Goal: Task Accomplishment & Management: Use online tool/utility

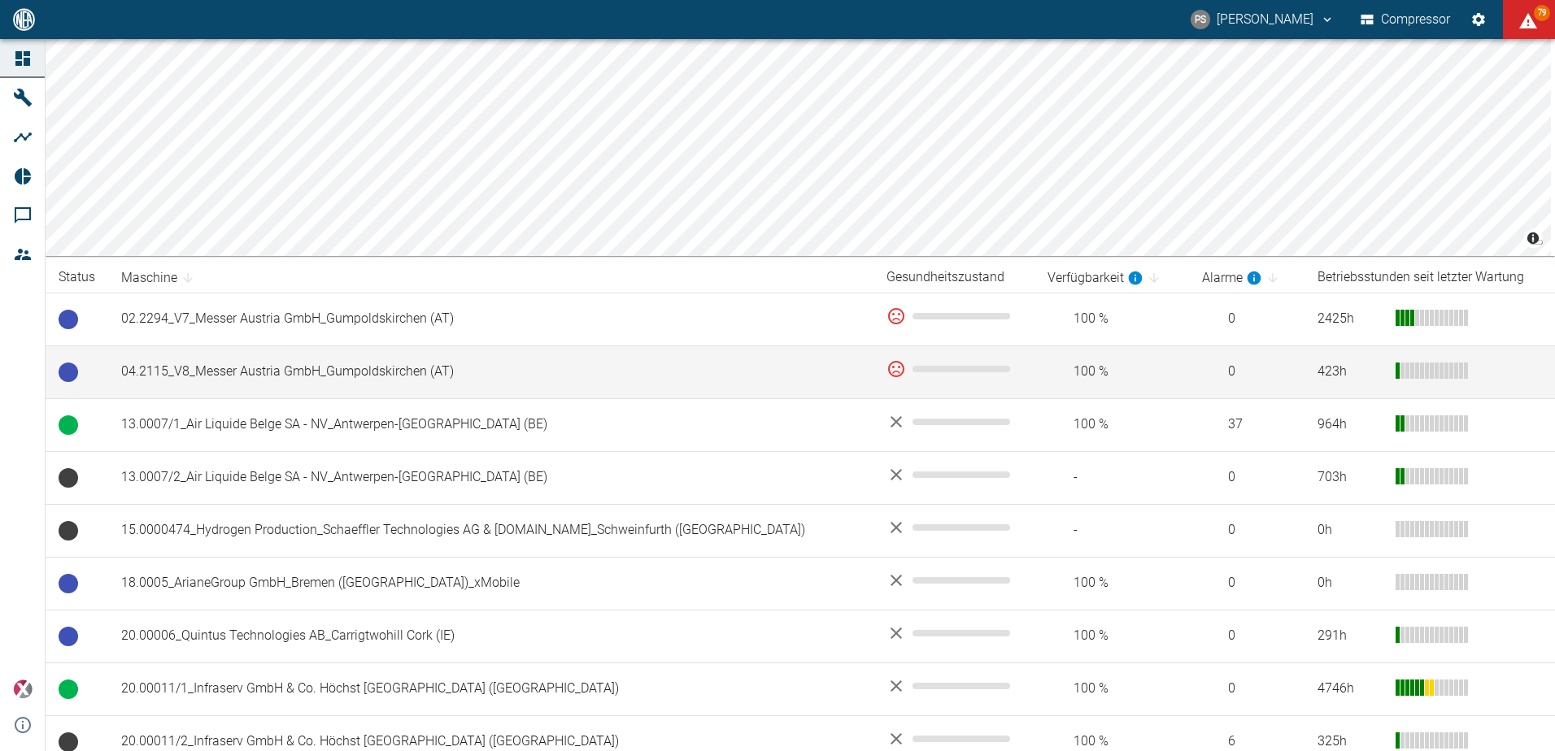
scroll to position [134, 0]
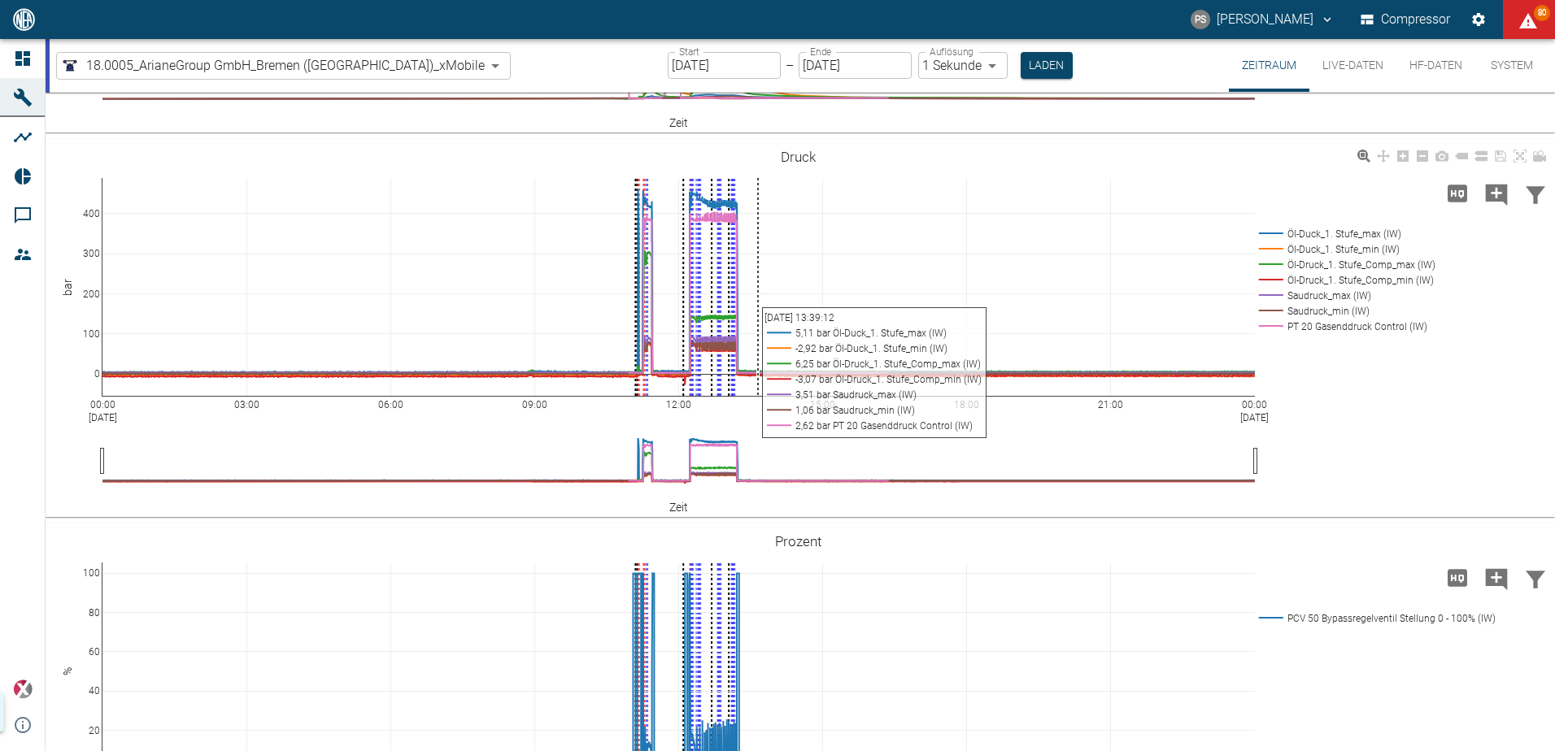
scroll to position [556, 0]
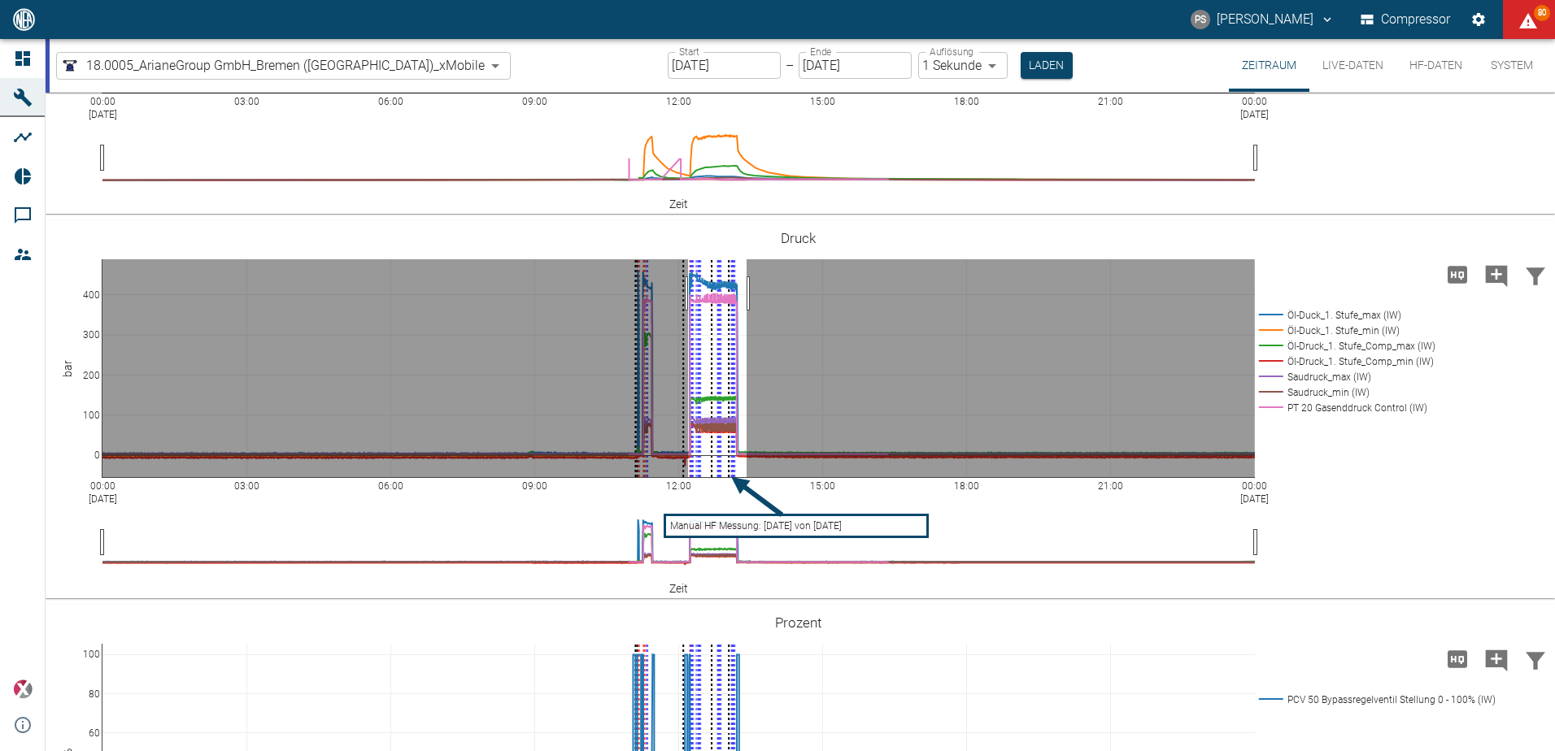
drag, startPoint x: 747, startPoint y: 381, endPoint x: 688, endPoint y: 390, distance: 59.4
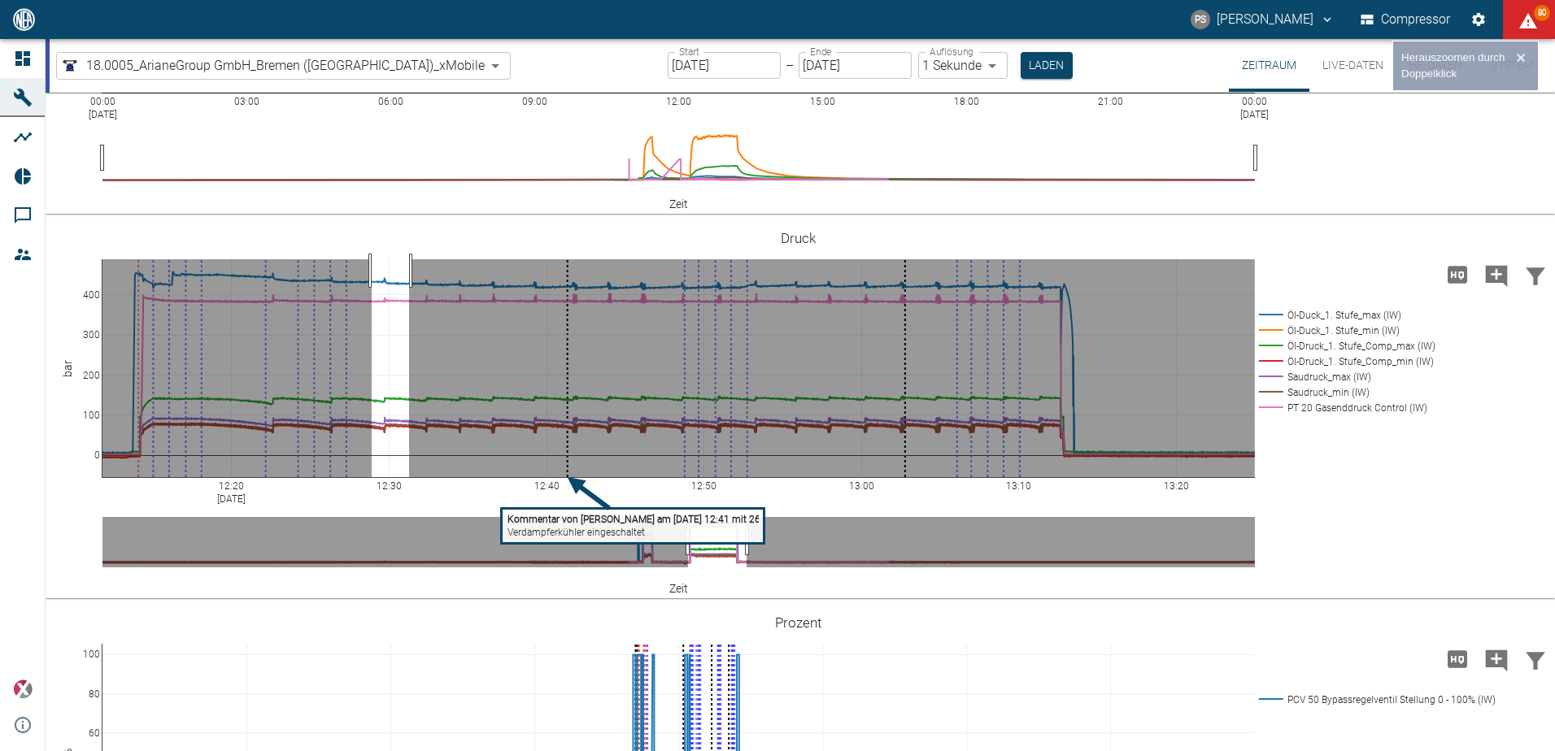
drag, startPoint x: 372, startPoint y: 358, endPoint x: 409, endPoint y: 364, distance: 37.8
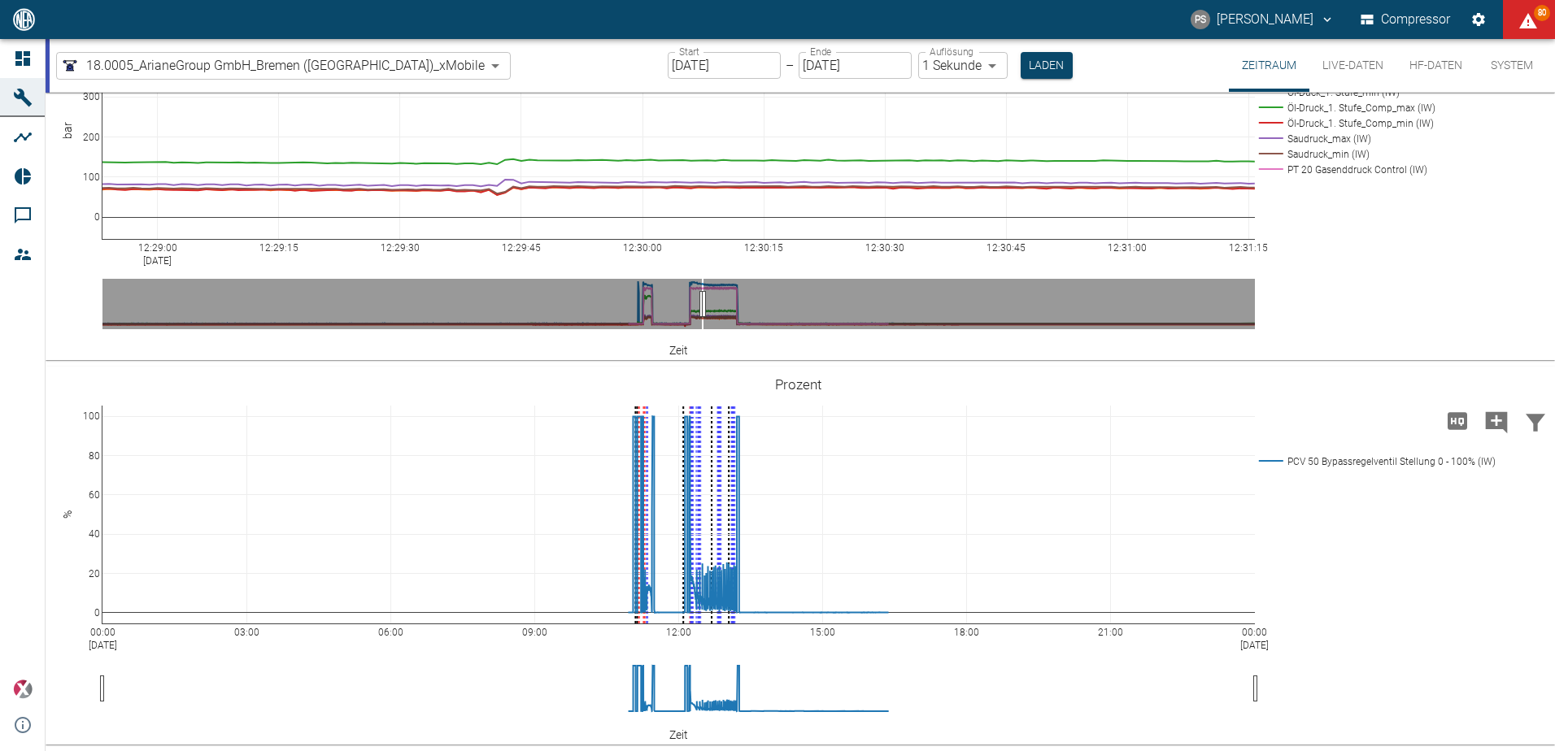
scroll to position [882, 0]
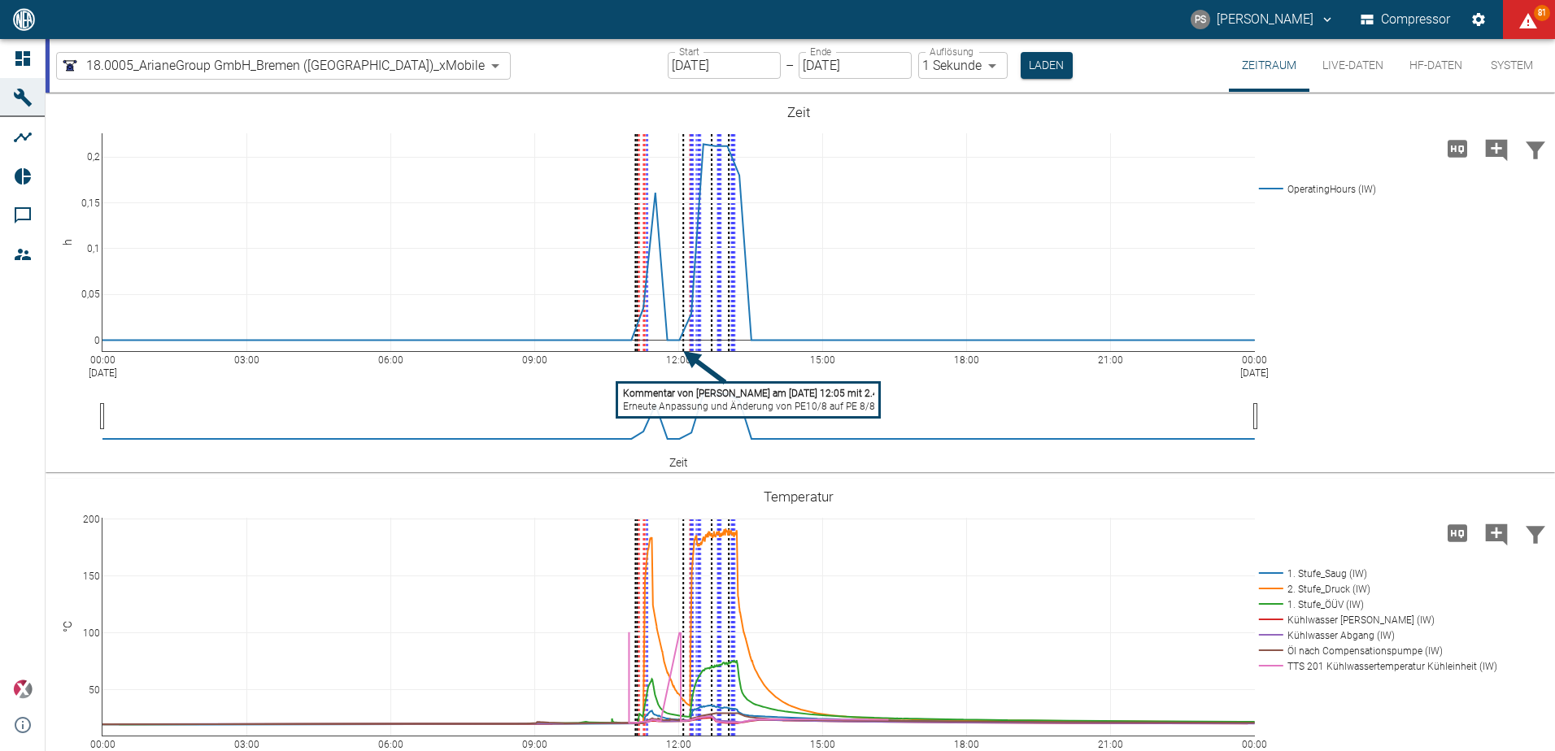
scroll to position [882, 0]
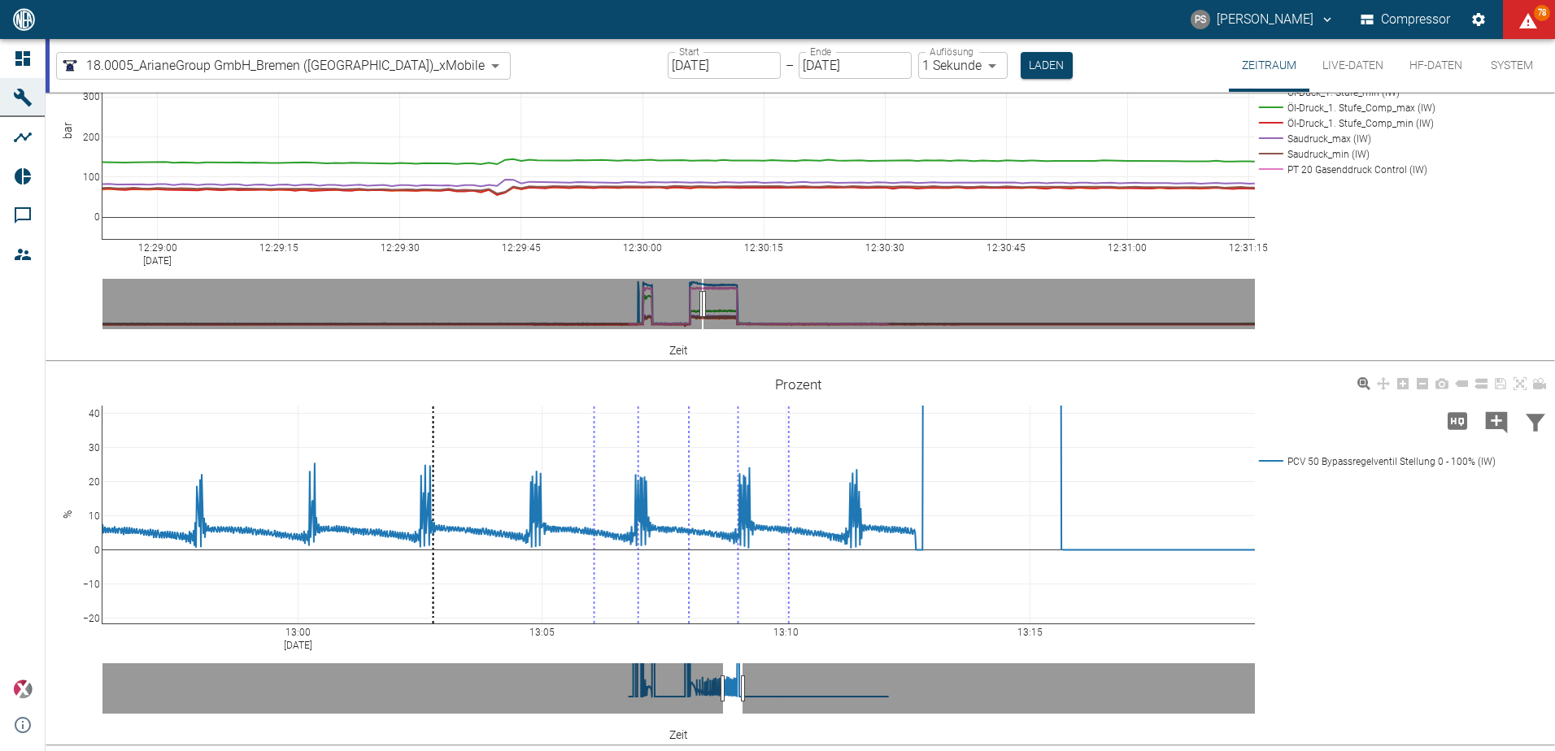
drag, startPoint x: 699, startPoint y: 691, endPoint x: 792, endPoint y: 455, distance: 254.5
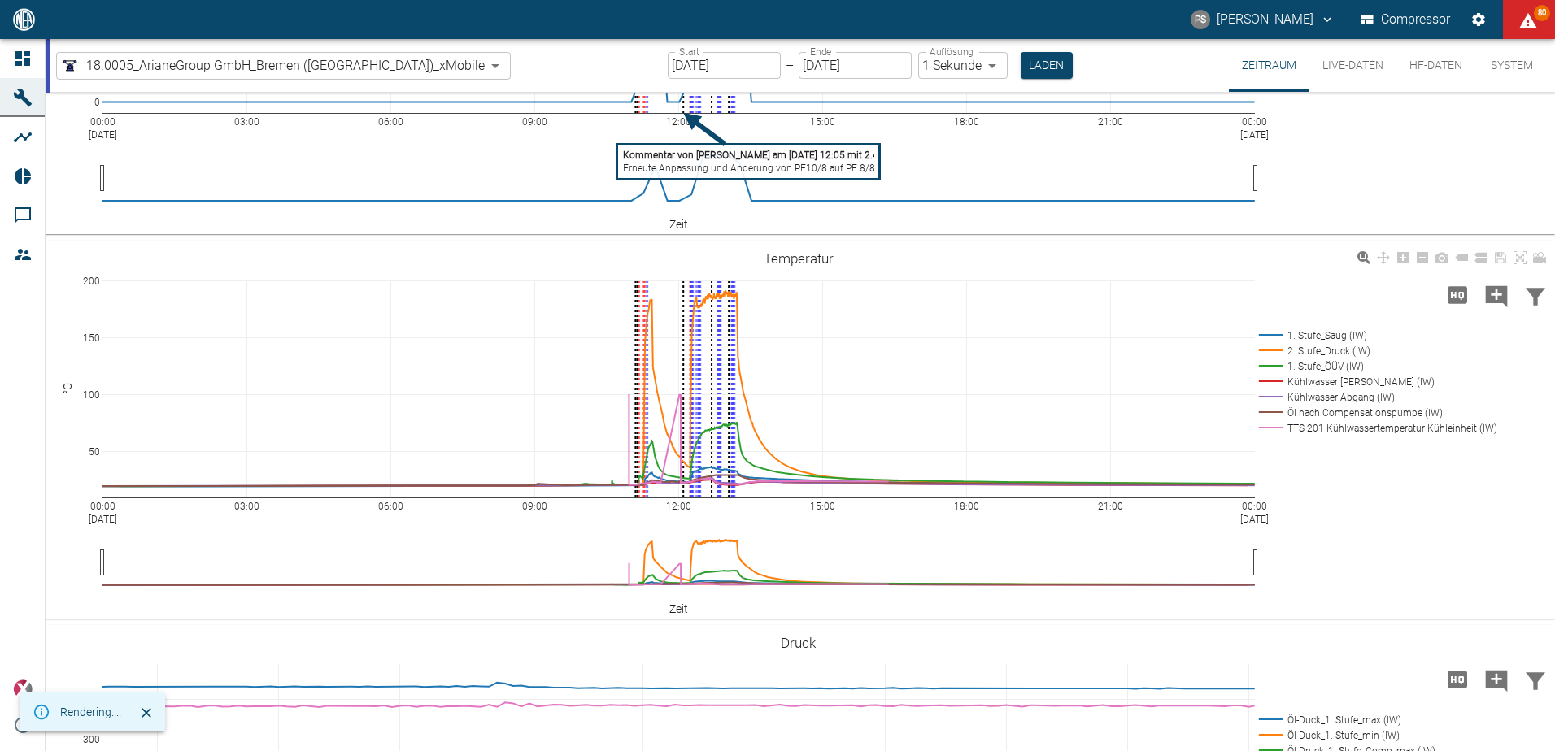
scroll to position [68, 0]
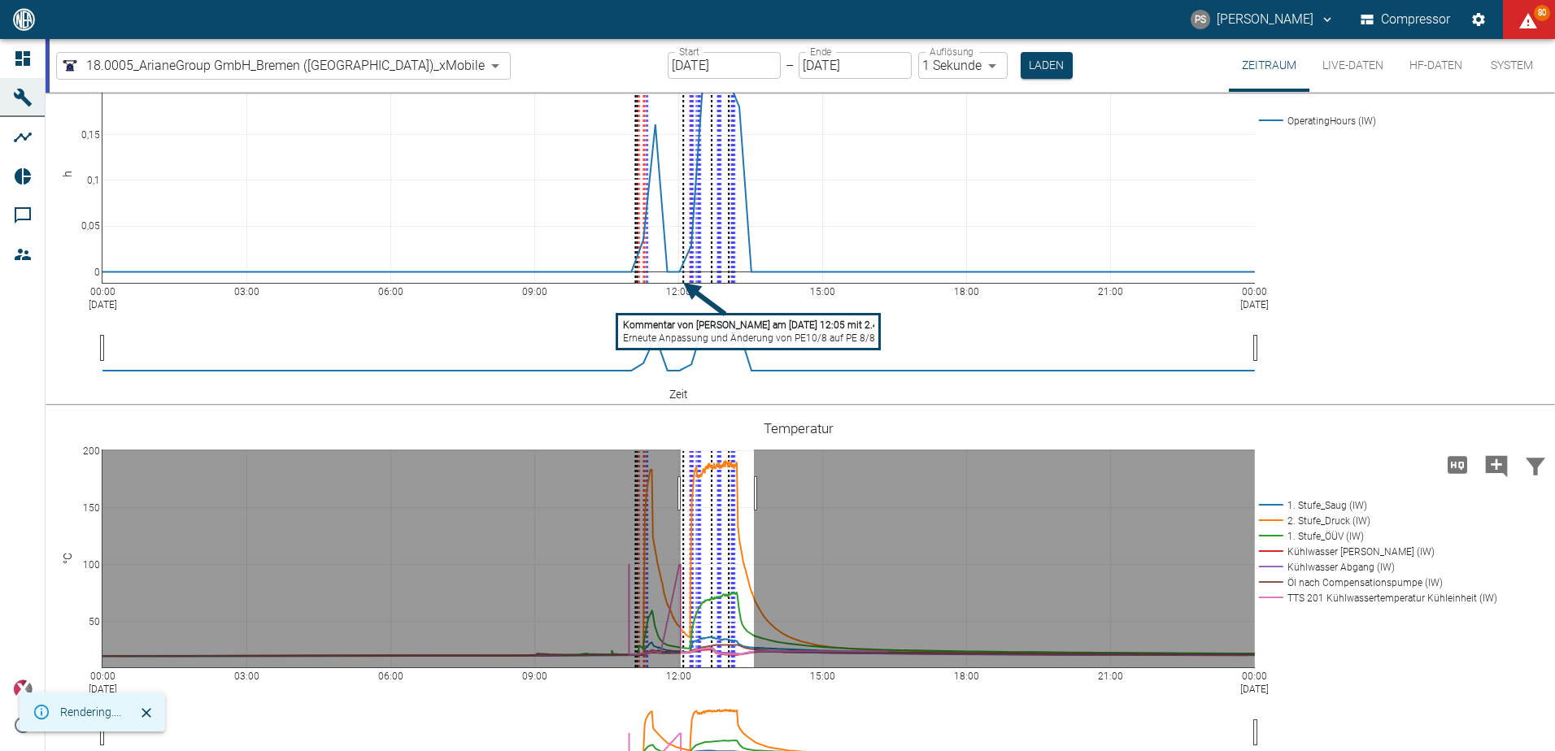
drag, startPoint x: 754, startPoint y: 494, endPoint x: 681, endPoint y: 494, distance: 73.2
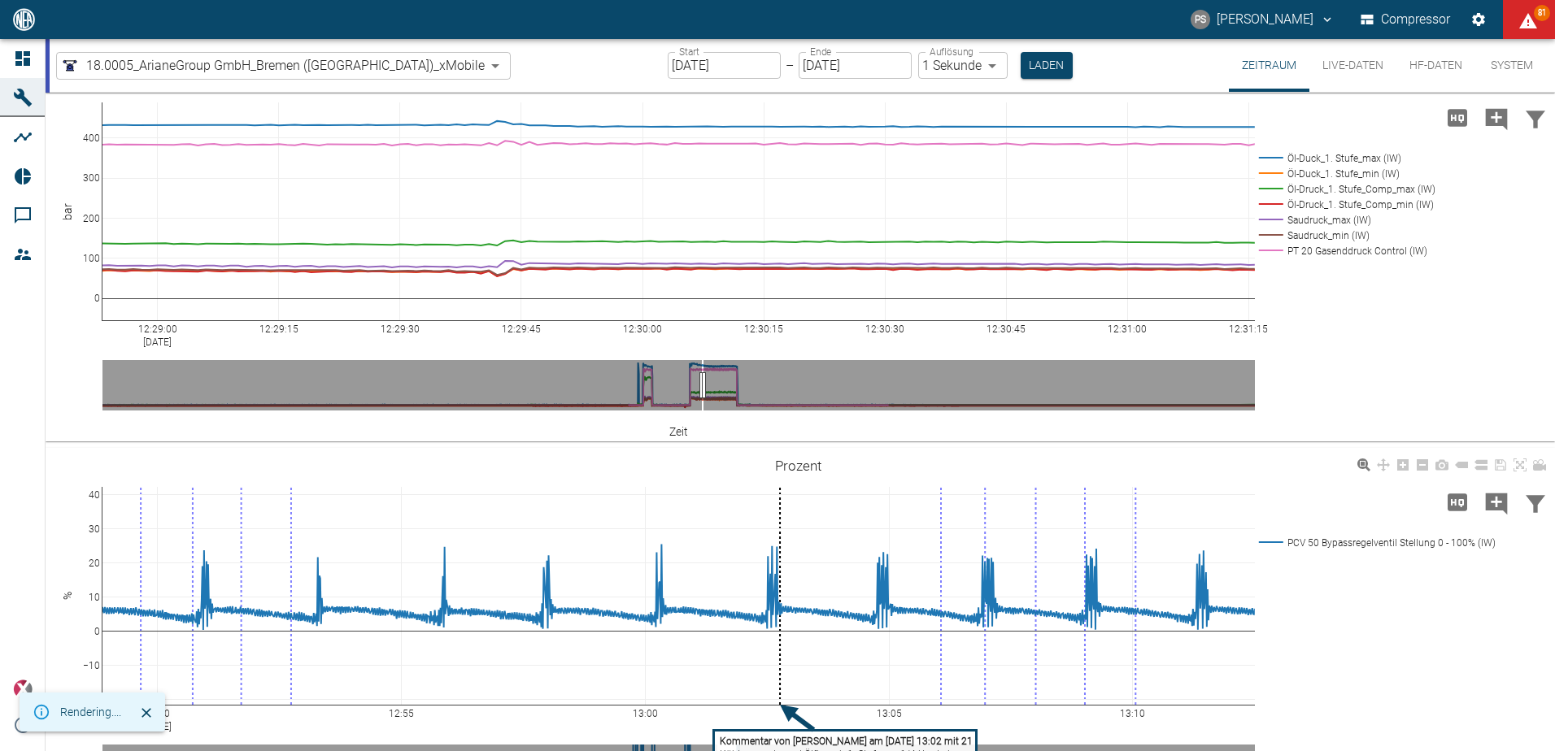
scroll to position [882, 0]
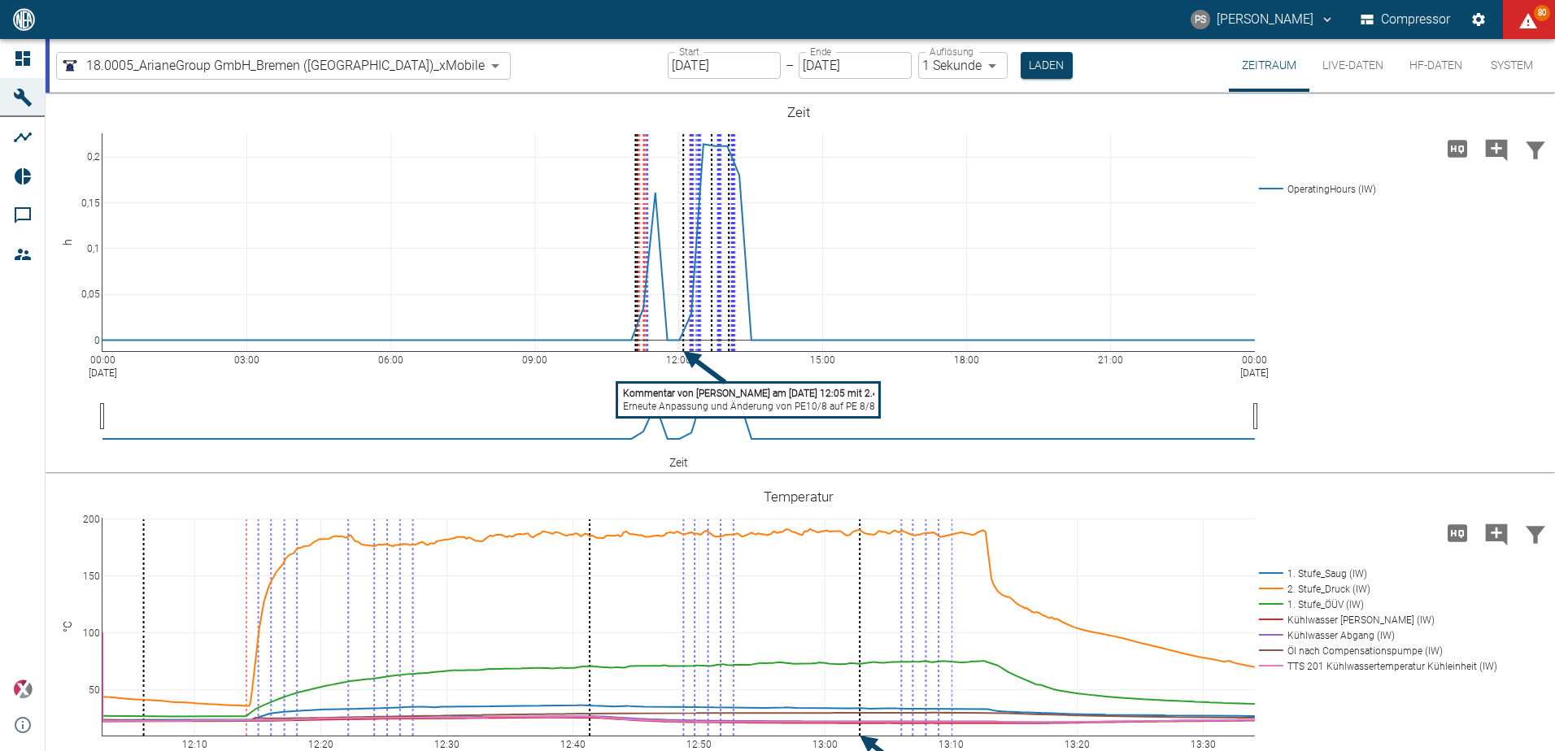
scroll to position [788, 0]
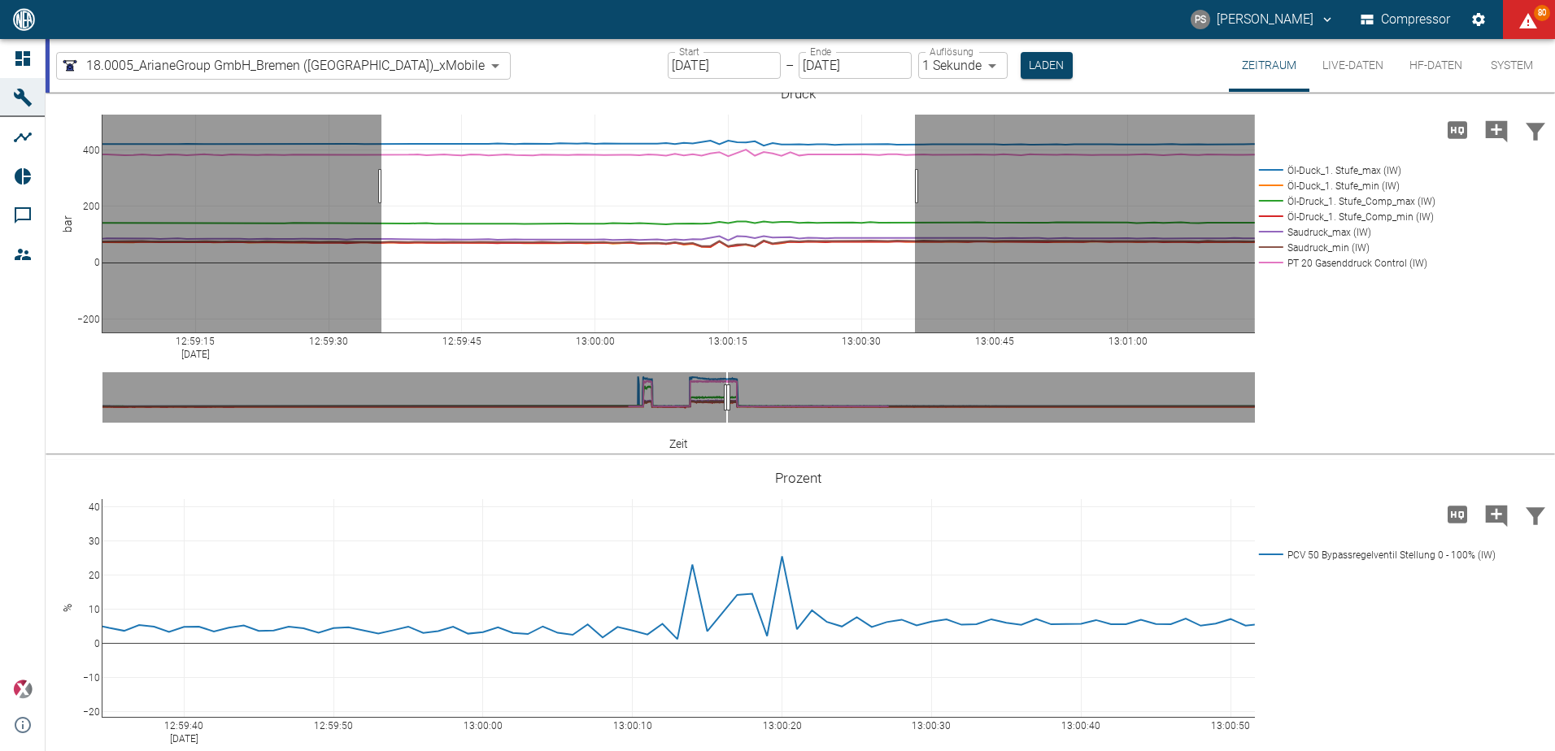
drag, startPoint x: 381, startPoint y: 186, endPoint x: 915, endPoint y: 173, distance: 533.7
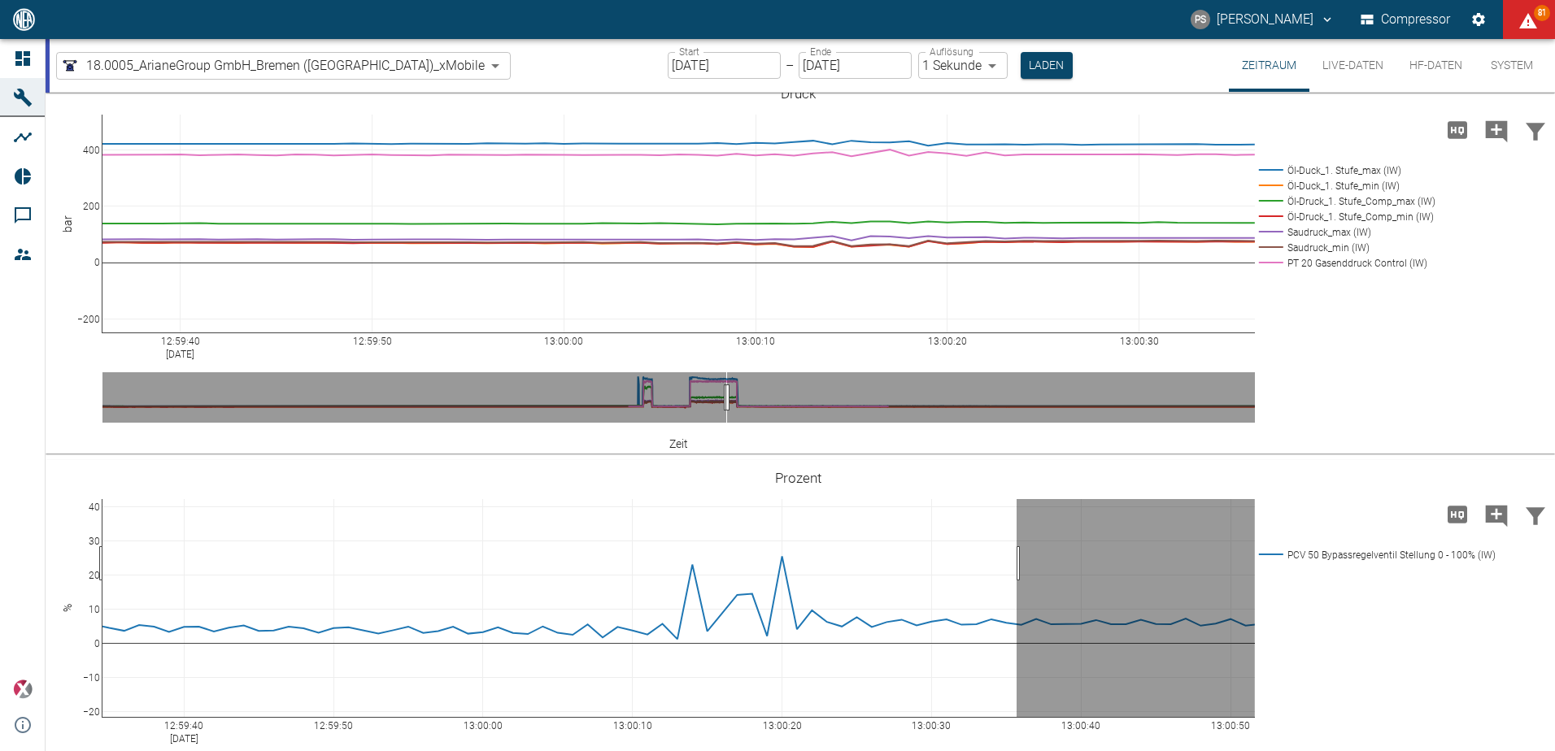
drag, startPoint x: 1017, startPoint y: 564, endPoint x: 99, endPoint y: 573, distance: 917.4
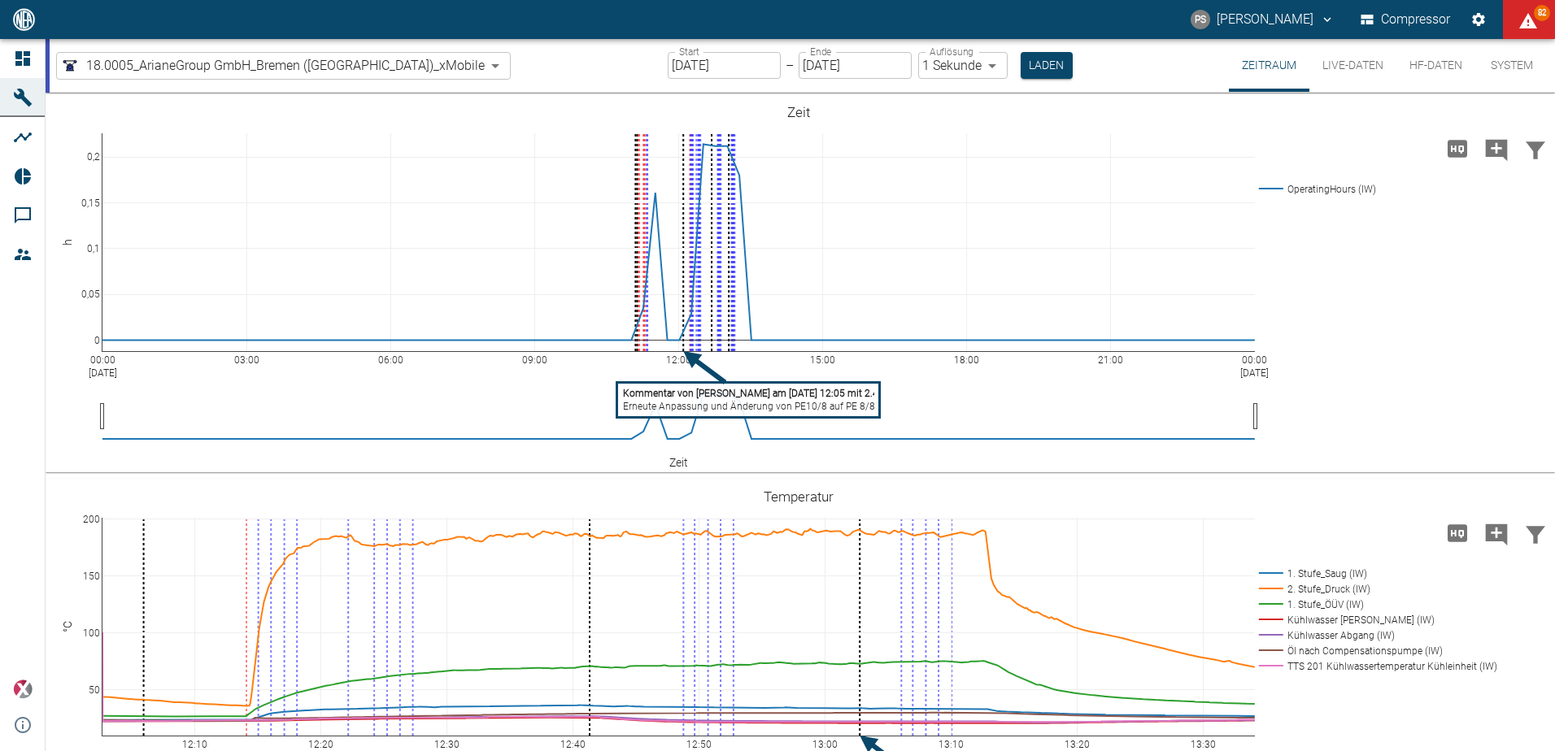
scroll to position [788, 0]
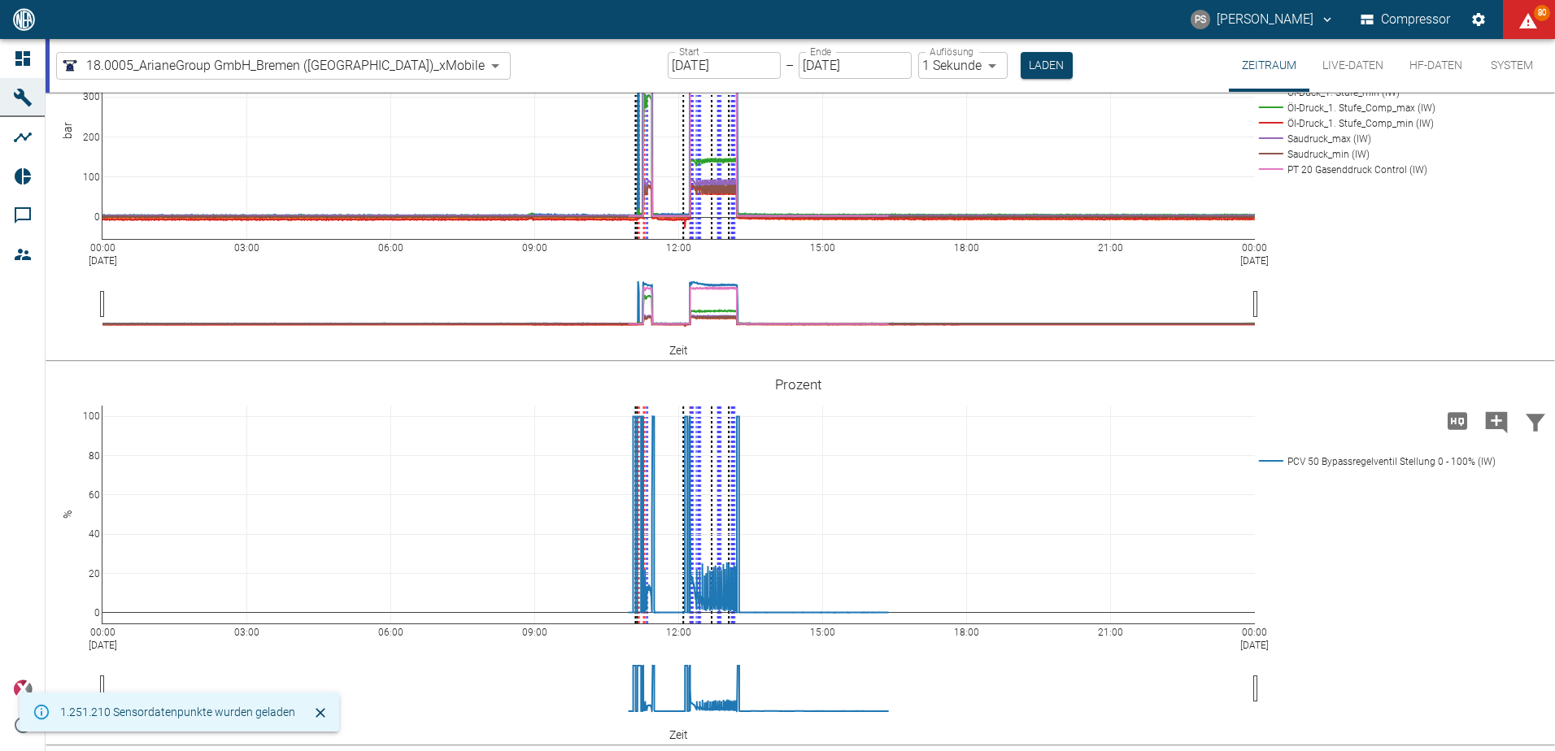
scroll to position [882, 0]
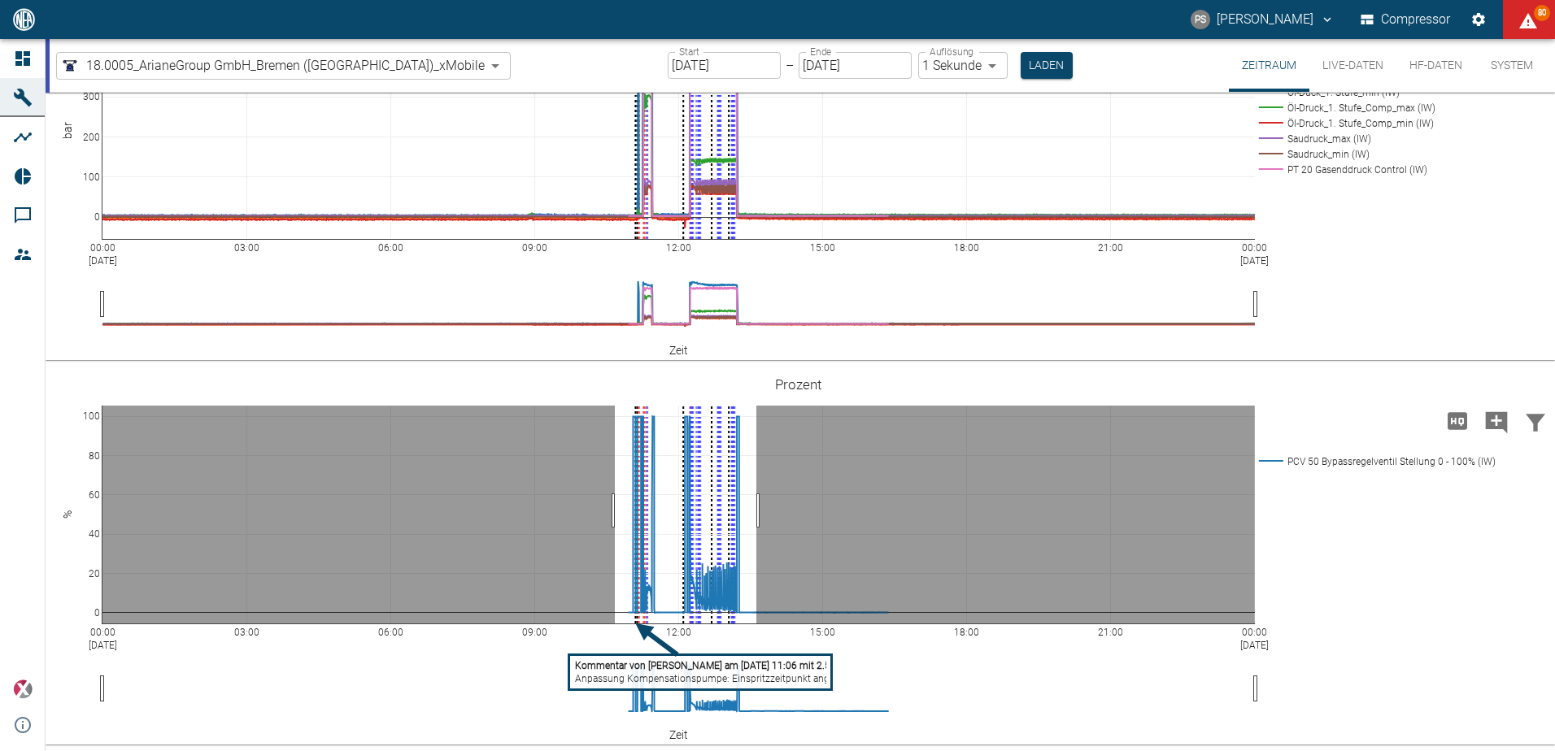
drag, startPoint x: 615, startPoint y: 511, endPoint x: 756, endPoint y: 508, distance: 141.5
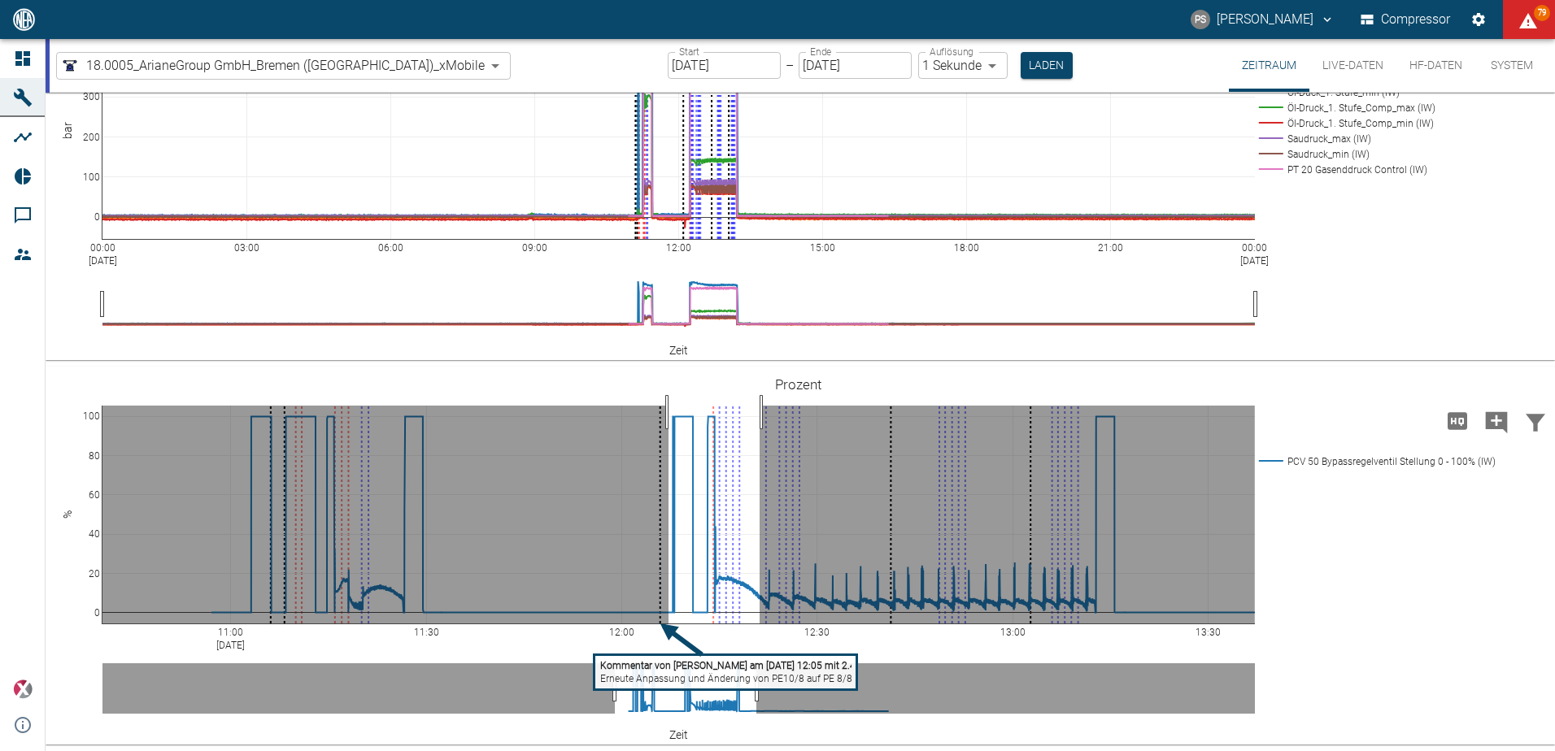
drag, startPoint x: 669, startPoint y: 412, endPoint x: 760, endPoint y: 415, distance: 91.1
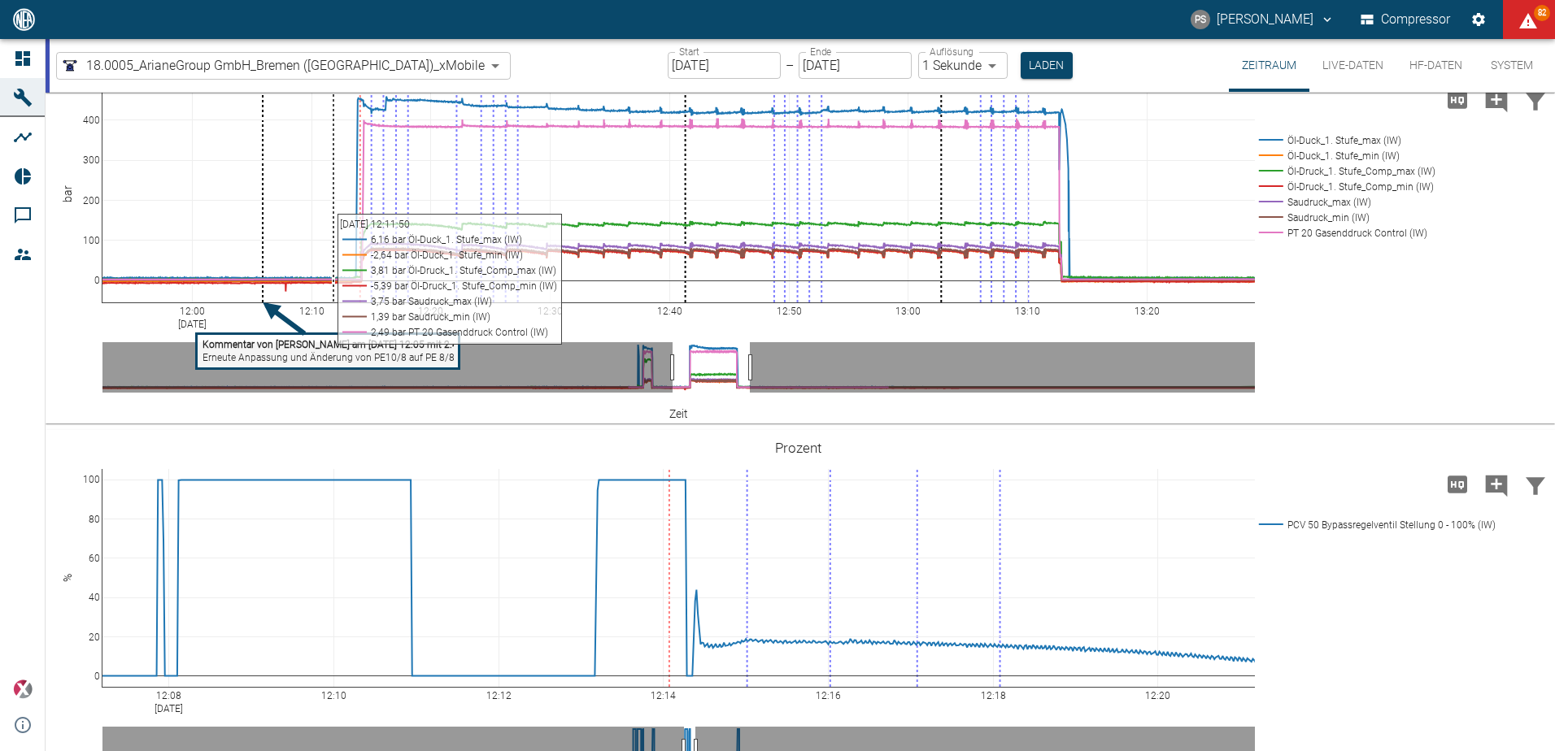
scroll to position [719, 0]
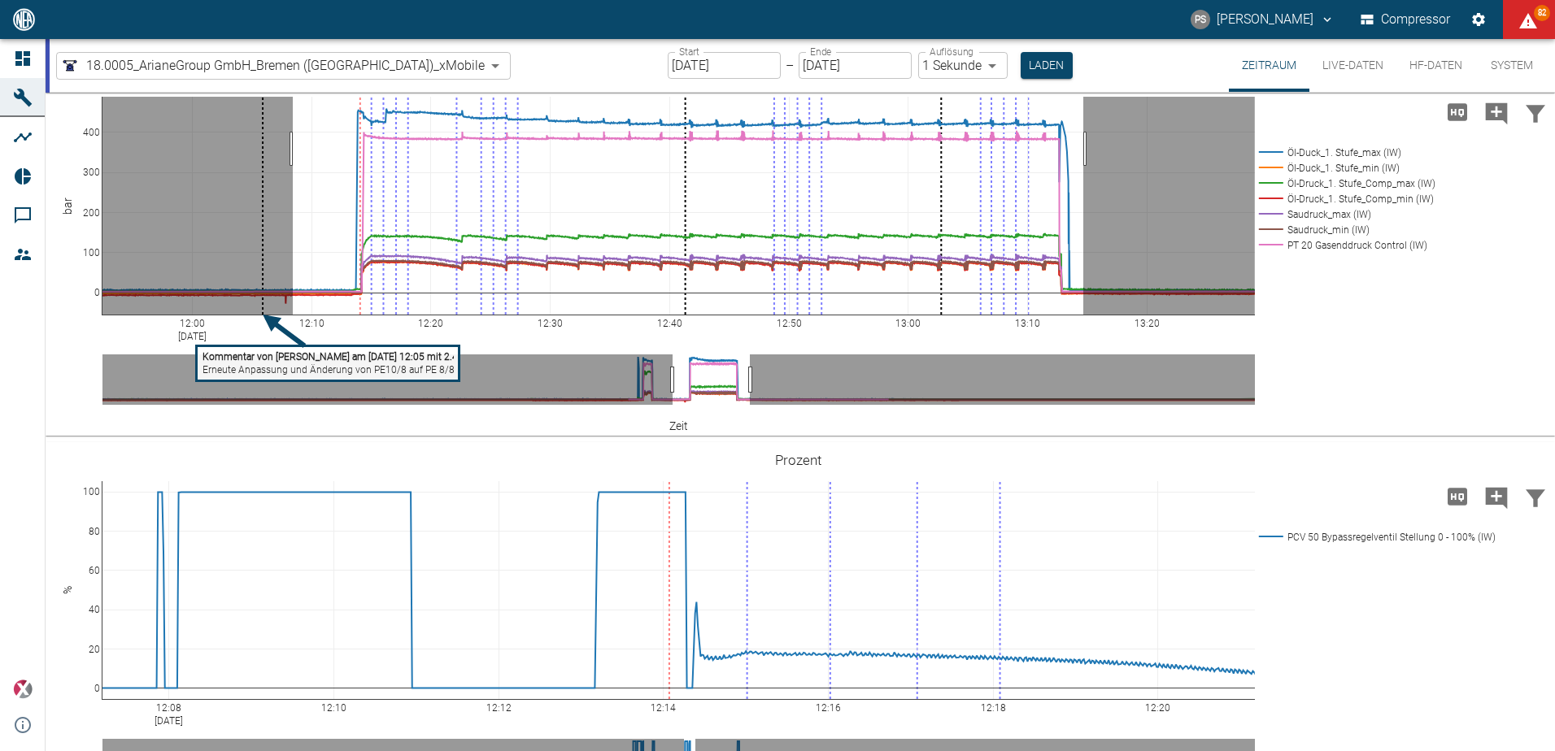
drag, startPoint x: 293, startPoint y: 236, endPoint x: 681, endPoint y: 321, distance: 397.2
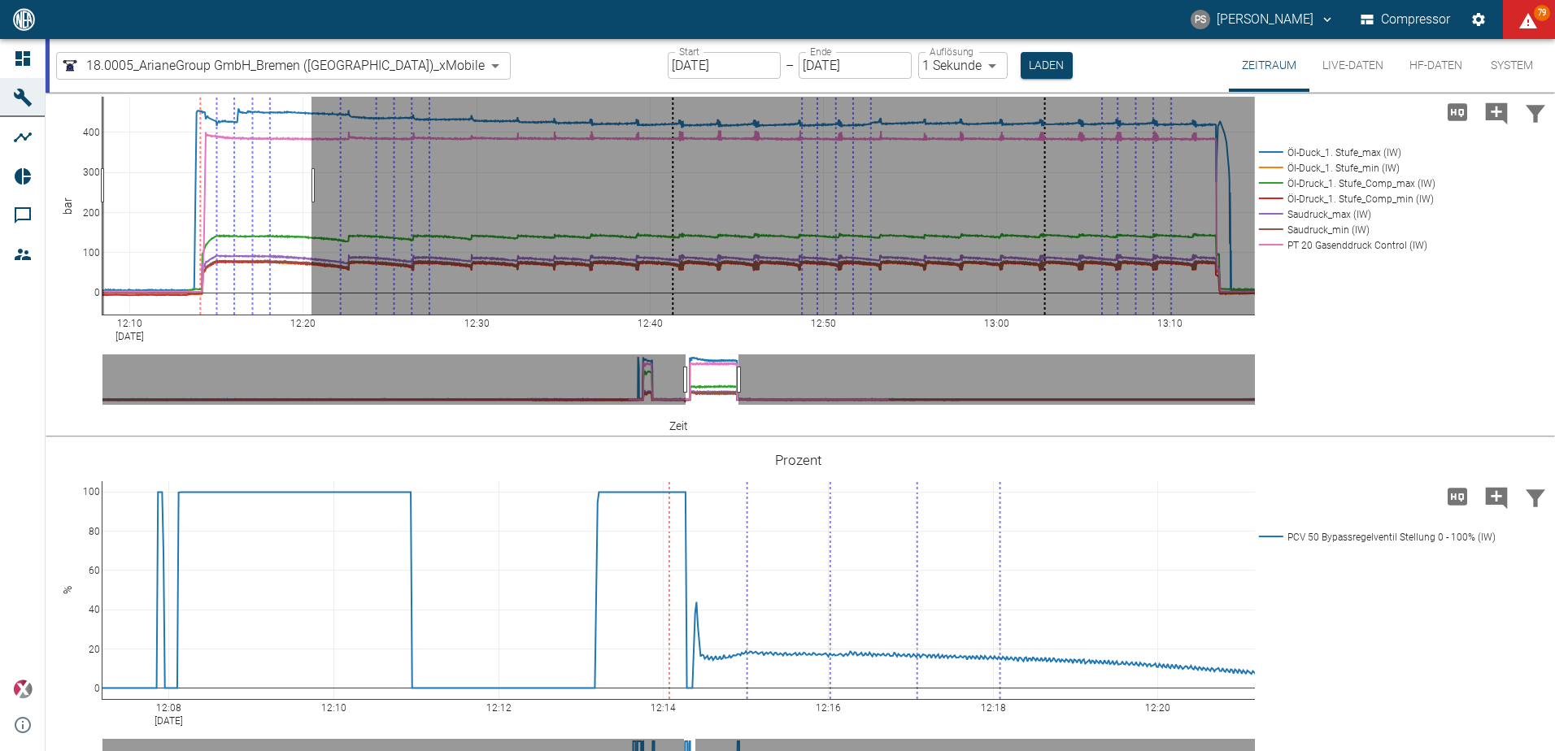
drag, startPoint x: 104, startPoint y: 272, endPoint x: 311, endPoint y: 283, distance: 207.7
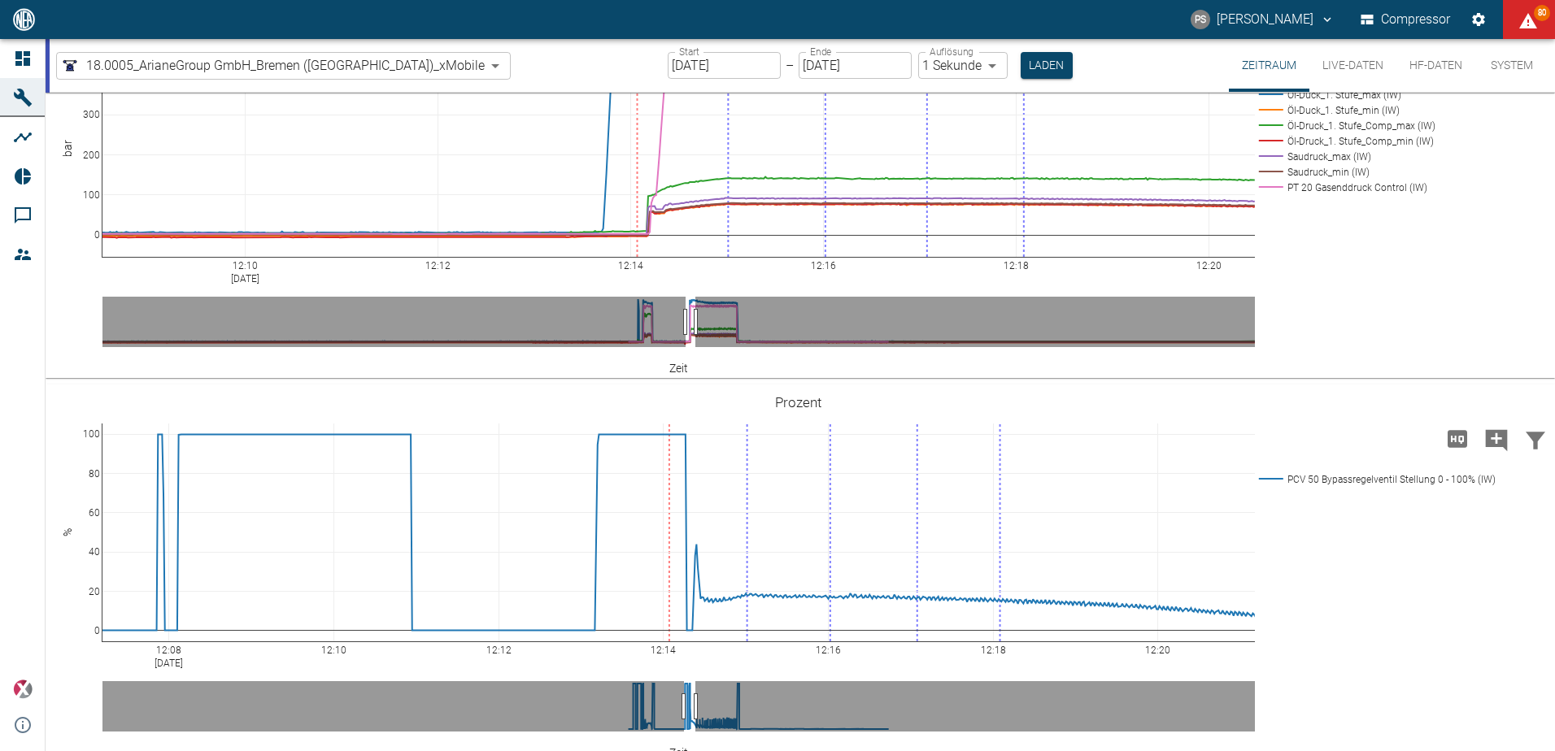
scroll to position [777, 0]
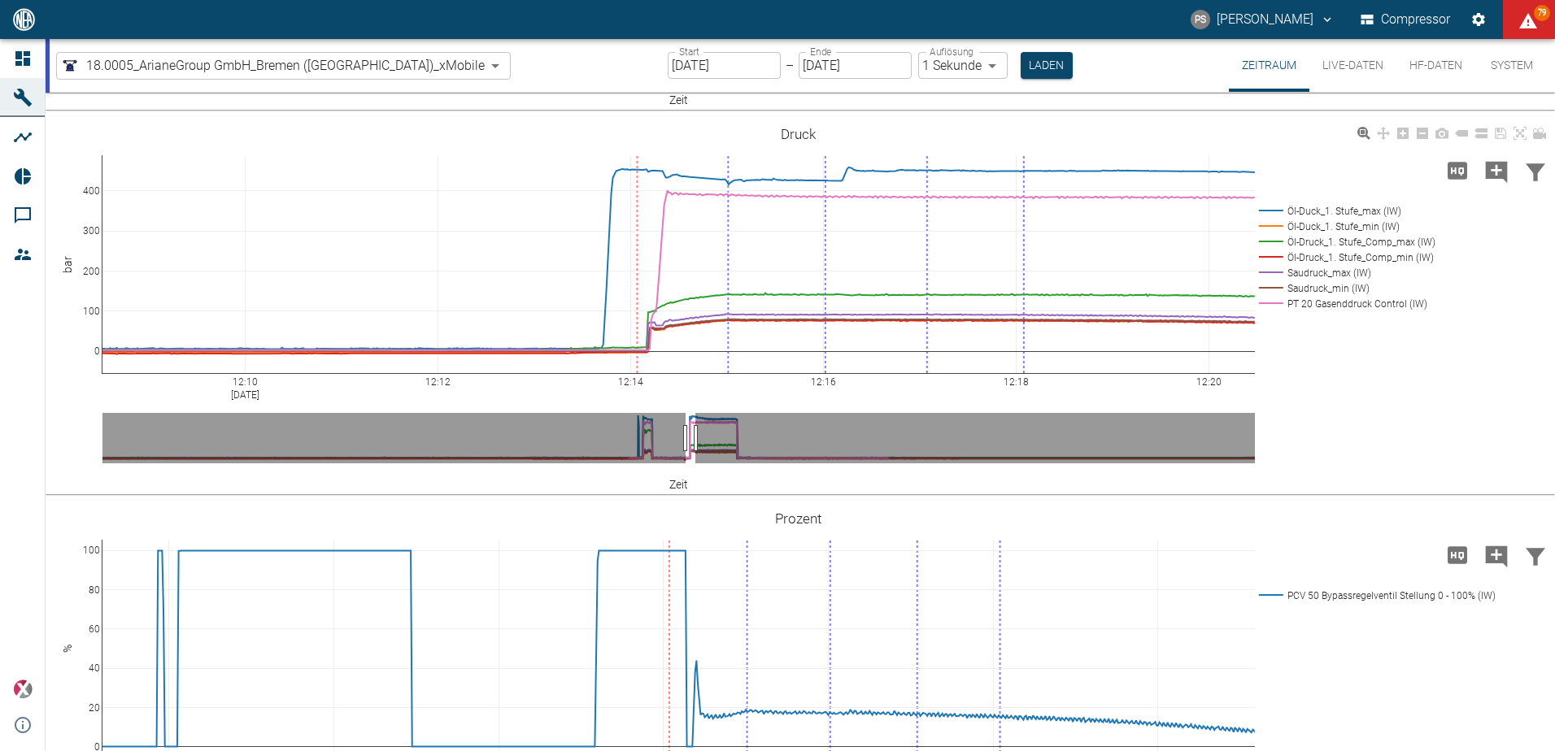
scroll to position [719, 0]
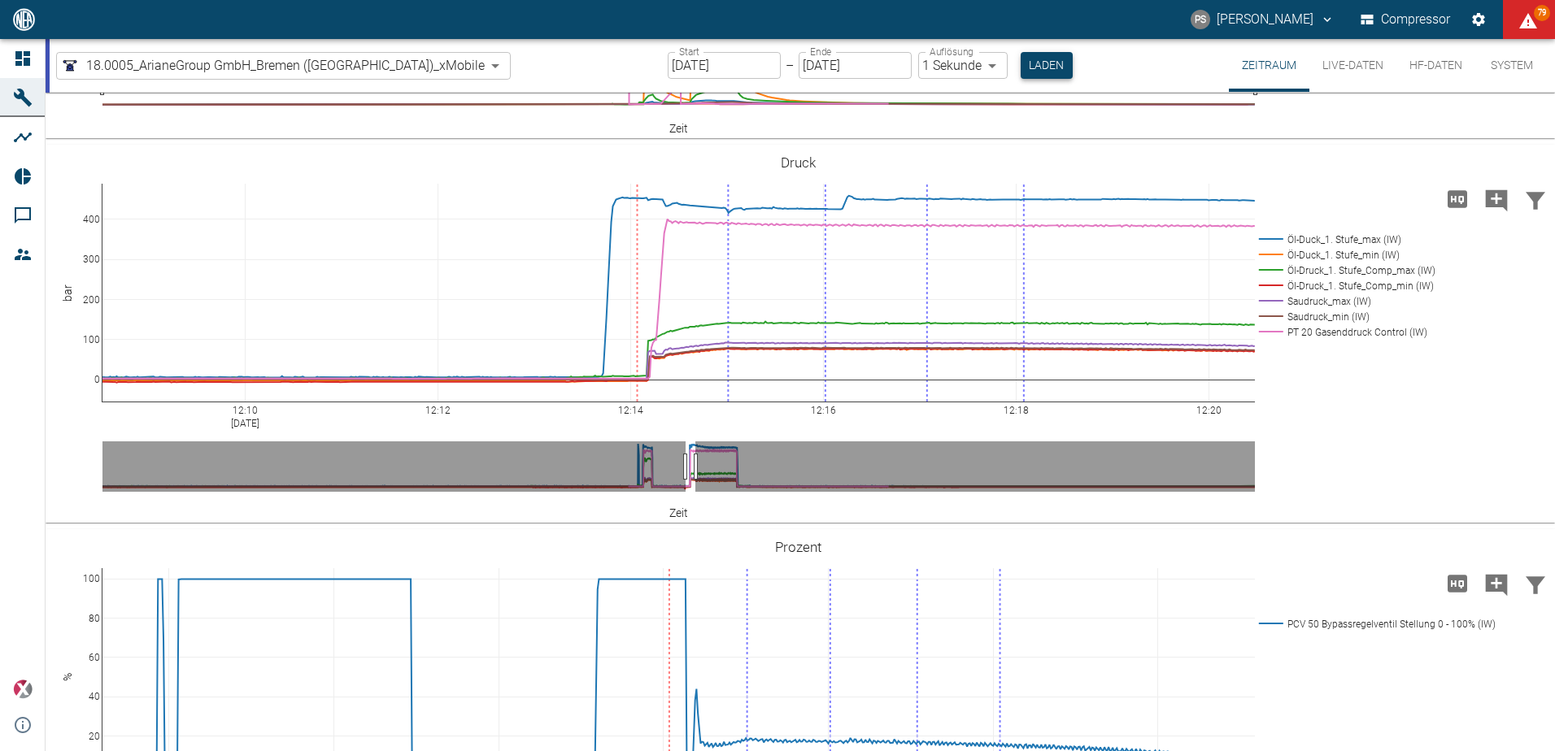
click at [1021, 63] on button "Laden" at bounding box center [1047, 65] width 52 height 27
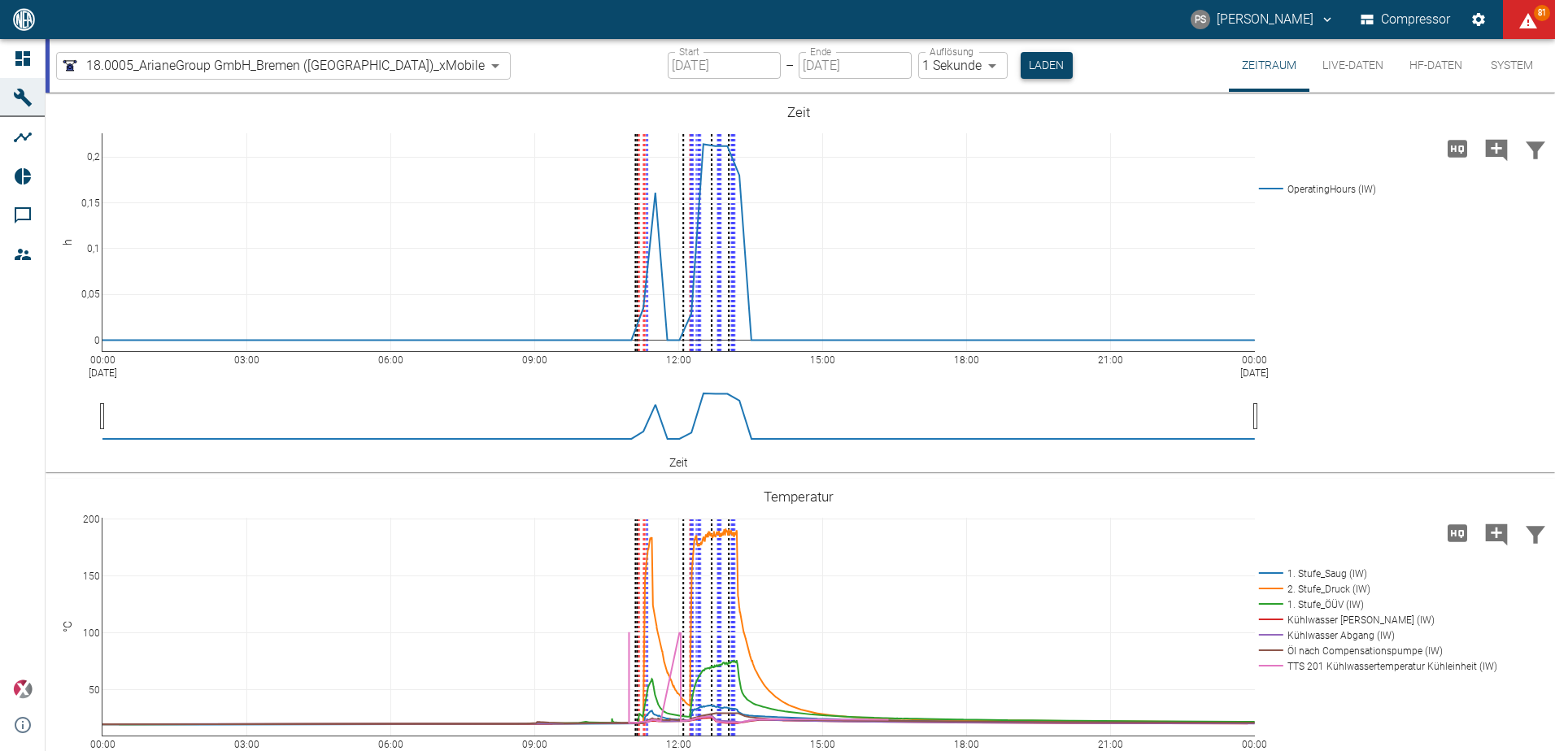
click at [1021, 67] on button "Laden" at bounding box center [1047, 65] width 52 height 27
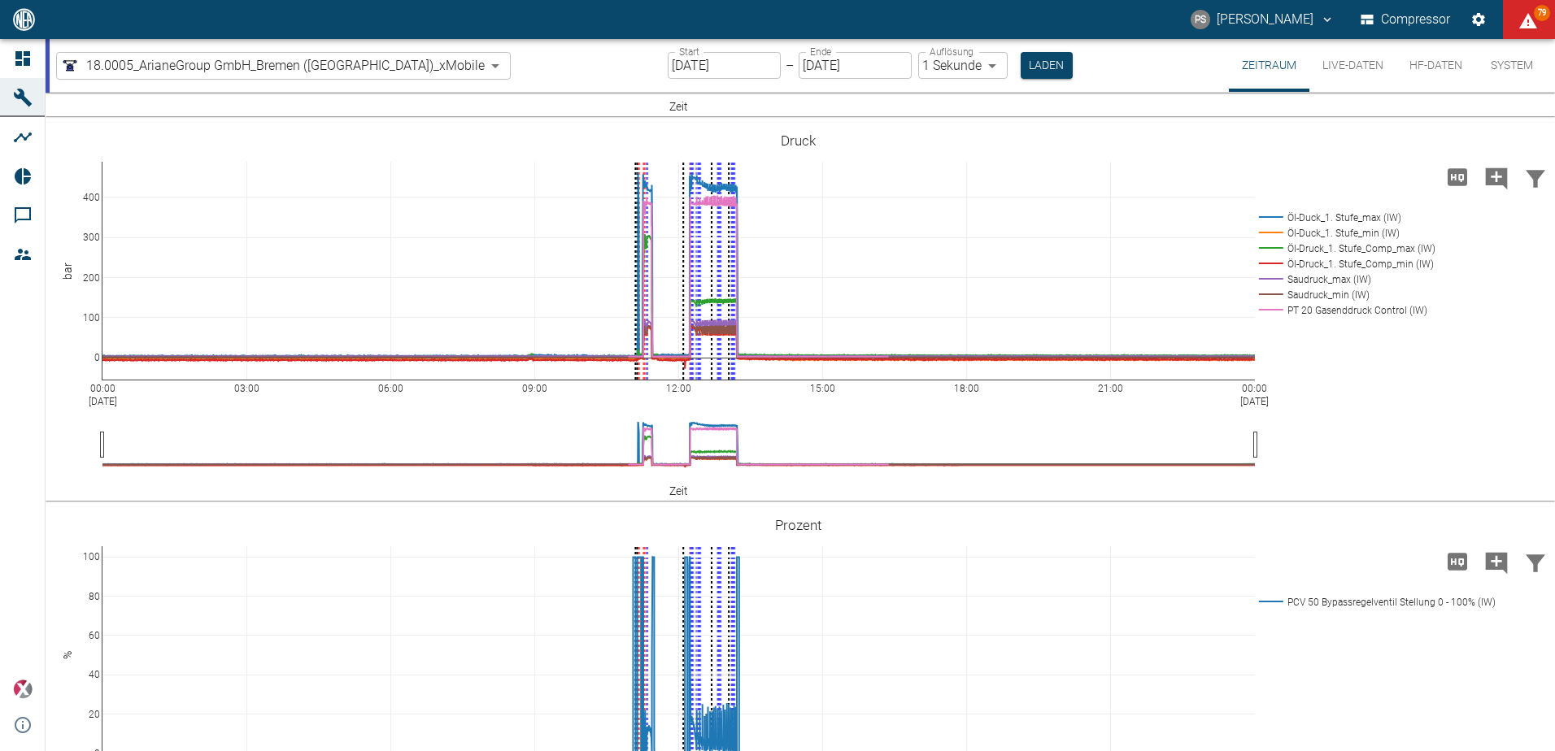
scroll to position [732, 0]
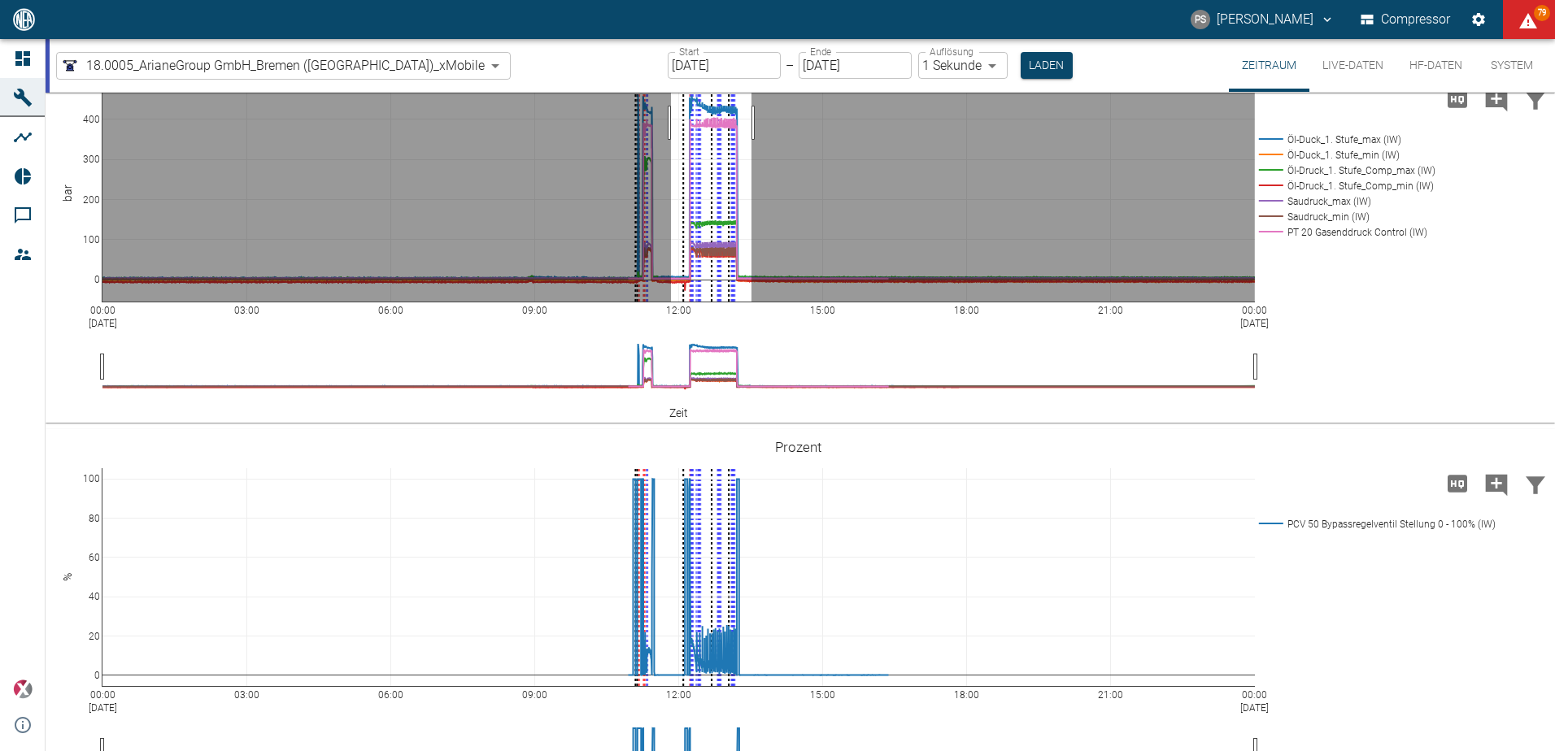
drag, startPoint x: 671, startPoint y: 210, endPoint x: 751, endPoint y: 210, distance: 80.5
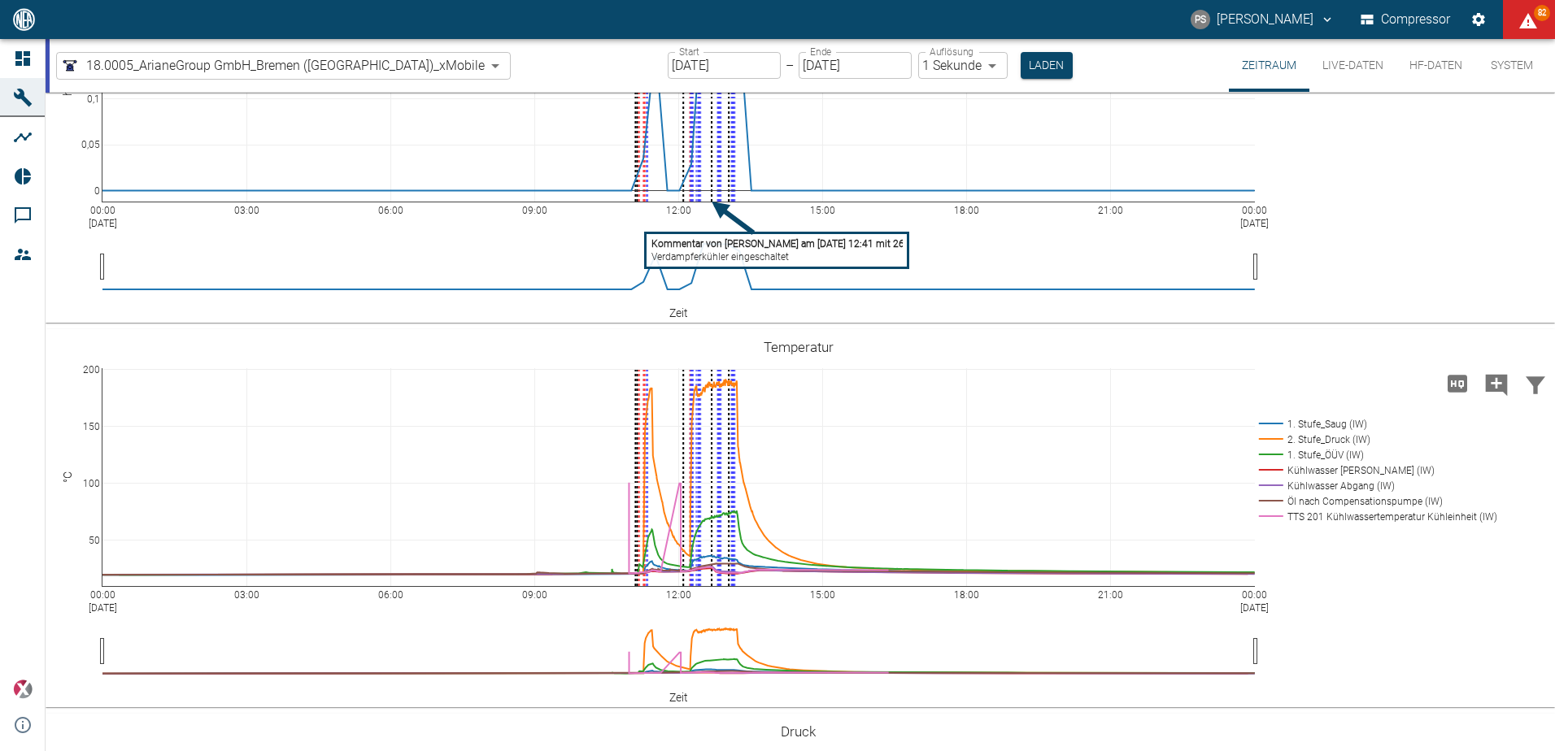
scroll to position [0, 0]
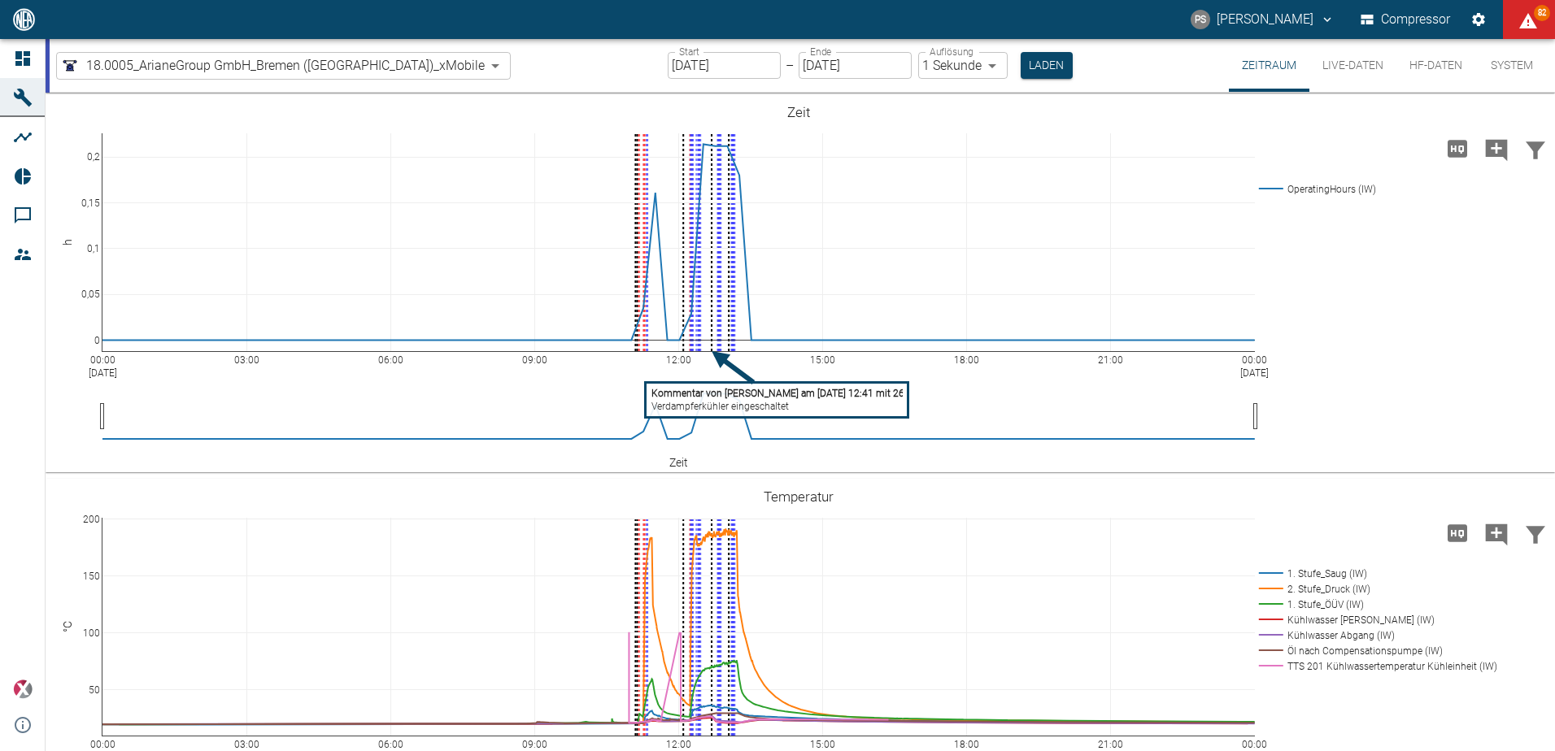
click at [1364, 62] on button "Live-Daten" at bounding box center [1352, 65] width 87 height 53
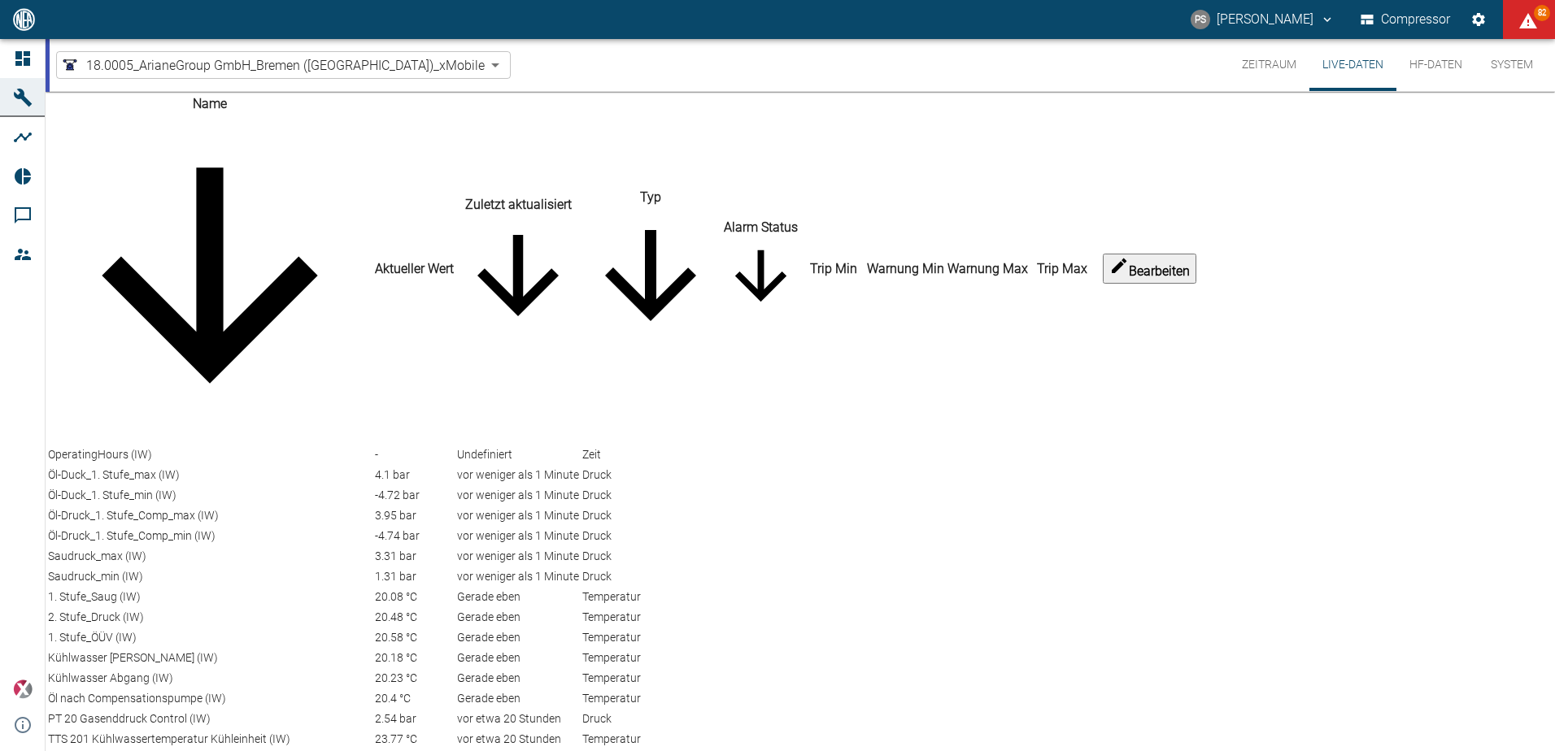
click at [1418, 78] on button "HF-Daten" at bounding box center [1435, 65] width 79 height 52
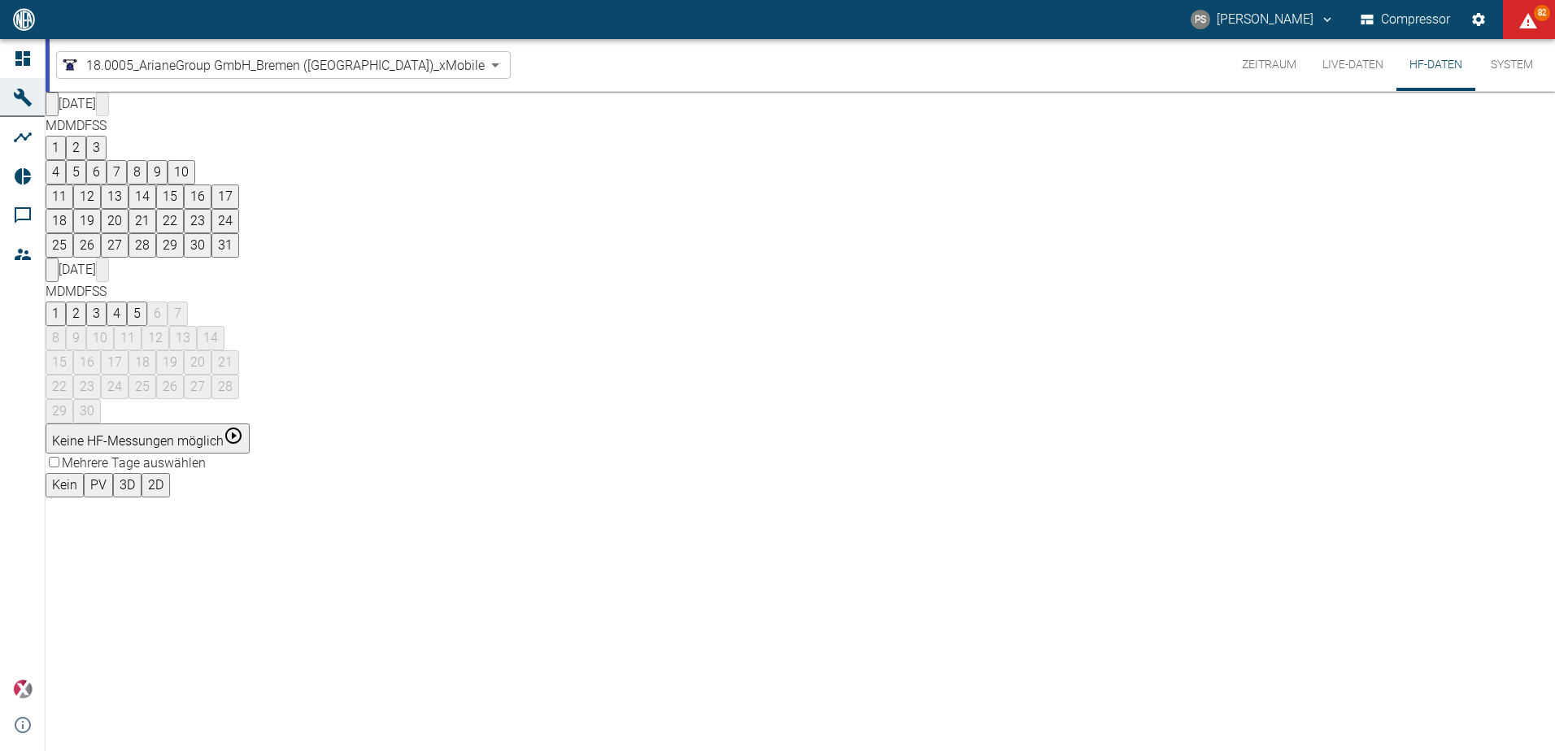
click at [147, 302] on button "5" at bounding box center [137, 314] width 20 height 24
click at [127, 302] on button "4" at bounding box center [117, 314] width 20 height 24
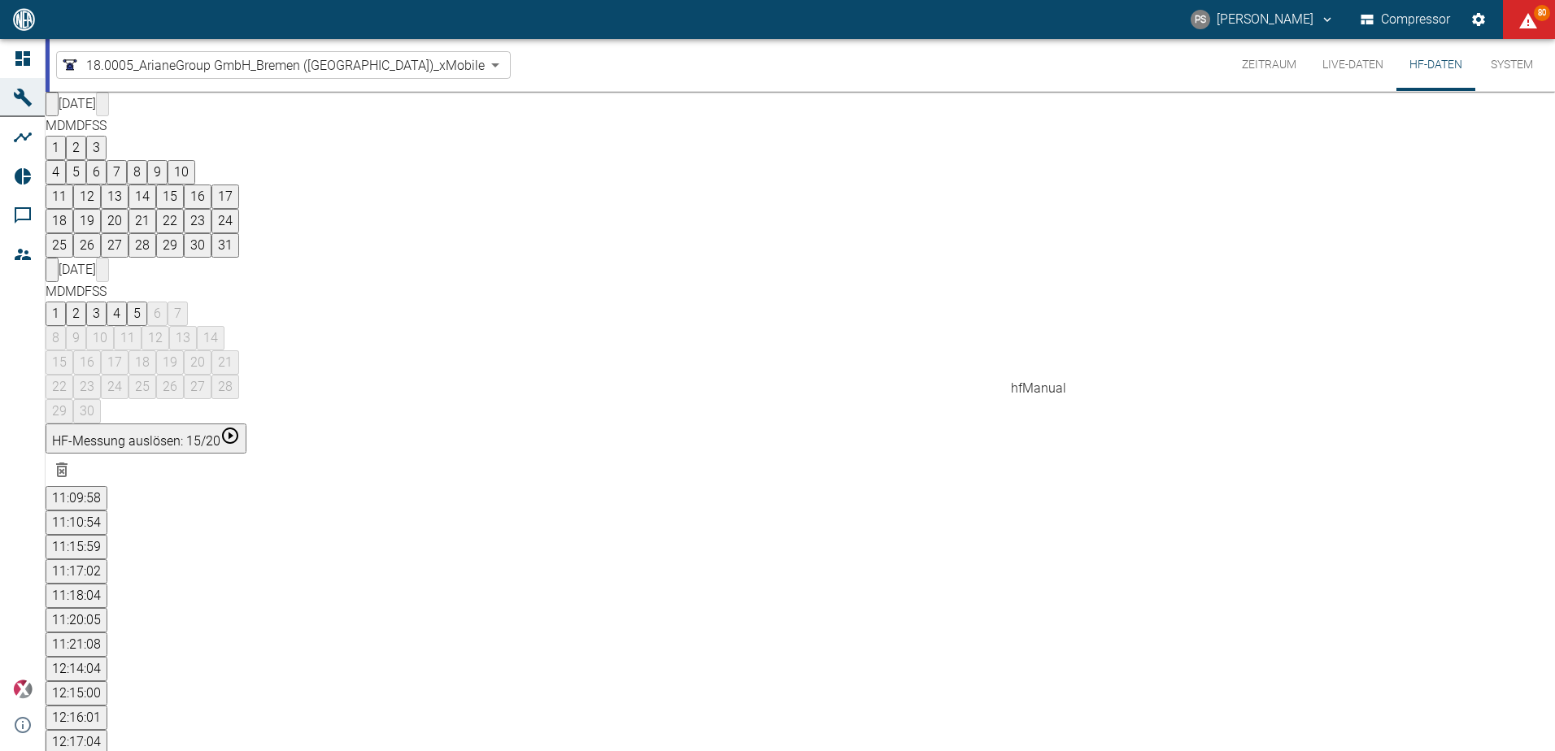
drag, startPoint x: 613, startPoint y: 538, endPoint x: 718, endPoint y: 539, distance: 104.9
drag, startPoint x: 385, startPoint y: 548, endPoint x: 928, endPoint y: 555, distance: 542.5
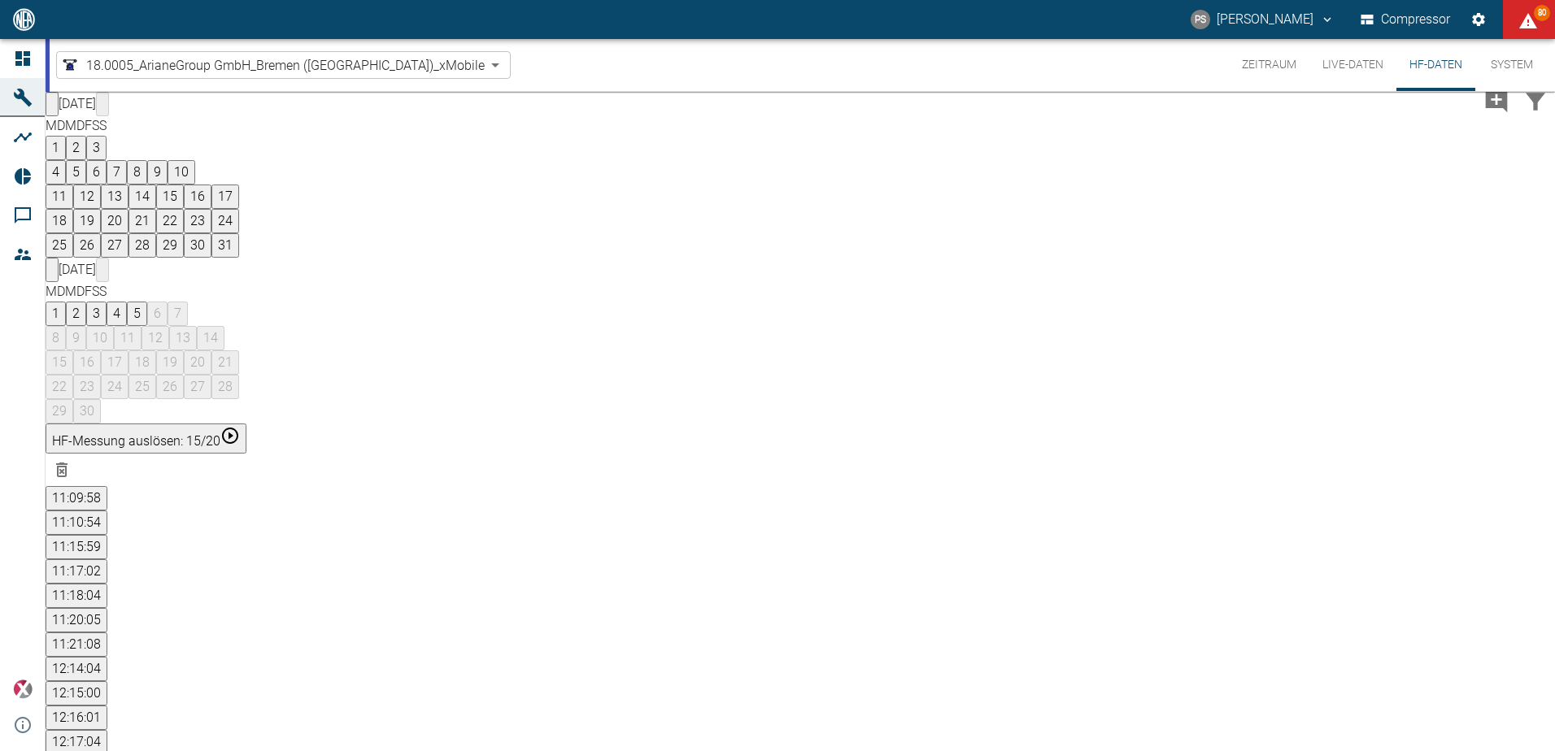
drag, startPoint x: 701, startPoint y: 584, endPoint x: 780, endPoint y: 568, distance: 80.4
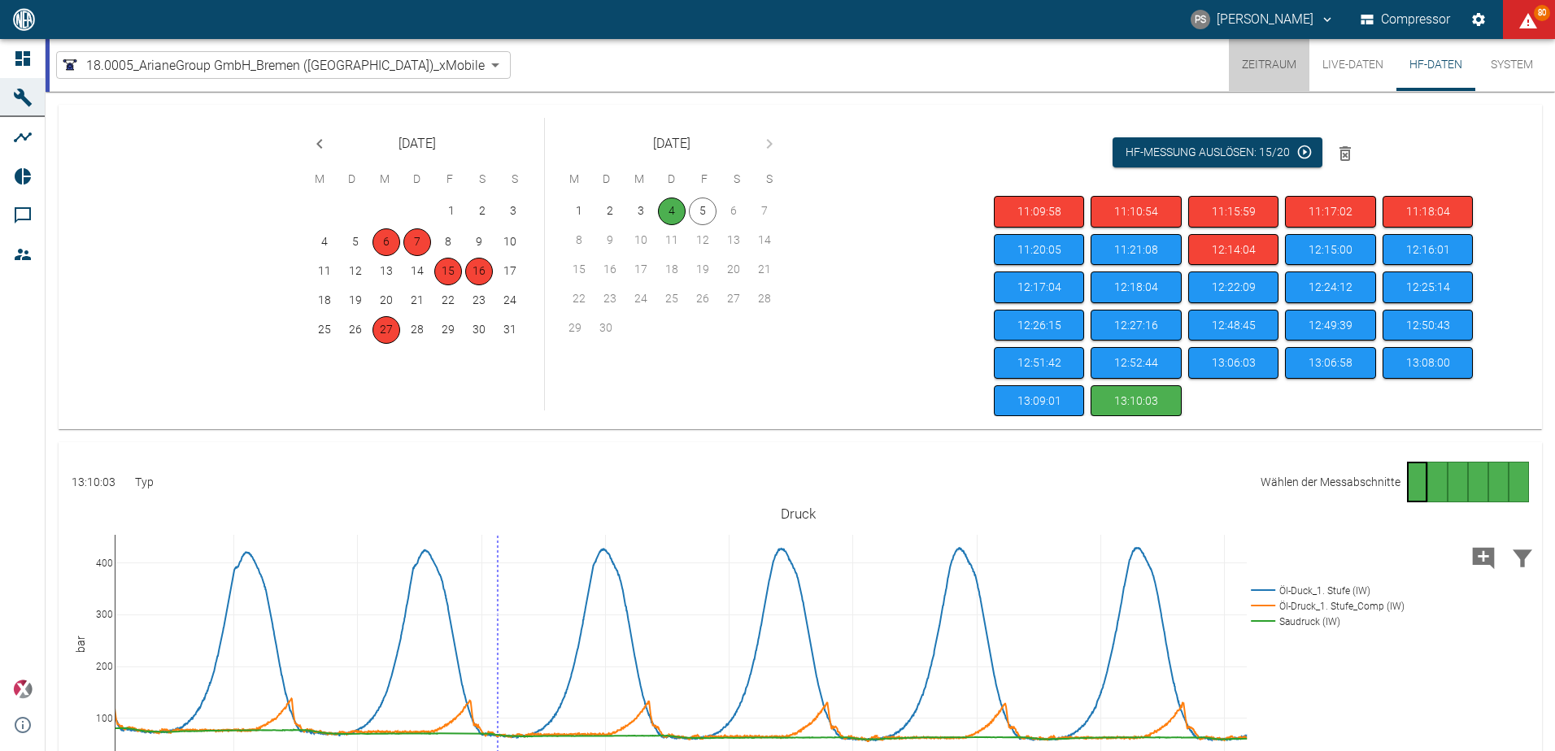
click at [1254, 67] on button "Zeitraum" at bounding box center [1269, 65] width 81 height 52
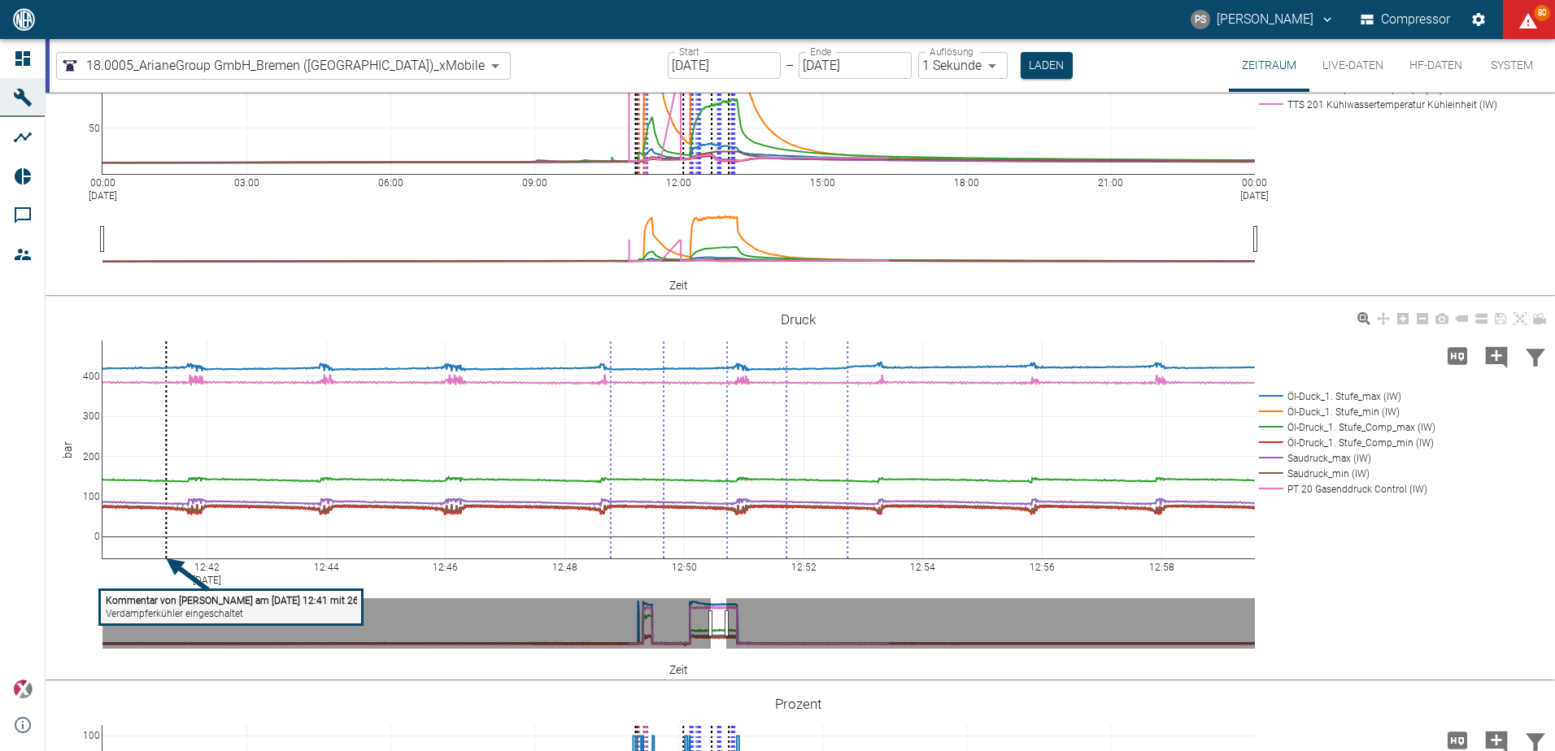
scroll to position [882, 0]
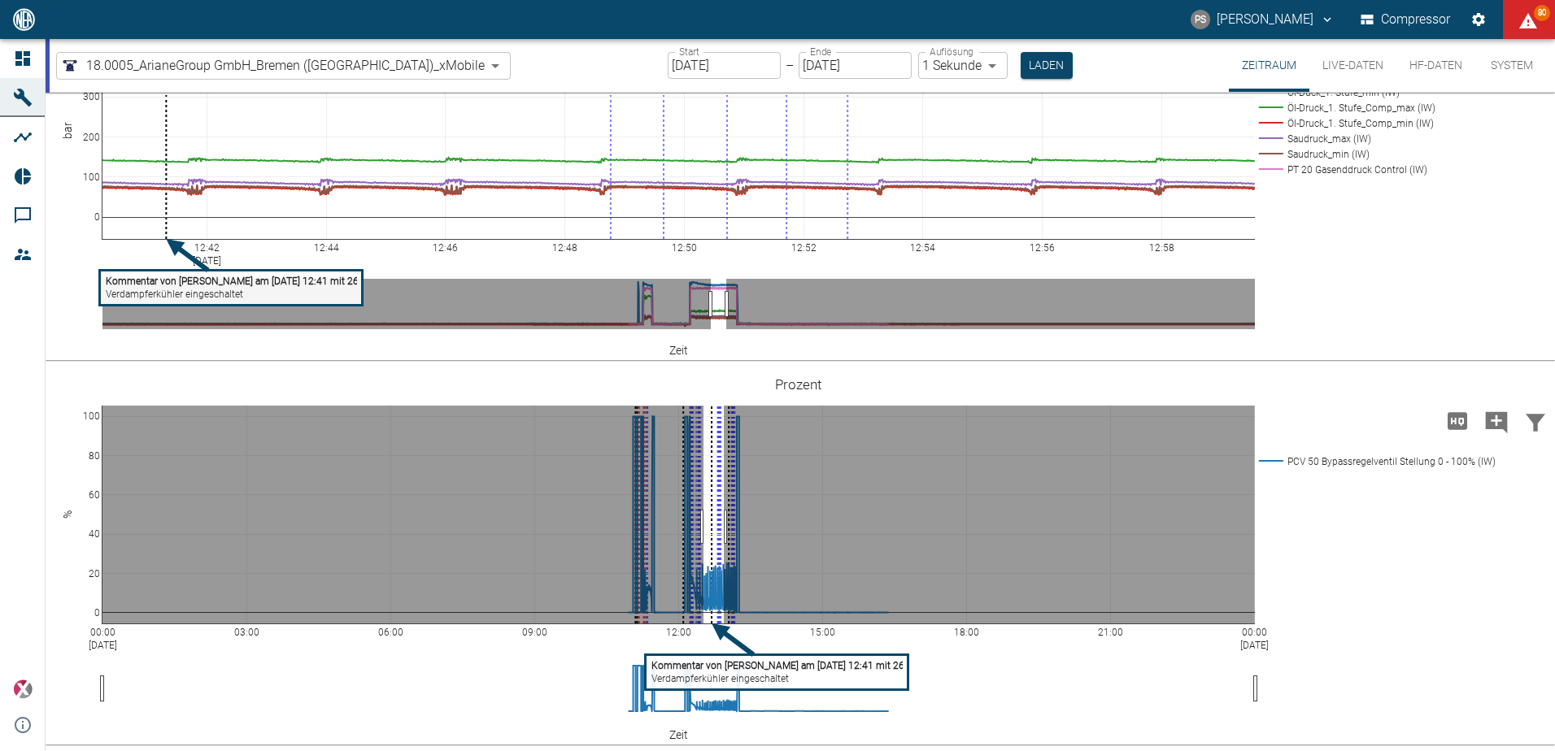
drag, startPoint x: 703, startPoint y: 527, endPoint x: 724, endPoint y: 527, distance: 20.3
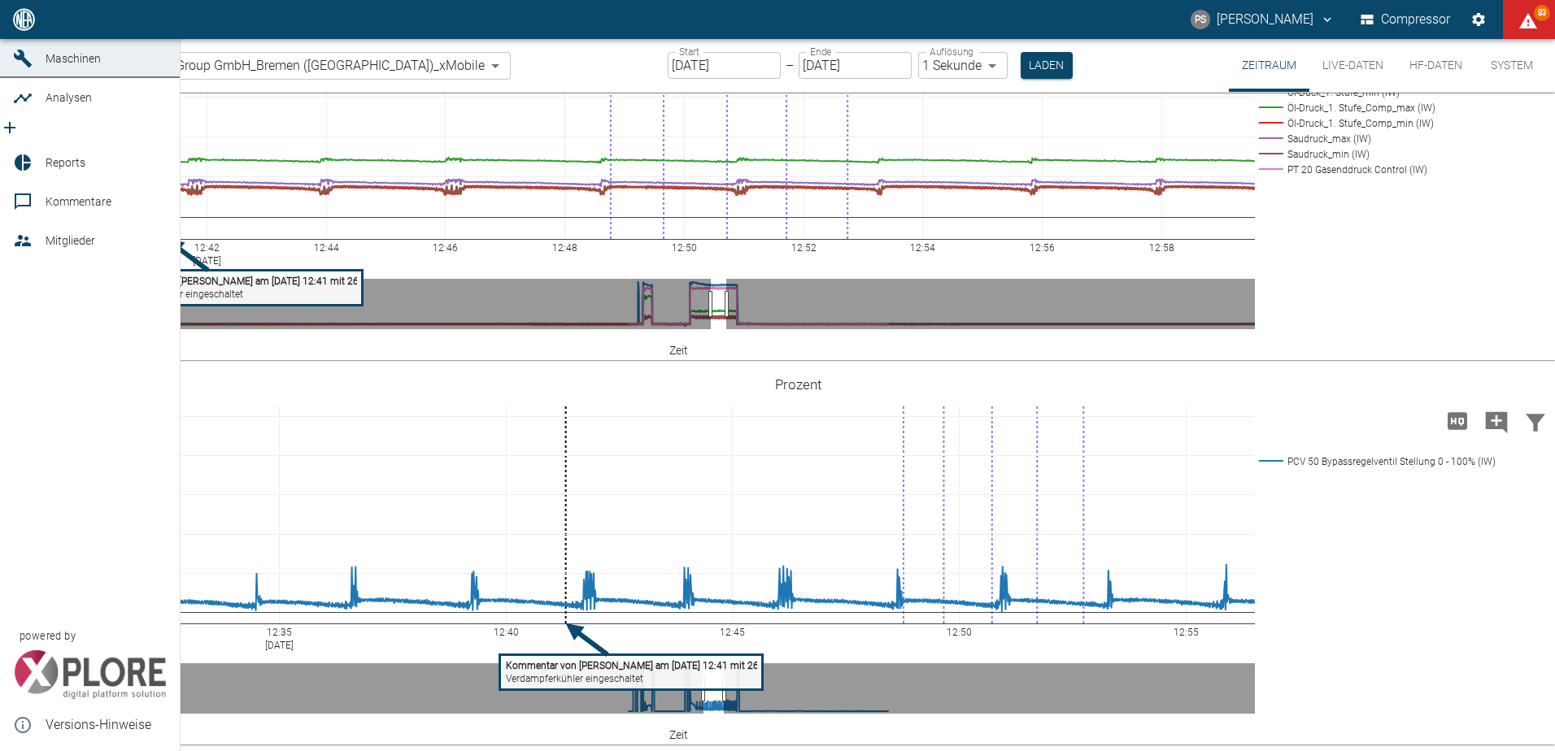
drag, startPoint x: 35, startPoint y: 61, endPoint x: 85, endPoint y: 131, distance: 86.2
click at [35, 29] on div at bounding box center [25, 20] width 24 height 20
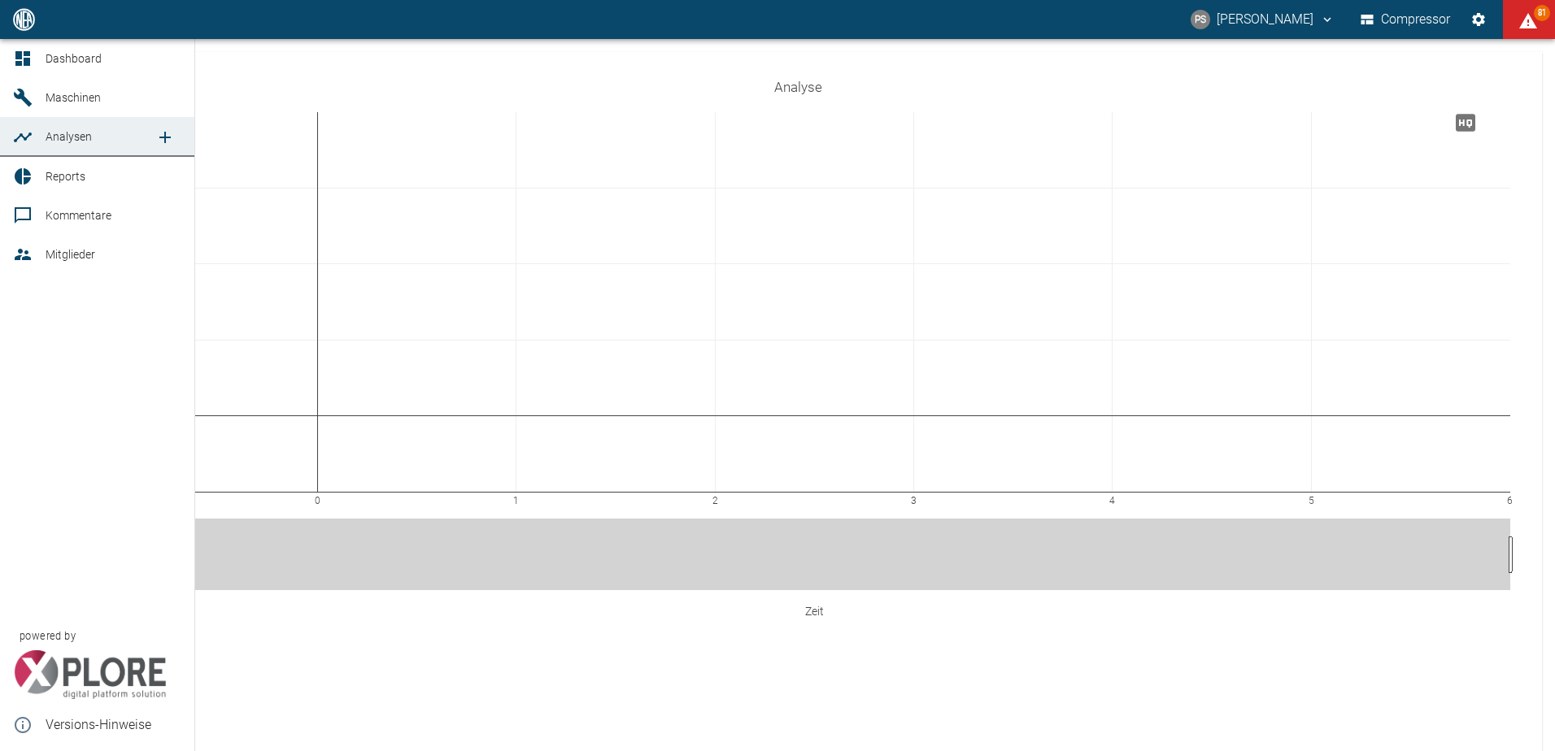
click at [162, 144] on icon "new /analyses/list/0" at bounding box center [165, 138] width 20 height 20
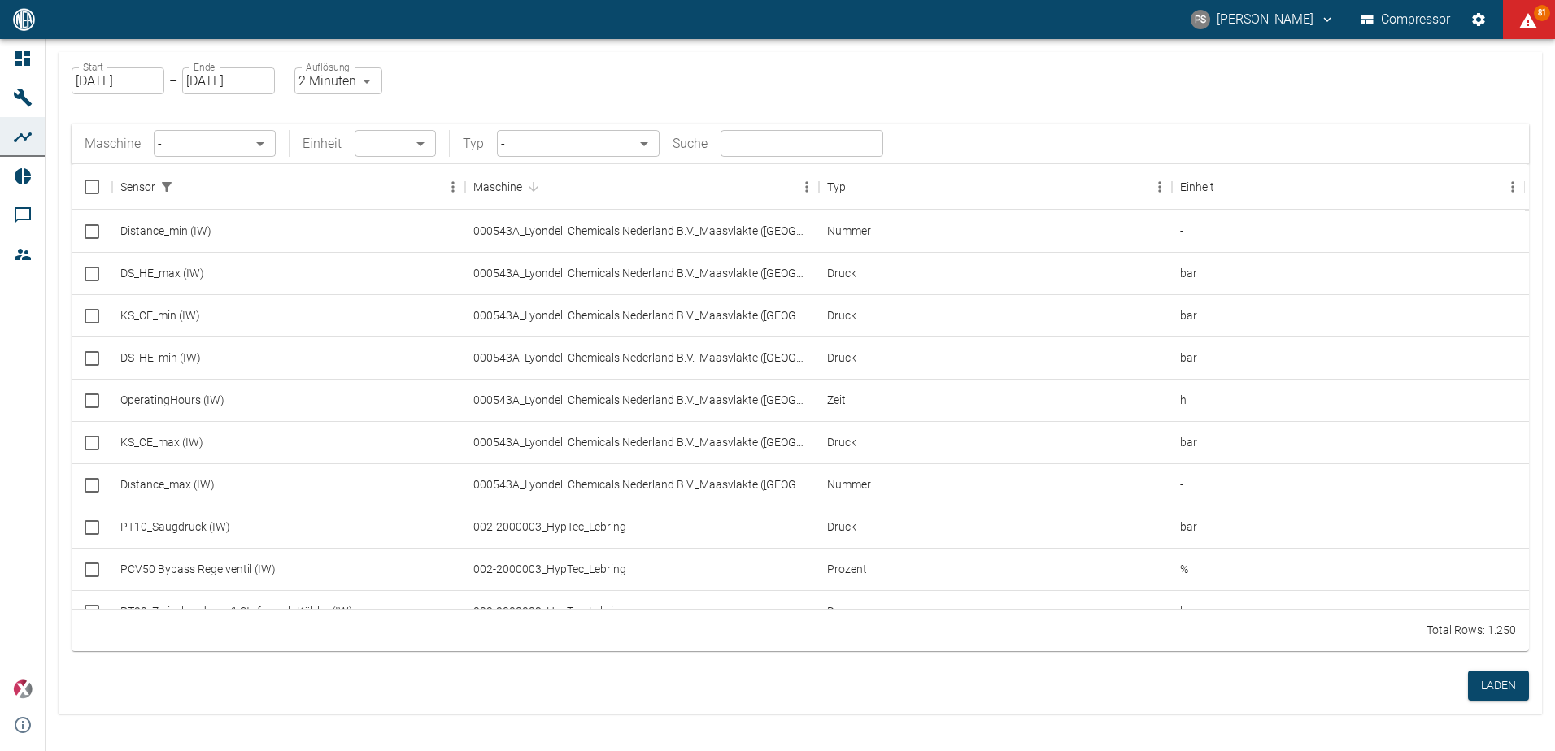
click at [265, 140] on body "PS Pascal Schwanebeck Compressor 81 Dashboard Maschinen Analysen Reports Kommen…" at bounding box center [777, 375] width 1555 height 751
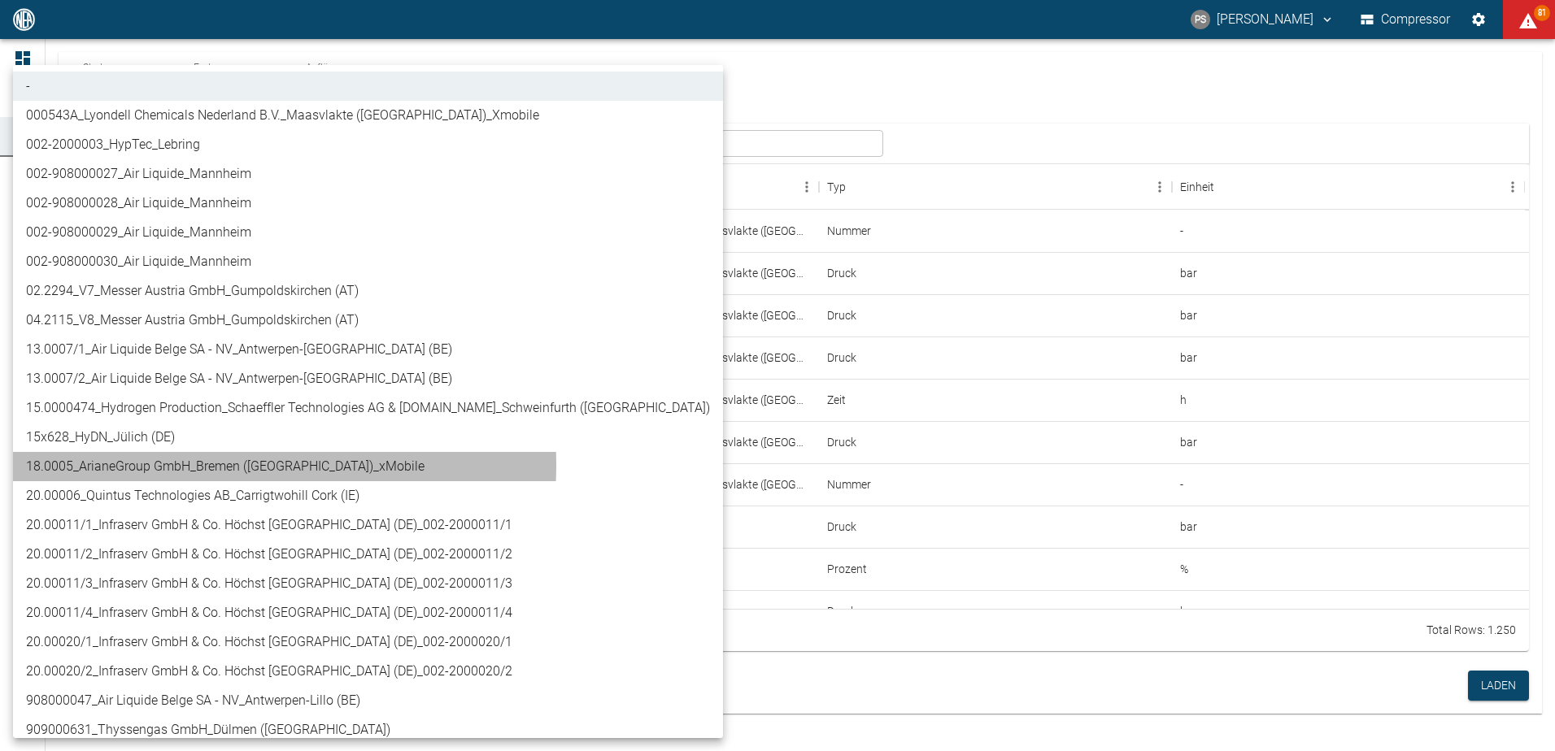
click at [214, 465] on li "18.0005_ArianeGroup GmbH_Bremen ([GEOGRAPHIC_DATA])_xMobile" at bounding box center [368, 466] width 710 height 29
type input "bb288145-4d7d-496b-87d7-301eb921cbba"
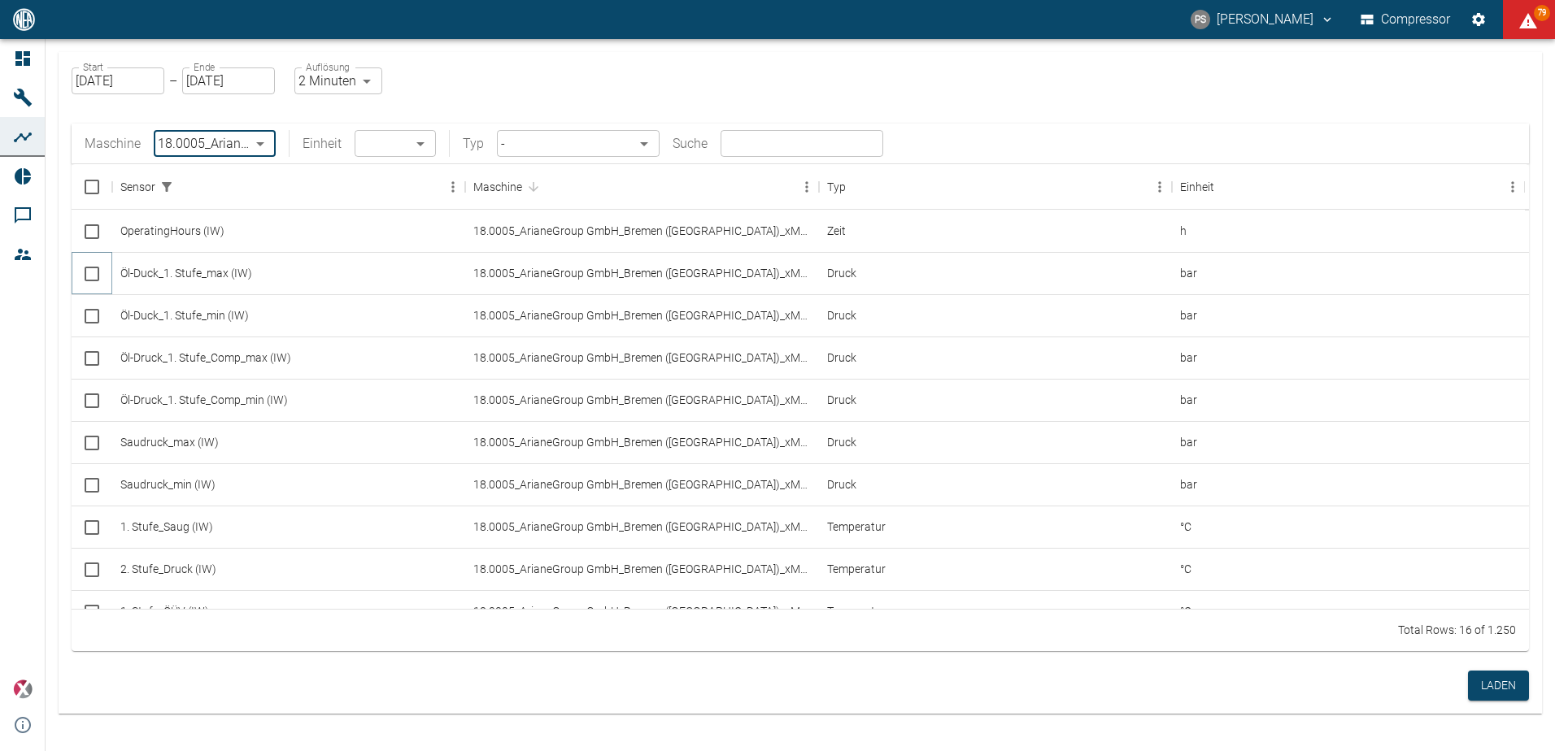
click at [91, 270] on input "Select row" at bounding box center [92, 274] width 34 height 34
checkbox input "false"
checkbox input "true"
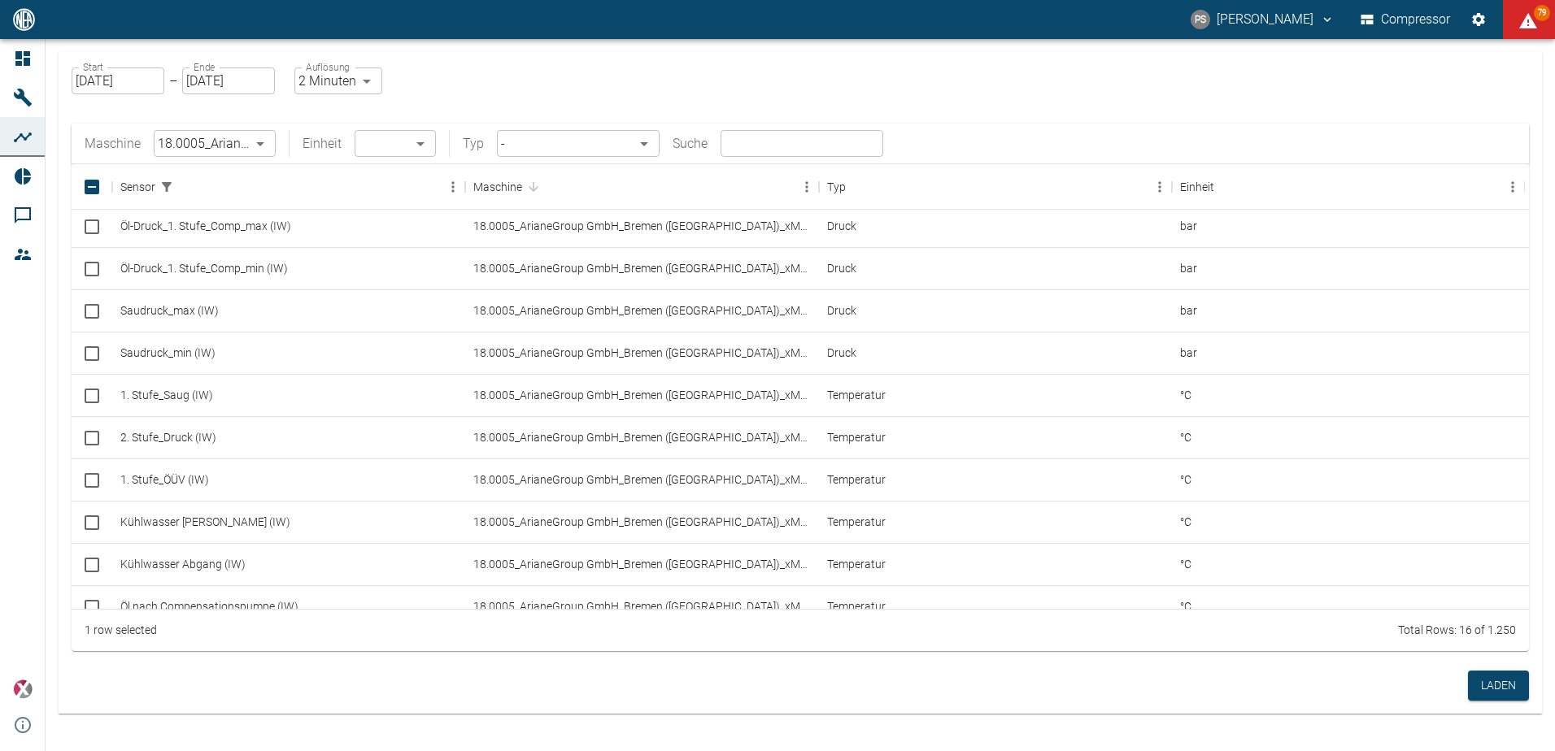
scroll to position [146, 0]
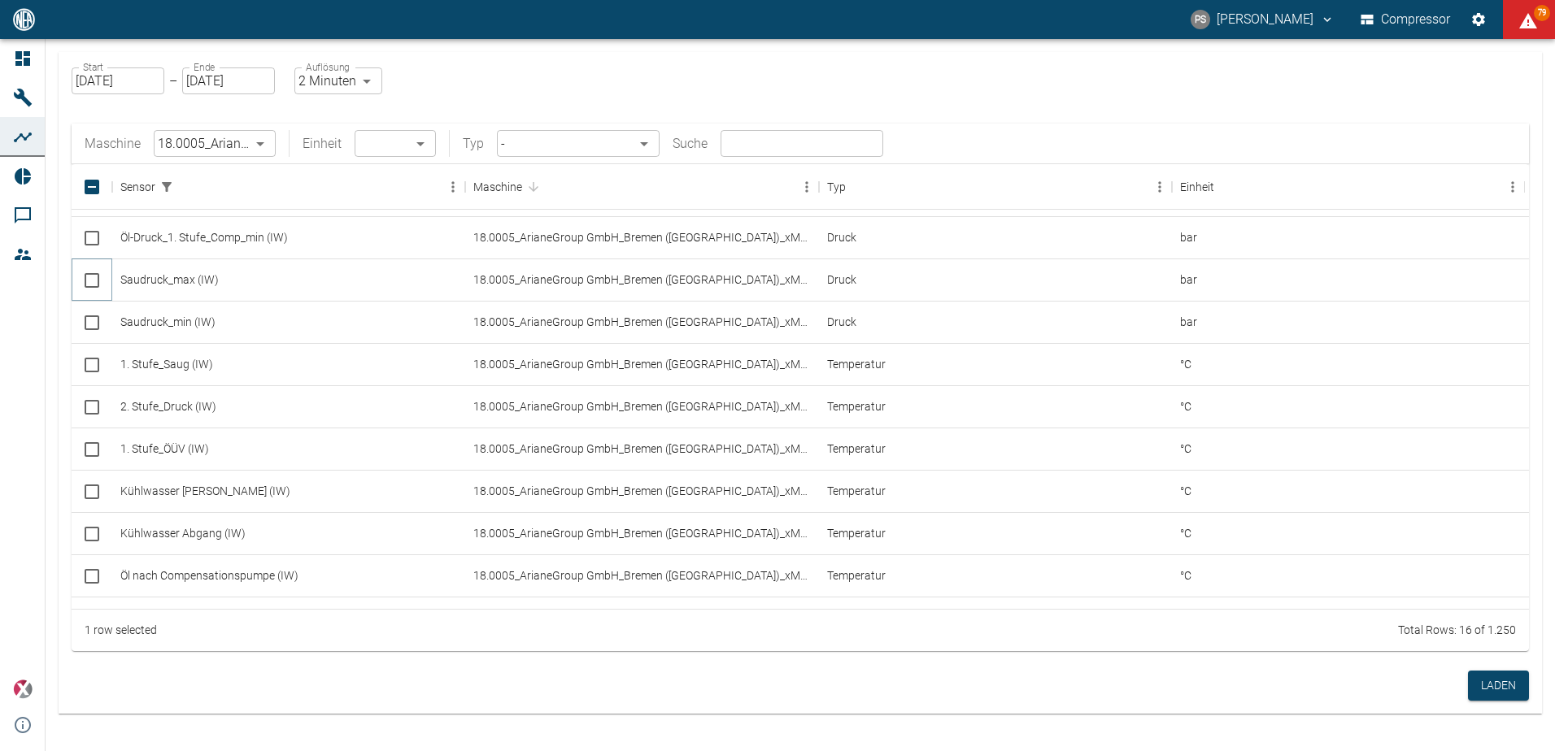
click at [98, 289] on input "Select row" at bounding box center [92, 281] width 34 height 34
checkbox input "true"
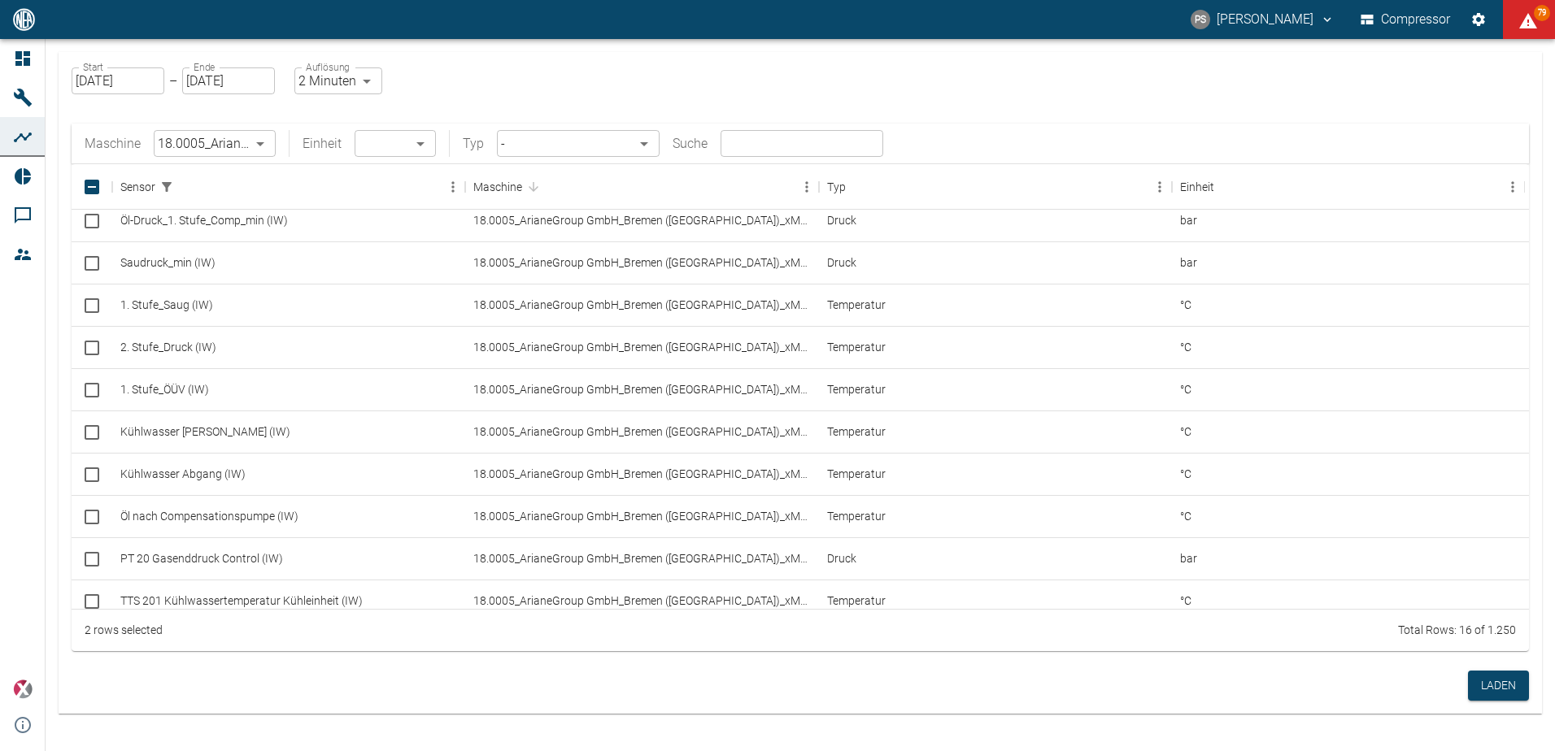
scroll to position [219, 0]
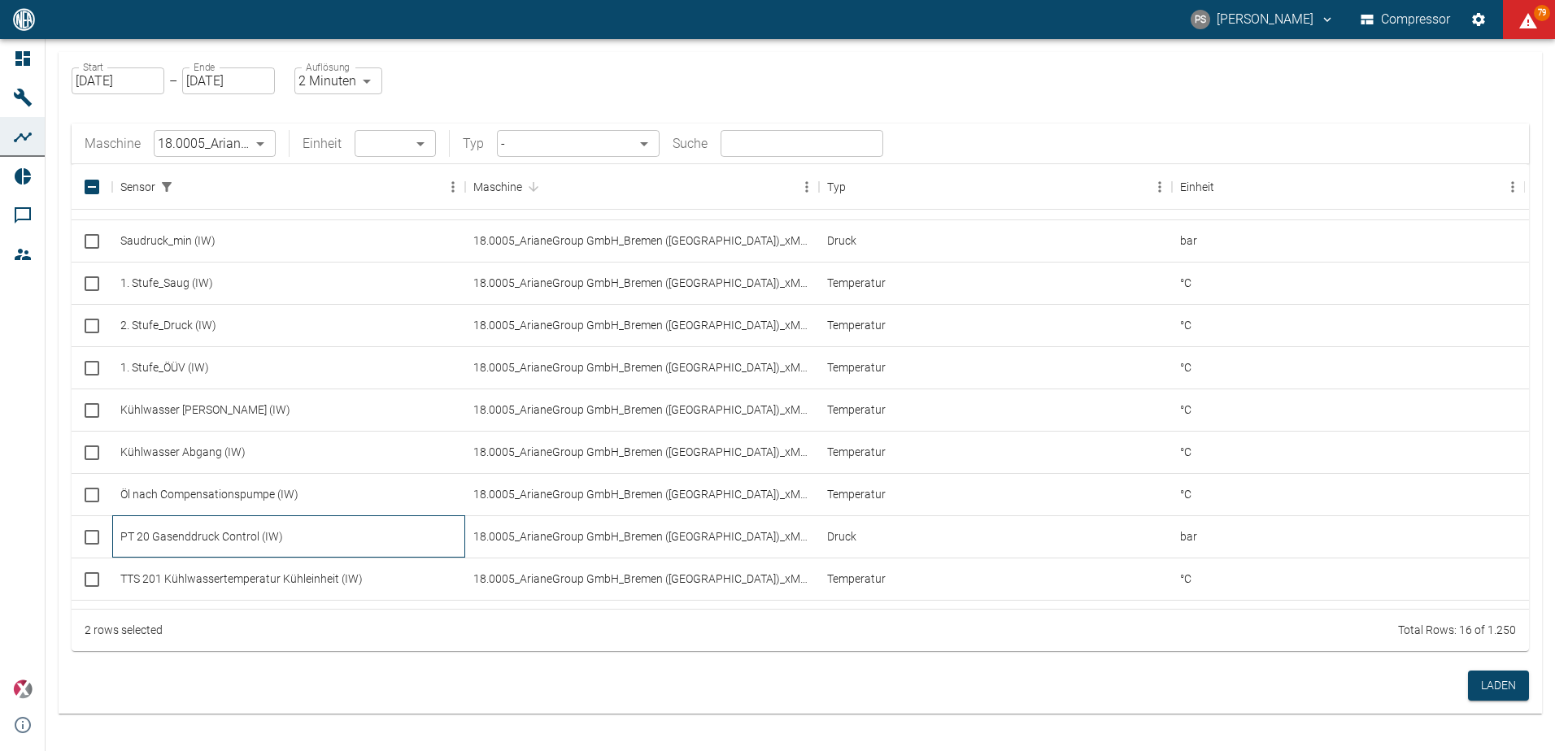
click at [113, 537] on div "PT 20 Gasenddruck Control (IW)" at bounding box center [288, 537] width 353 height 42
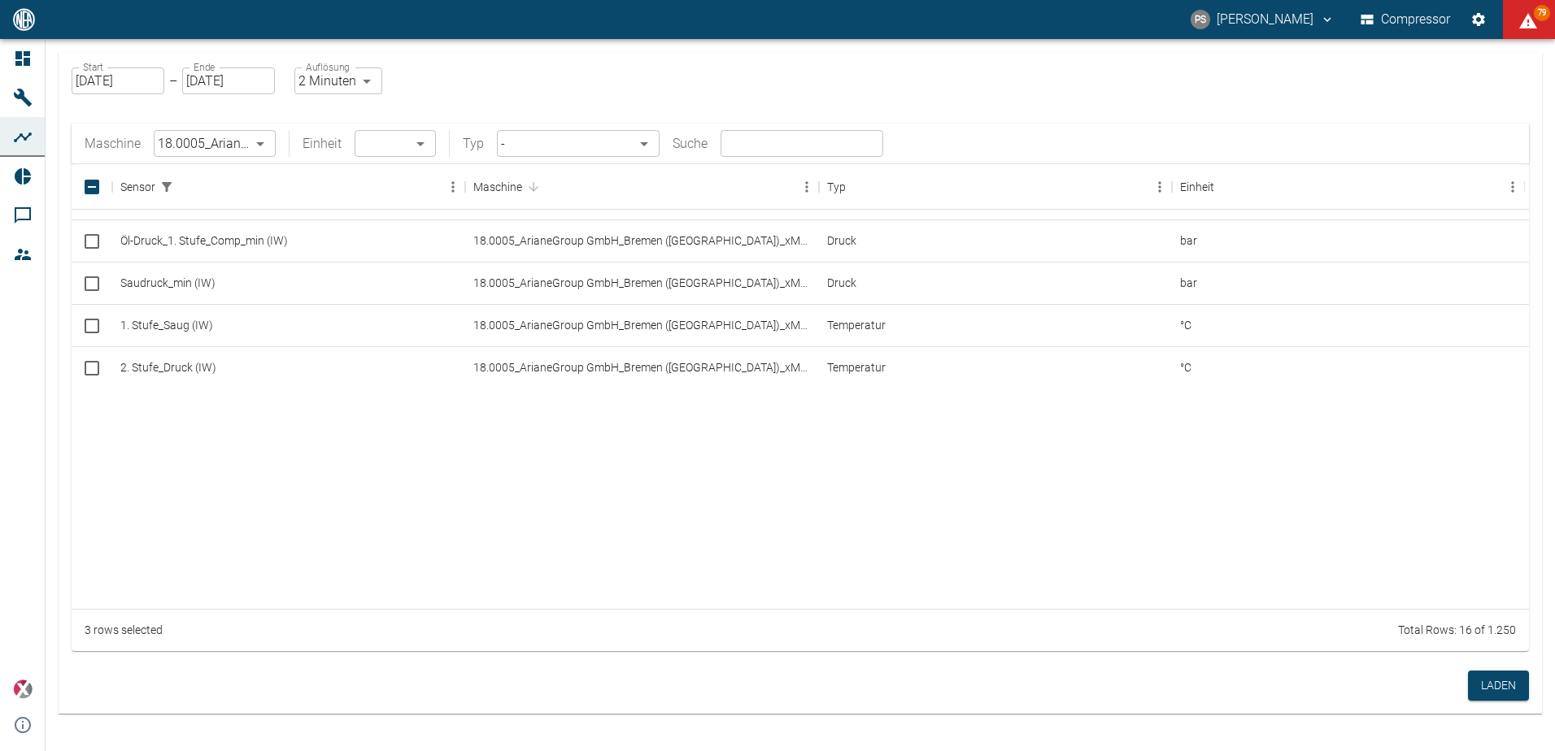
checkbox input "true"
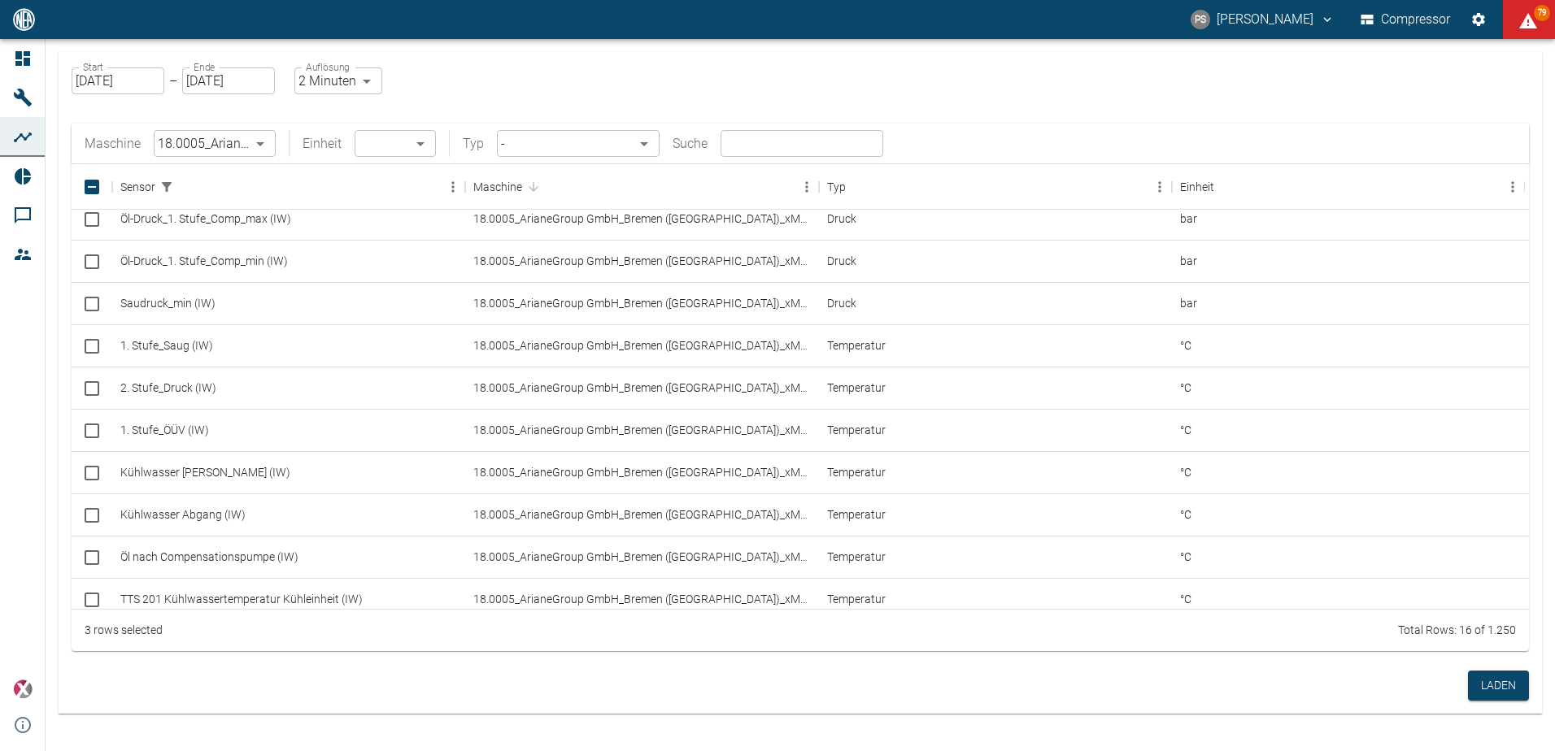
scroll to position [249, 0]
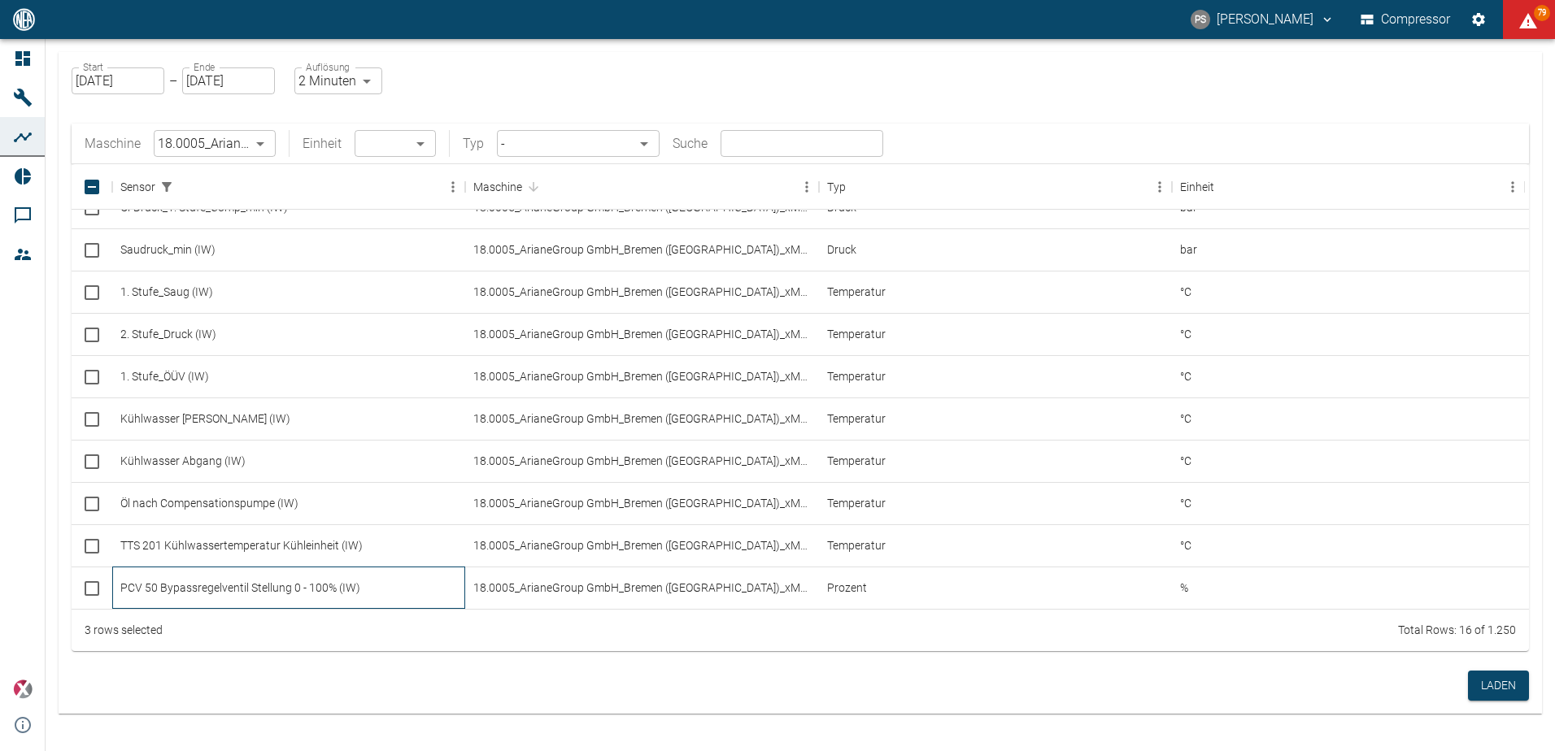
click at [139, 593] on div "PCV 50 Bypassregelventil Stellung 0 - 100% (IW)" at bounding box center [288, 588] width 353 height 42
checkbox input "true"
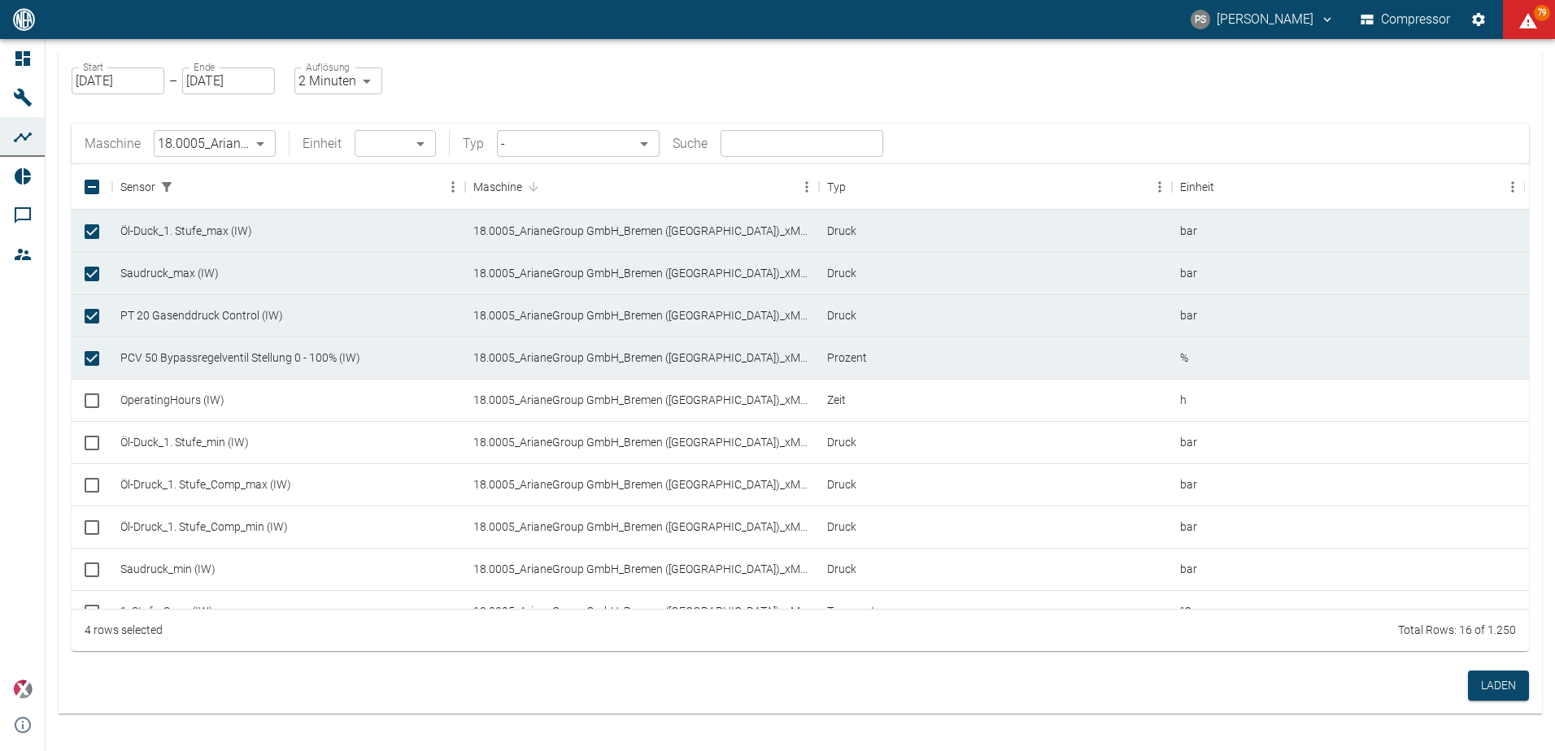
click at [303, 74] on body "PS Pascal Schwanebeck Compressor 79 Dashboard Maschinen Analysen Reports Kommen…" at bounding box center [777, 375] width 1555 height 751
click at [330, 120] on li "1 Sekunde" at bounding box center [338, 115] width 91 height 29
type input "1sec"
click at [1479, 684] on button "Laden" at bounding box center [1498, 686] width 61 height 30
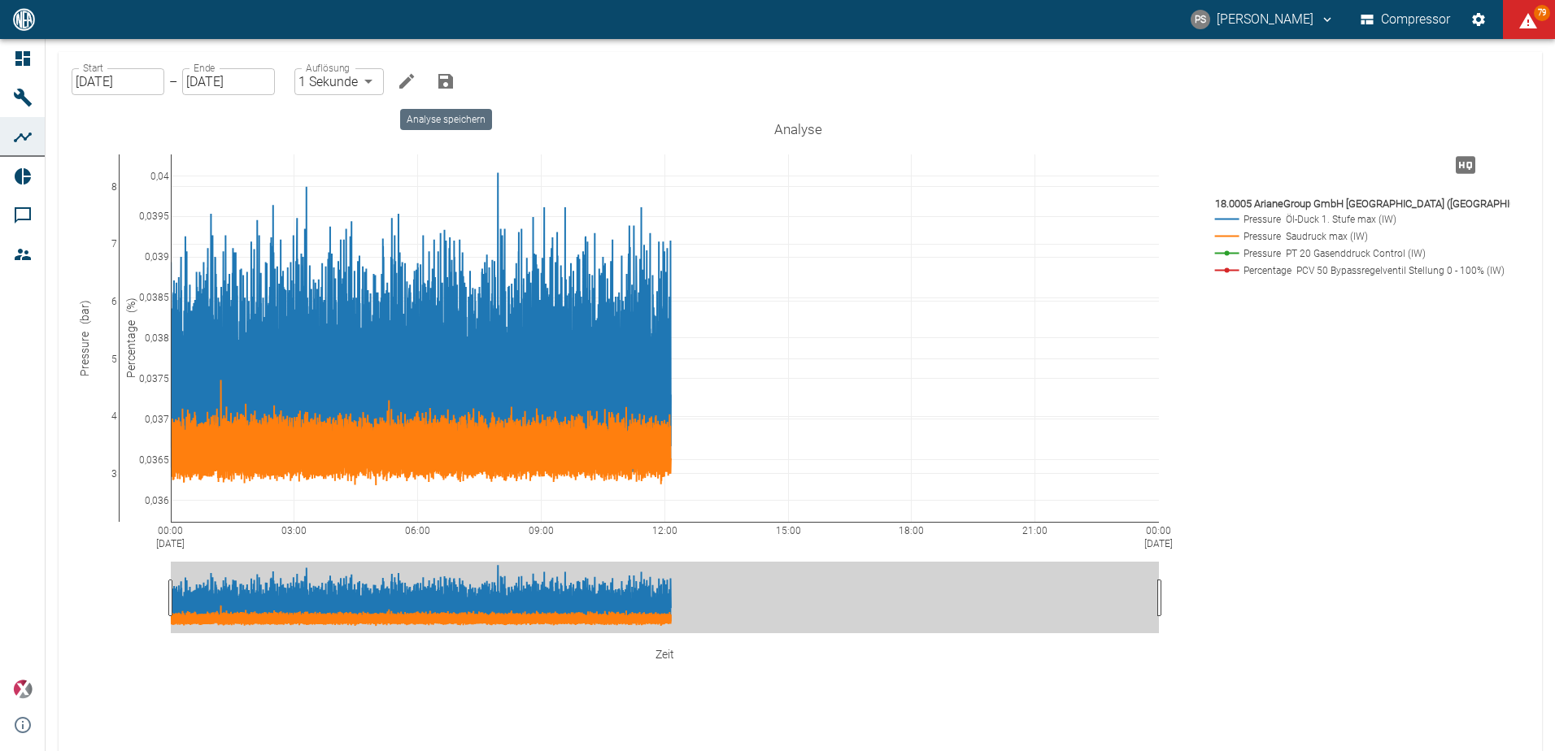
click at [444, 82] on icon "Analyse speichern" at bounding box center [445, 81] width 15 height 15
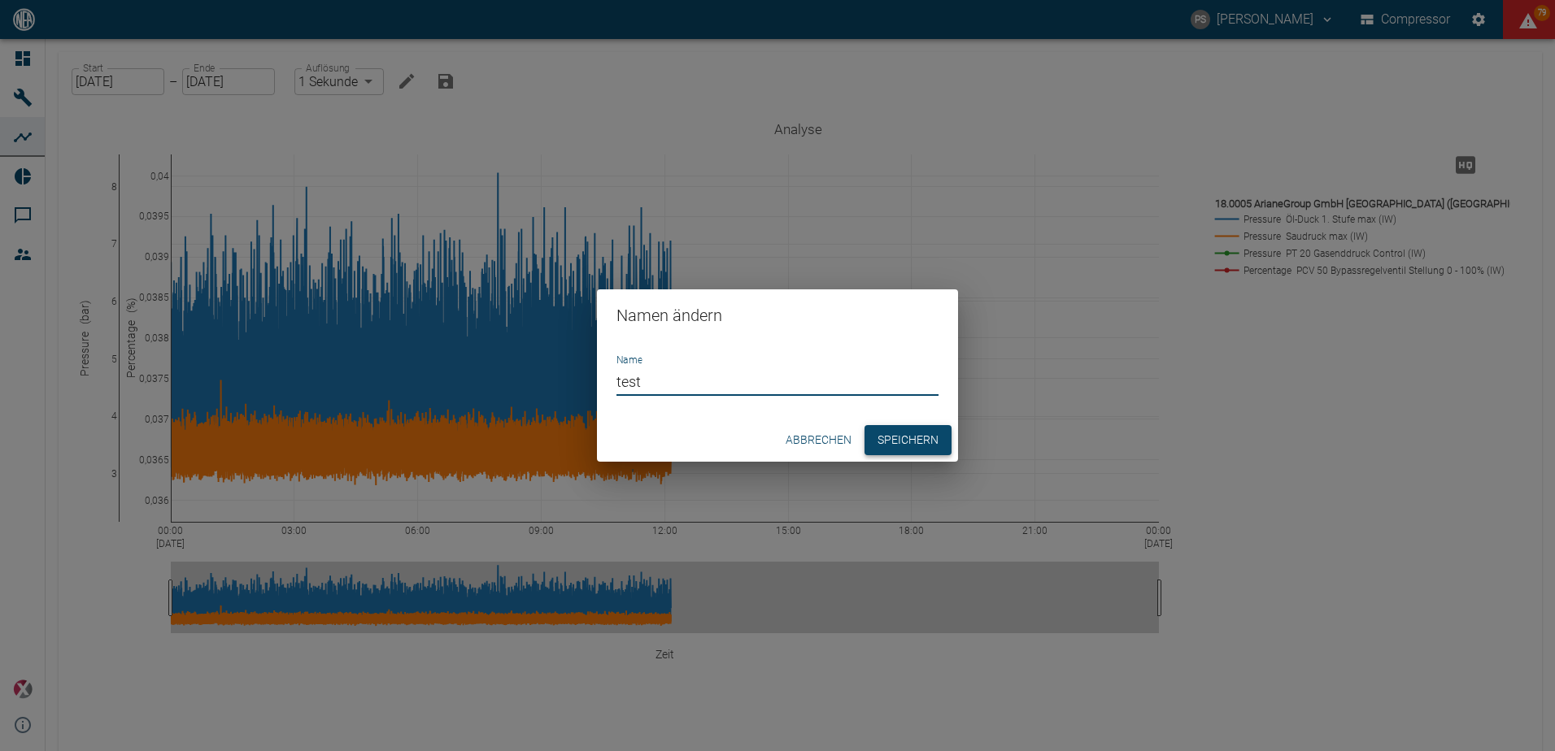
type input "test"
click at [880, 444] on button "Speichern" at bounding box center [908, 440] width 87 height 30
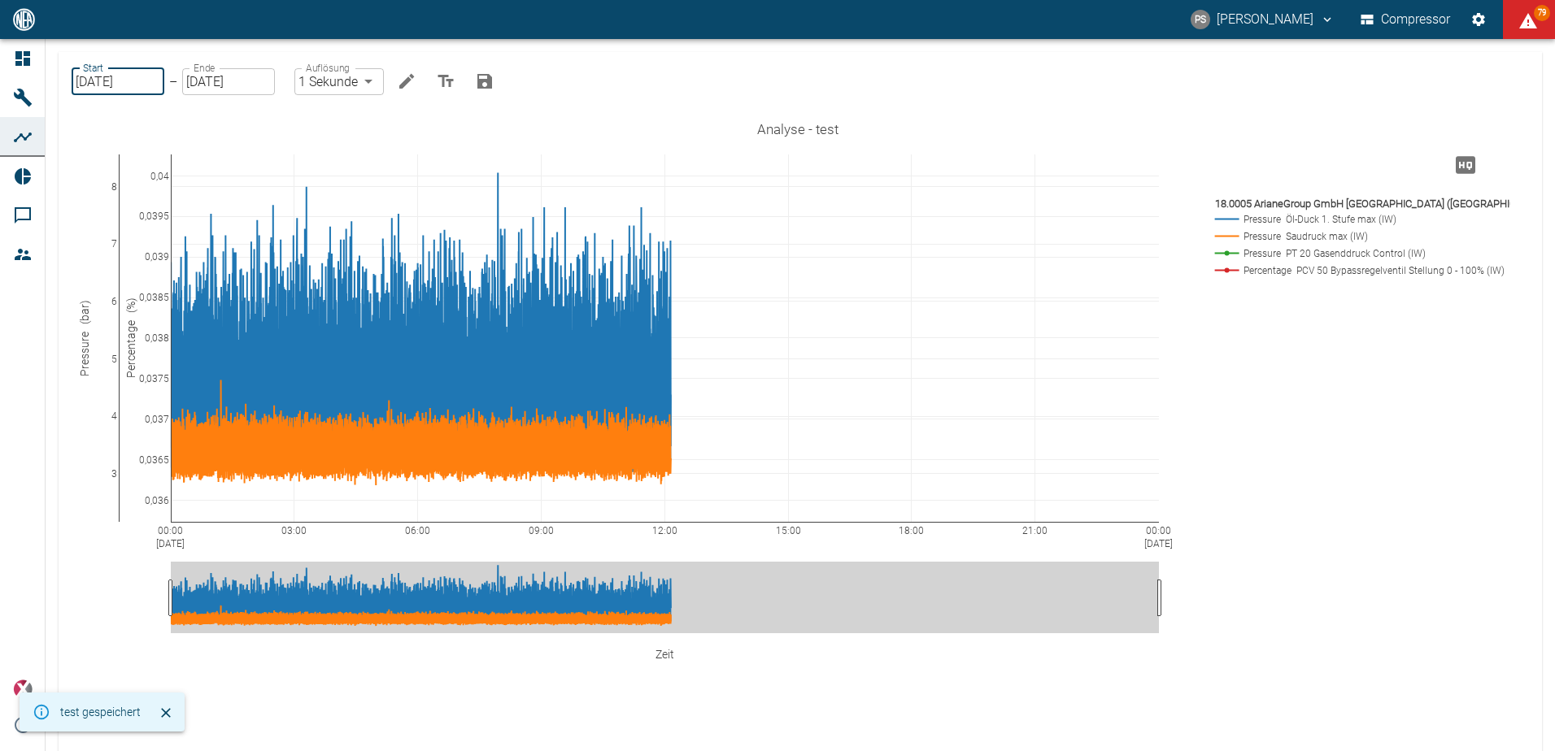
click at [132, 87] on input "05.09.2025" at bounding box center [118, 81] width 93 height 27
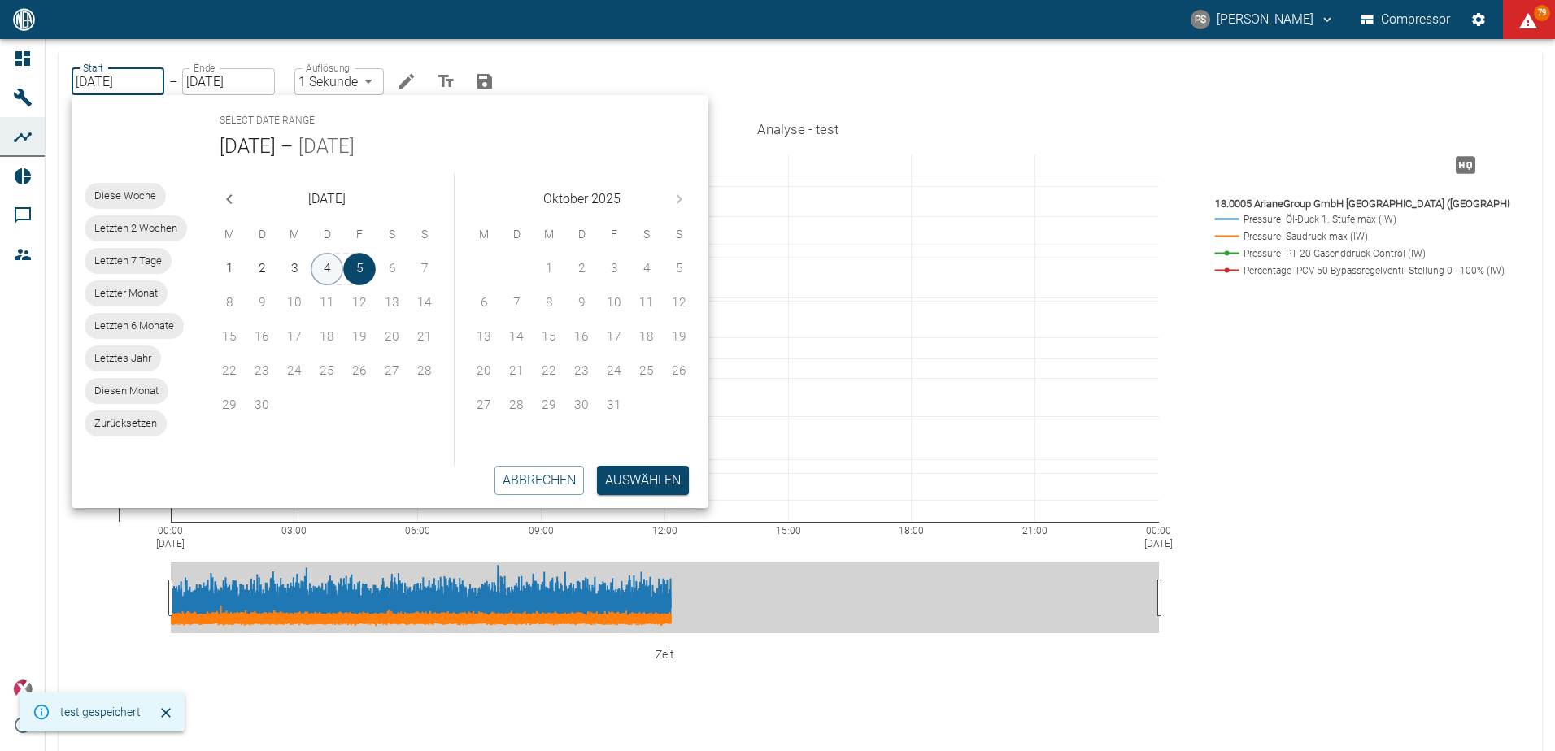
click at [326, 267] on button "4" at bounding box center [327, 269] width 33 height 33
type input "[DATE]"
type input "2min"
click at [333, 271] on button "4" at bounding box center [327, 269] width 33 height 33
type input "[DATE]"
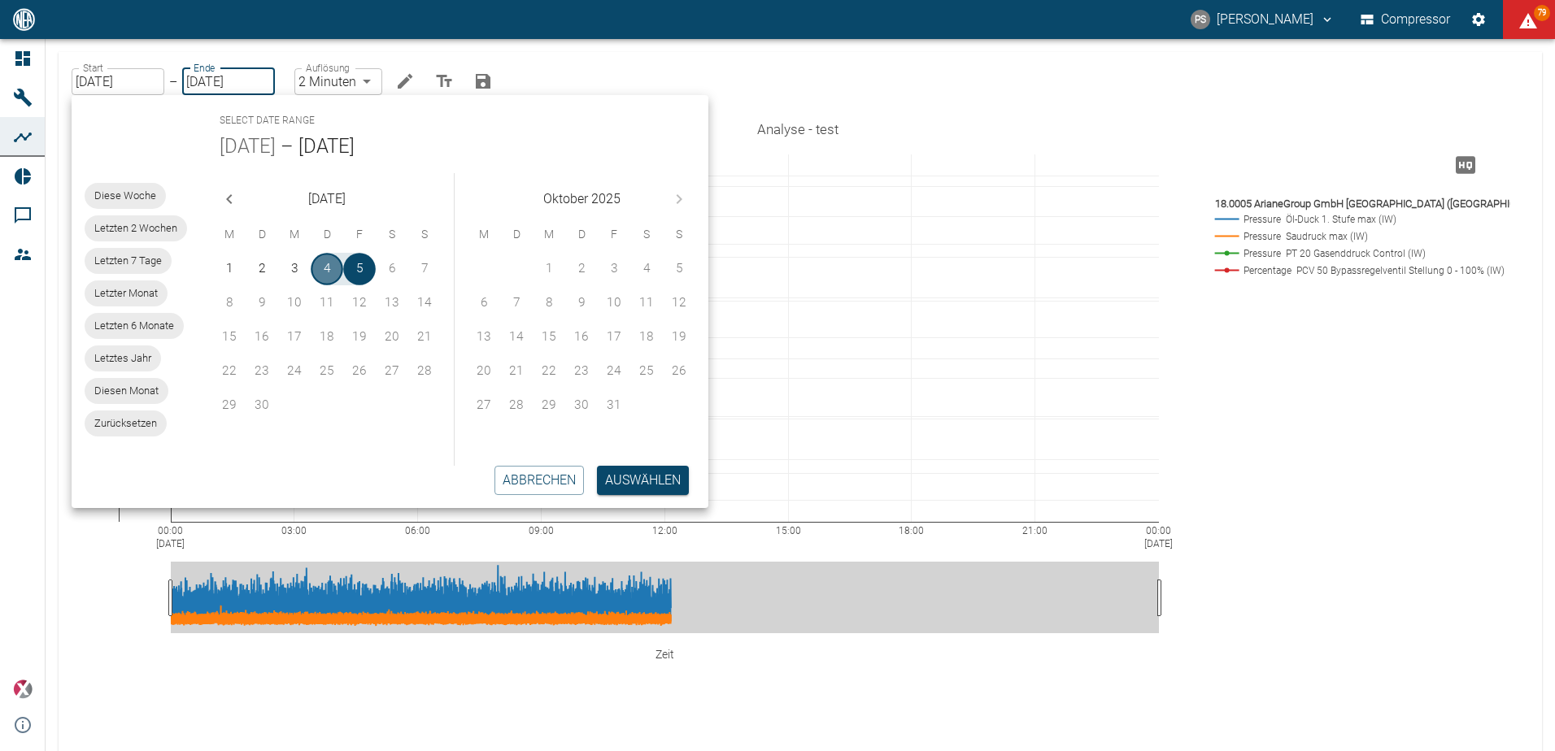
type input "1sec"
click at [616, 486] on button "Auswählen" at bounding box center [643, 480] width 92 height 29
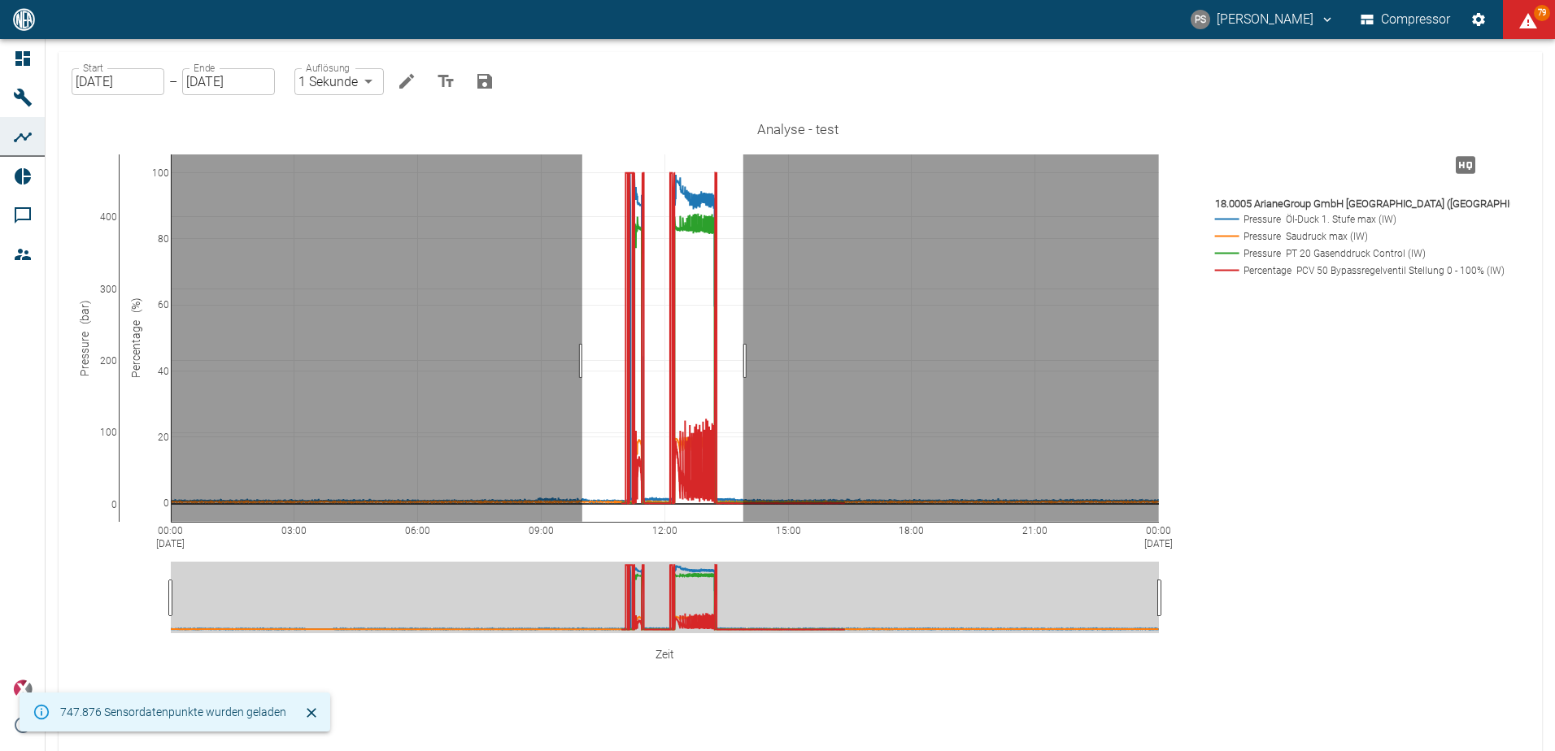
drag, startPoint x: 582, startPoint y: 361, endPoint x: 743, endPoint y: 369, distance: 161.2
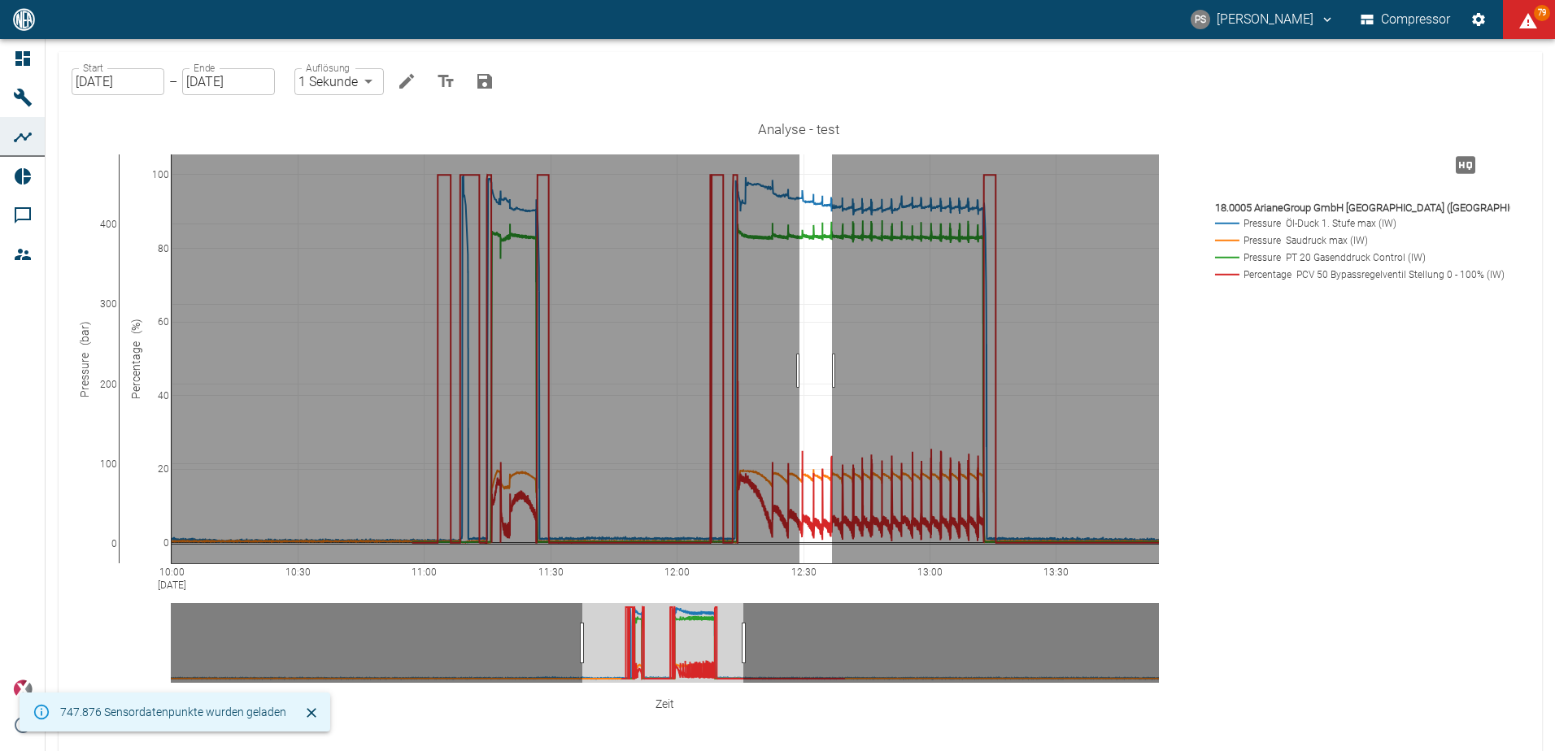
drag, startPoint x: 799, startPoint y: 371, endPoint x: 832, endPoint y: 369, distance: 32.6
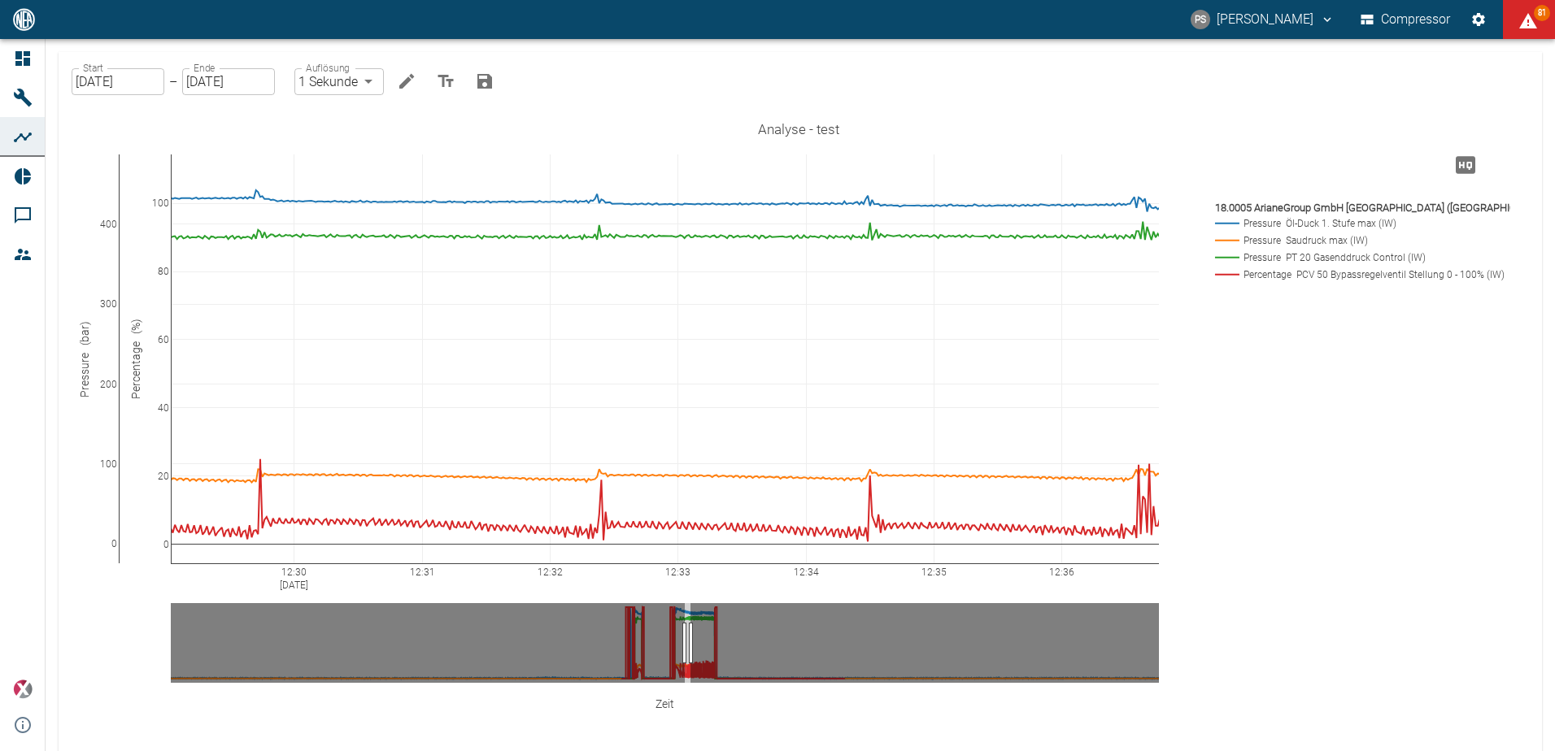
drag, startPoint x: 163, startPoint y: 177, endPoint x: 158, endPoint y: 207, distance: 30.5
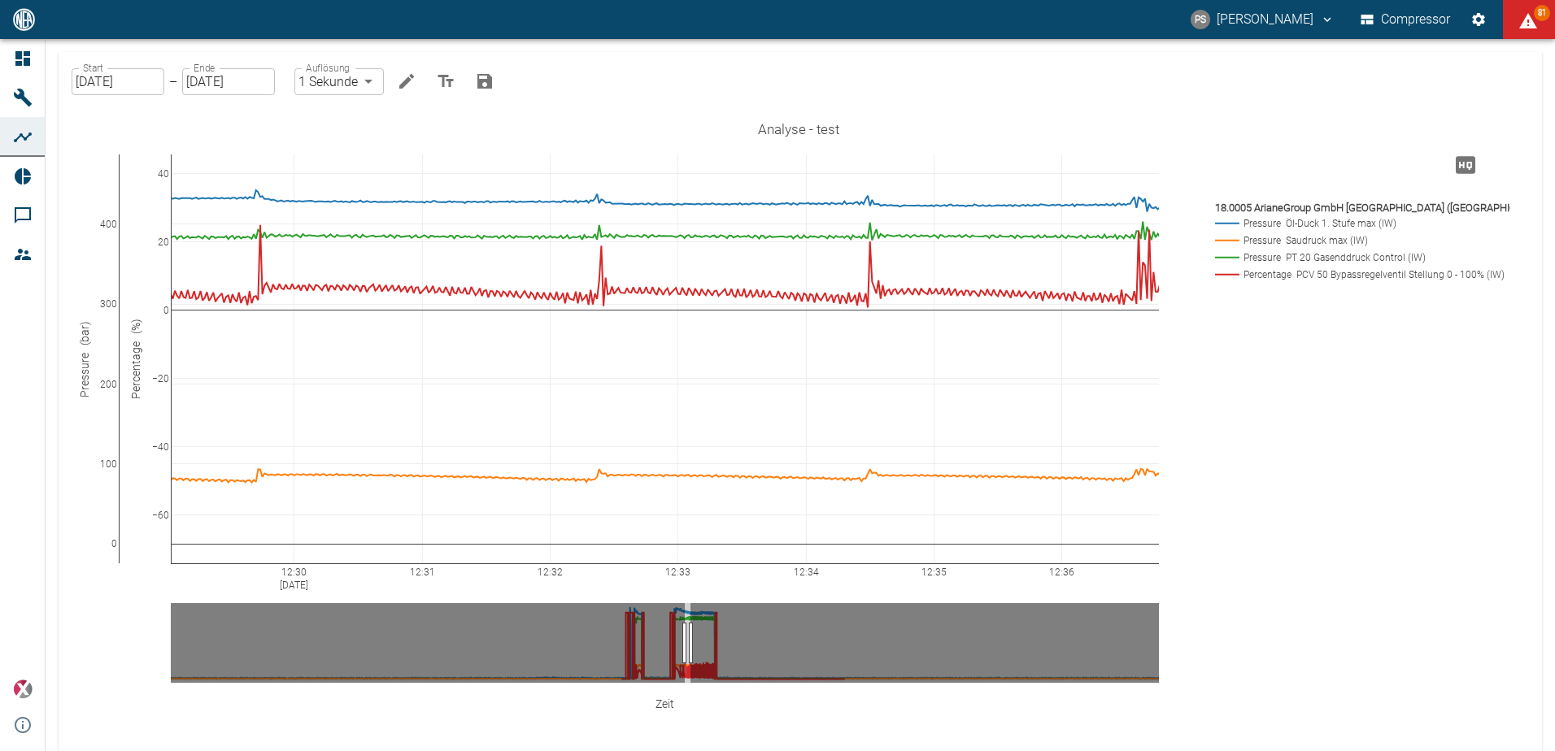
drag, startPoint x: 157, startPoint y: 232, endPoint x: 189, endPoint y: -2, distance: 236.5
click at [189, 0] on html "PS Pascal Schwanebeck Compressor 81 Dashboard Maschinen Analysen Reports Kommen…" at bounding box center [777, 375] width 1555 height 751
click at [1294, 234] on rect at bounding box center [1358, 240] width 294 height 15
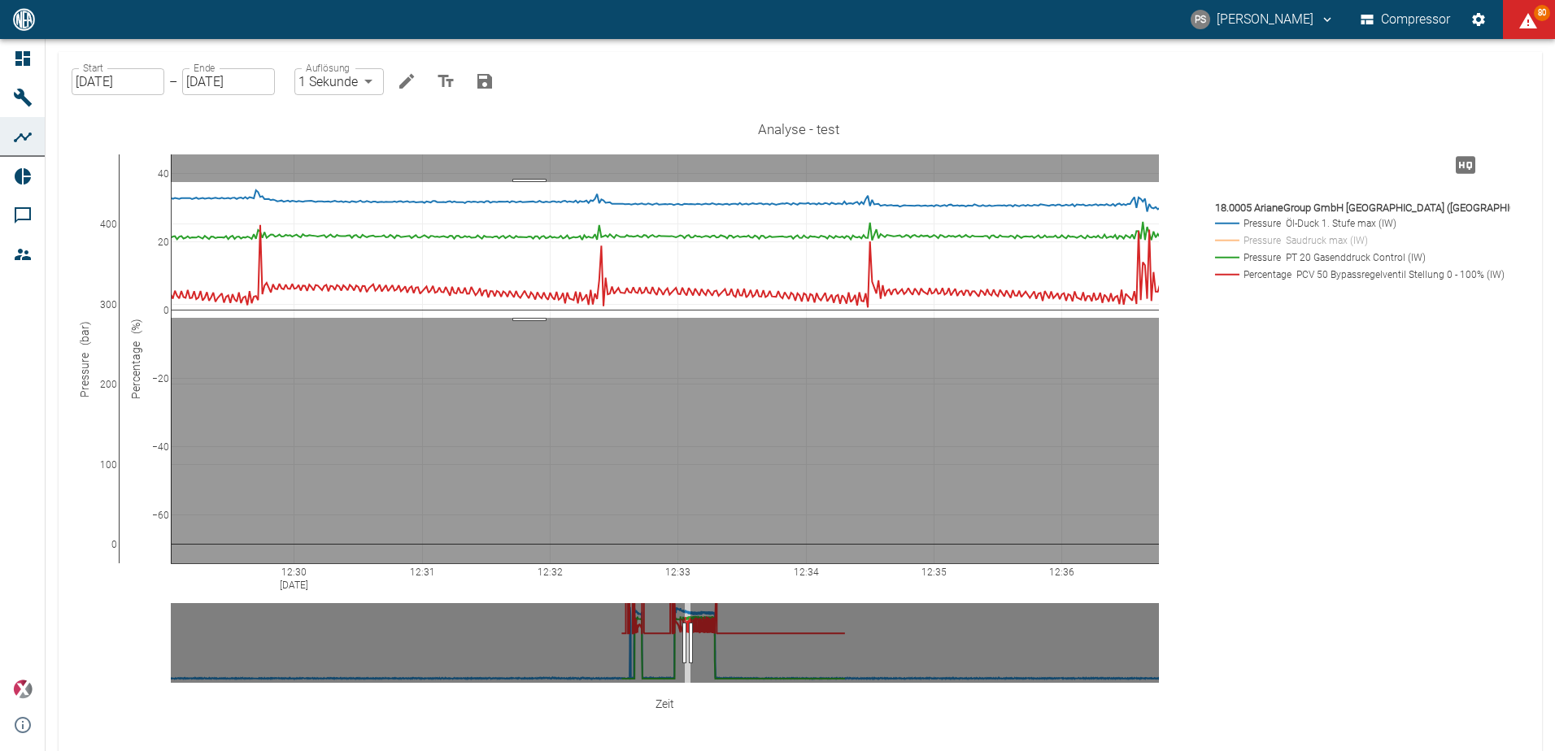
drag, startPoint x: 529, startPoint y: 182, endPoint x: 536, endPoint y: 318, distance: 136.0
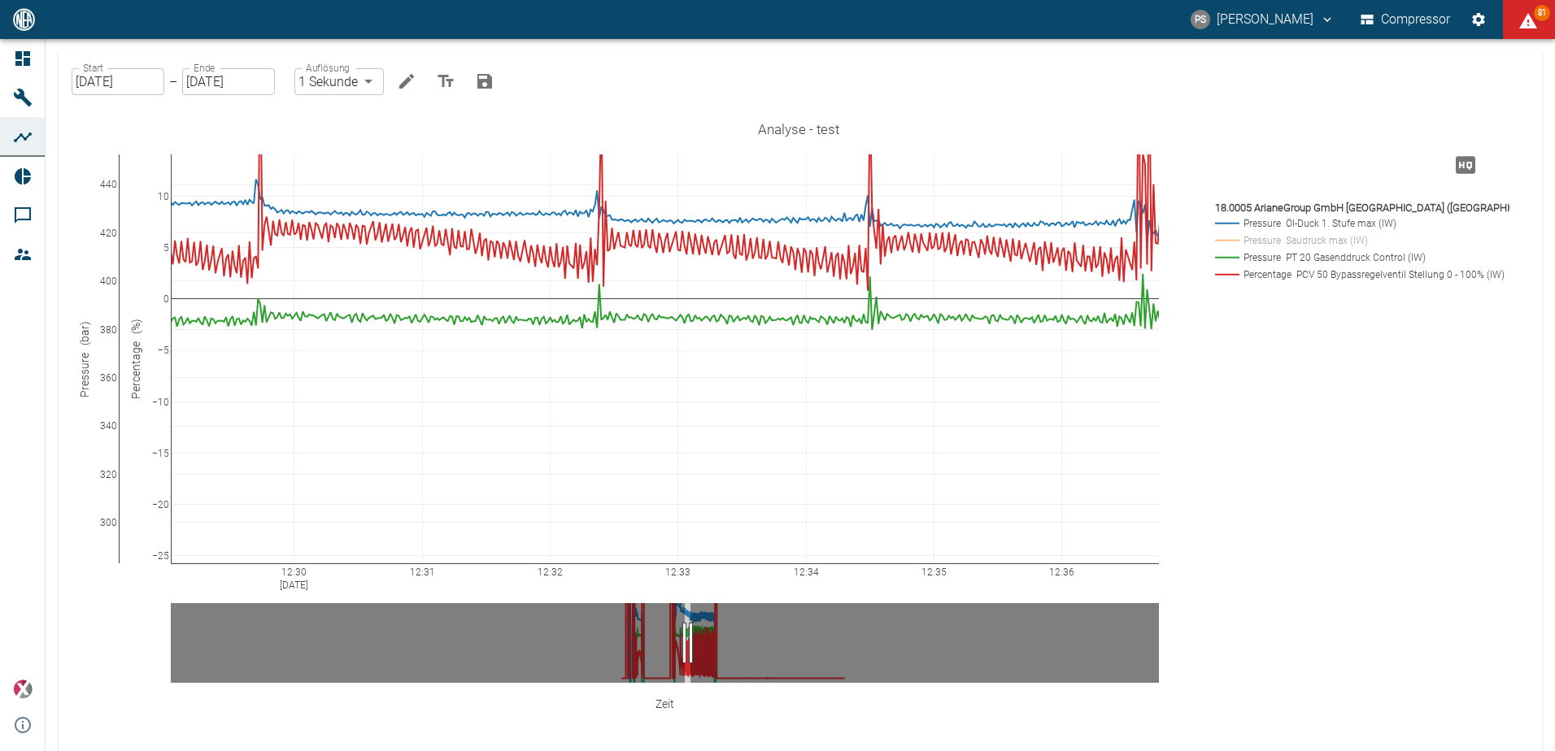
drag, startPoint x: 162, startPoint y: 329, endPoint x: 217, endPoint y: 88, distance: 247.8
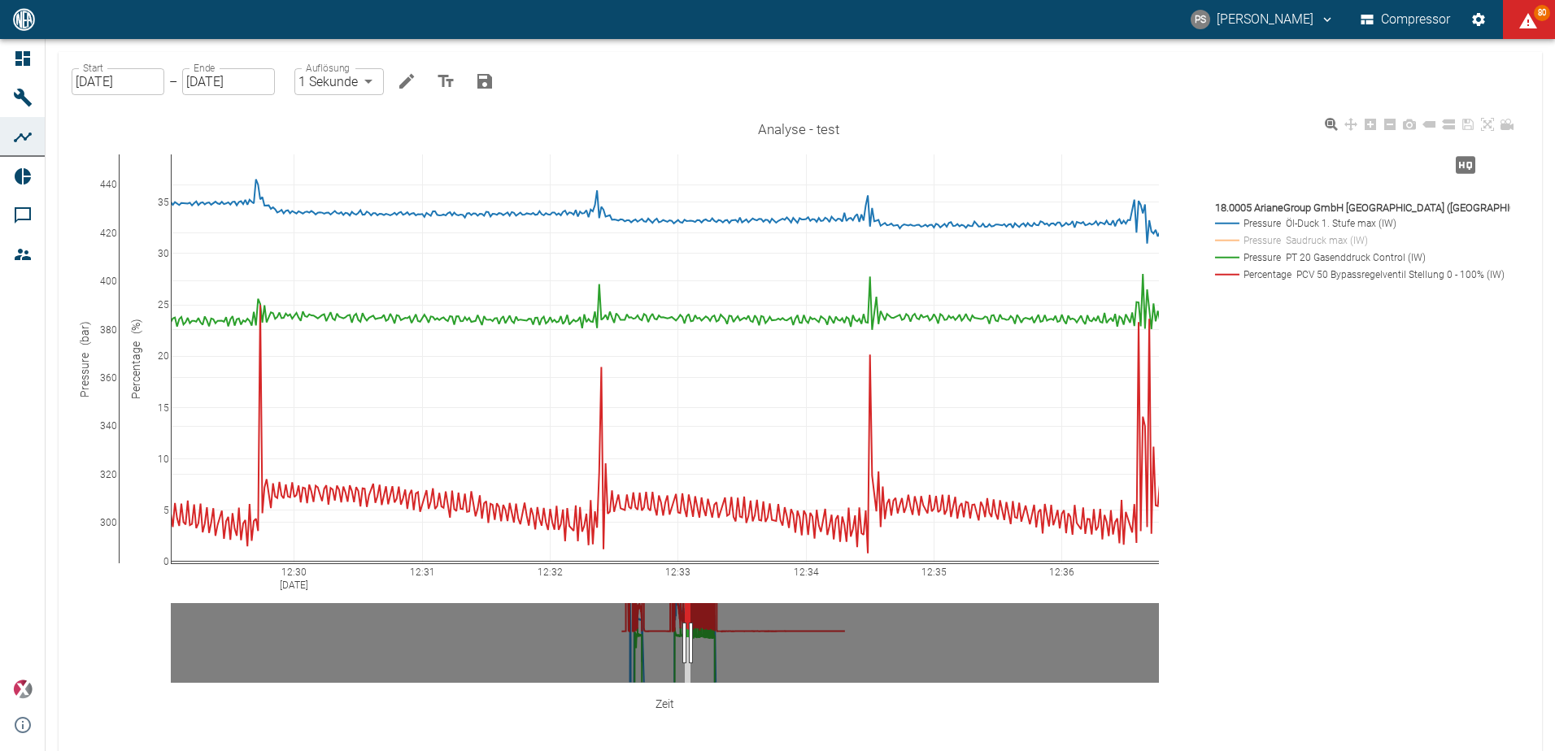
drag, startPoint x: 159, startPoint y: 283, endPoint x: 358, endPoint y: 509, distance: 301.4
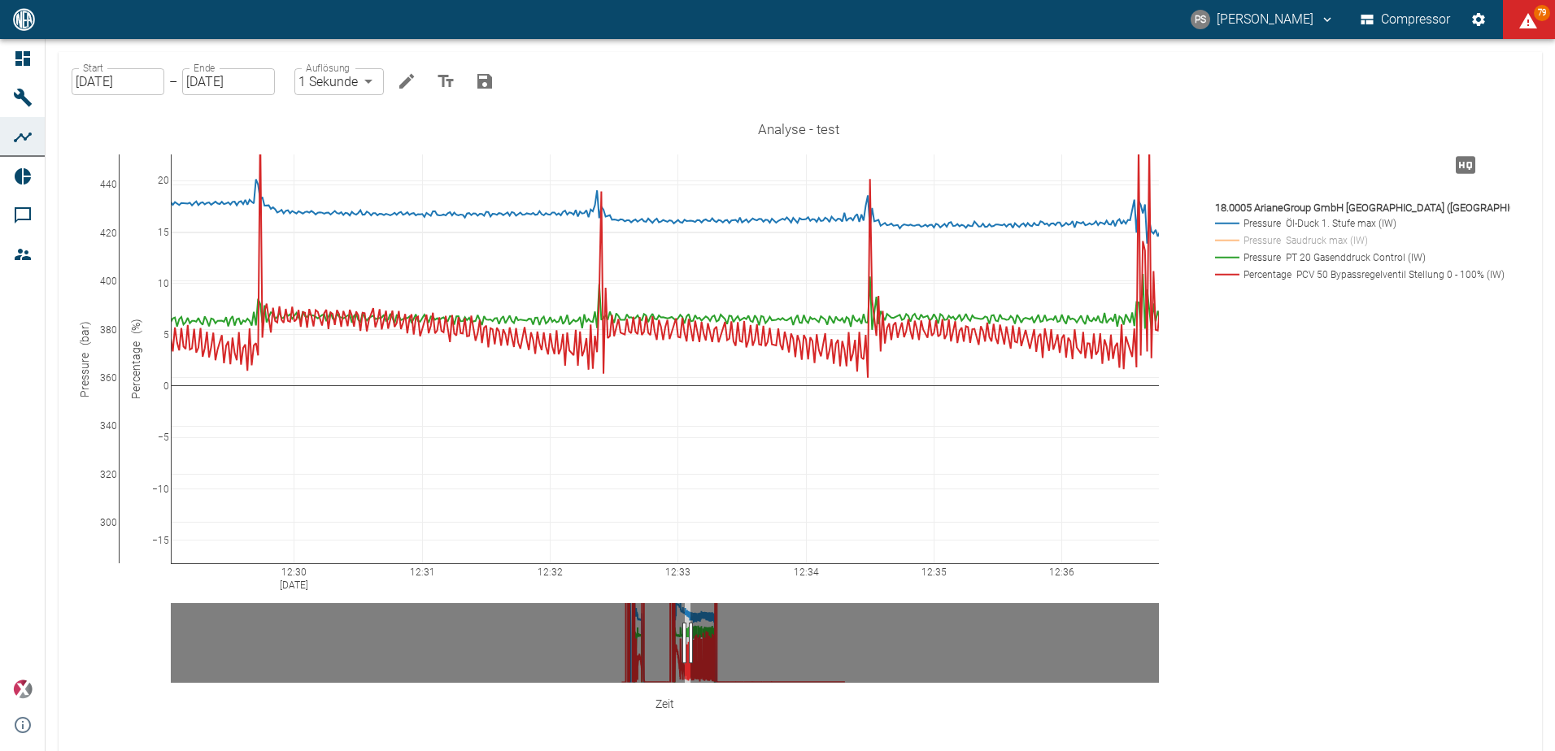
drag, startPoint x: 157, startPoint y: 390, endPoint x: 205, endPoint y: 216, distance: 181.3
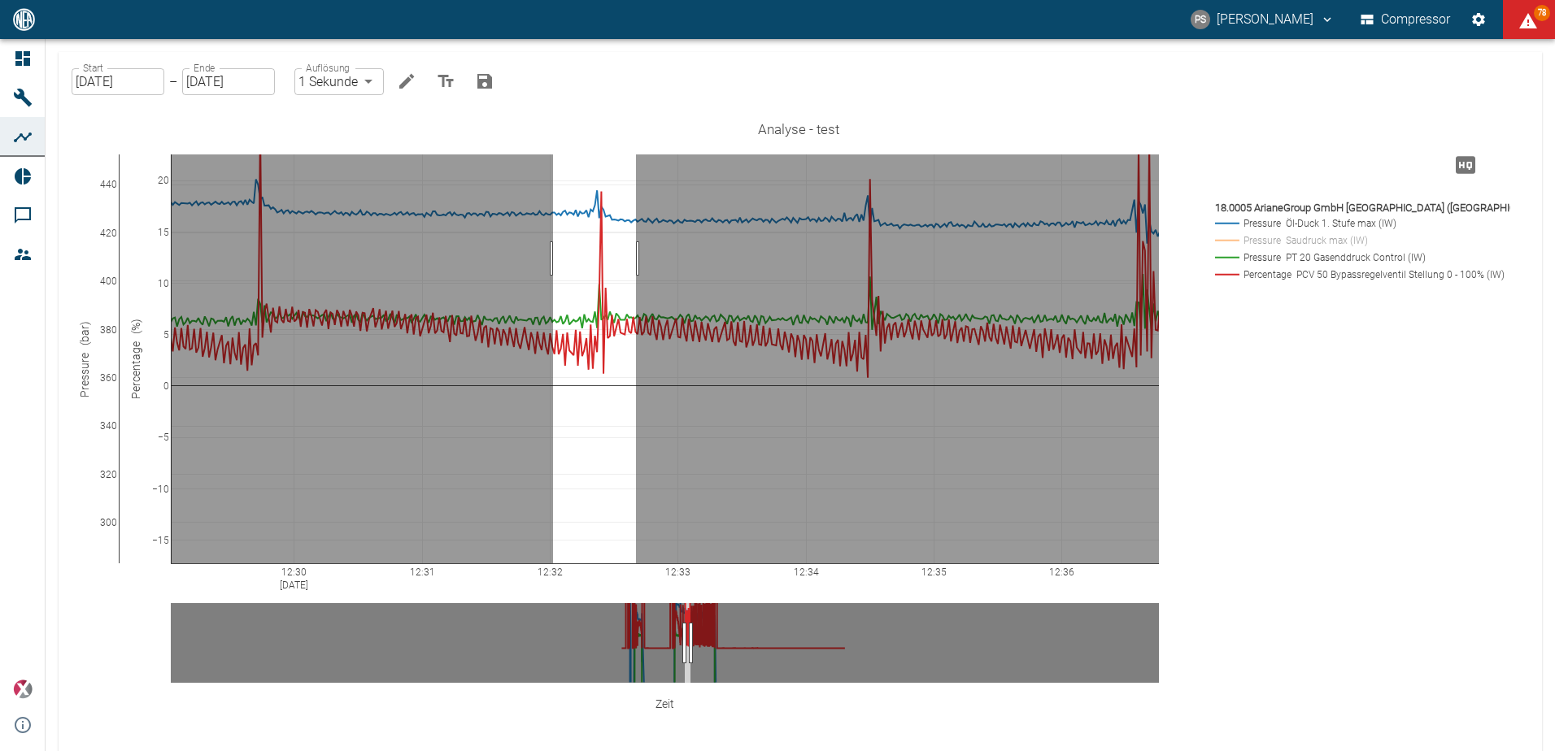
drag, startPoint x: 553, startPoint y: 259, endPoint x: 636, endPoint y: 255, distance: 83.1
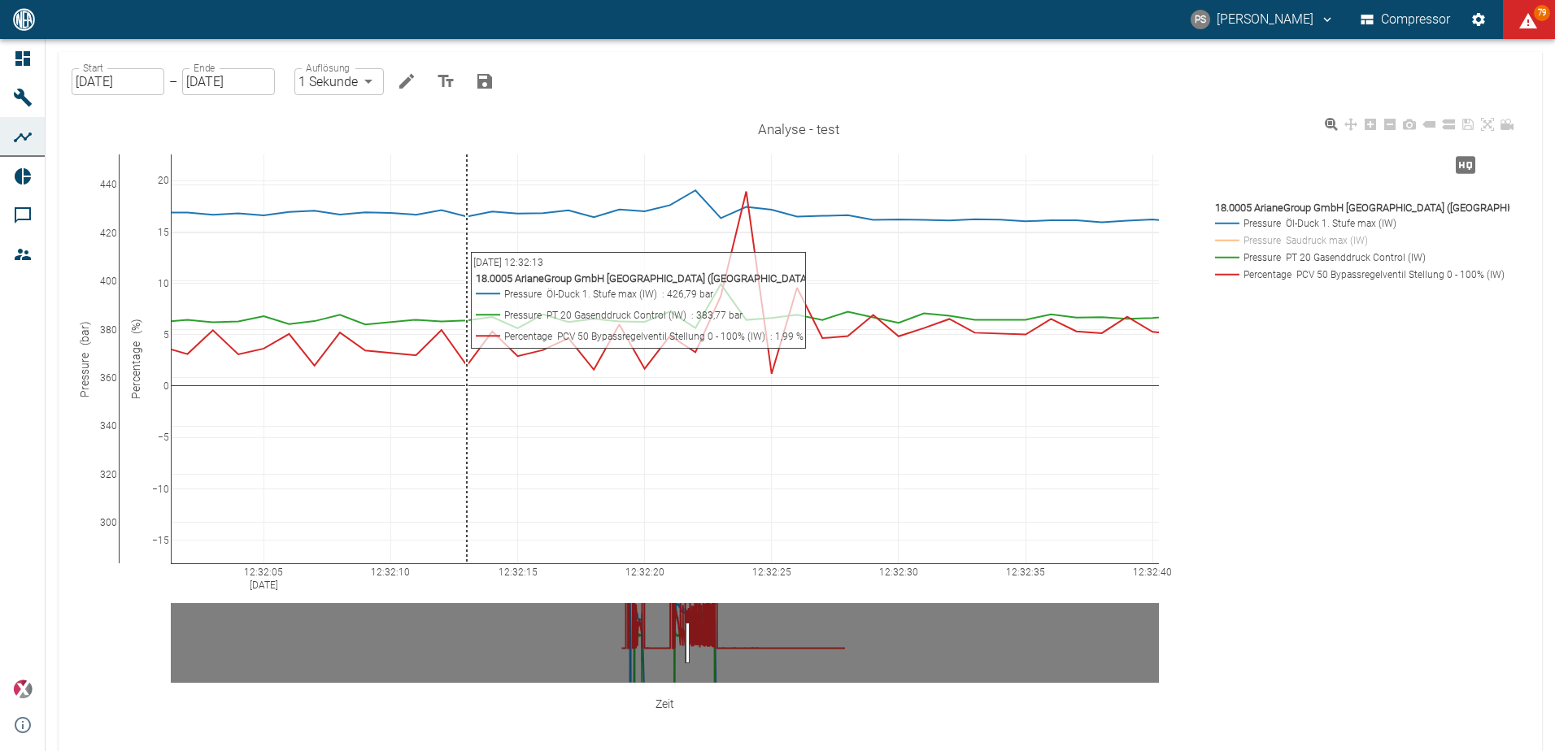
scroll to position [29, 0]
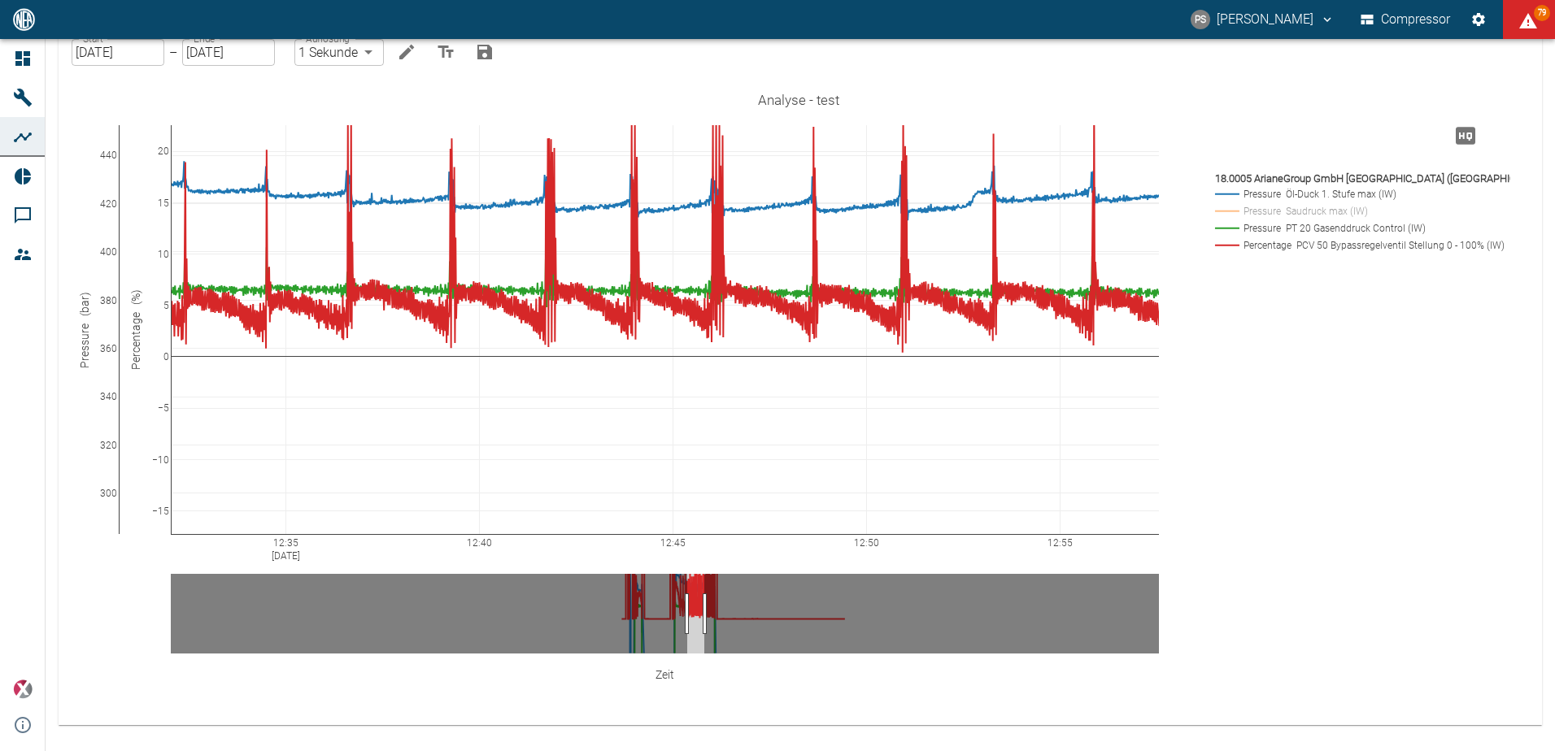
drag, startPoint x: 687, startPoint y: 602, endPoint x: 704, endPoint y: 605, distance: 17.4
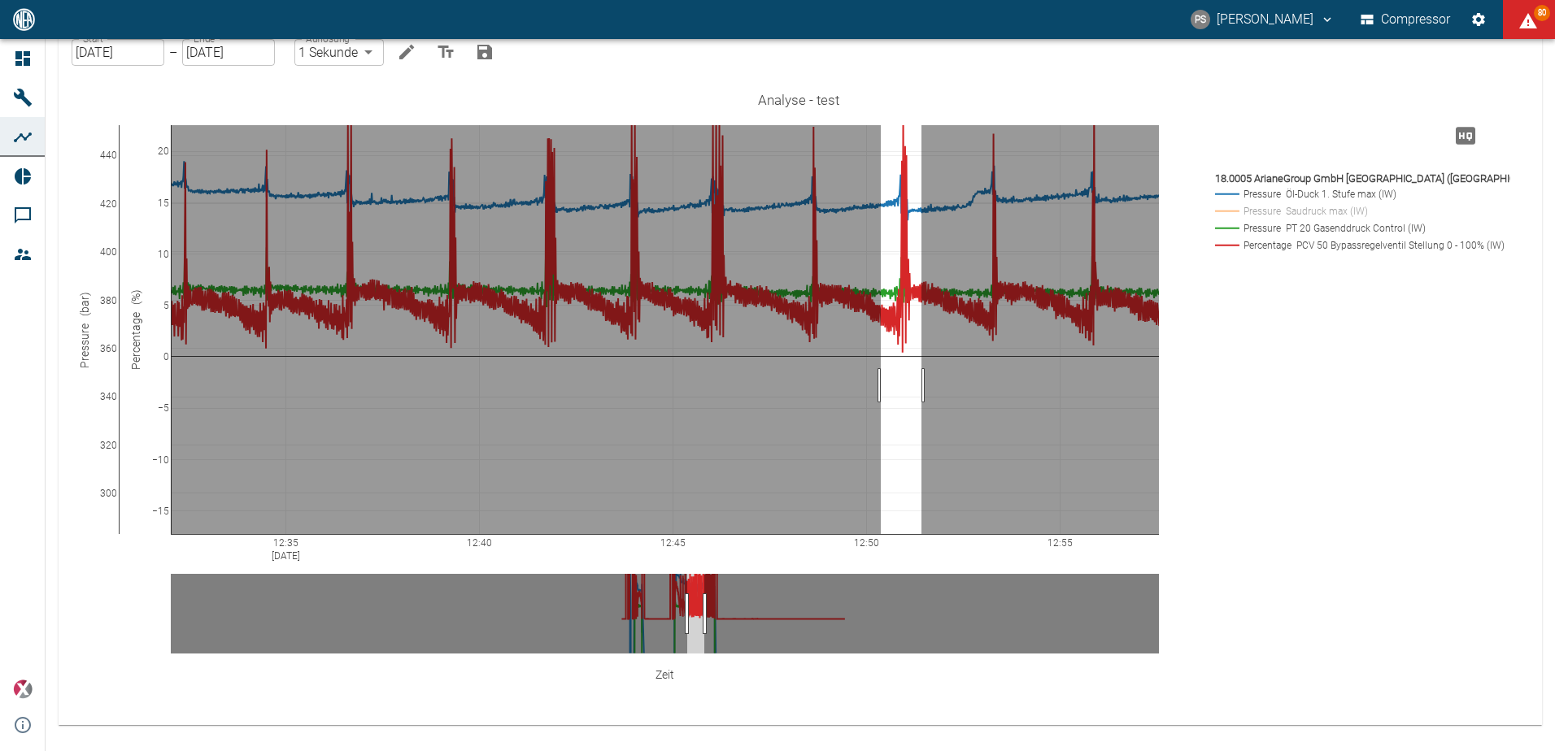
drag, startPoint x: 881, startPoint y: 385, endPoint x: 921, endPoint y: 385, distance: 40.7
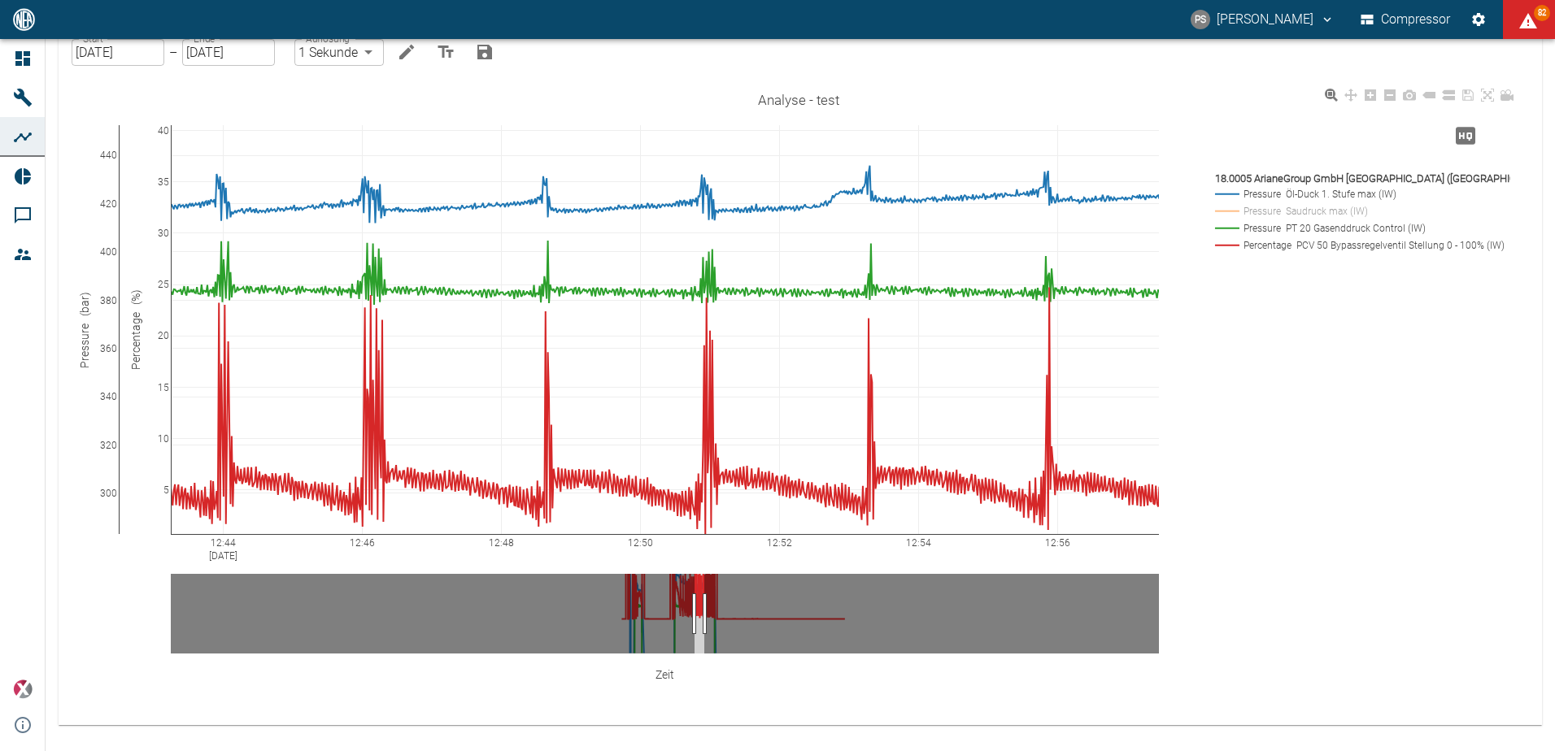
drag, startPoint x: 162, startPoint y: 253, endPoint x: 176, endPoint y: 435, distance: 182.8
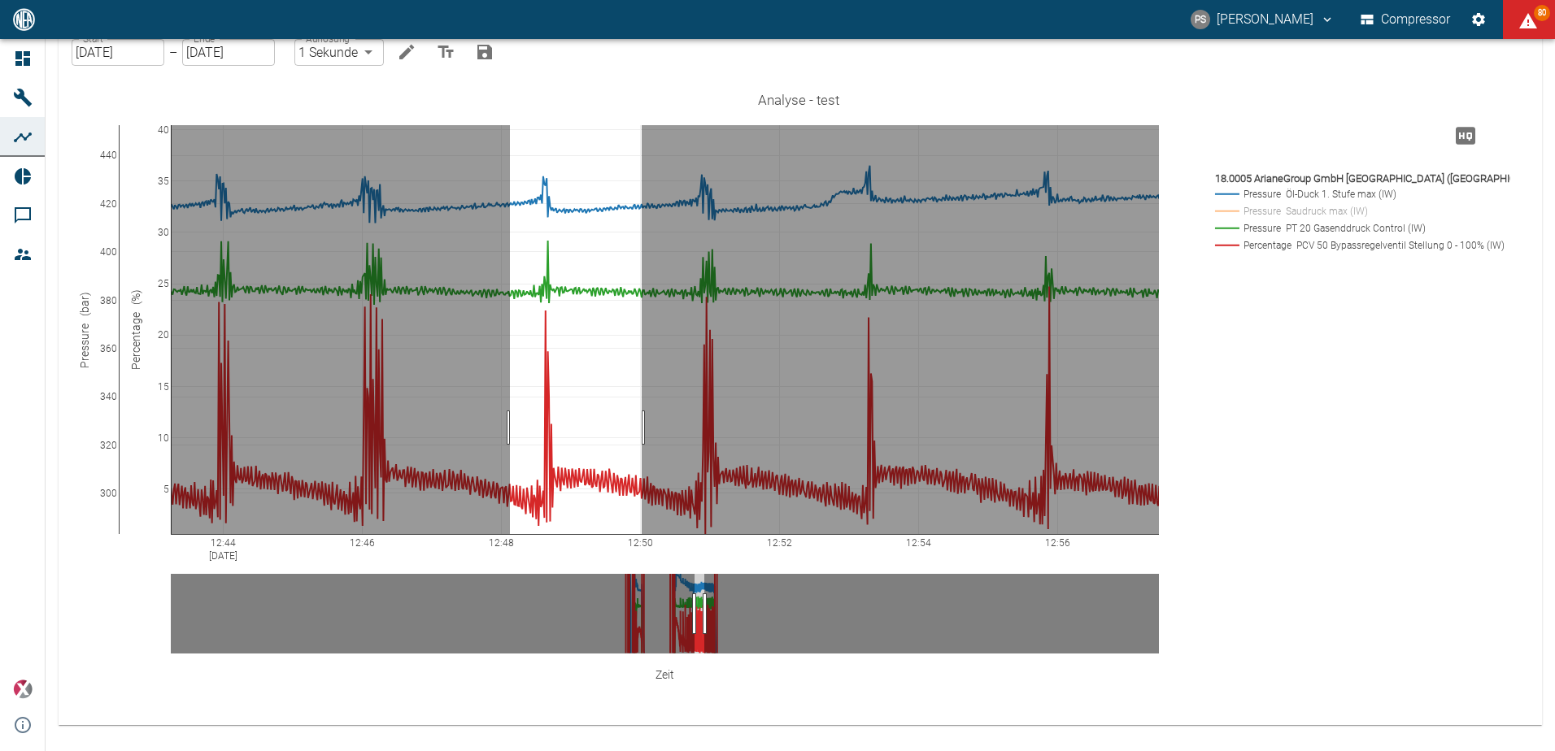
drag, startPoint x: 510, startPoint y: 428, endPoint x: 642, endPoint y: 442, distance: 132.6
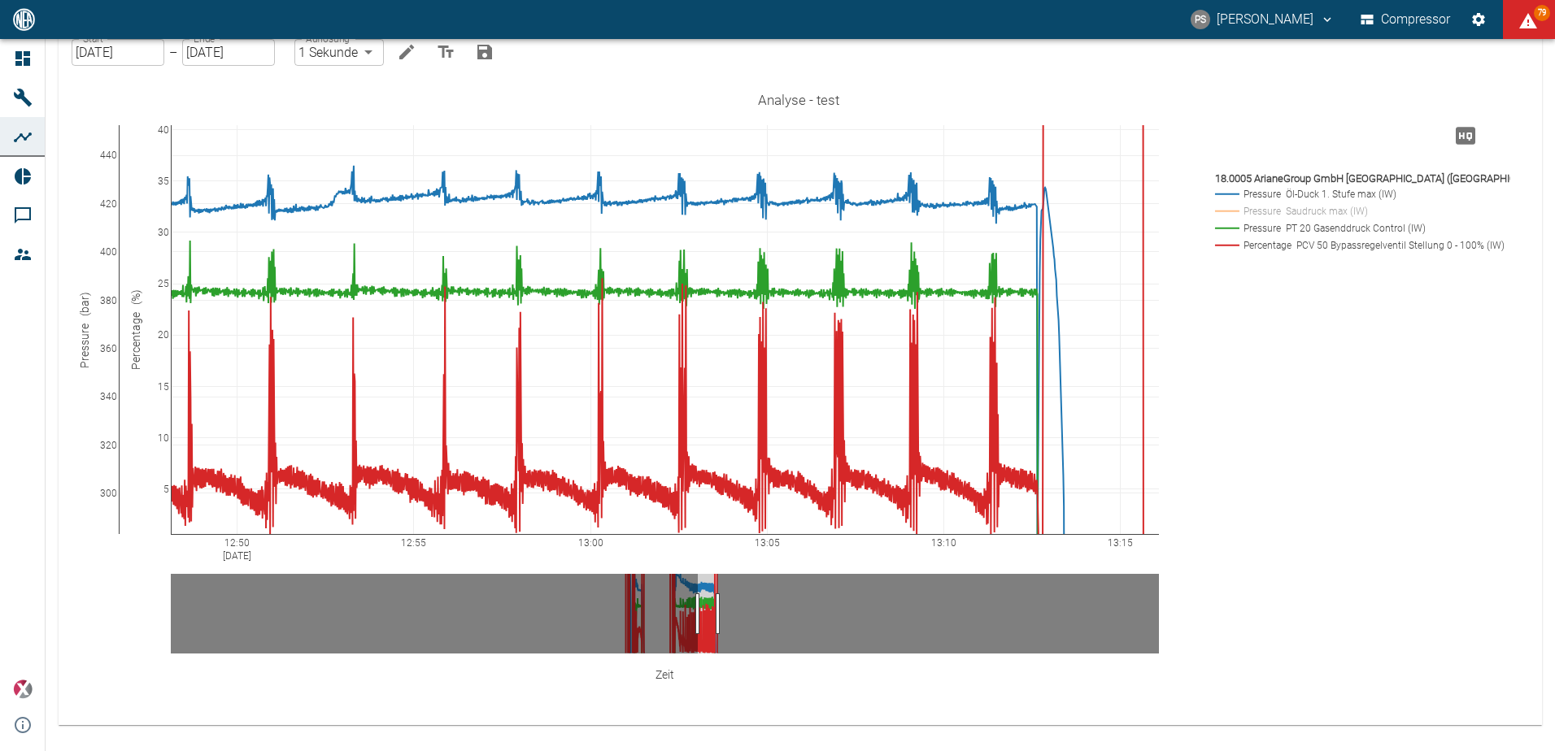
drag, startPoint x: 702, startPoint y: 616, endPoint x: 720, endPoint y: 617, distance: 17.9
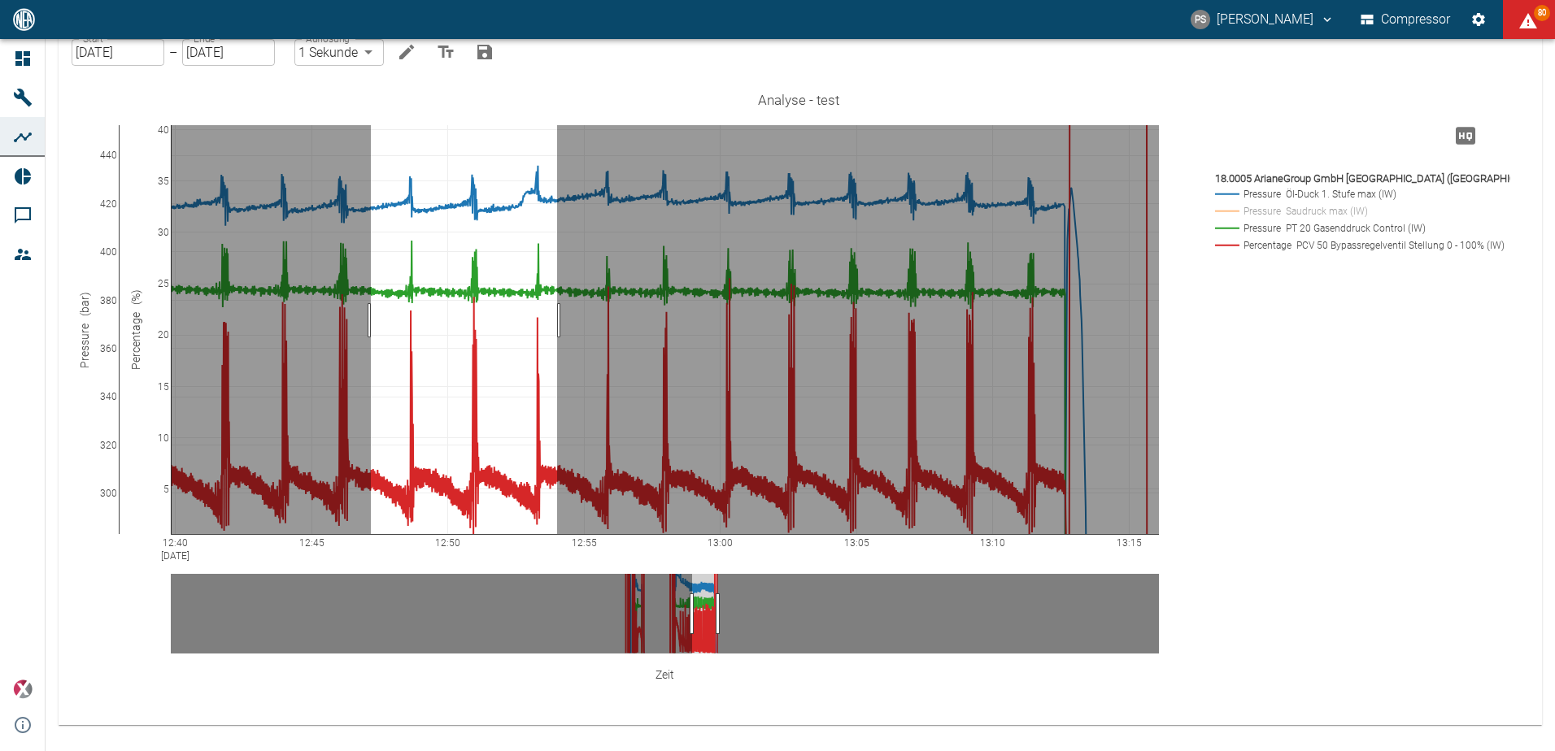
drag, startPoint x: 371, startPoint y: 320, endPoint x: 557, endPoint y: 324, distance: 186.3
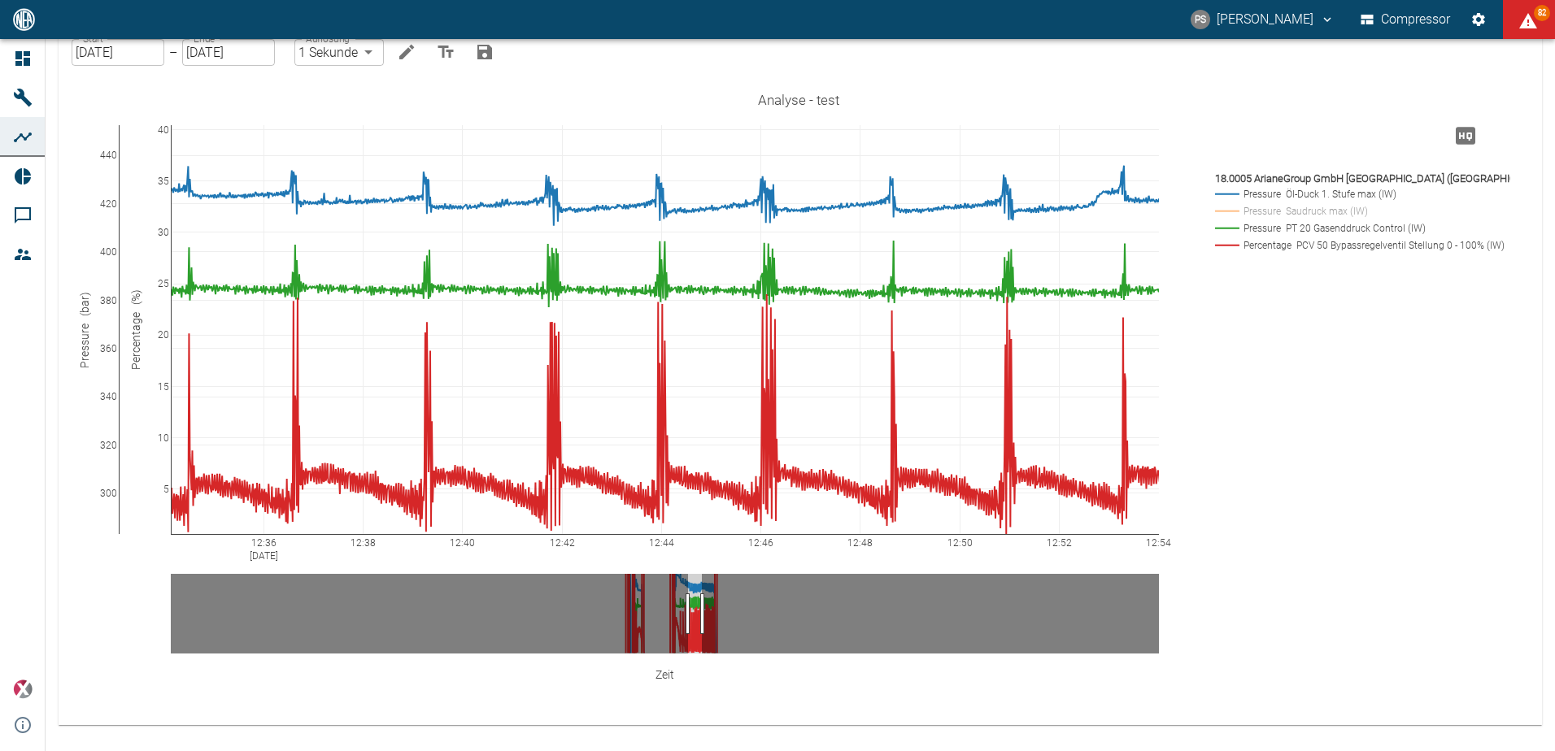
drag, startPoint x: 695, startPoint y: 603, endPoint x: 686, endPoint y: 605, distance: 9.3
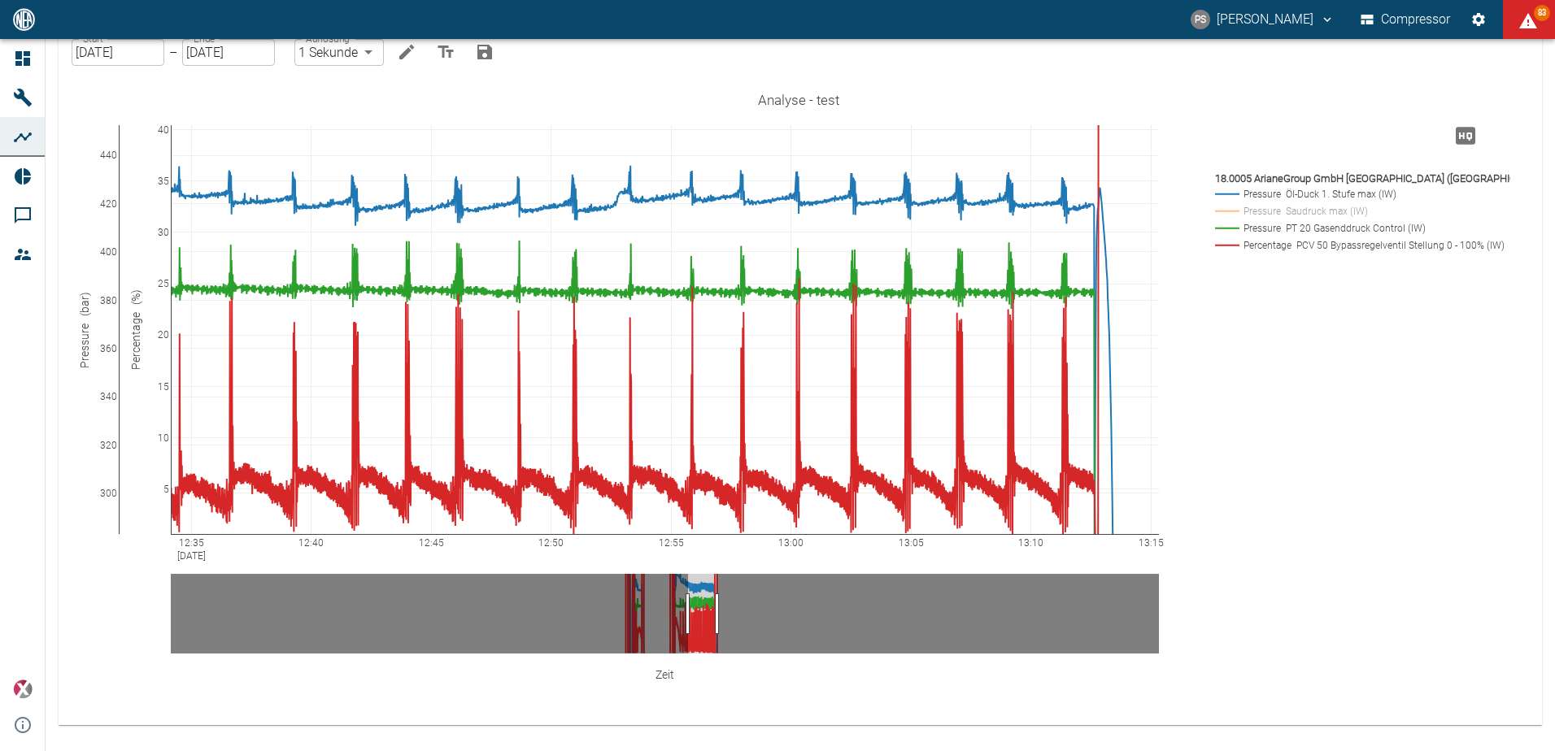
drag, startPoint x: 701, startPoint y: 616, endPoint x: 717, endPoint y: 617, distance: 15.5
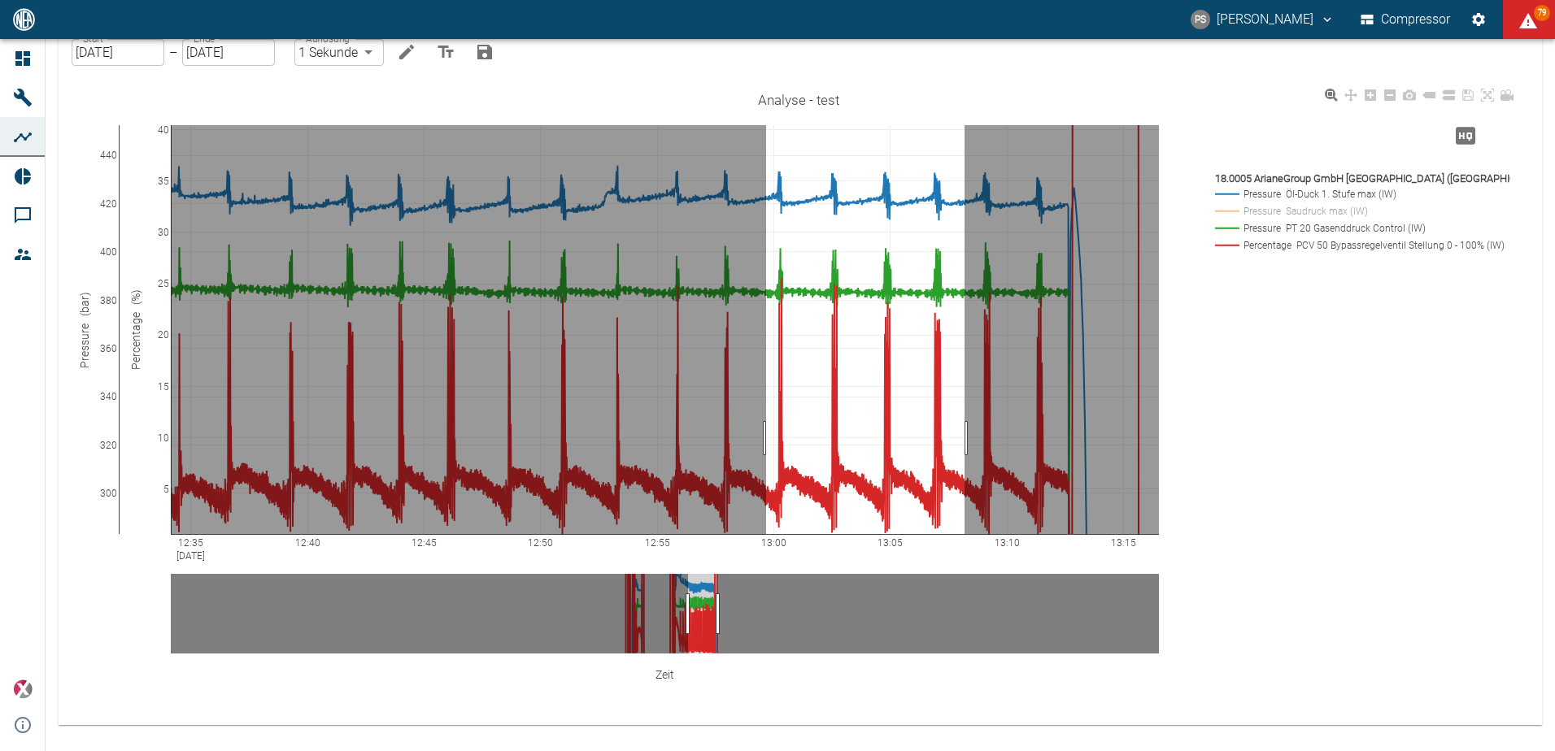
drag, startPoint x: 766, startPoint y: 438, endPoint x: 965, endPoint y: 454, distance: 199.0
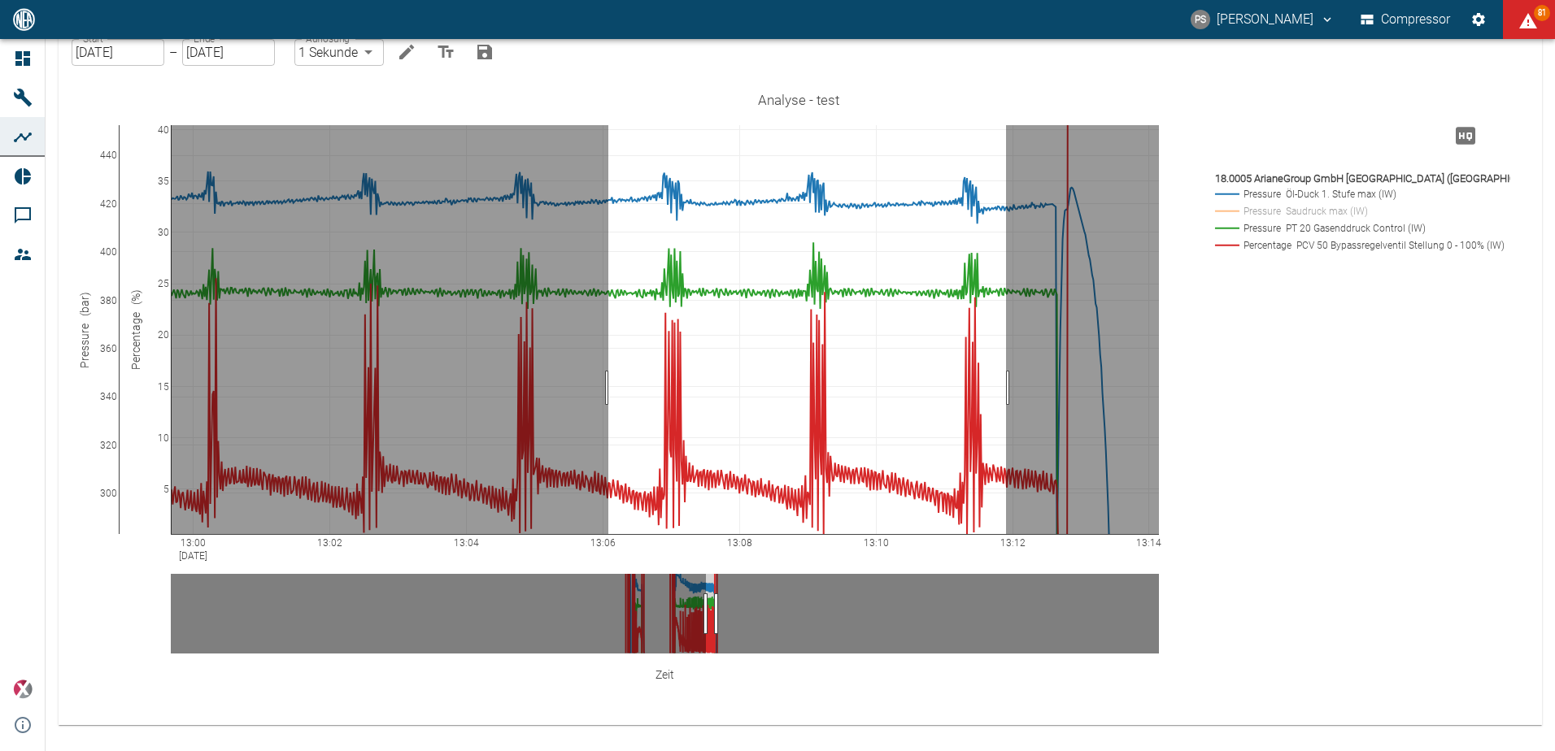
drag, startPoint x: 1006, startPoint y: 388, endPoint x: 608, endPoint y: 381, distance: 397.8
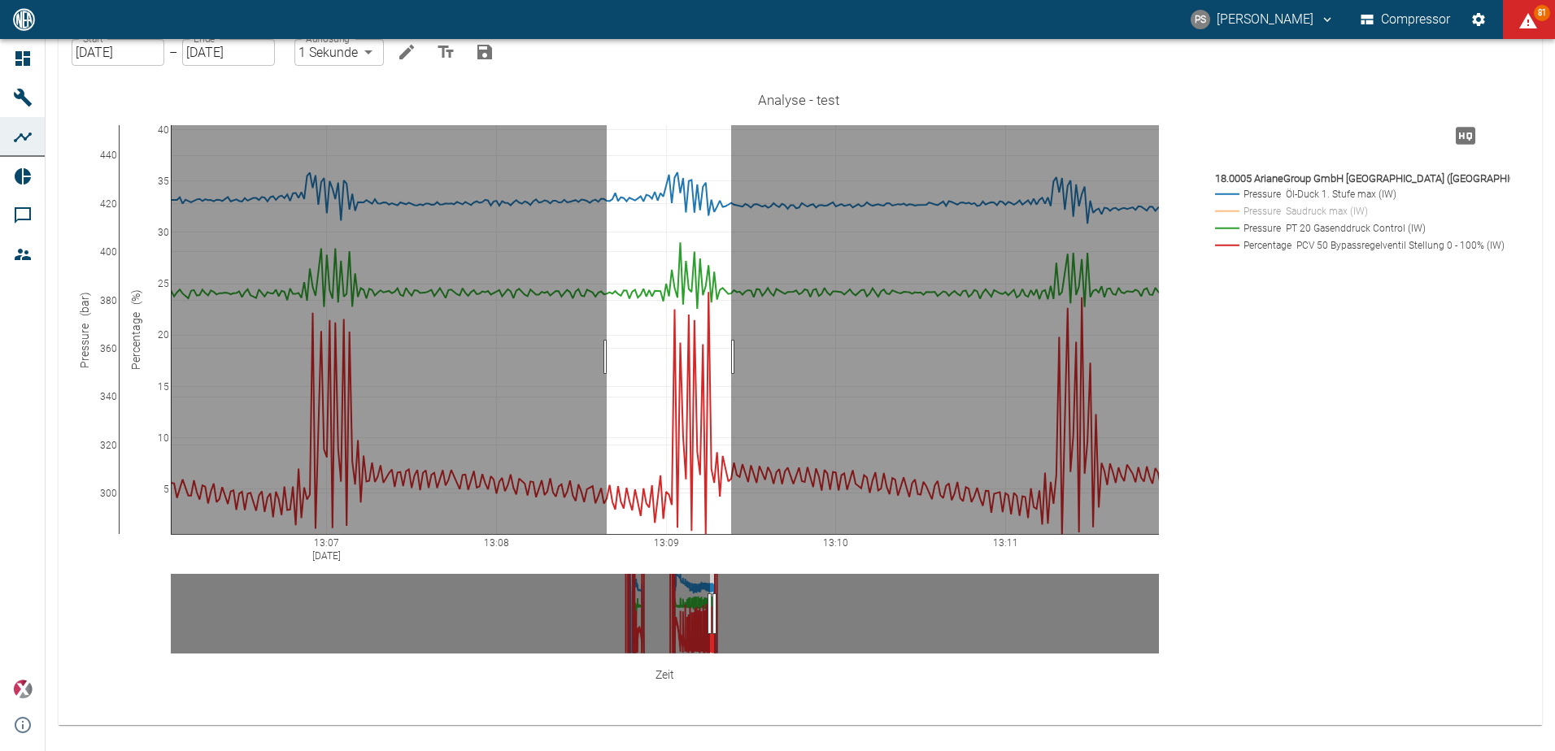
drag, startPoint x: 607, startPoint y: 357, endPoint x: 734, endPoint y: 372, distance: 127.7
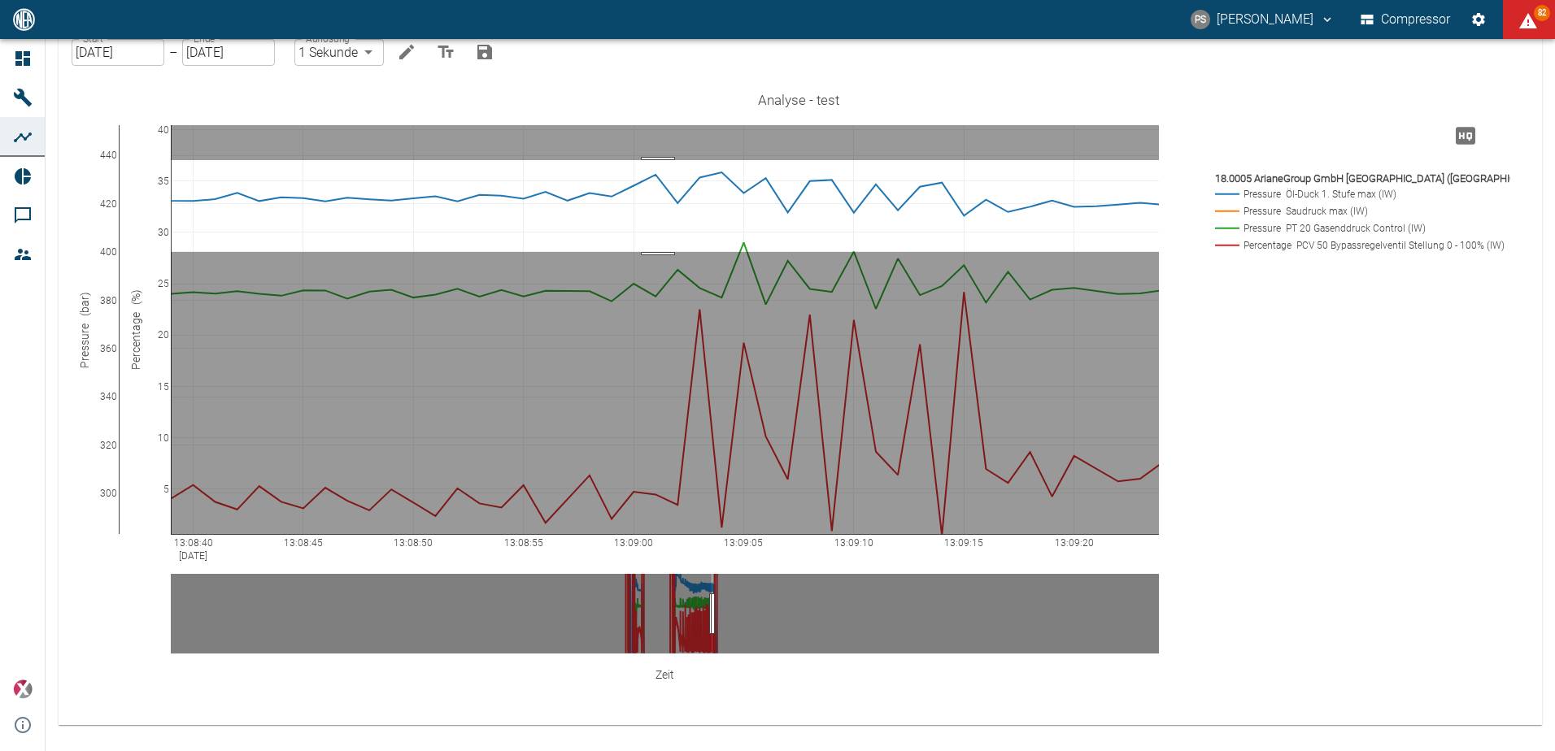
drag, startPoint x: 658, startPoint y: 160, endPoint x: 657, endPoint y: 252, distance: 91.9
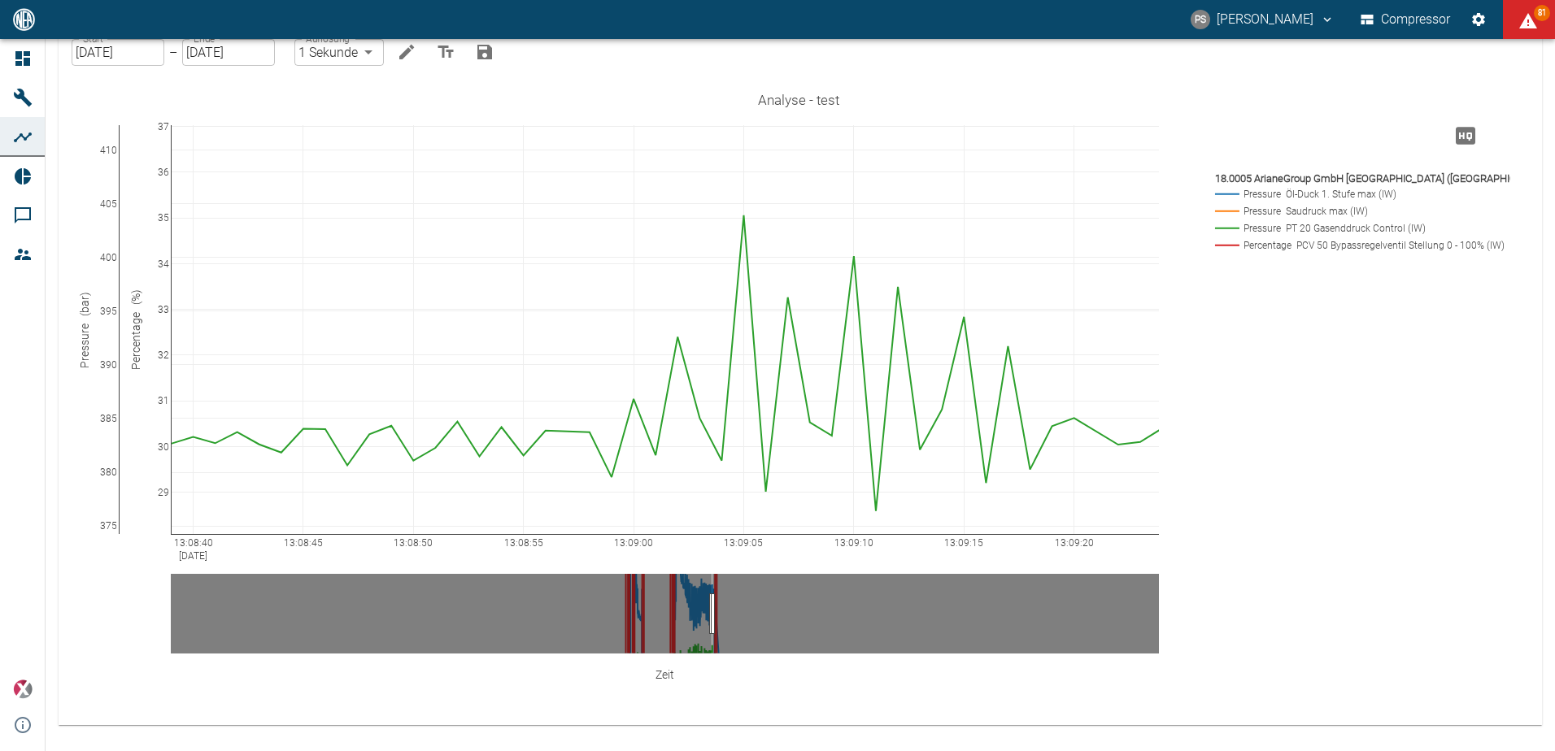
drag, startPoint x: 108, startPoint y: 280, endPoint x: 226, endPoint y: 26, distance: 279.8
drag, startPoint x: 159, startPoint y: 310, endPoint x: 149, endPoint y: 113, distance: 197.1
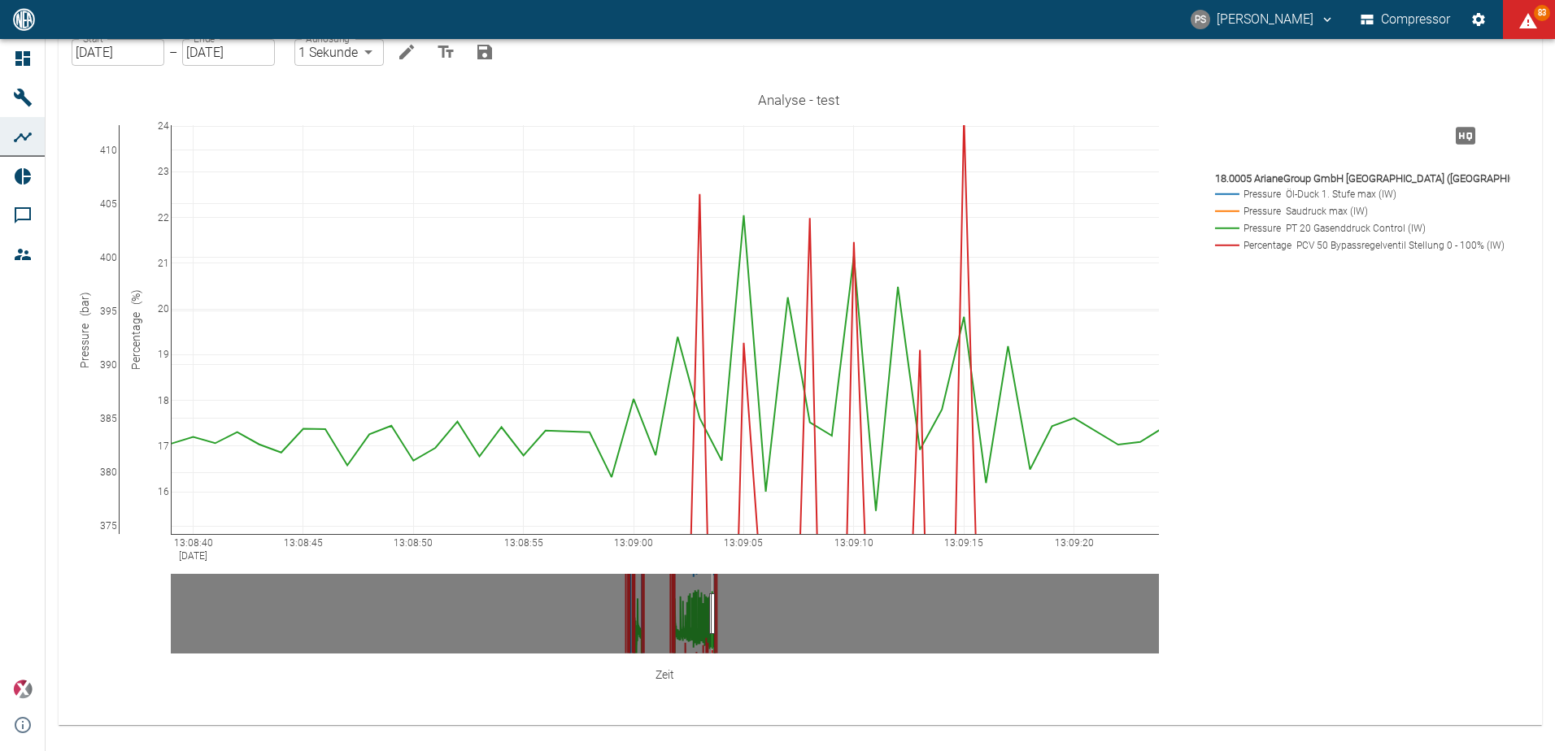
drag, startPoint x: 164, startPoint y: 475, endPoint x: 111, endPoint y: 80, distance: 398.9
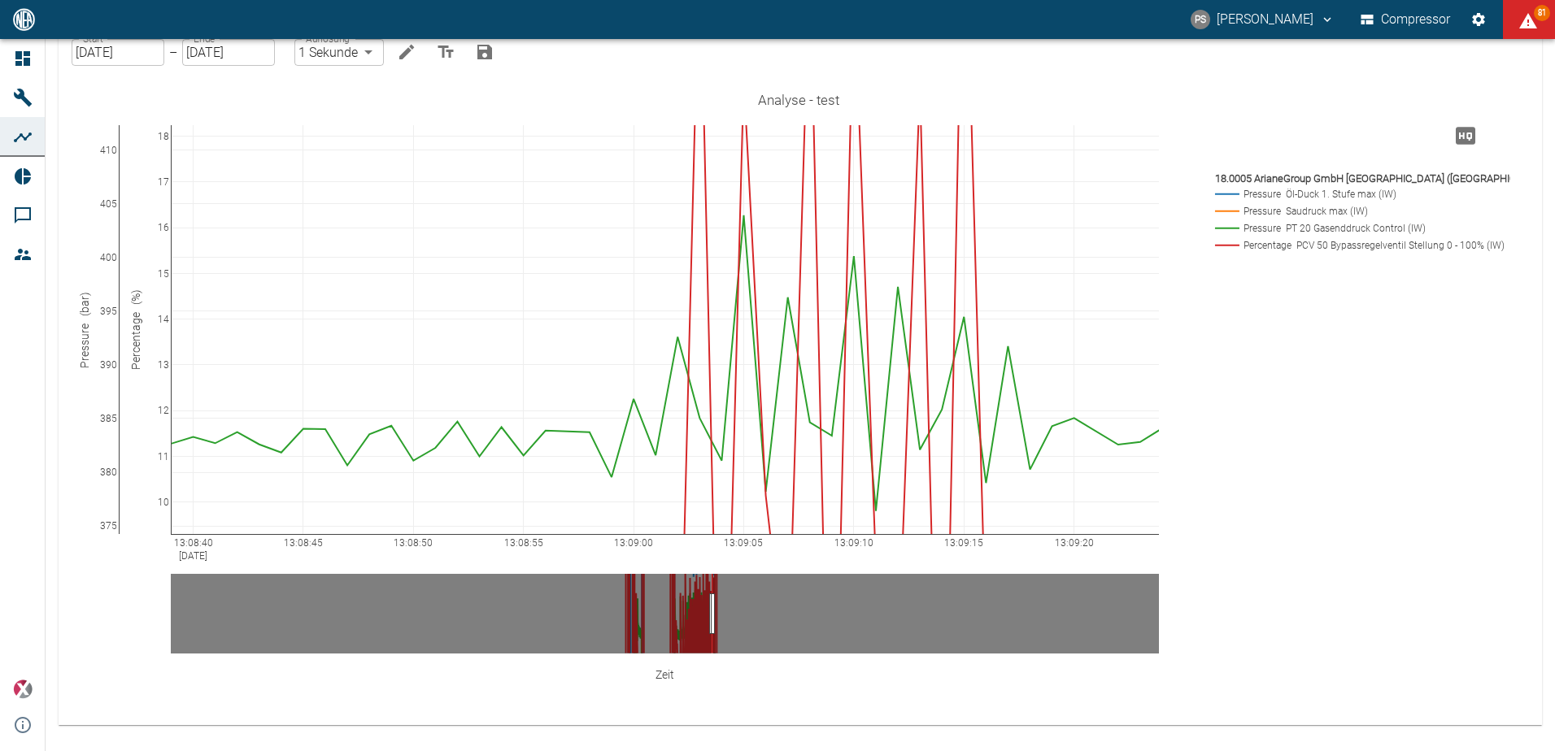
drag, startPoint x: 165, startPoint y: 398, endPoint x: 176, endPoint y: 130, distance: 267.8
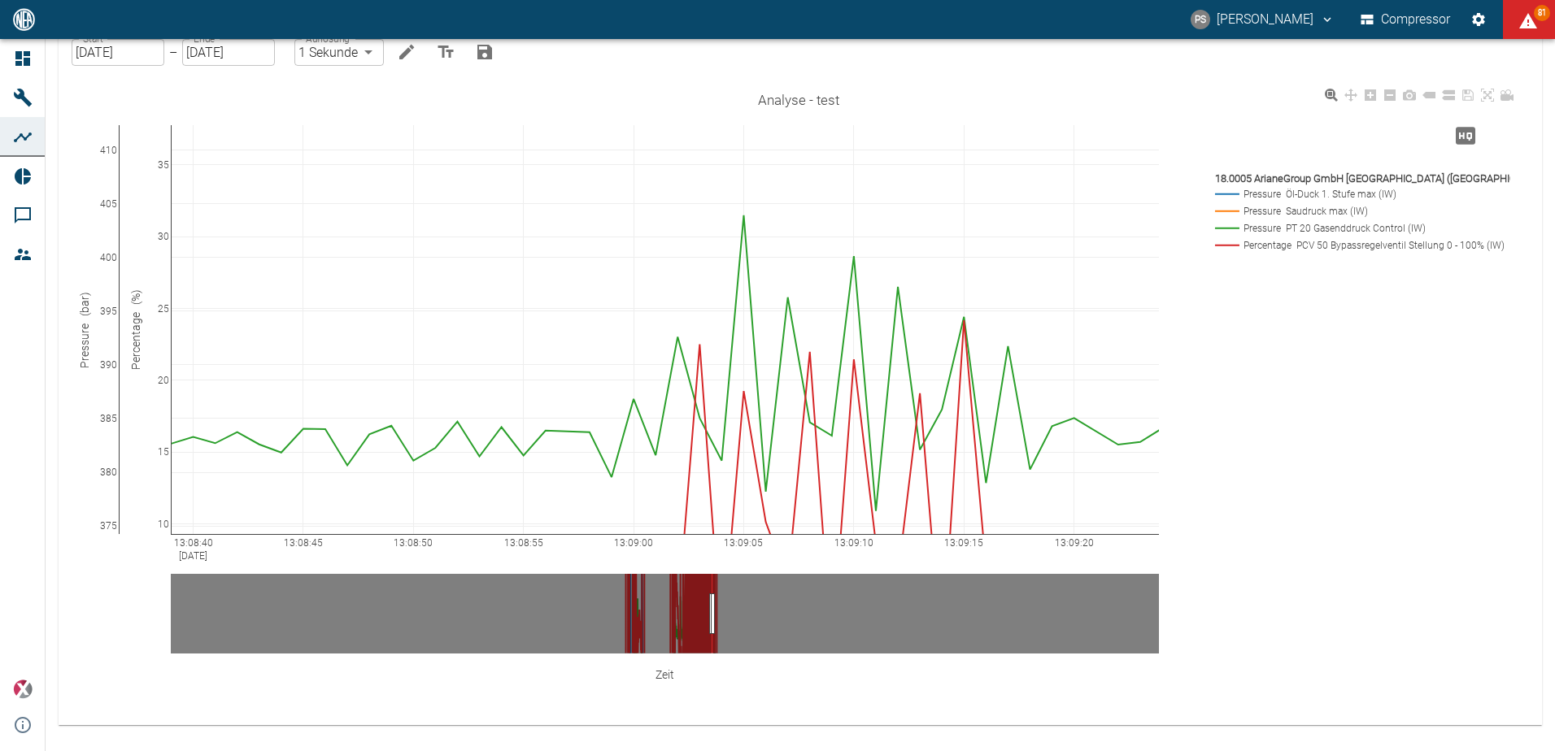
drag, startPoint x: 162, startPoint y: 130, endPoint x: 155, endPoint y: 420, distance: 289.6
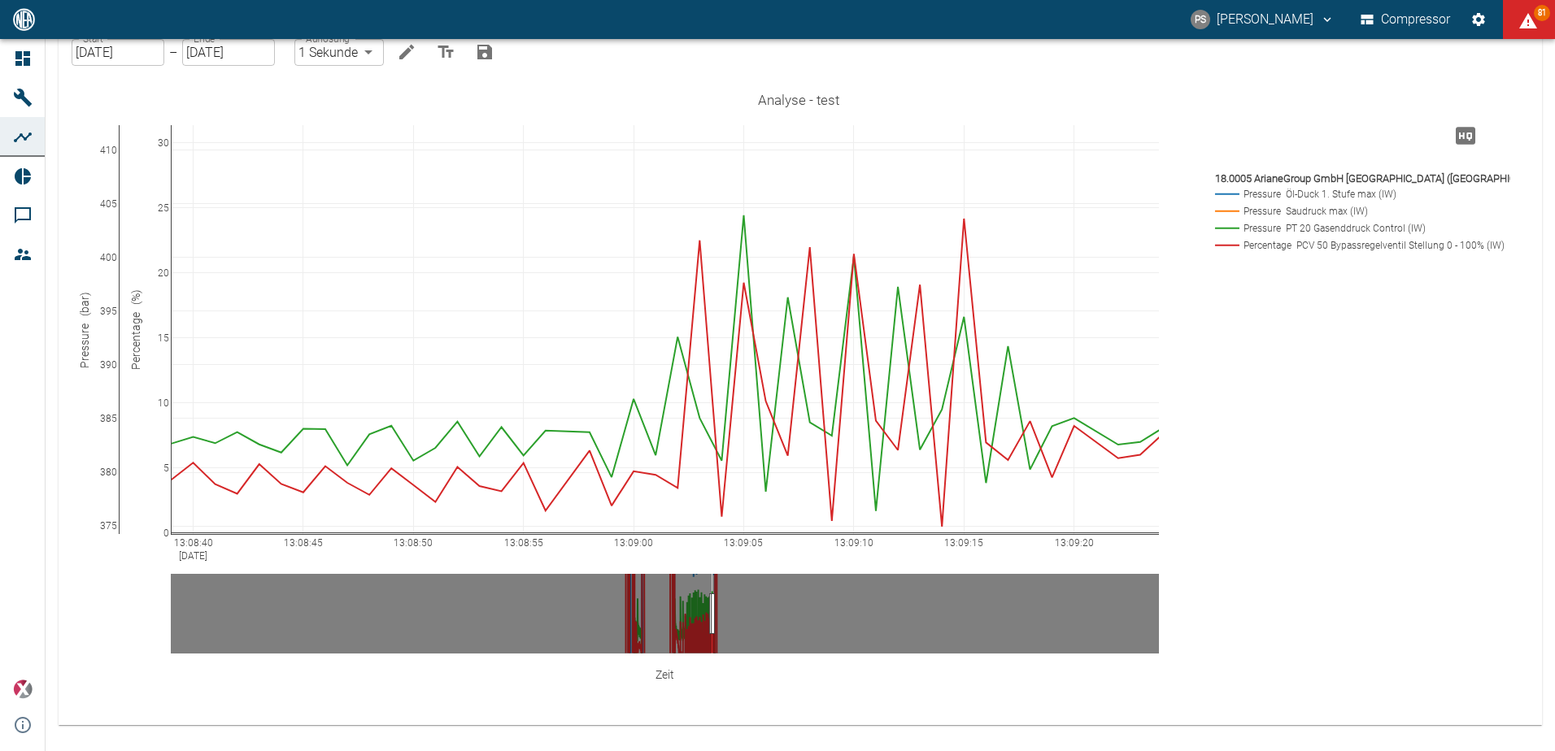
drag, startPoint x: 157, startPoint y: 406, endPoint x: 170, endPoint y: 284, distance: 122.7
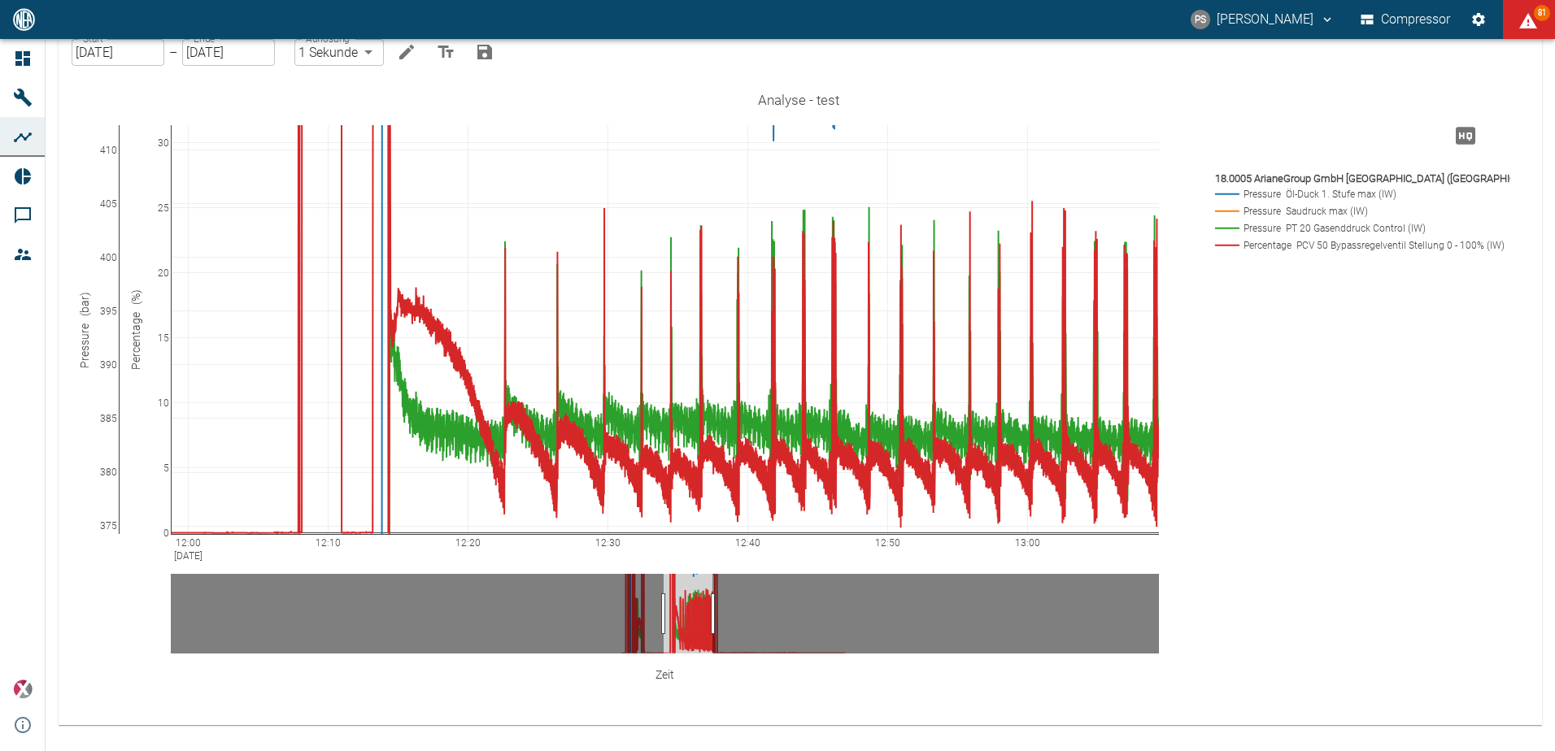
drag, startPoint x: 710, startPoint y: 601, endPoint x: 662, endPoint y: 602, distance: 48.0
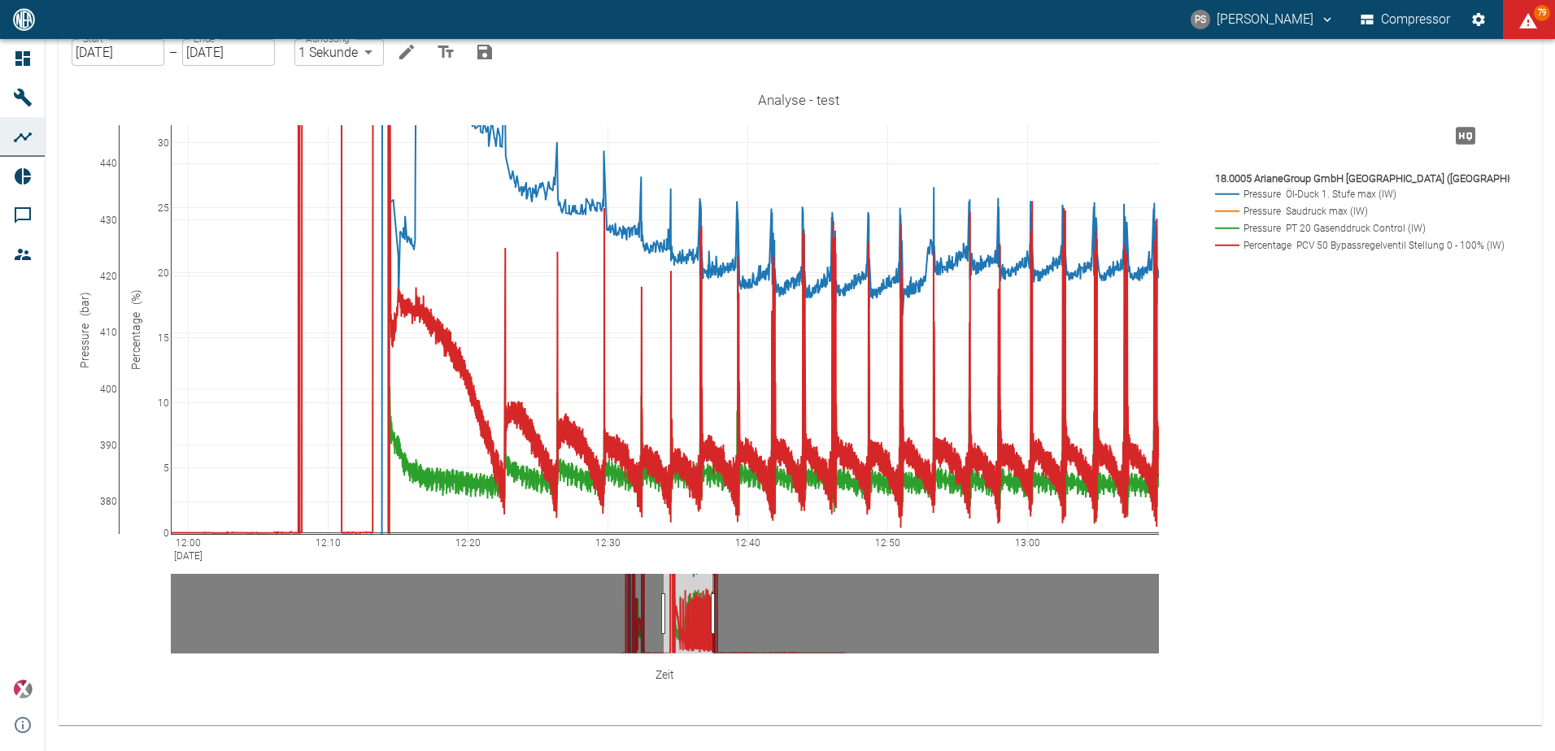
drag, startPoint x: 110, startPoint y: 152, endPoint x: 115, endPoint y: 346, distance: 194.4
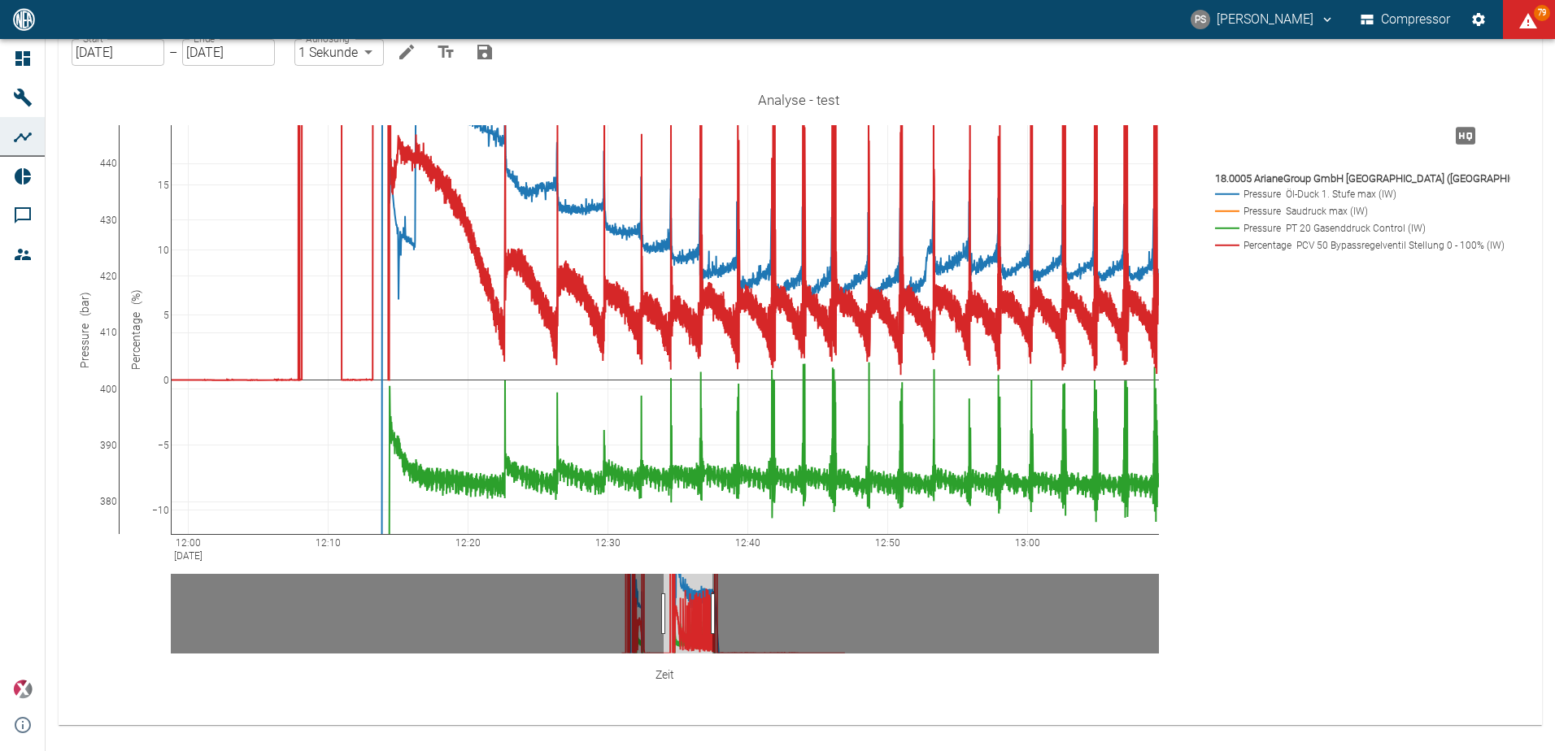
drag, startPoint x: 160, startPoint y: 335, endPoint x: 217, endPoint y: 182, distance: 163.2
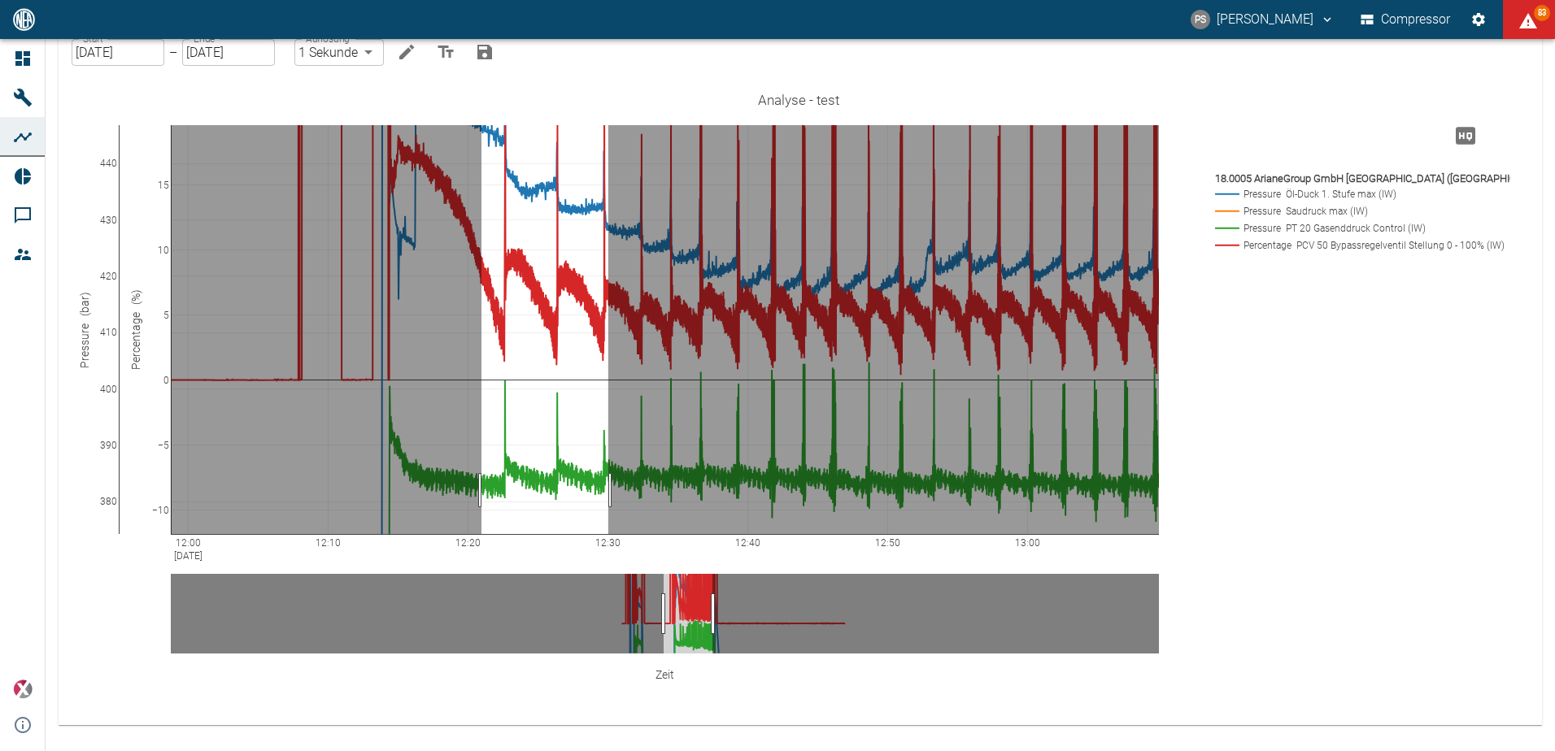
drag, startPoint x: 481, startPoint y: 490, endPoint x: 608, endPoint y: 501, distance: 127.3
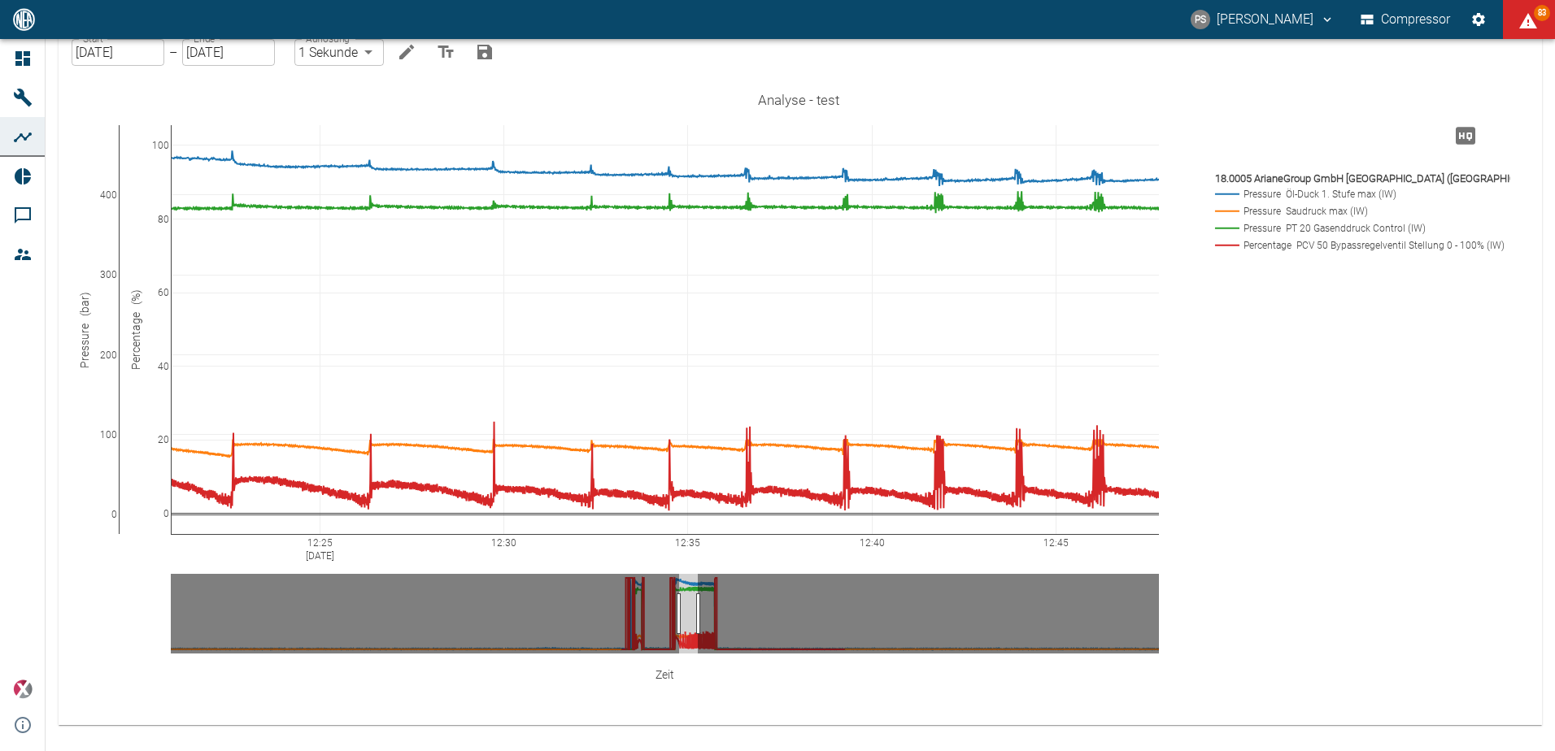
drag, startPoint x: 690, startPoint y: 599, endPoint x: 702, endPoint y: 602, distance: 12.4
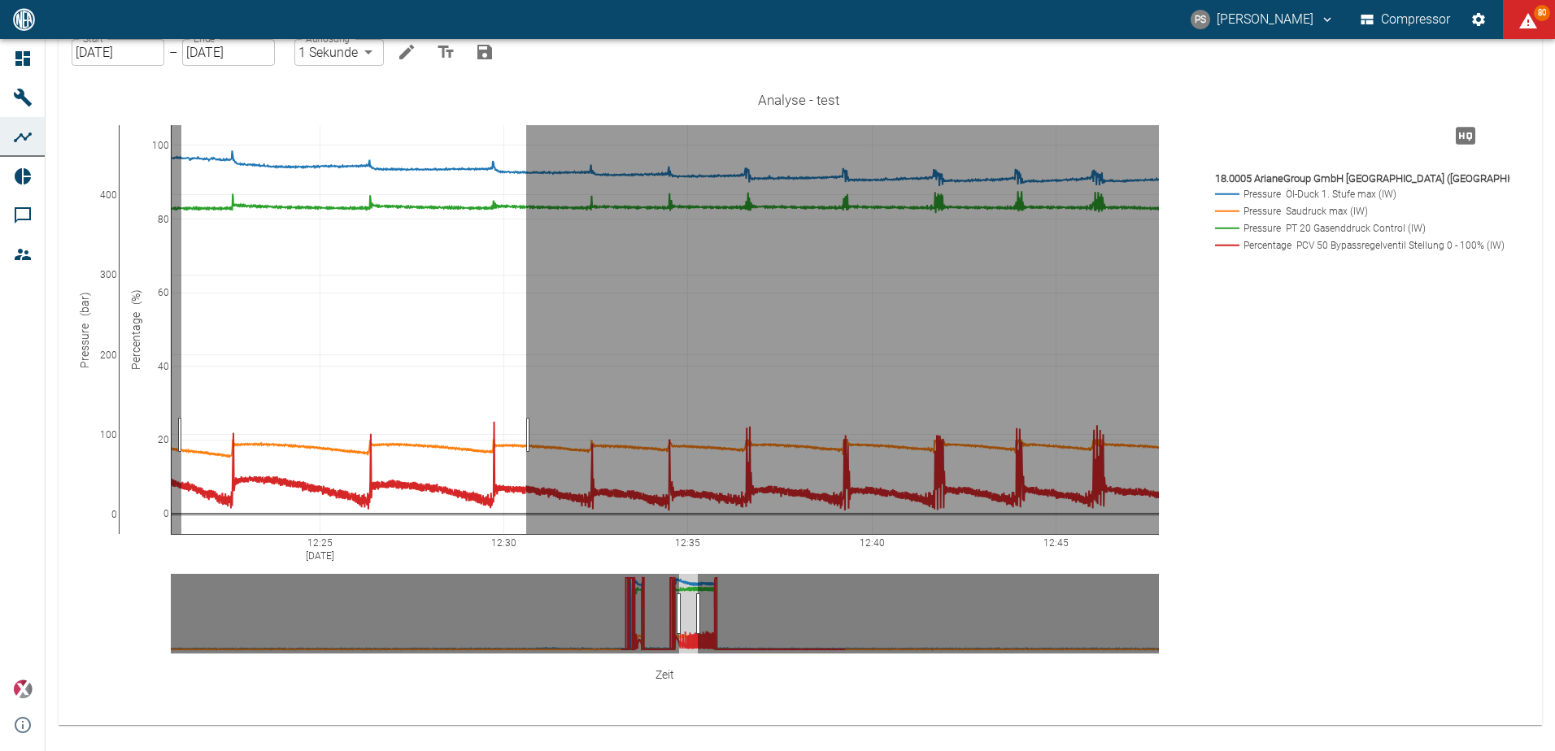
drag, startPoint x: 526, startPoint y: 435, endPoint x: 181, endPoint y: 429, distance: 344.9
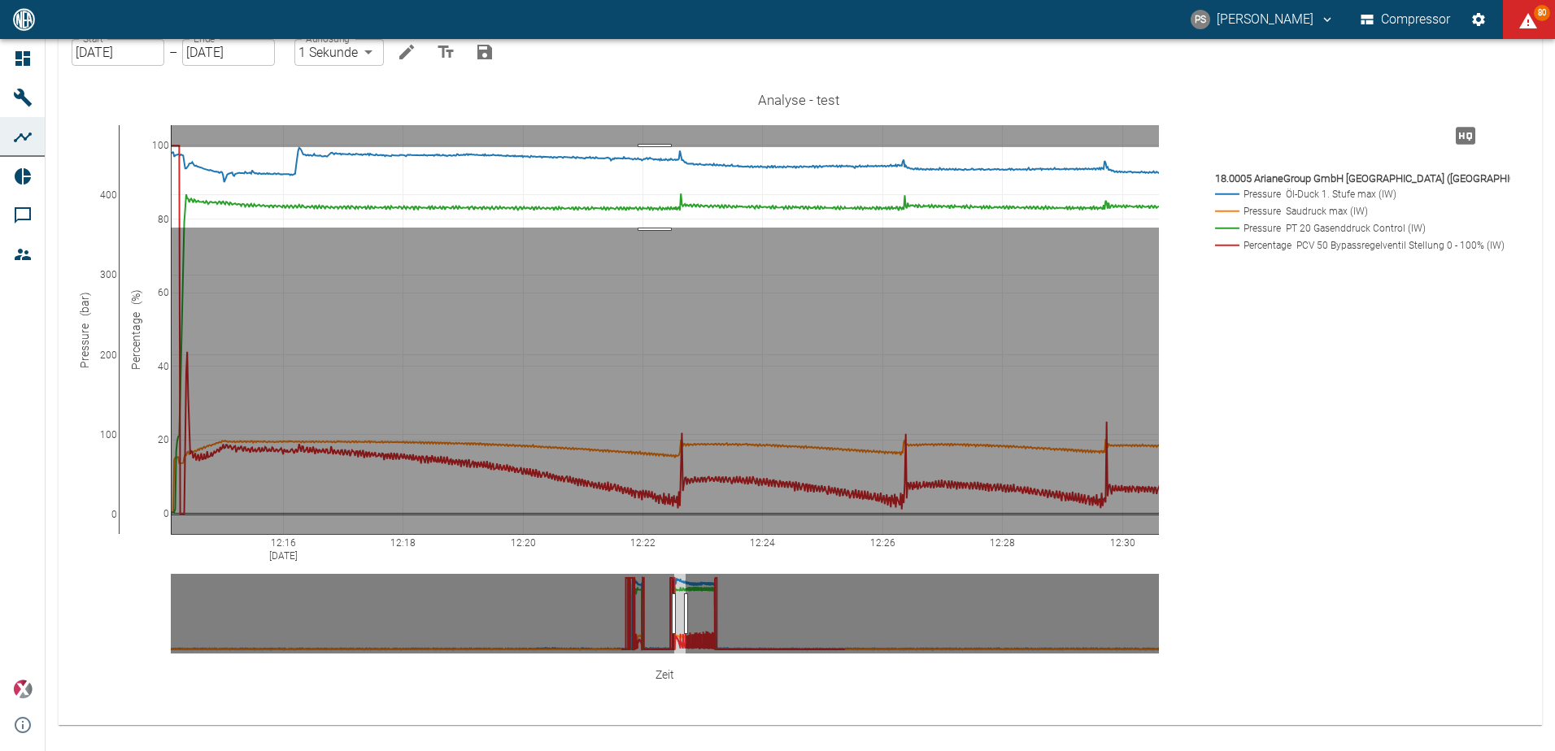
drag, startPoint x: 655, startPoint y: 147, endPoint x: 652, endPoint y: 228, distance: 80.6
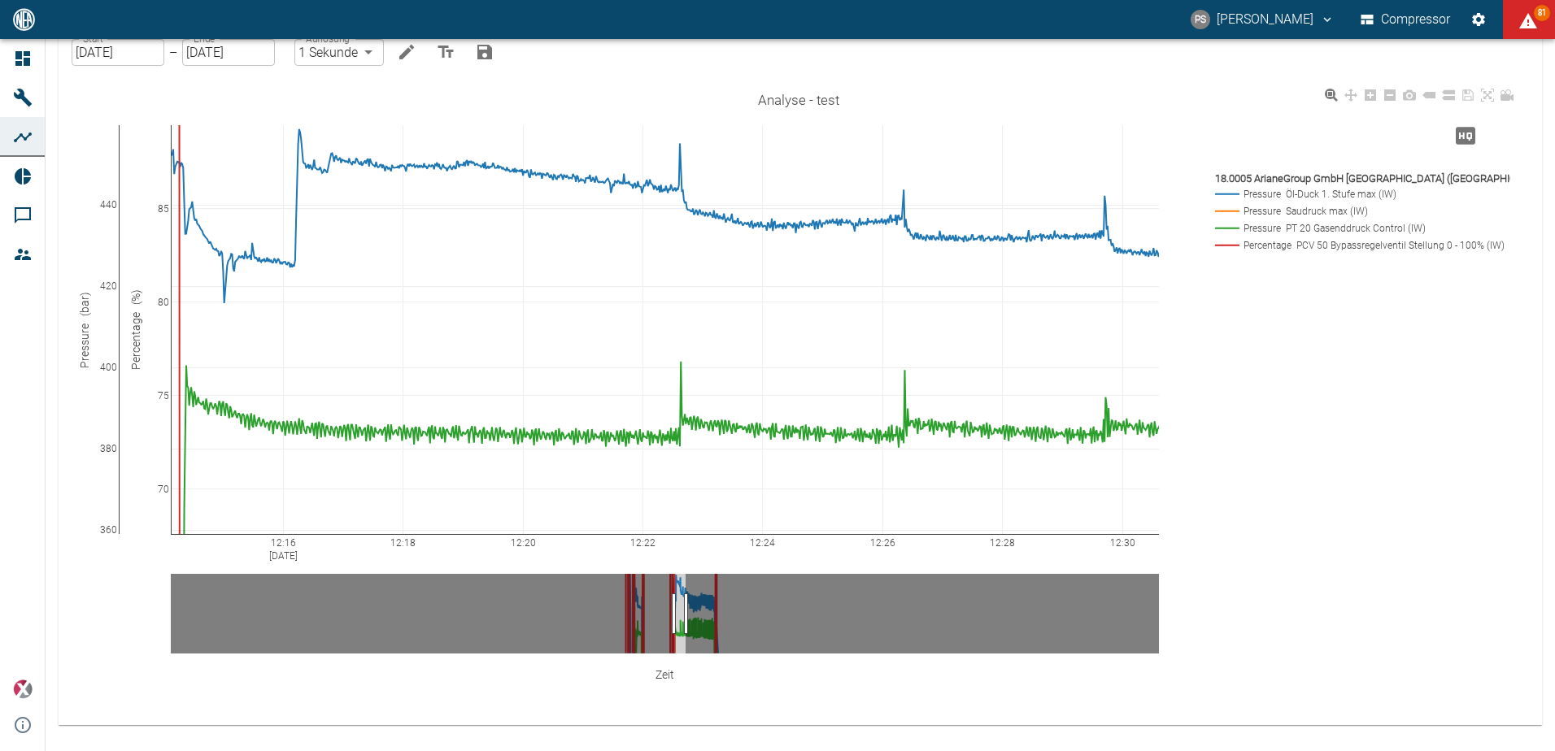
drag, startPoint x: 163, startPoint y: 399, endPoint x: 200, endPoint y: 208, distance: 194.7
drag, startPoint x: 159, startPoint y: 485, endPoint x: 165, endPoint y: 251, distance: 233.5
click at [156, 505] on div "12:30 12:20 12:18 12:22 12:24 12:26 12:28 12:16 Sep 4, 2025 400 360 380 420 440…" at bounding box center [798, 410] width 1440 height 651
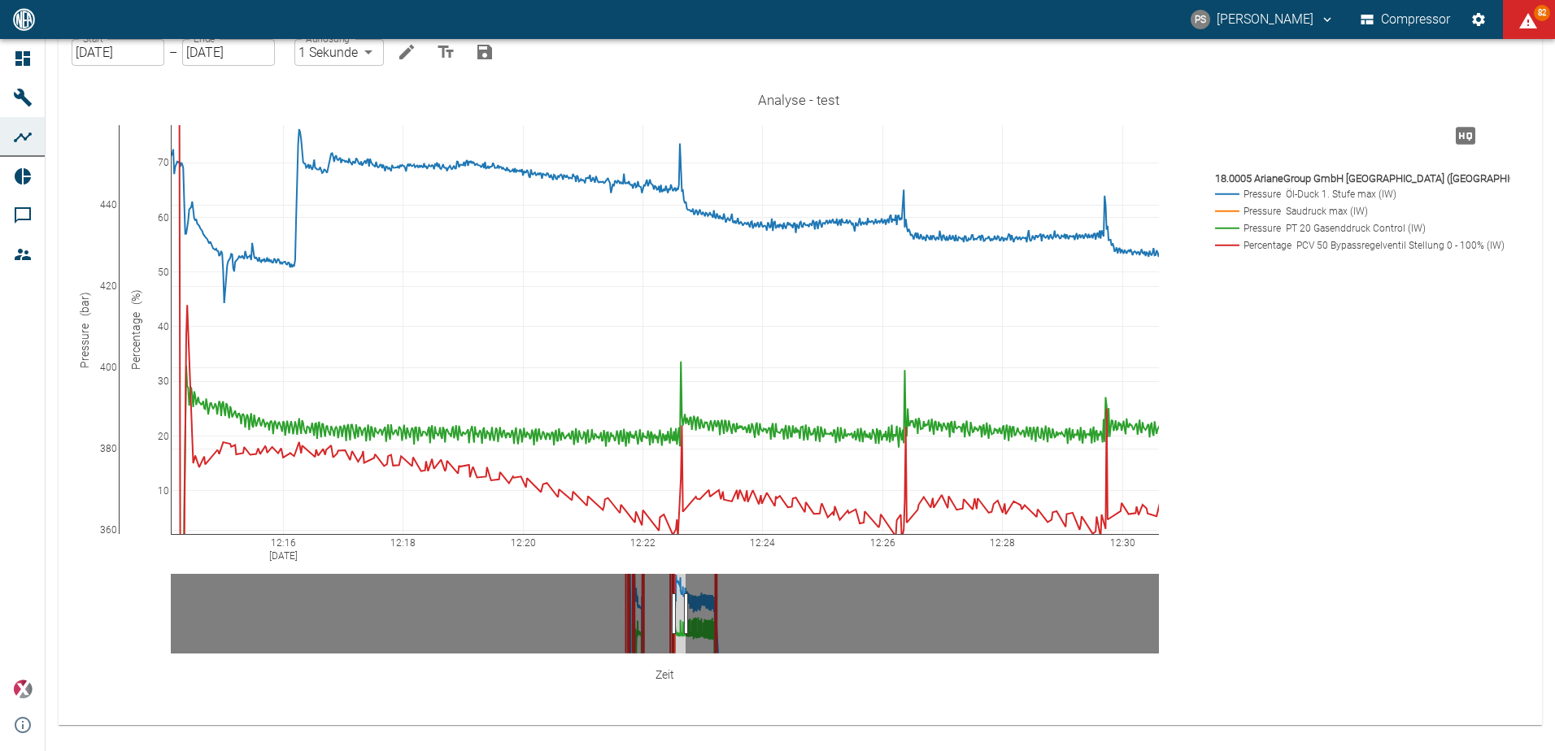
drag, startPoint x: 159, startPoint y: 519, endPoint x: 179, endPoint y: 229, distance: 290.2
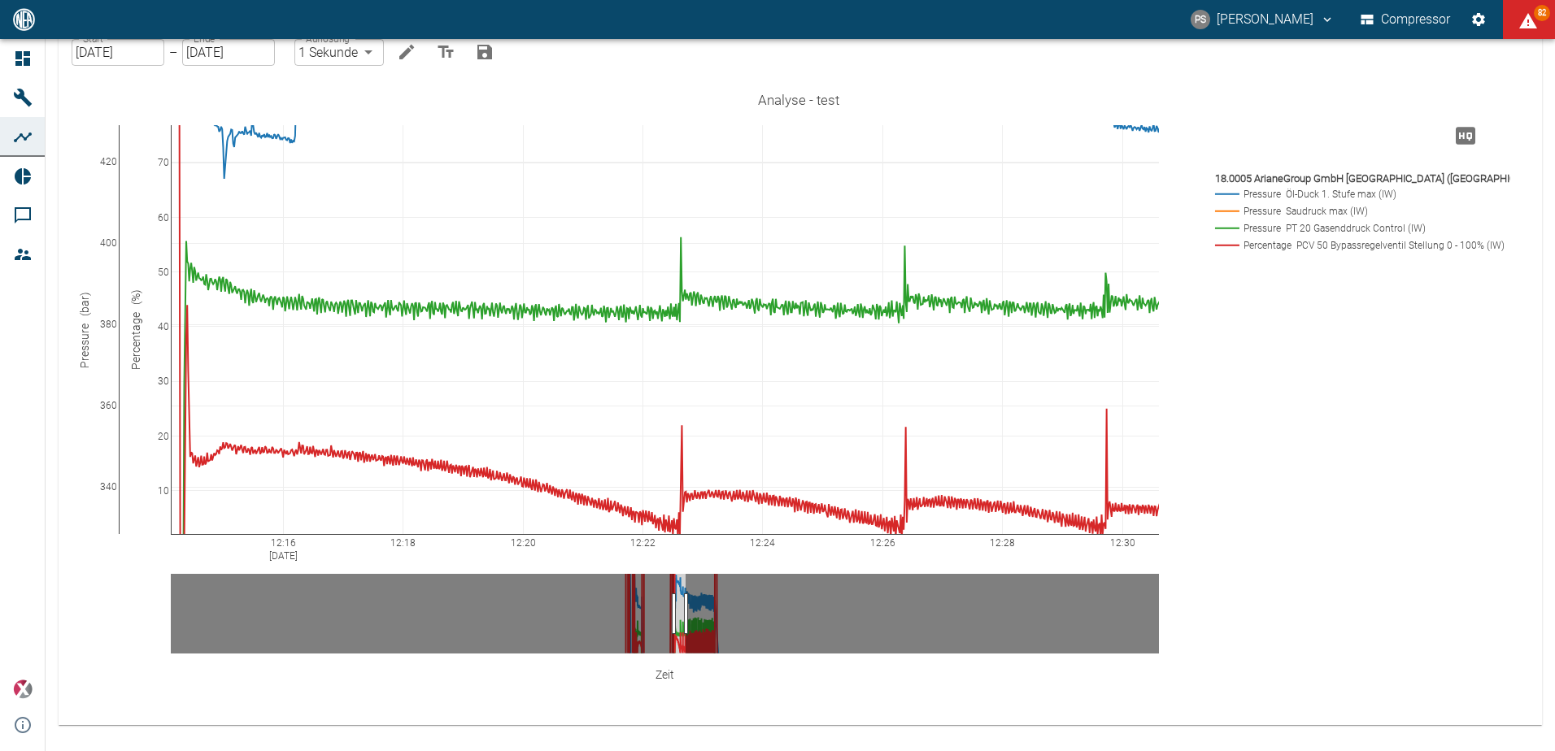
drag, startPoint x: 110, startPoint y: 362, endPoint x: 128, endPoint y: 237, distance: 125.8
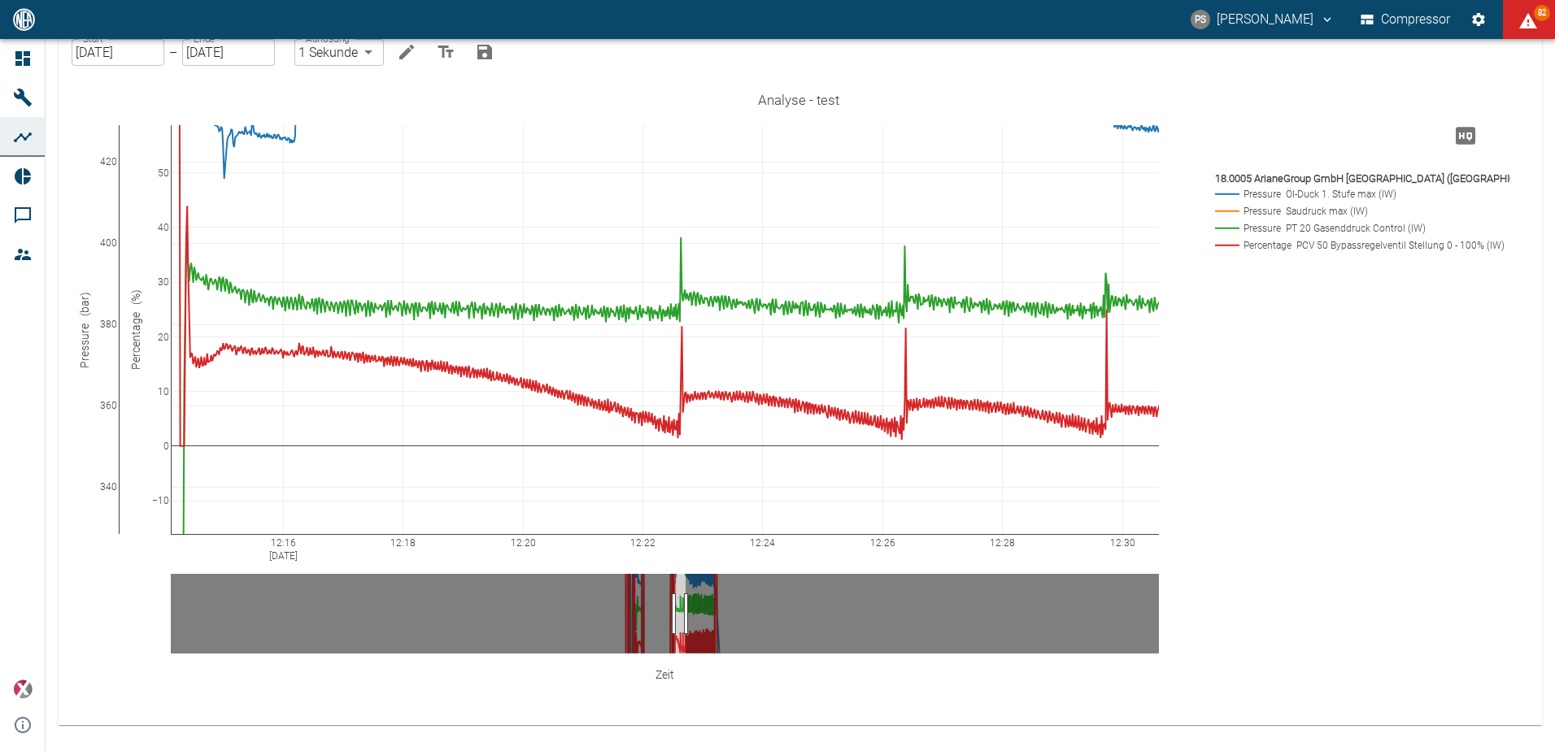
drag, startPoint x: 159, startPoint y: 433, endPoint x: 185, endPoint y: 334, distance: 102.4
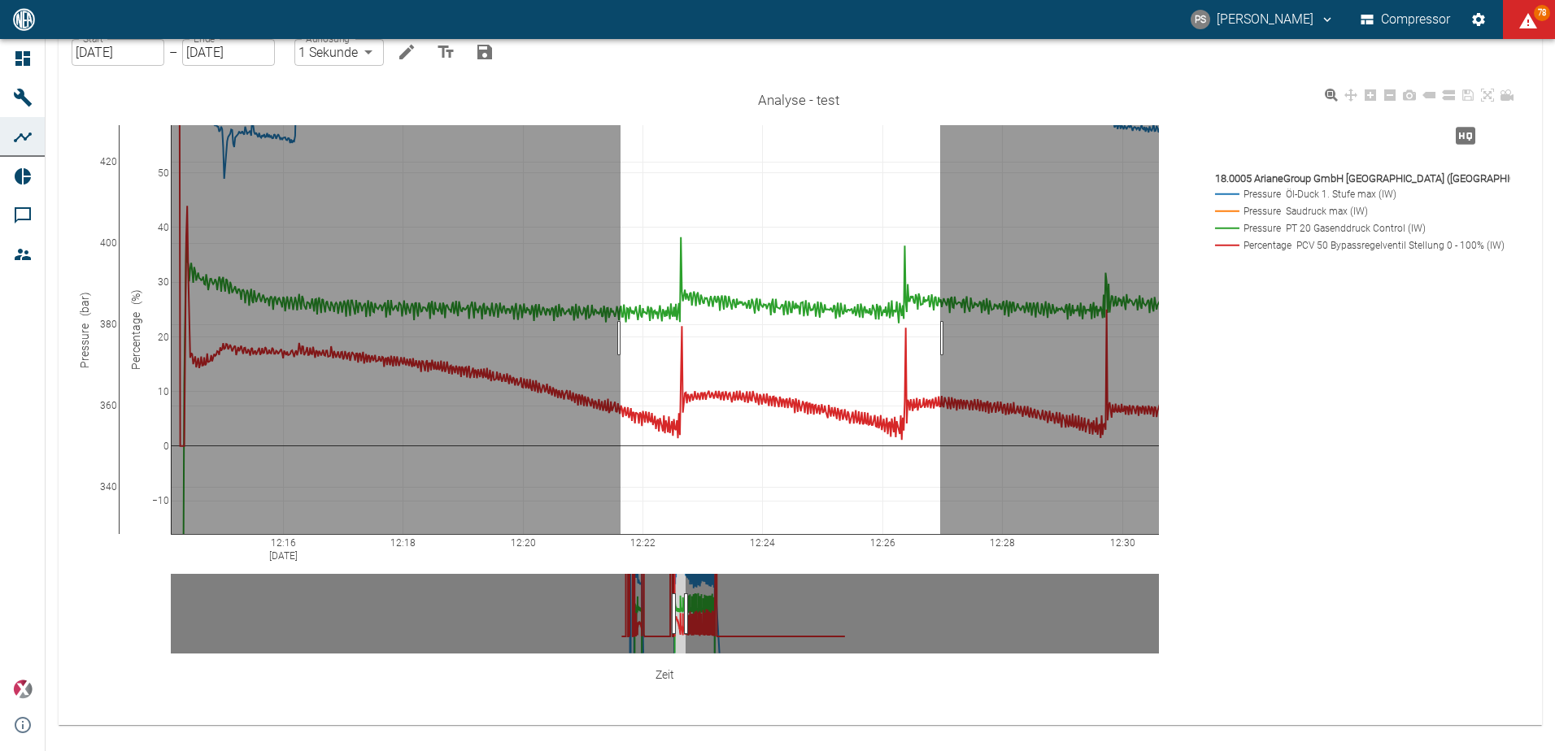
drag, startPoint x: 621, startPoint y: 338, endPoint x: 937, endPoint y: 339, distance: 316.4
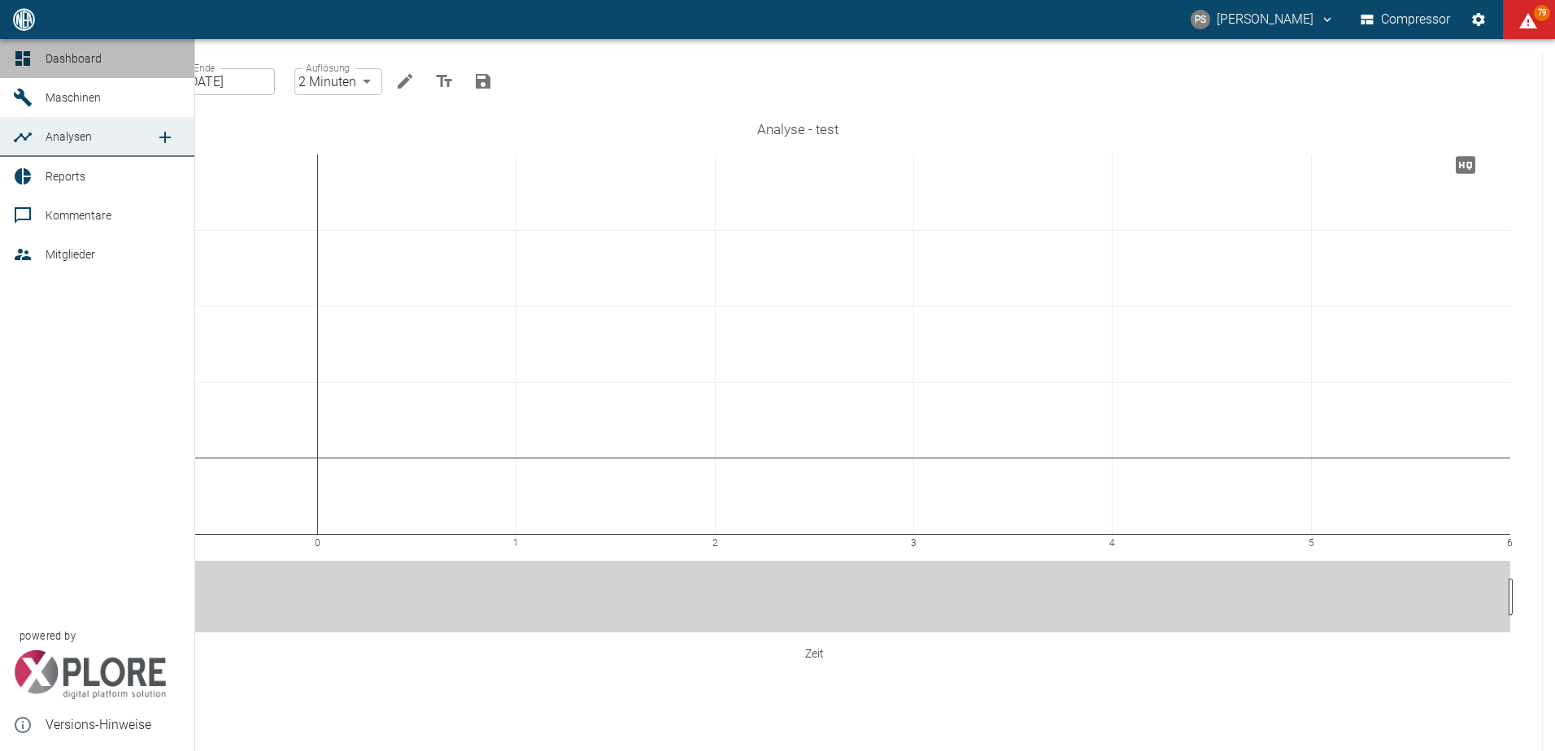
drag, startPoint x: 28, startPoint y: 57, endPoint x: 60, endPoint y: 57, distance: 31.7
click at [31, 57] on icon at bounding box center [23, 59] width 20 height 20
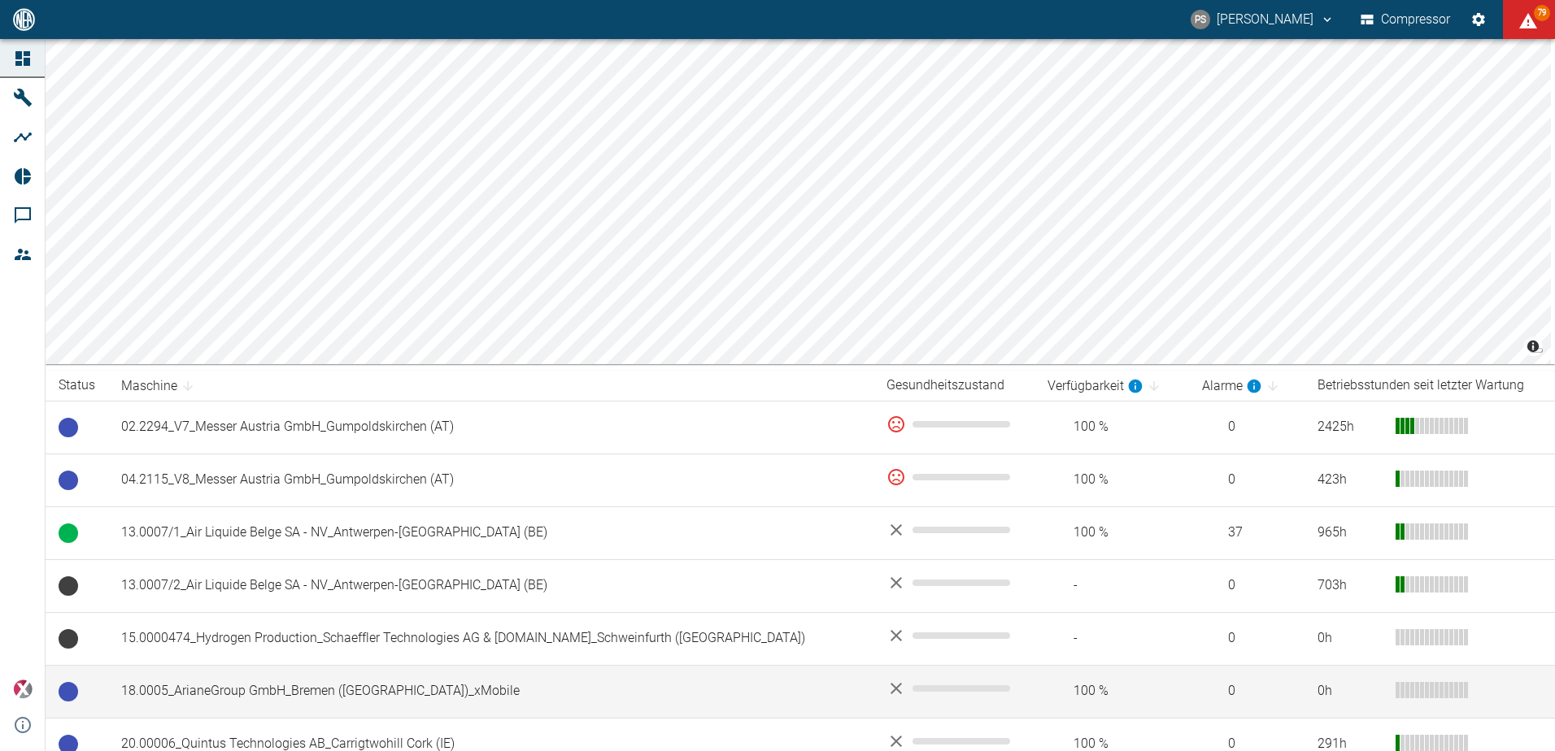
click at [365, 689] on td "18.0005_ArianeGroup GmbH_Bremen ([GEOGRAPHIC_DATA])_xMobile" at bounding box center [490, 691] width 765 height 53
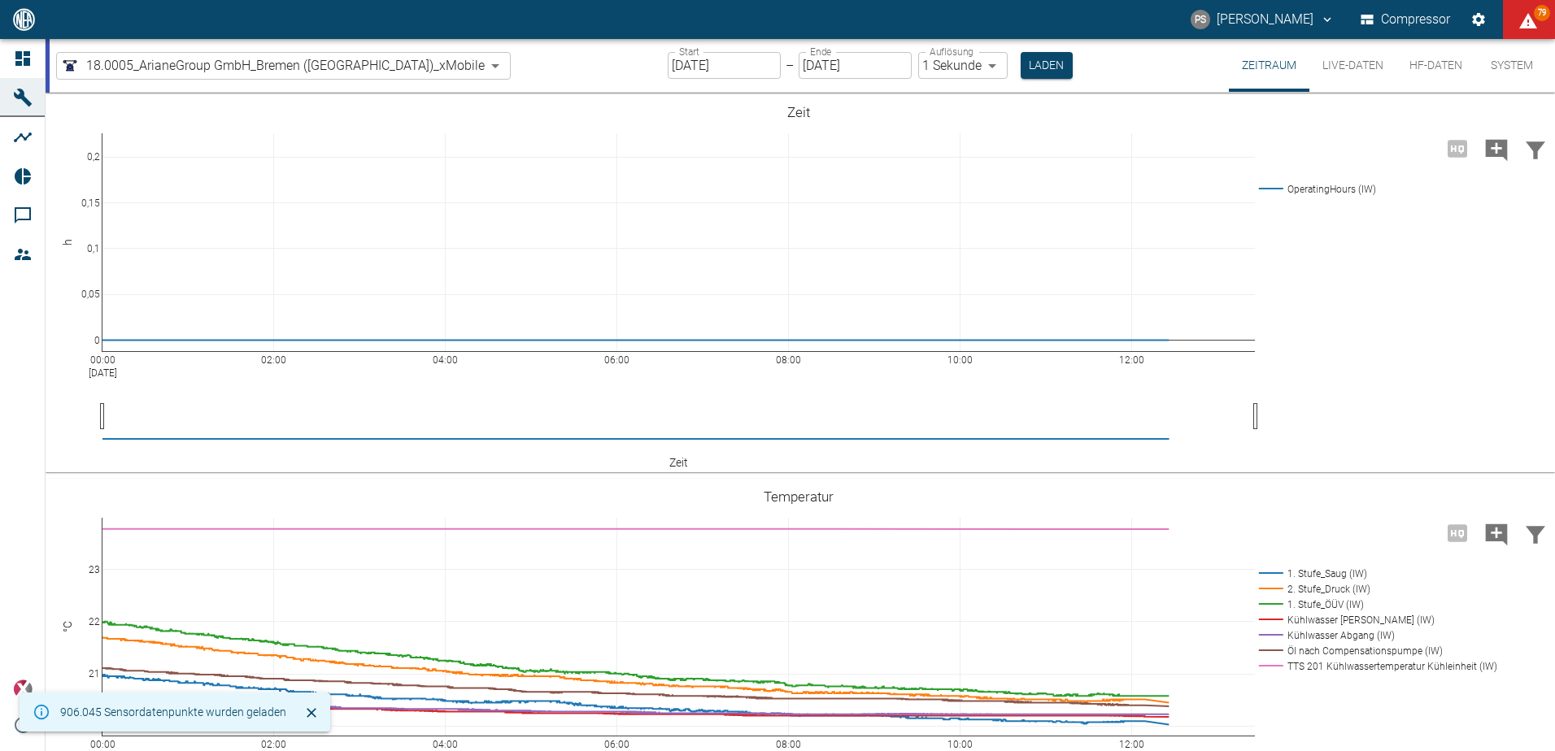
click at [1444, 61] on button "HF-Daten" at bounding box center [1435, 65] width 79 height 53
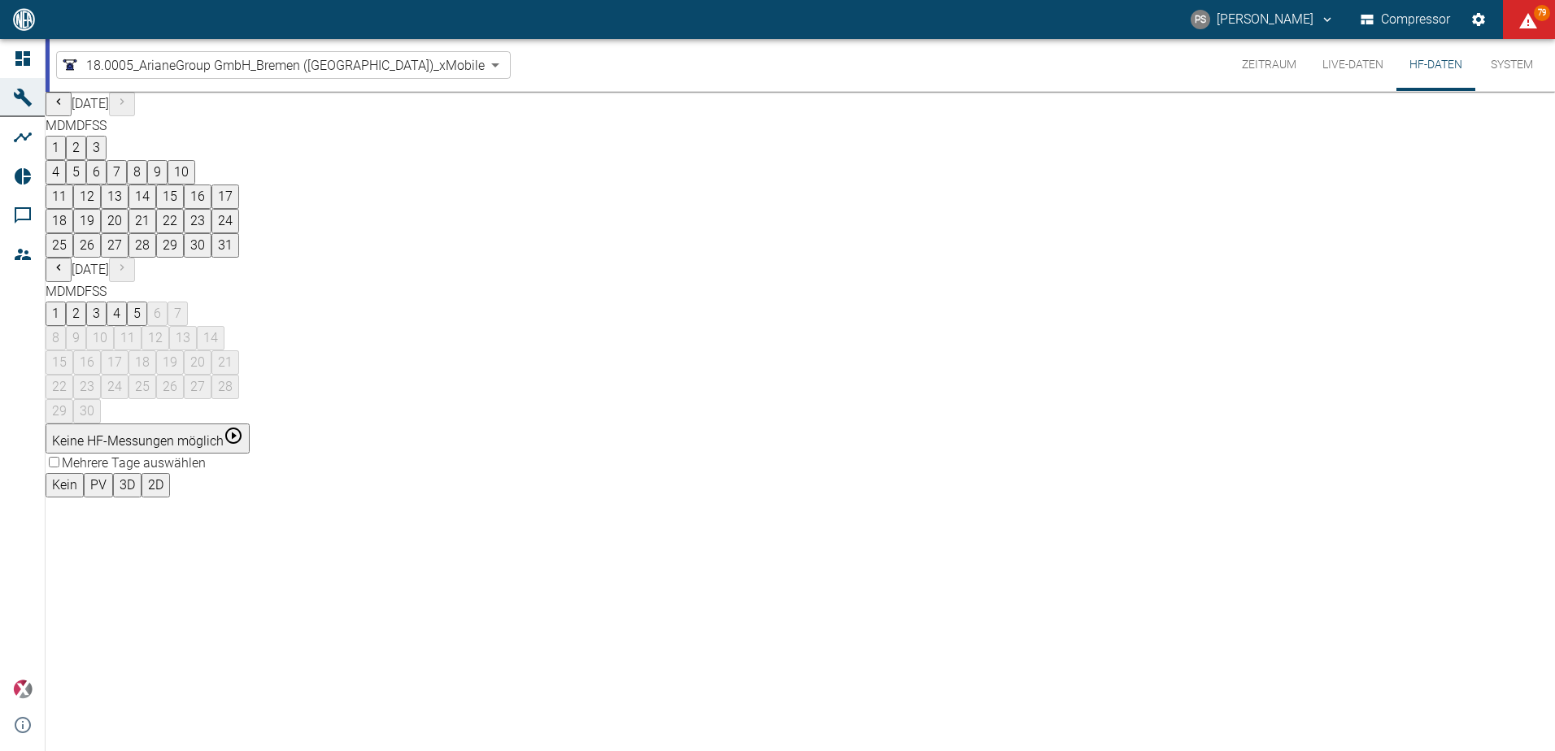
click at [127, 302] on button "4" at bounding box center [117, 314] width 20 height 24
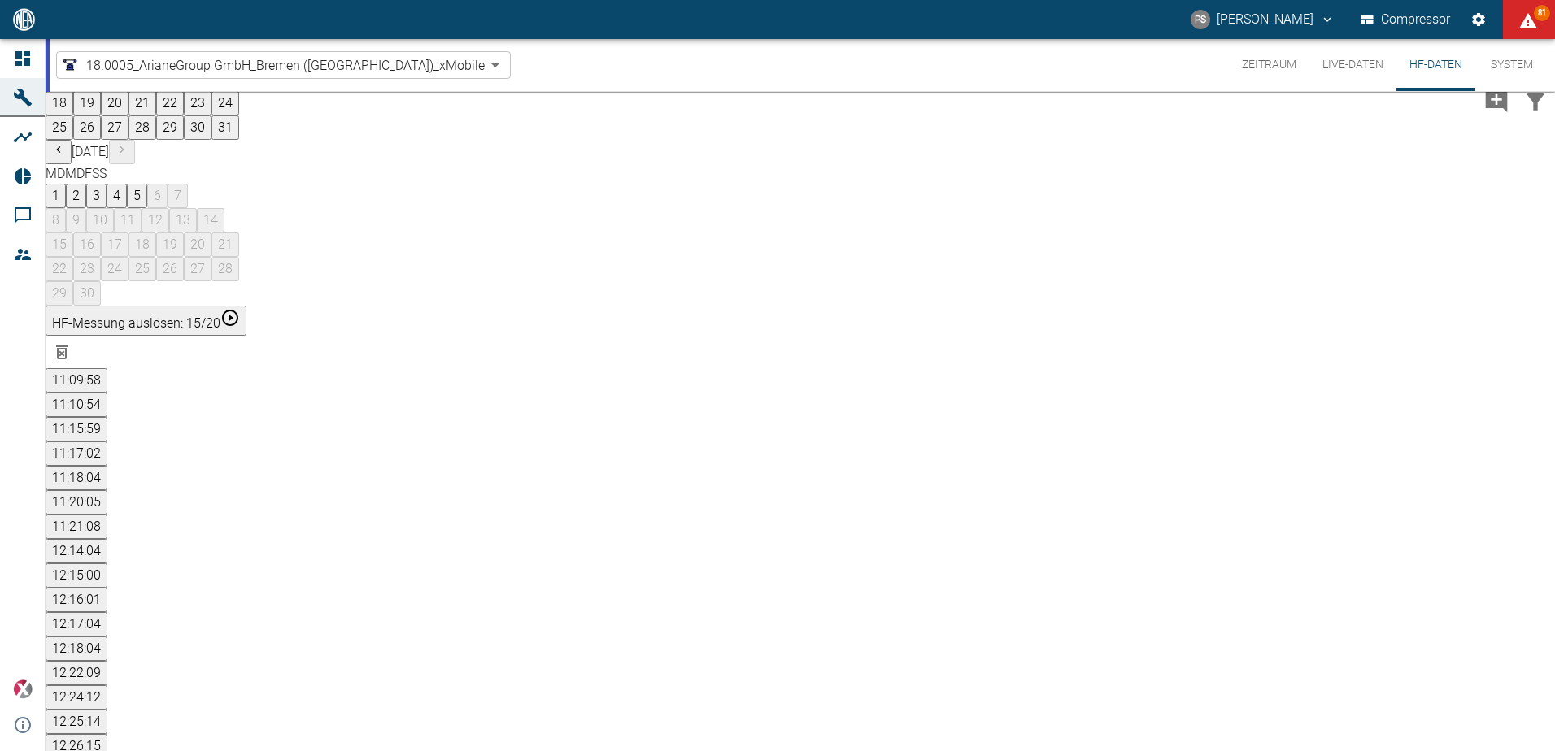
scroll to position [233, 0]
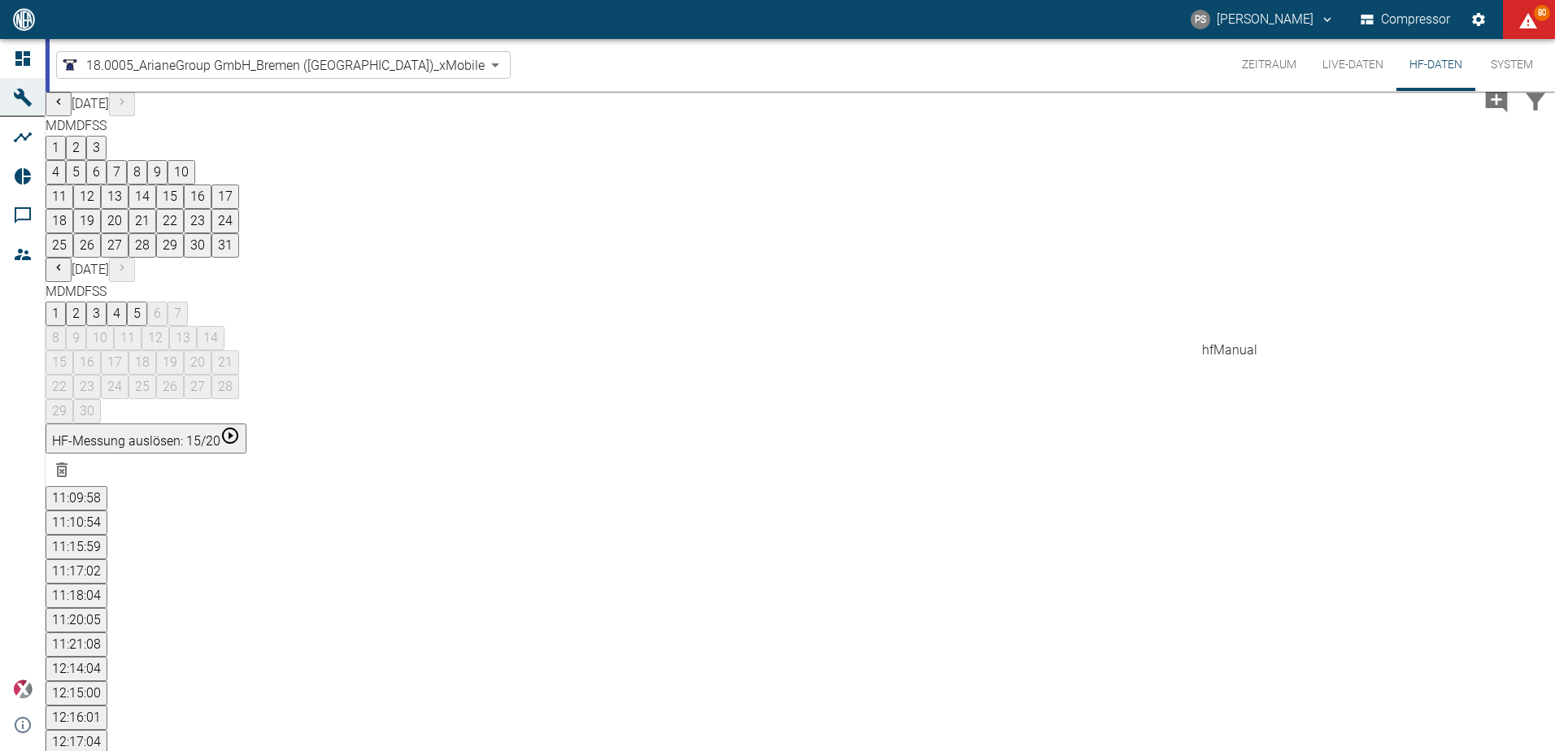
drag, startPoint x: 218, startPoint y: 419, endPoint x: 681, endPoint y: 670, distance: 526.6
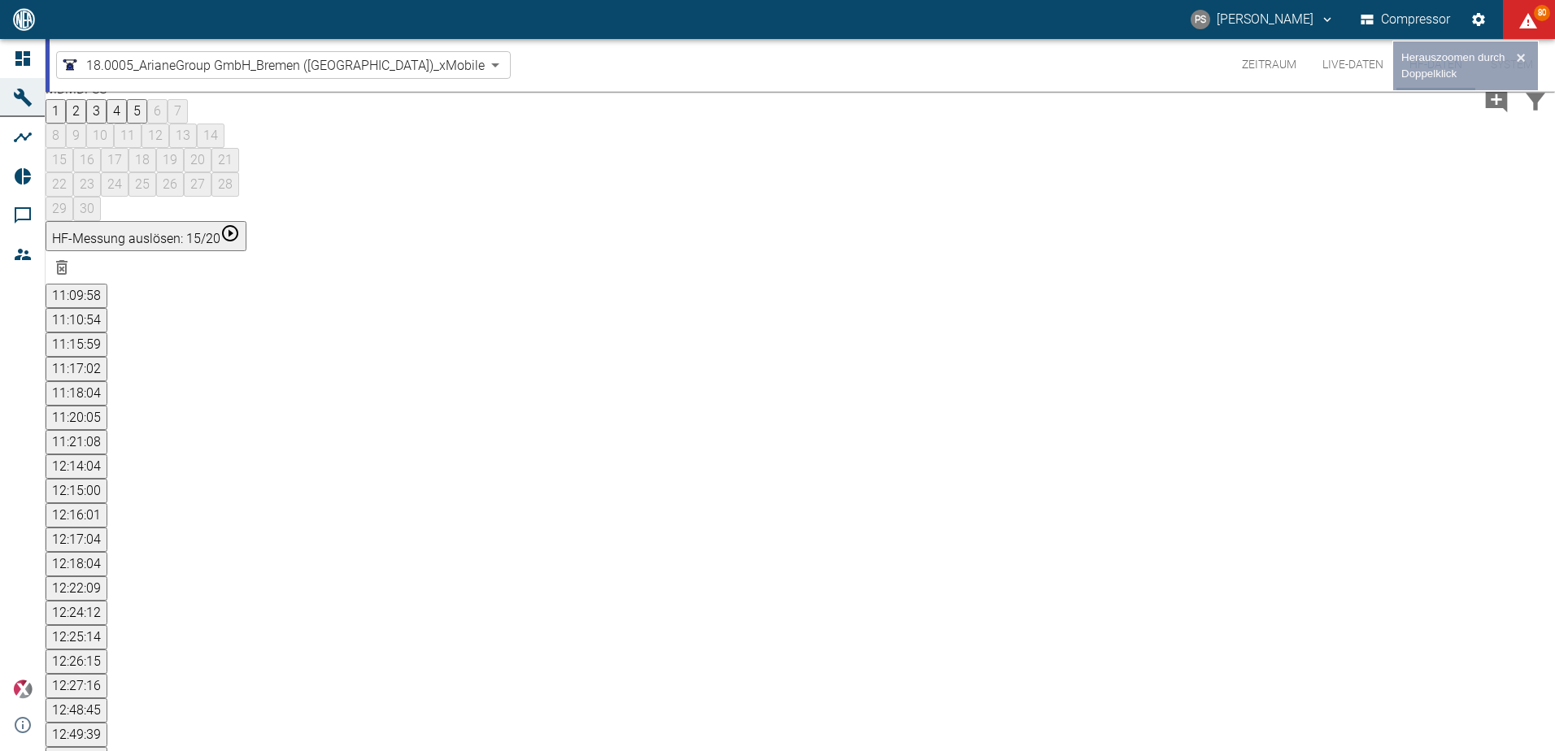
scroll to position [233, 0]
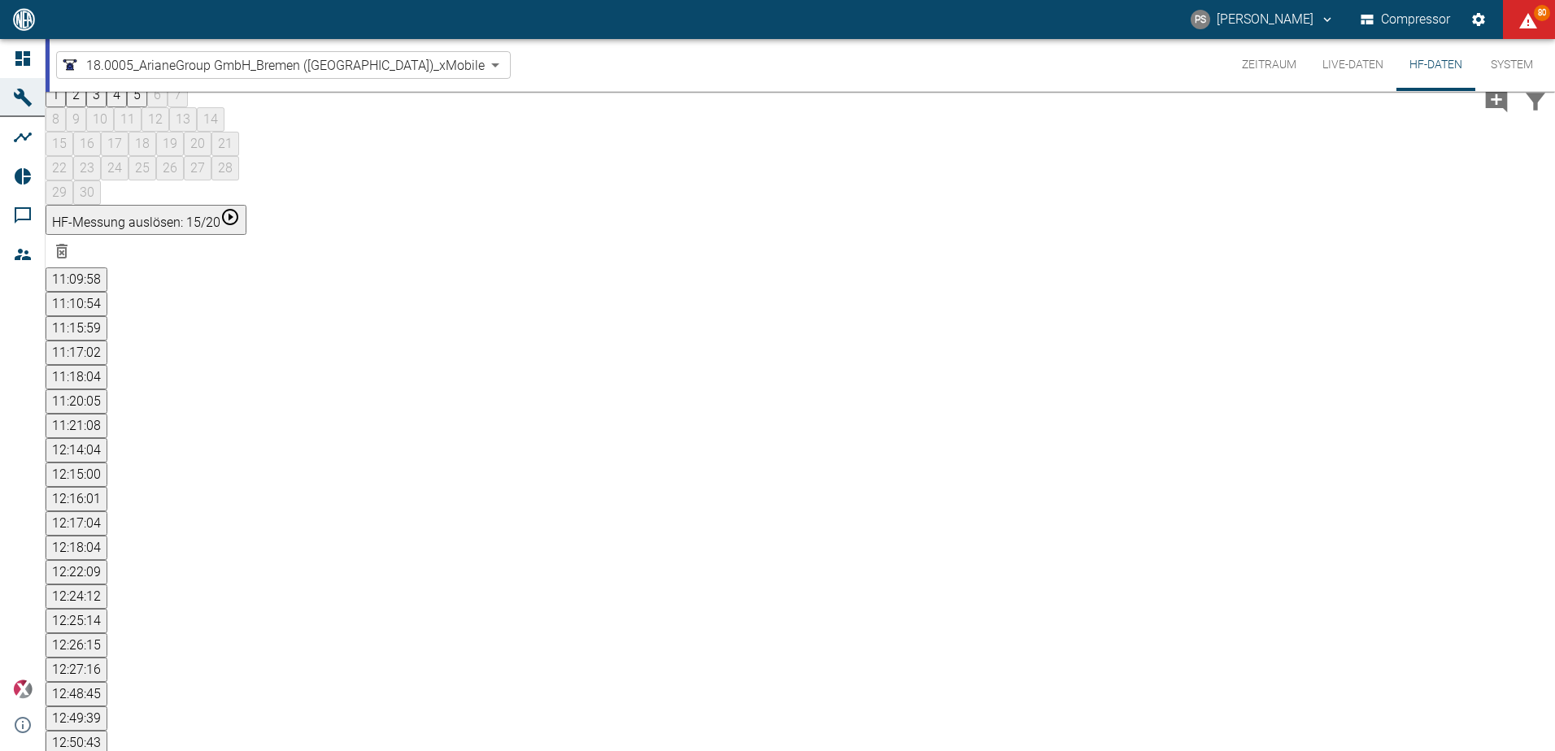
scroll to position [233, 0]
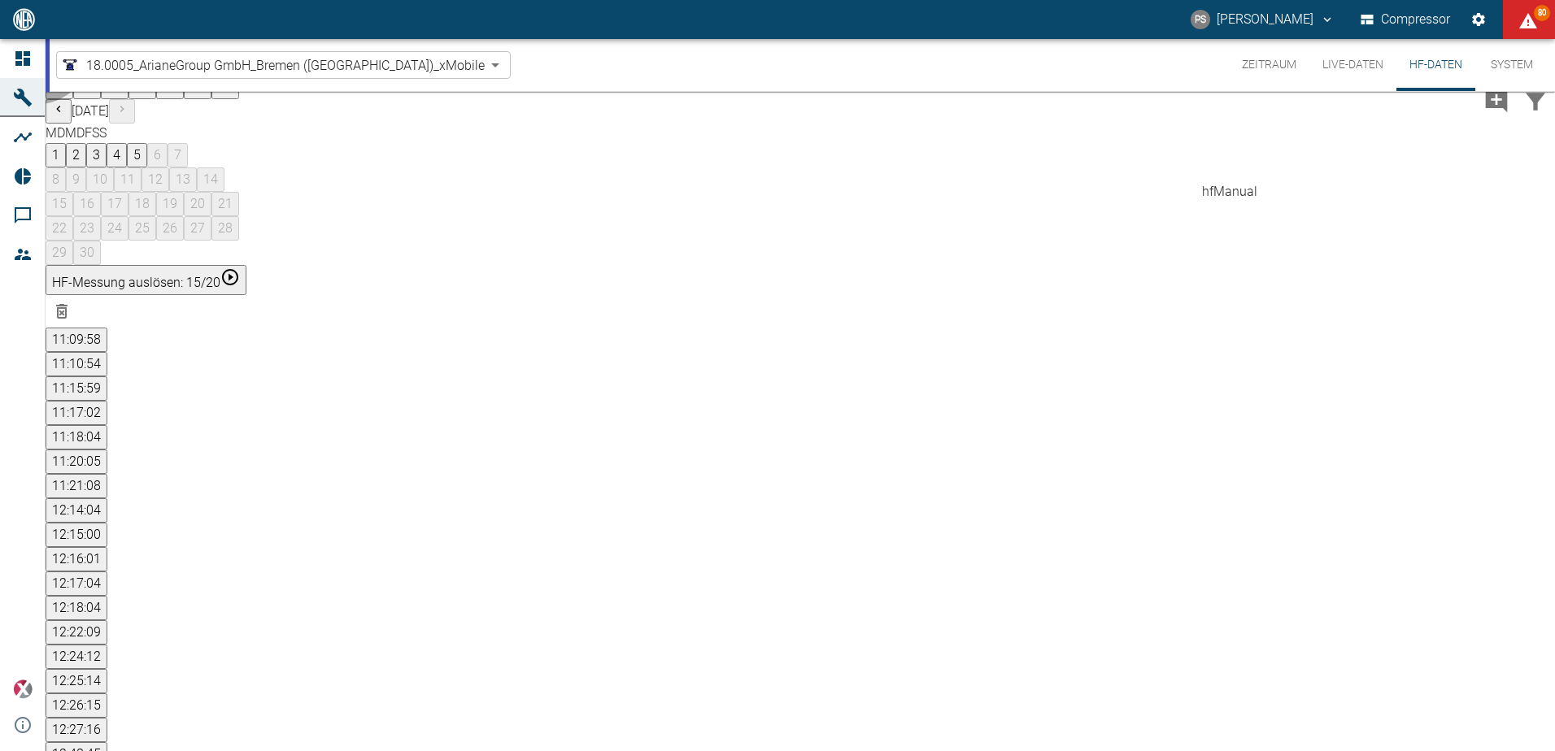
click at [107, 743] on button "12:48:45" at bounding box center [77, 755] width 62 height 24
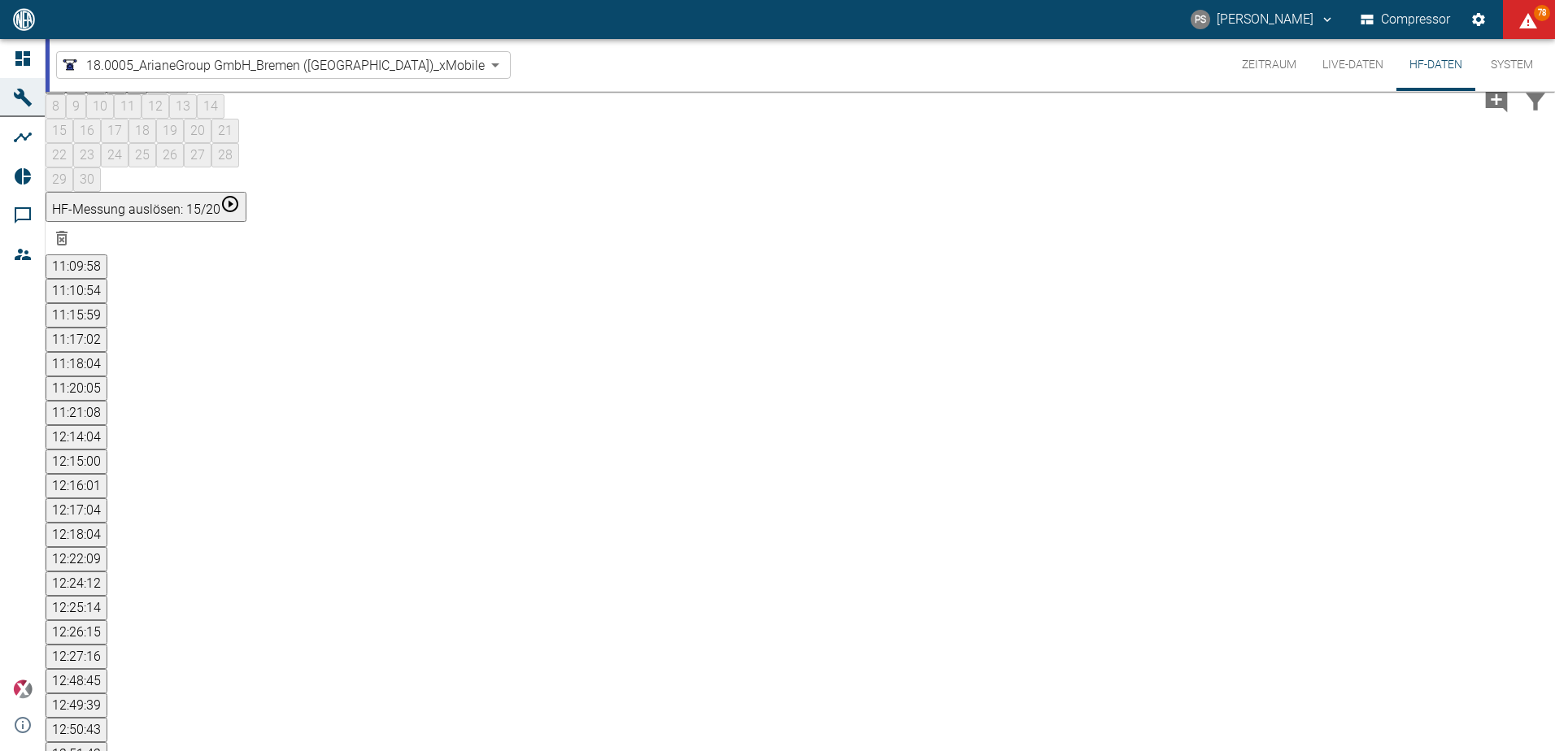
scroll to position [233, 0]
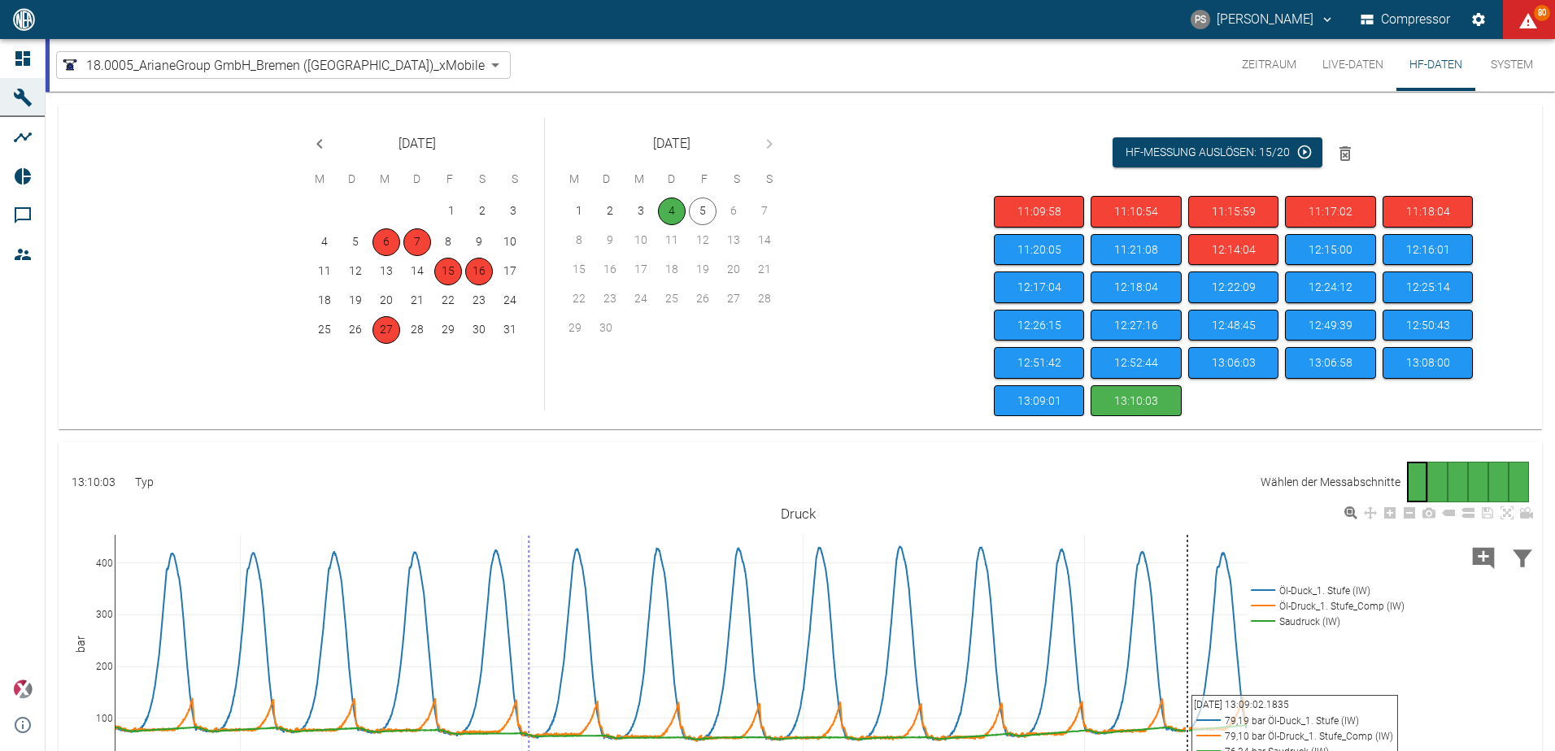
scroll to position [233, 0]
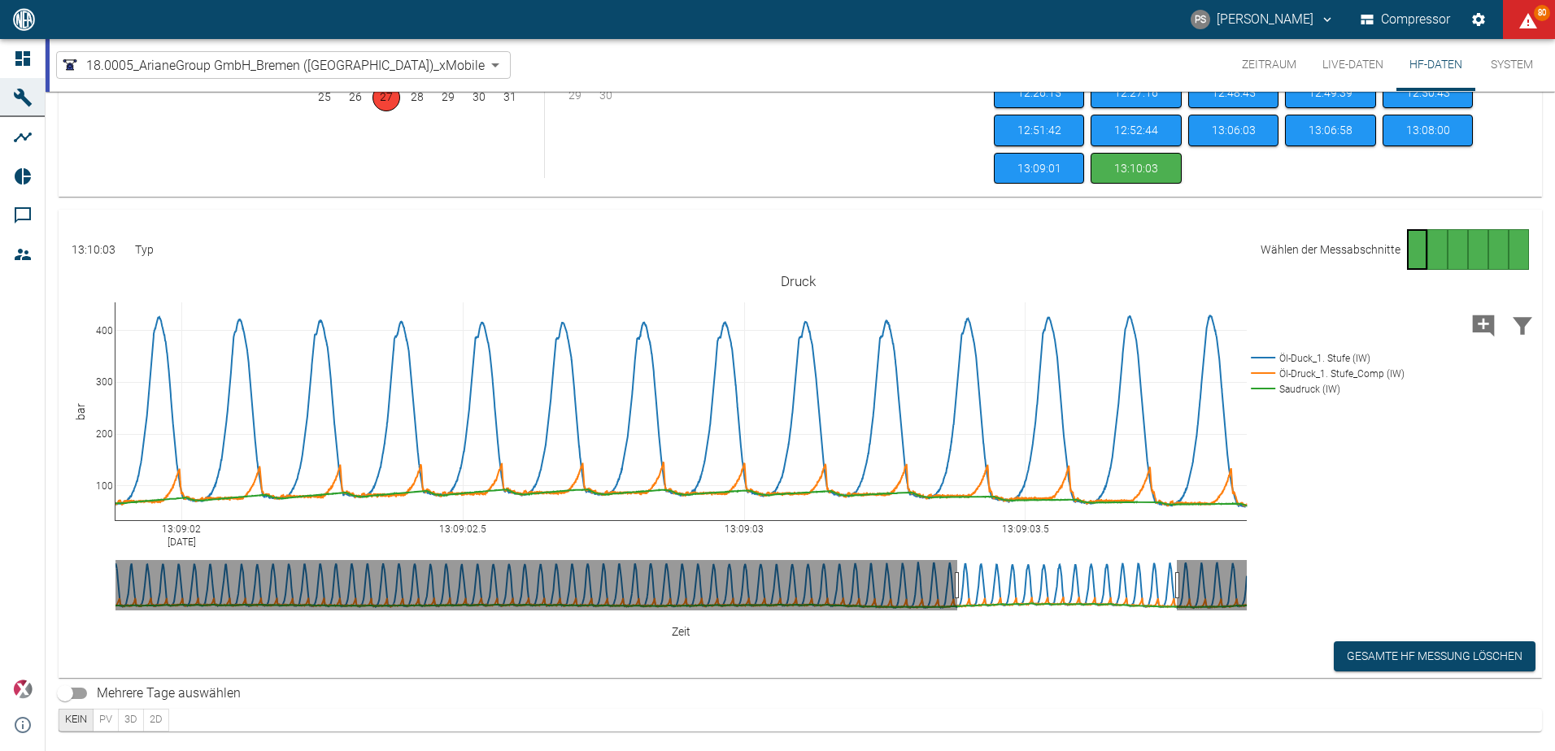
drag, startPoint x: 939, startPoint y: 581, endPoint x: 1115, endPoint y: 577, distance: 176.5
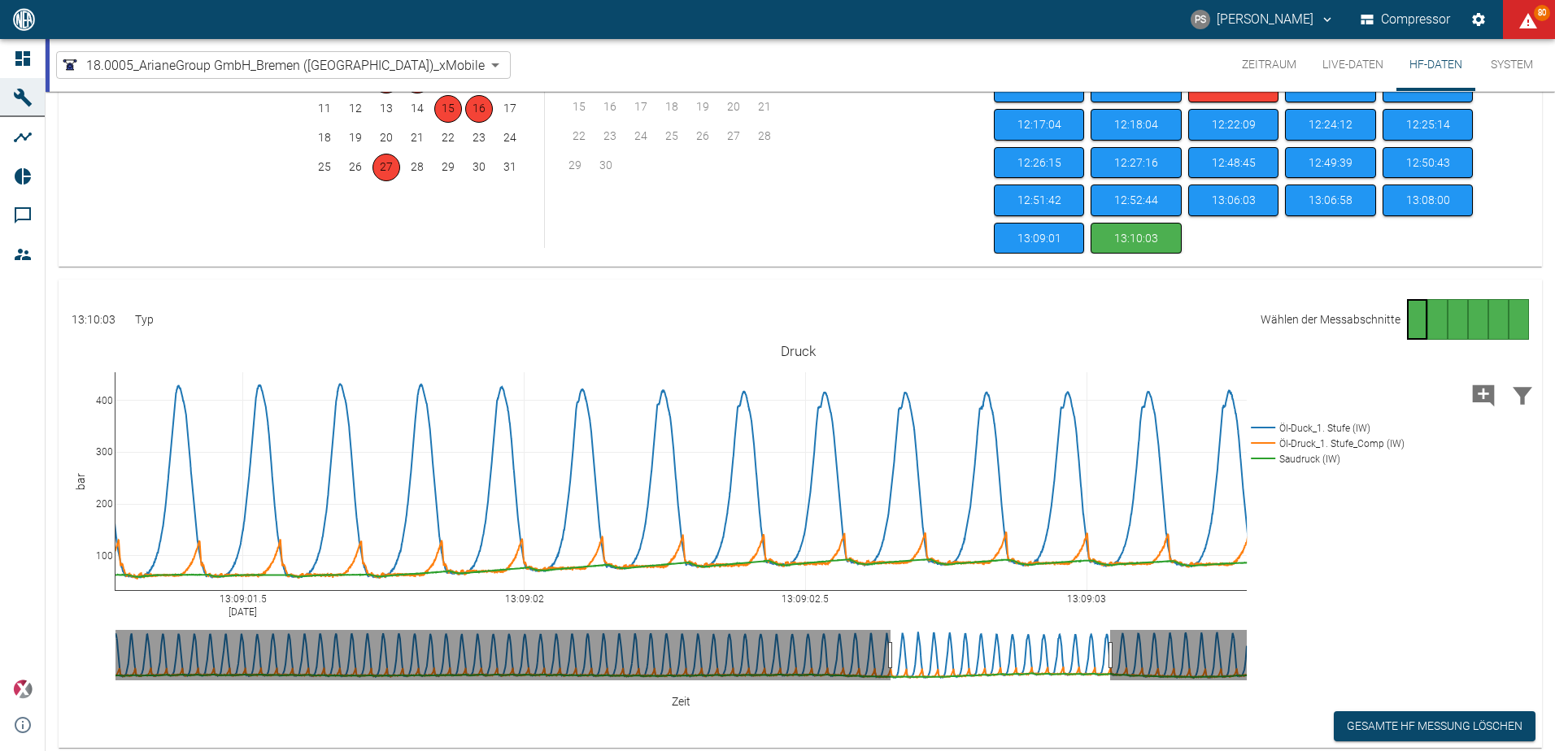
scroll to position [159, 0]
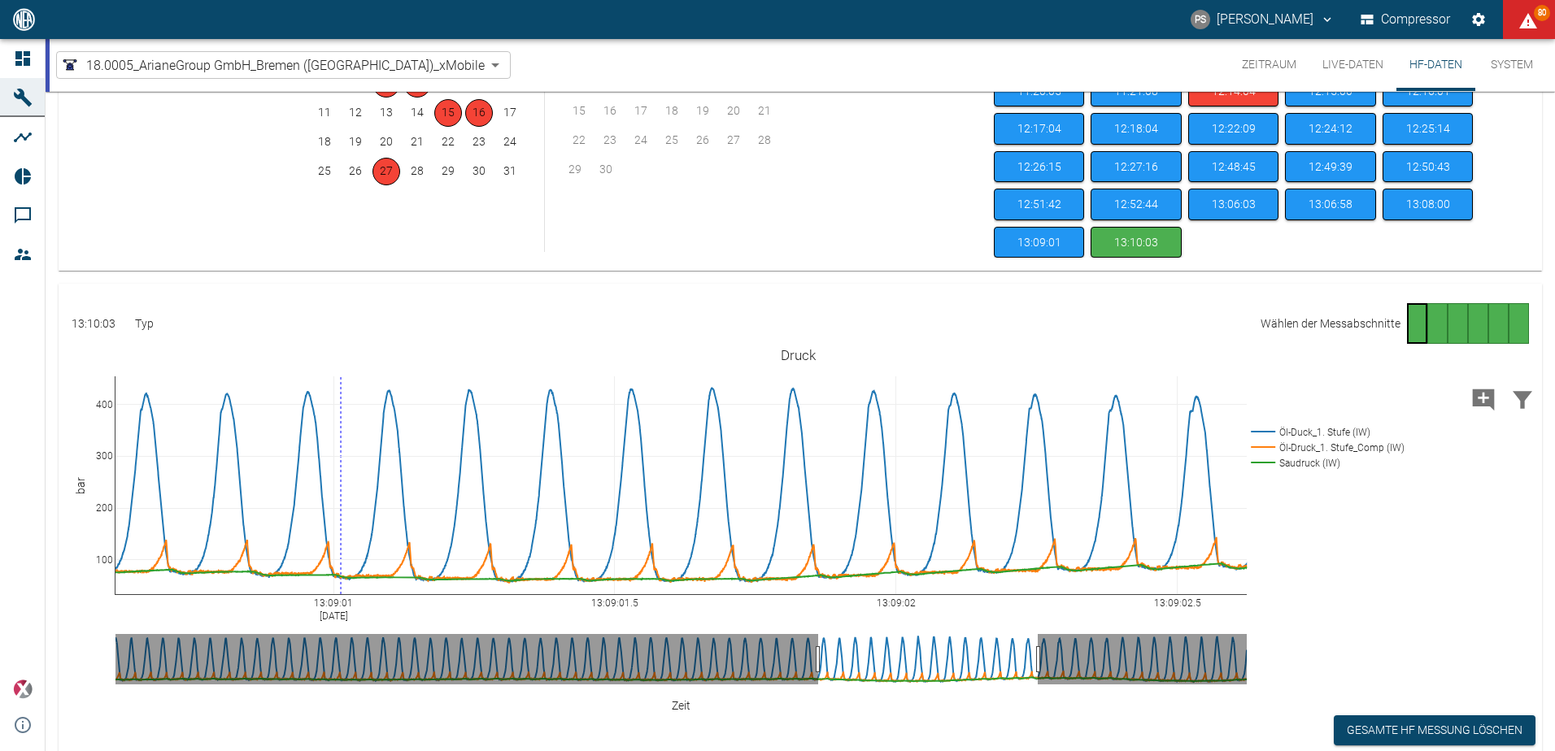
drag, startPoint x: 1048, startPoint y: 647, endPoint x: 908, endPoint y: 664, distance: 140.8
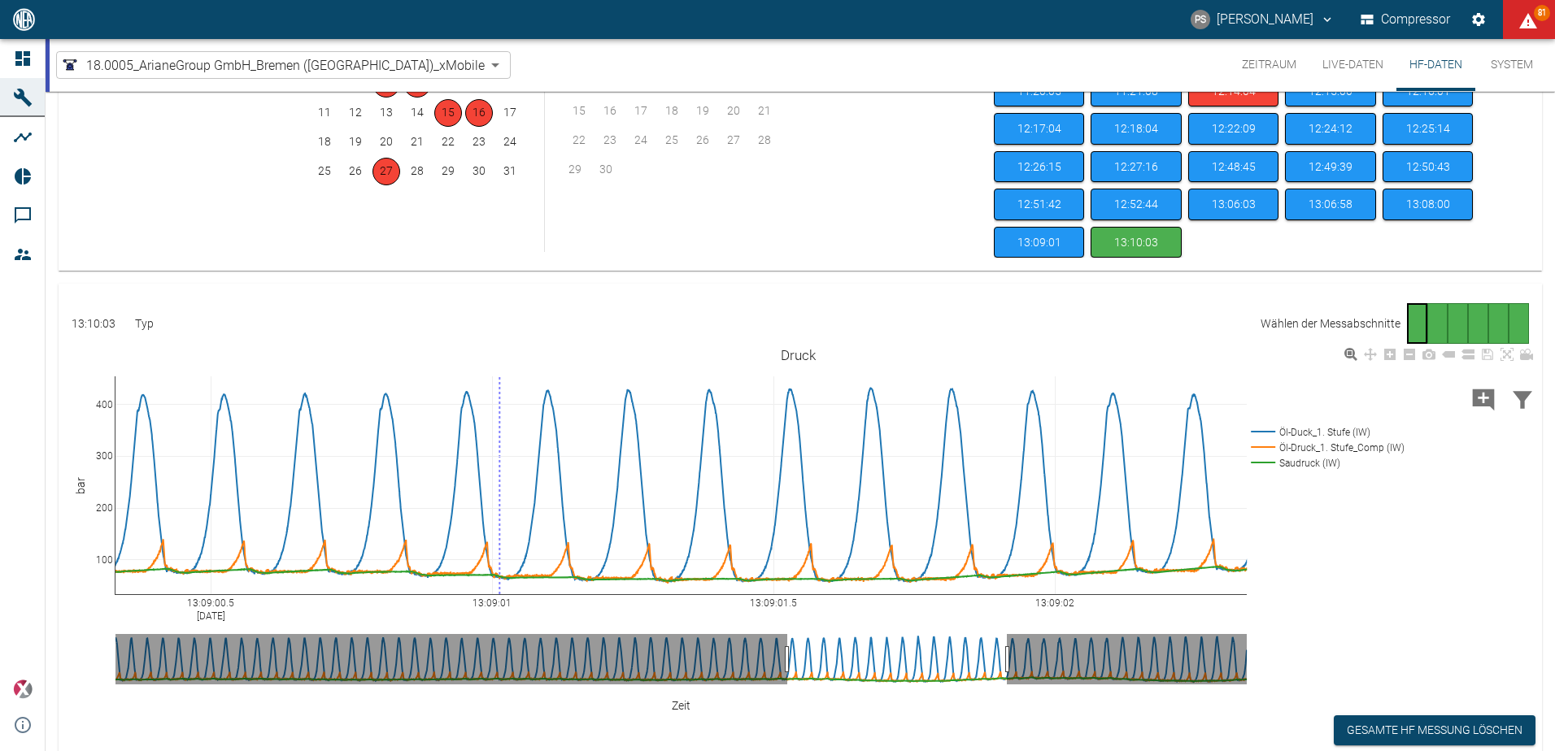
drag, startPoint x: 930, startPoint y: 662, endPoint x: 898, endPoint y: 662, distance: 31.7
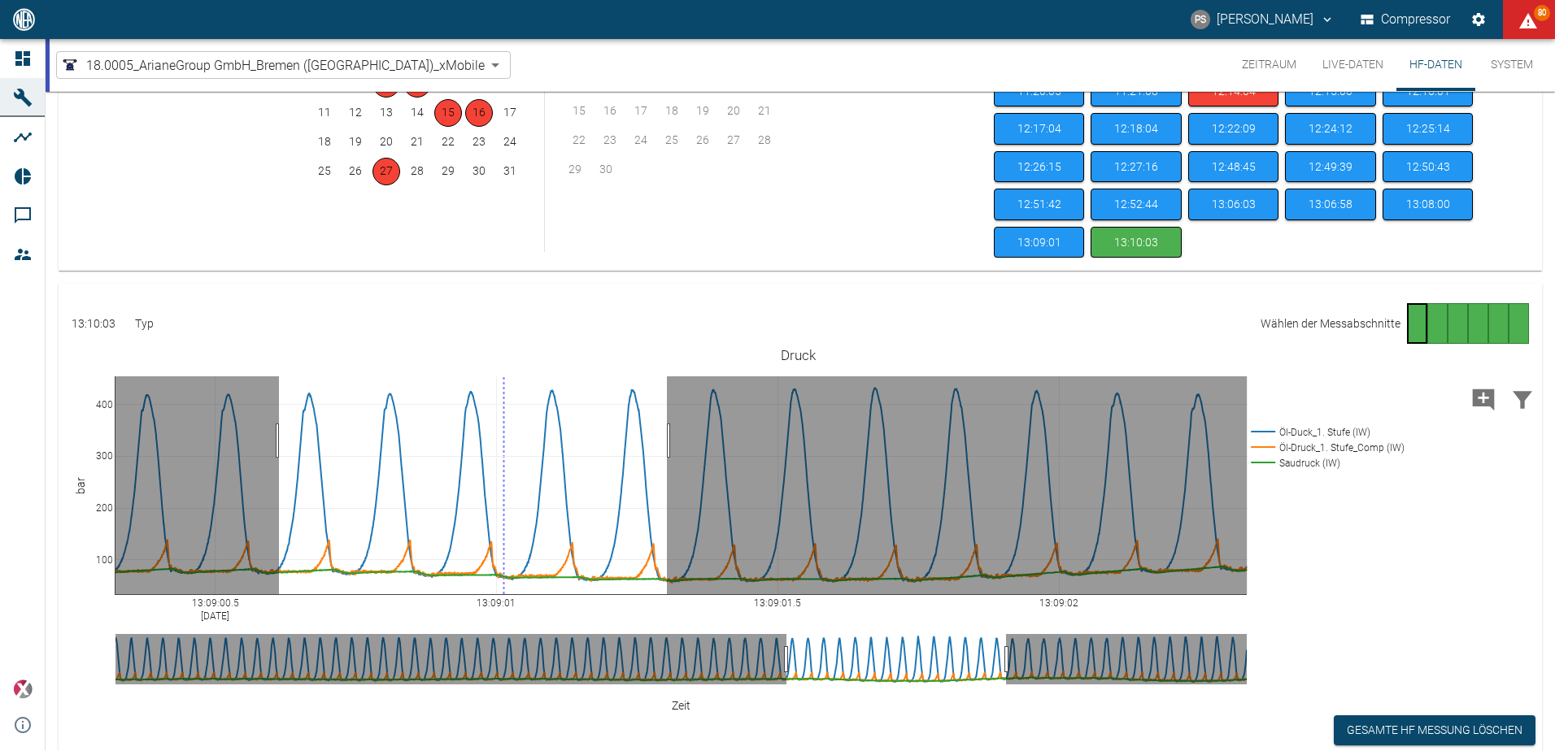
drag, startPoint x: 279, startPoint y: 441, endPoint x: 667, endPoint y: 447, distance: 388.0
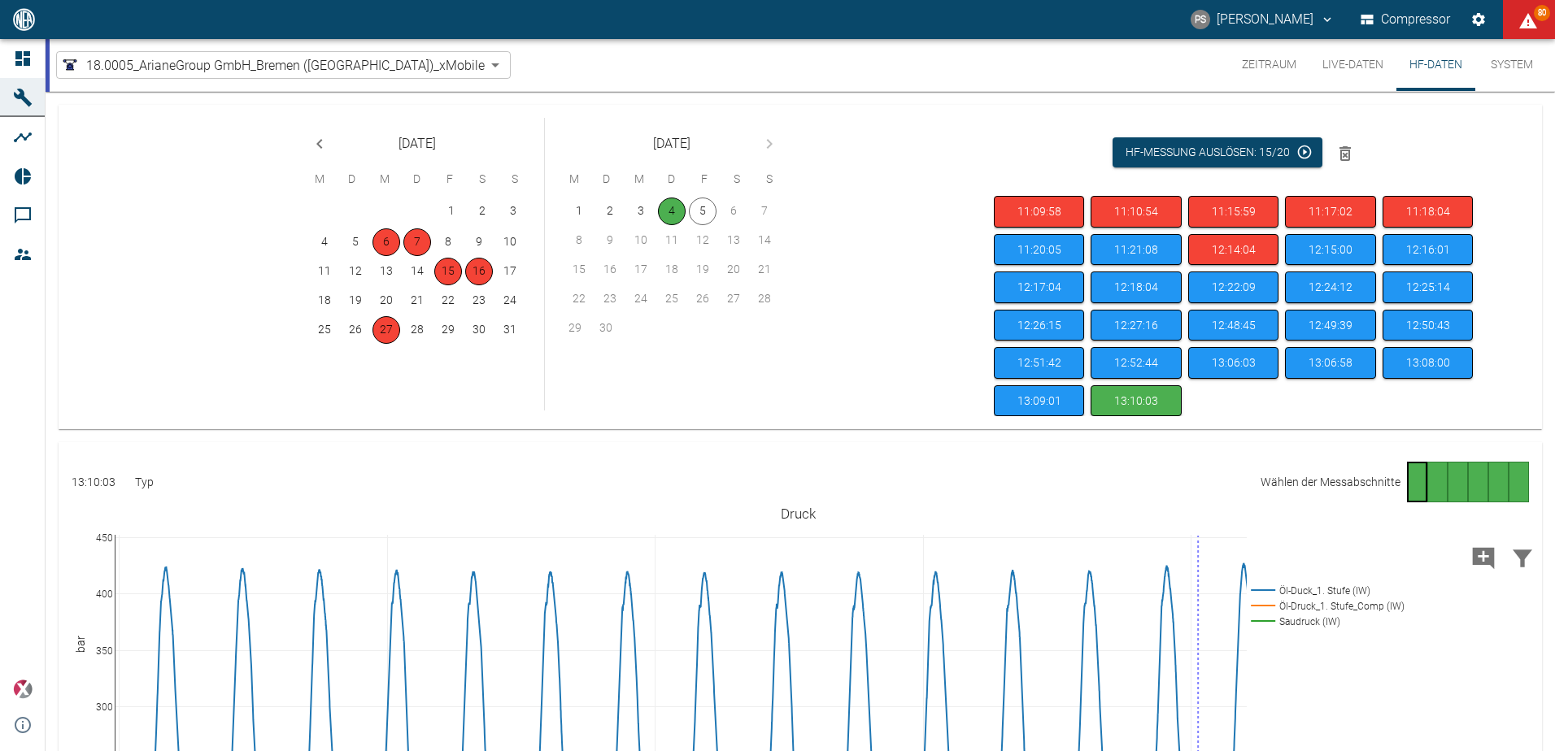
scroll to position [159, 0]
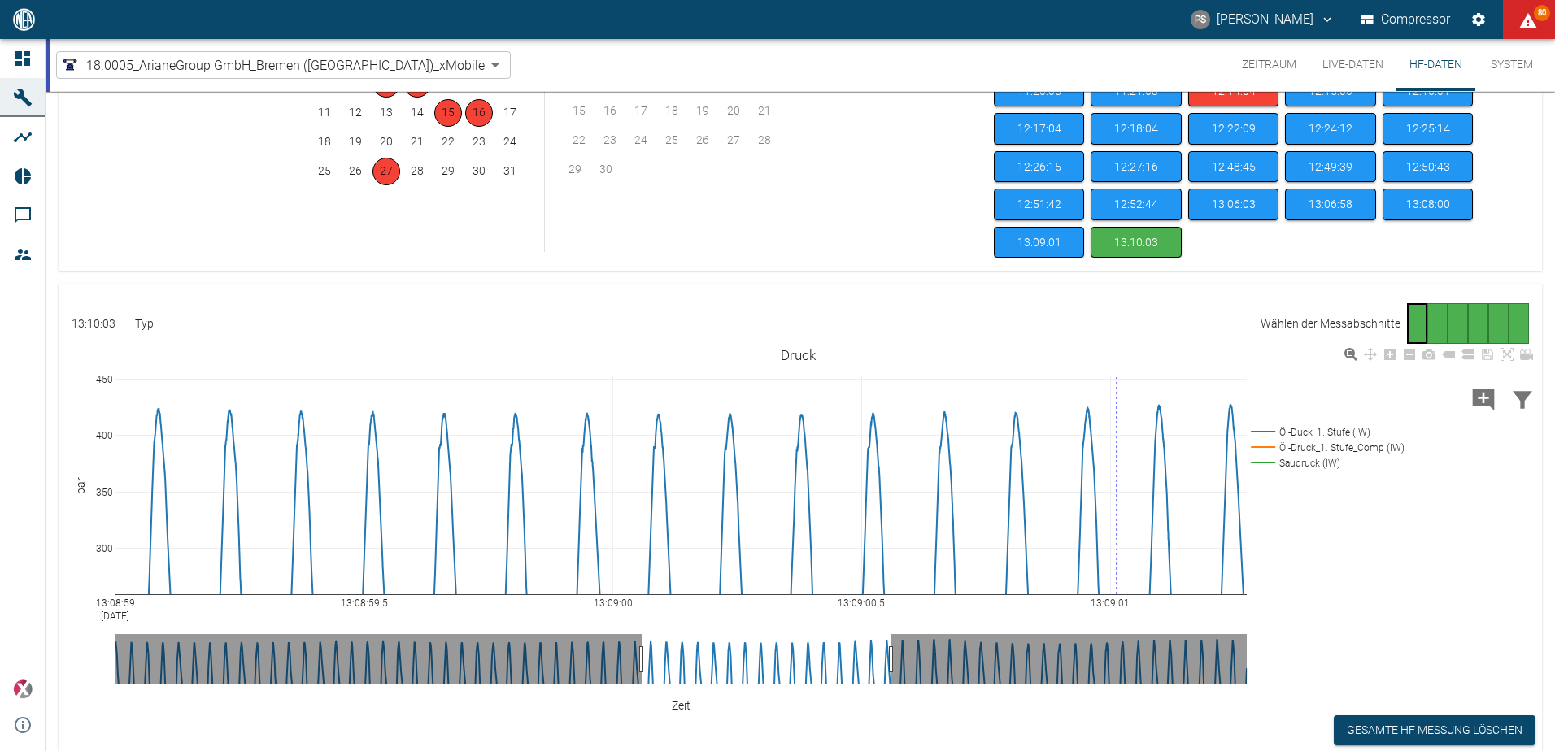
drag, startPoint x: 717, startPoint y: 666, endPoint x: 1437, endPoint y: 534, distance: 732.7
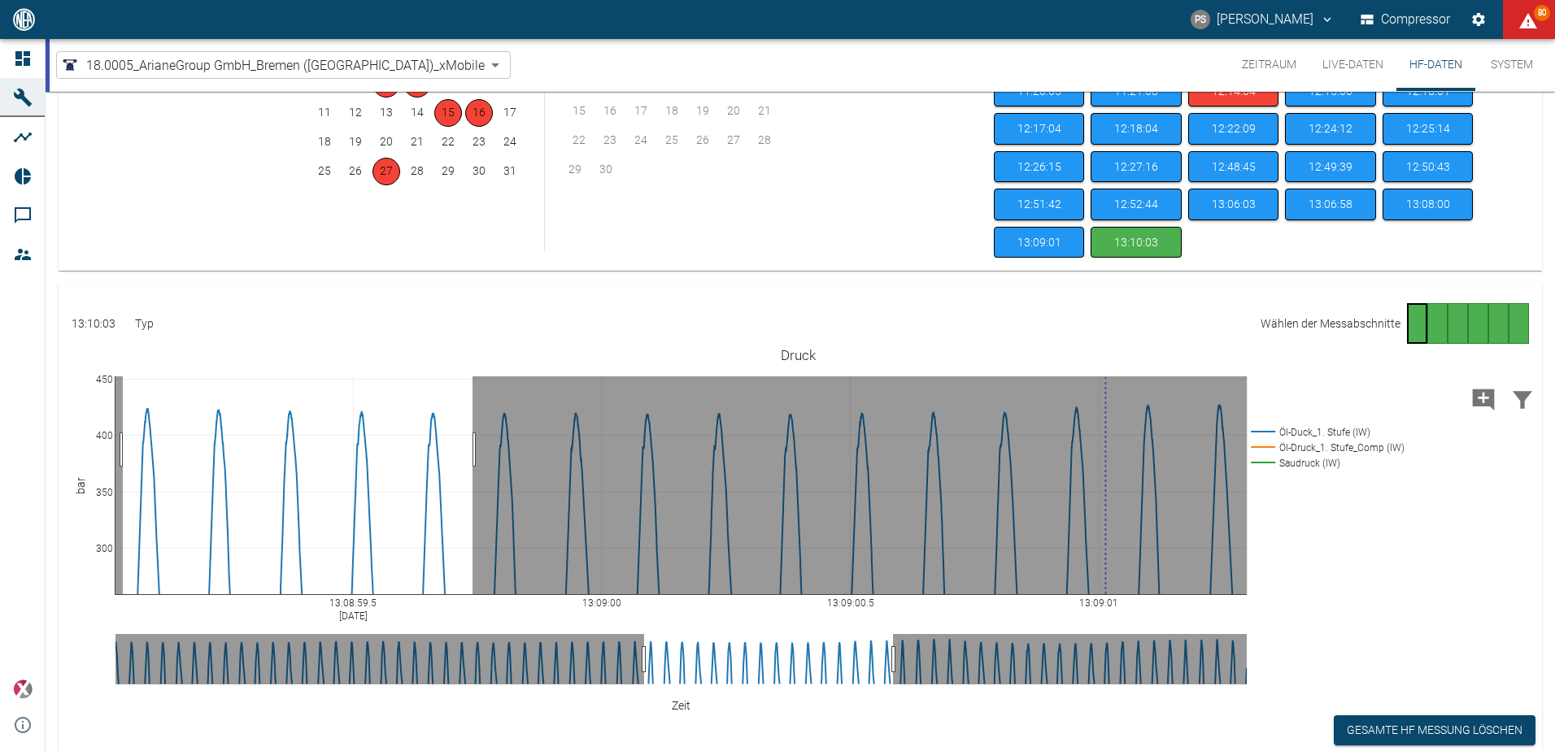
drag, startPoint x: 123, startPoint y: 450, endPoint x: 473, endPoint y: 455, distance: 349.8
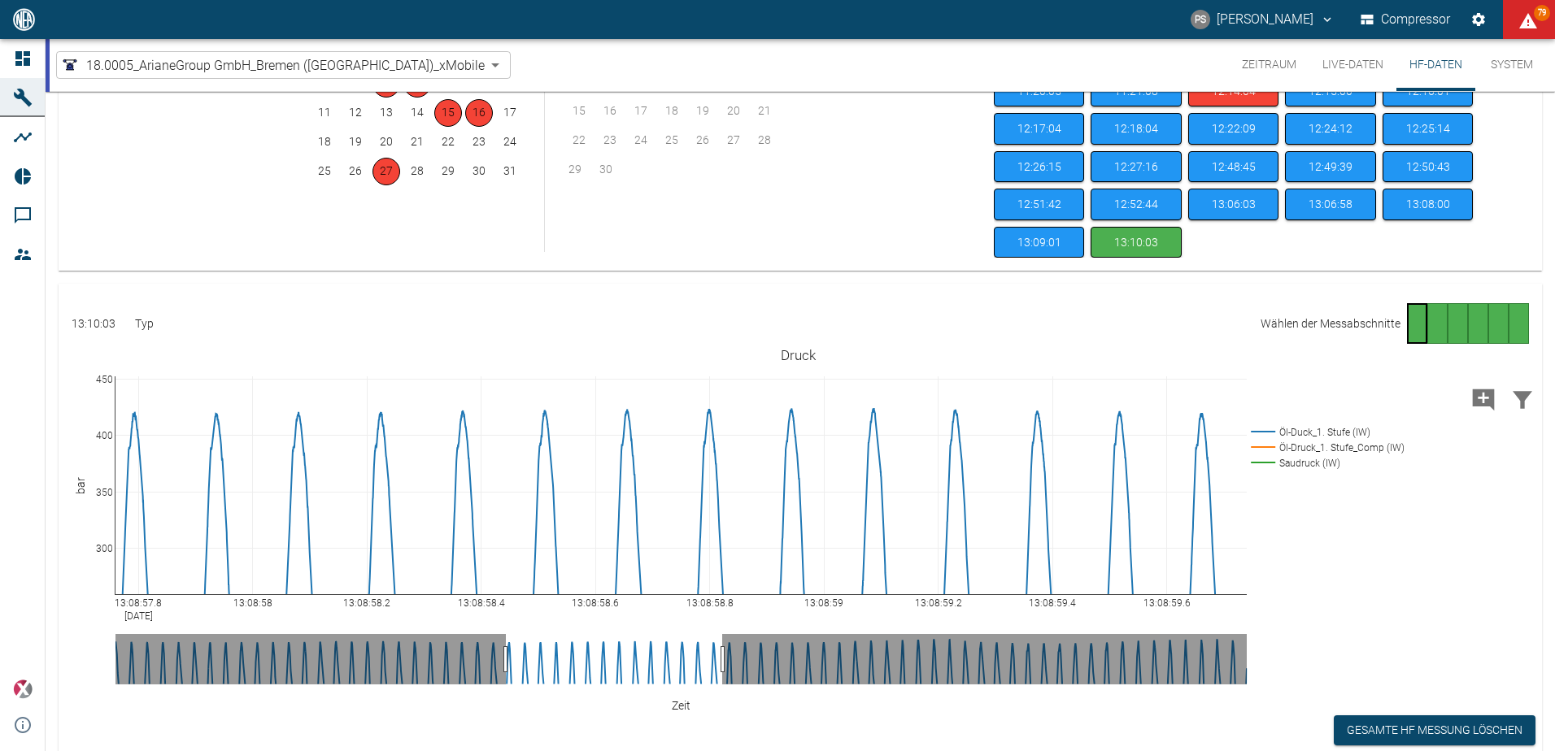
drag, startPoint x: 644, startPoint y: 659, endPoint x: 504, endPoint y: 666, distance: 140.1
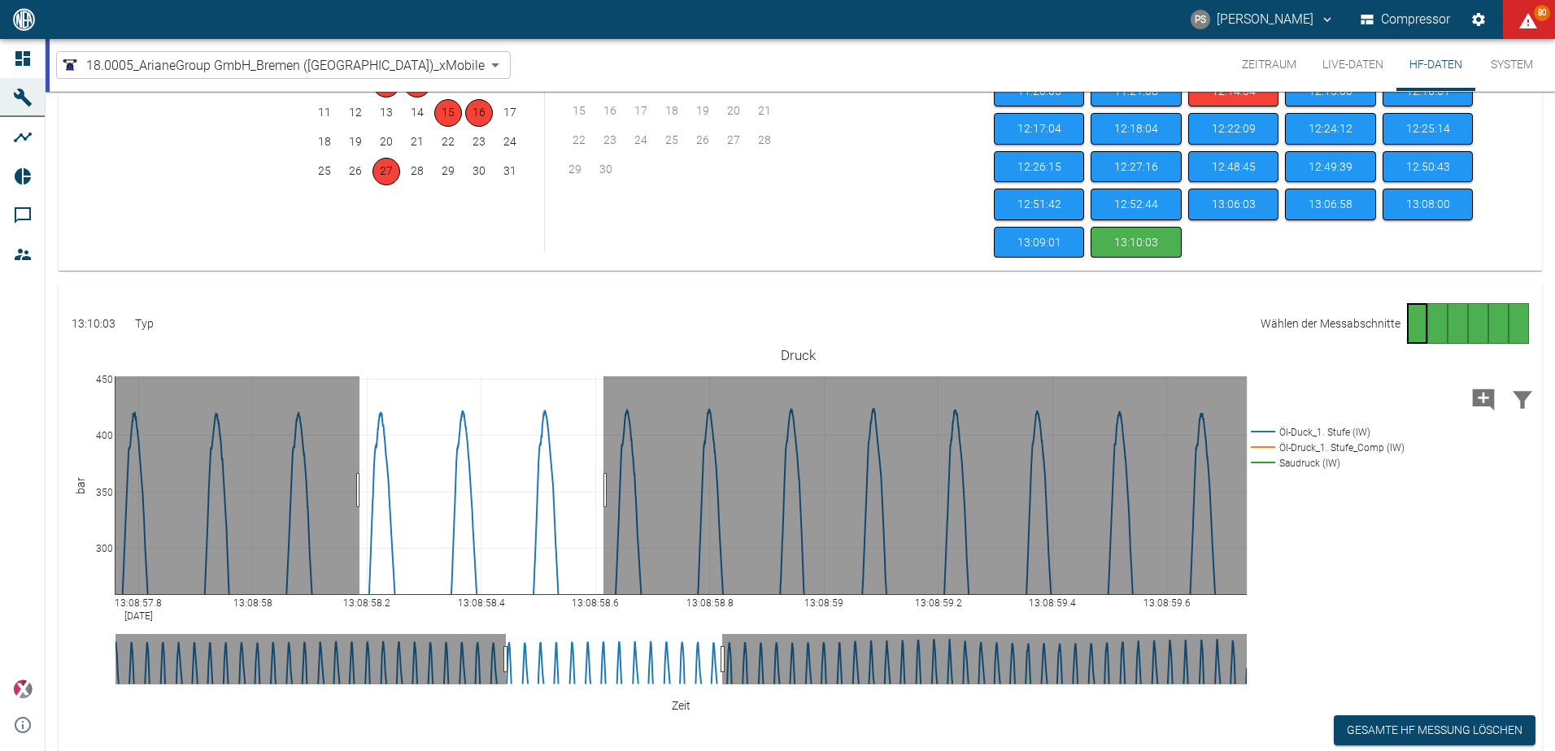
drag, startPoint x: 359, startPoint y: 490, endPoint x: 603, endPoint y: 497, distance: 244.1
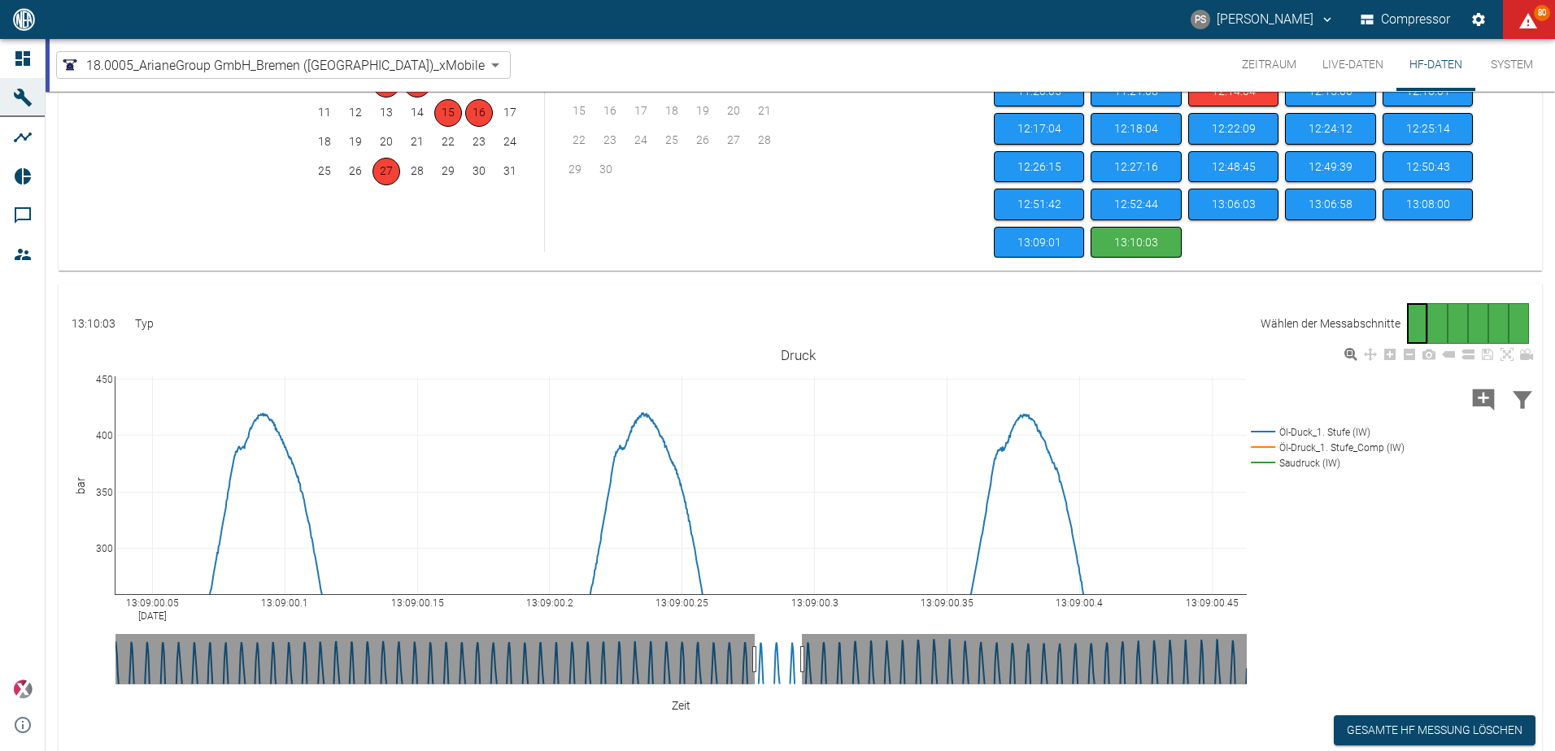
drag, startPoint x: 577, startPoint y: 660, endPoint x: 780, endPoint y: 669, distance: 203.5
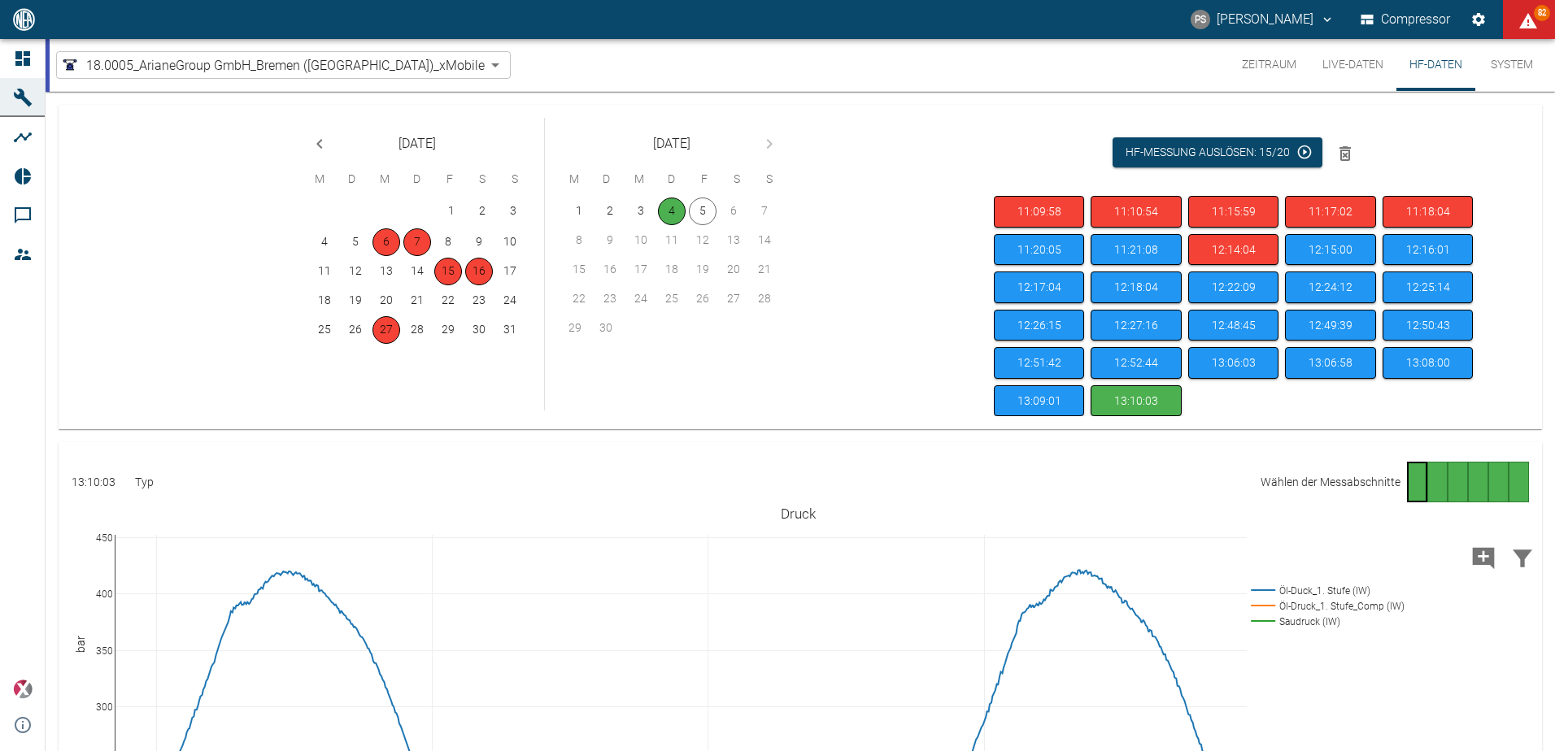
scroll to position [159, 0]
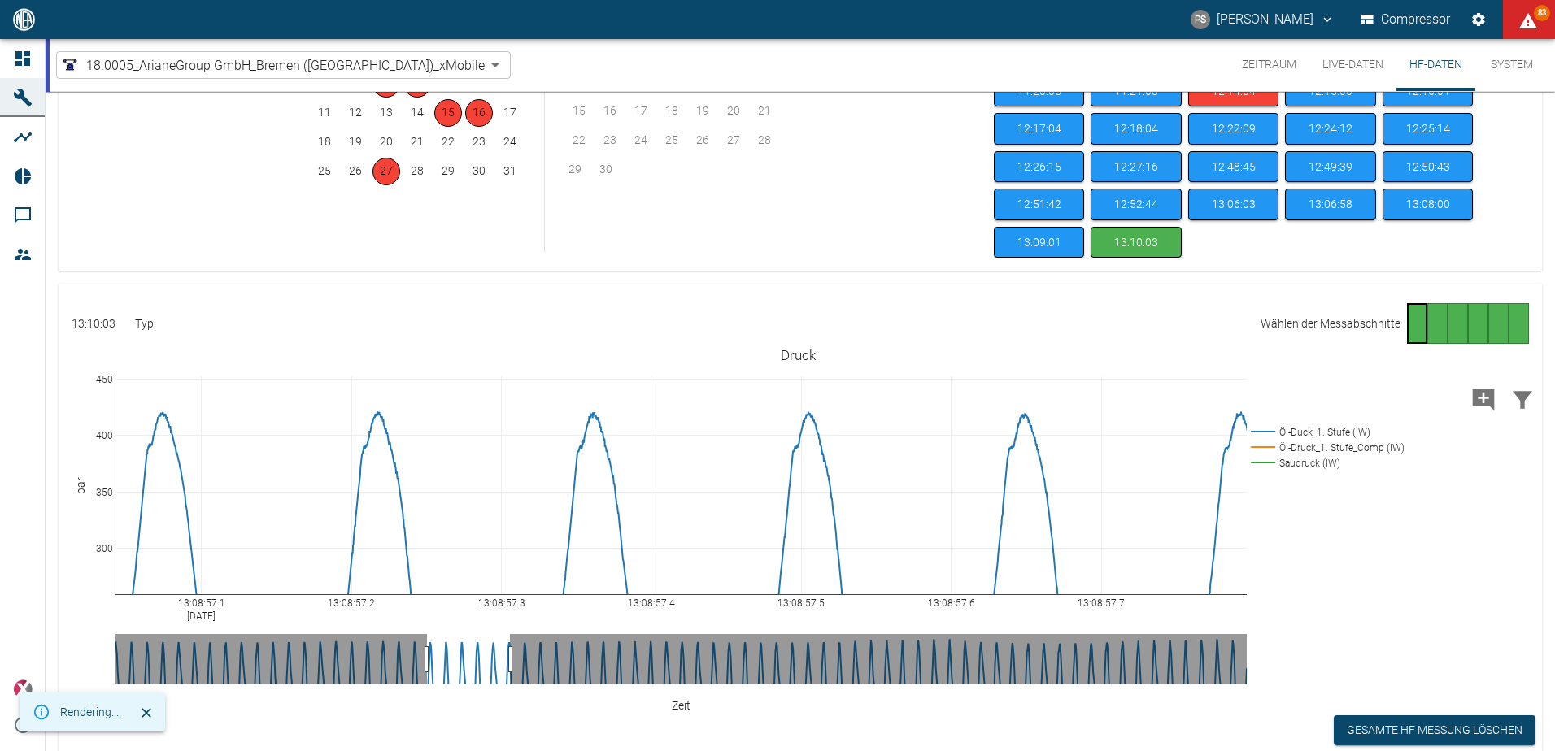
drag, startPoint x: 452, startPoint y: 652, endPoint x: 512, endPoint y: 665, distance: 61.6
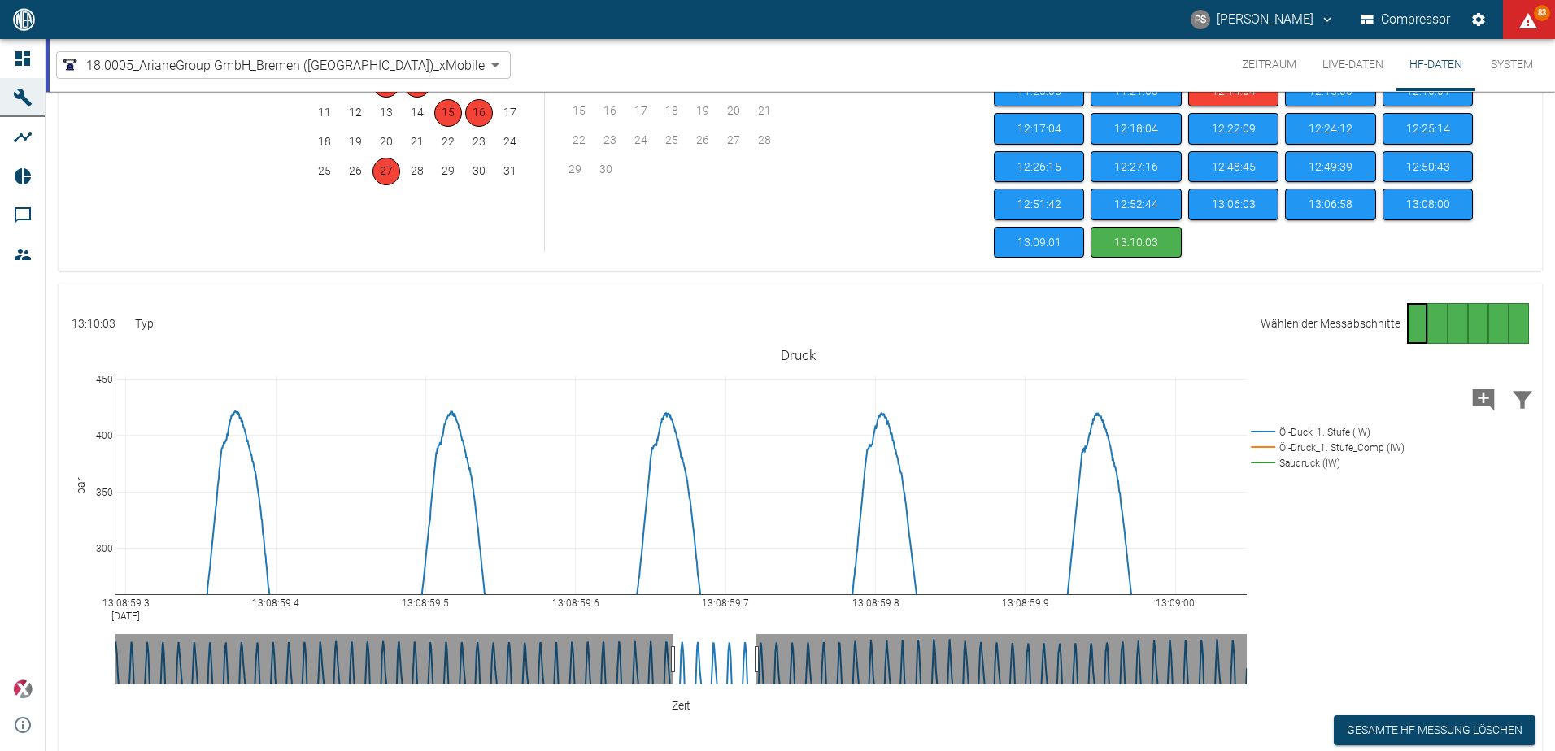
drag, startPoint x: 477, startPoint y: 656, endPoint x: 723, endPoint y: 664, distance: 246.6
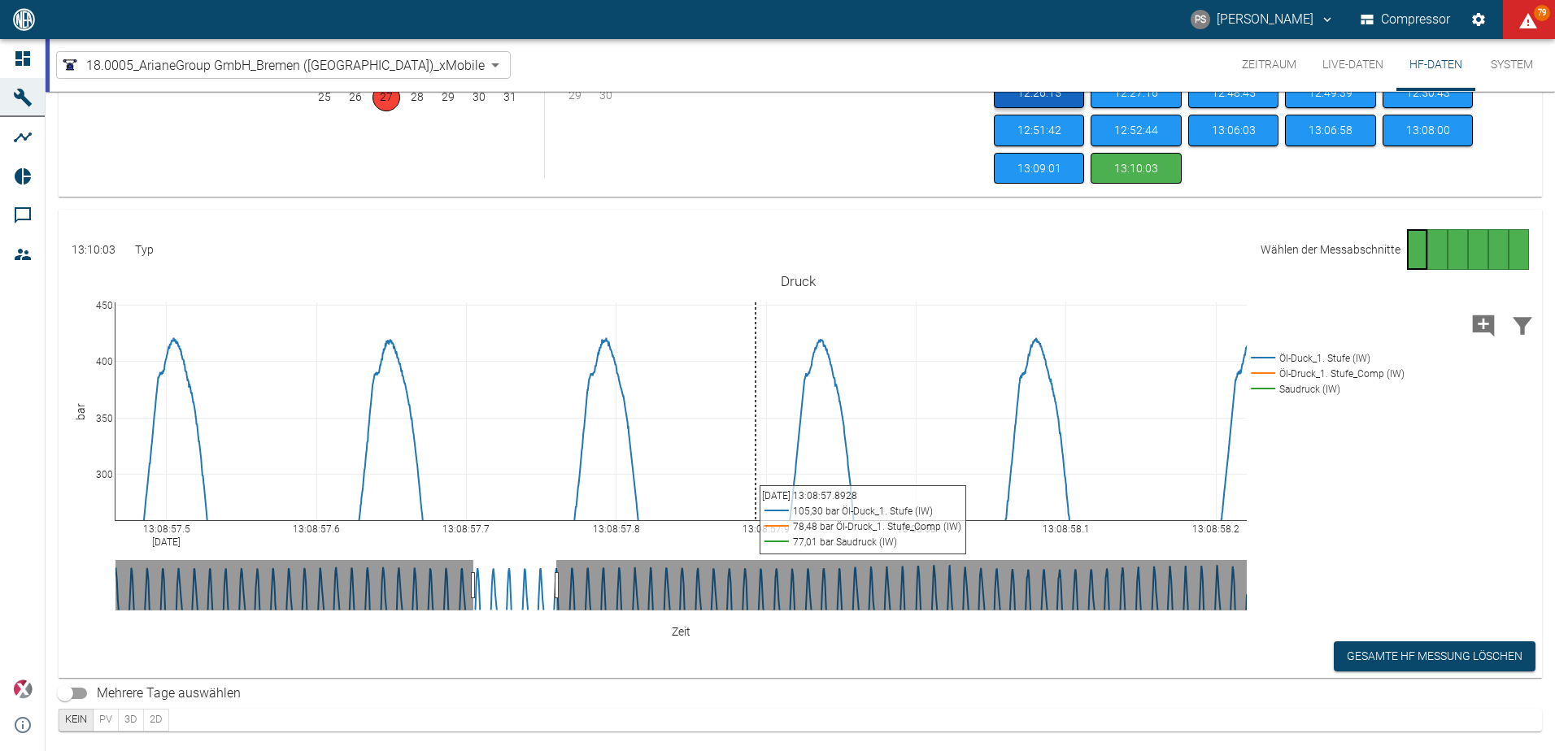
scroll to position [0, 0]
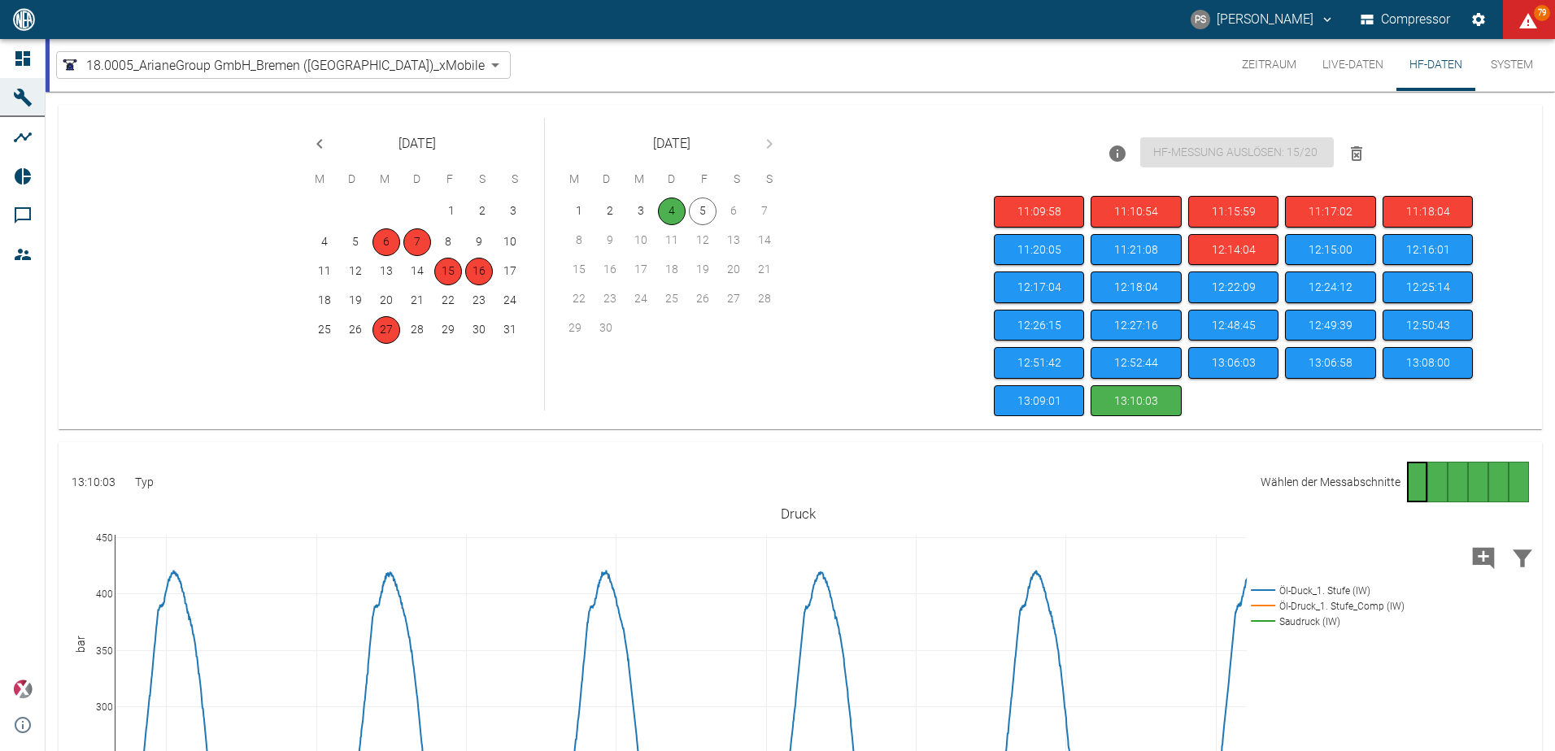
click at [1278, 59] on button "Zeitraum" at bounding box center [1269, 65] width 81 height 52
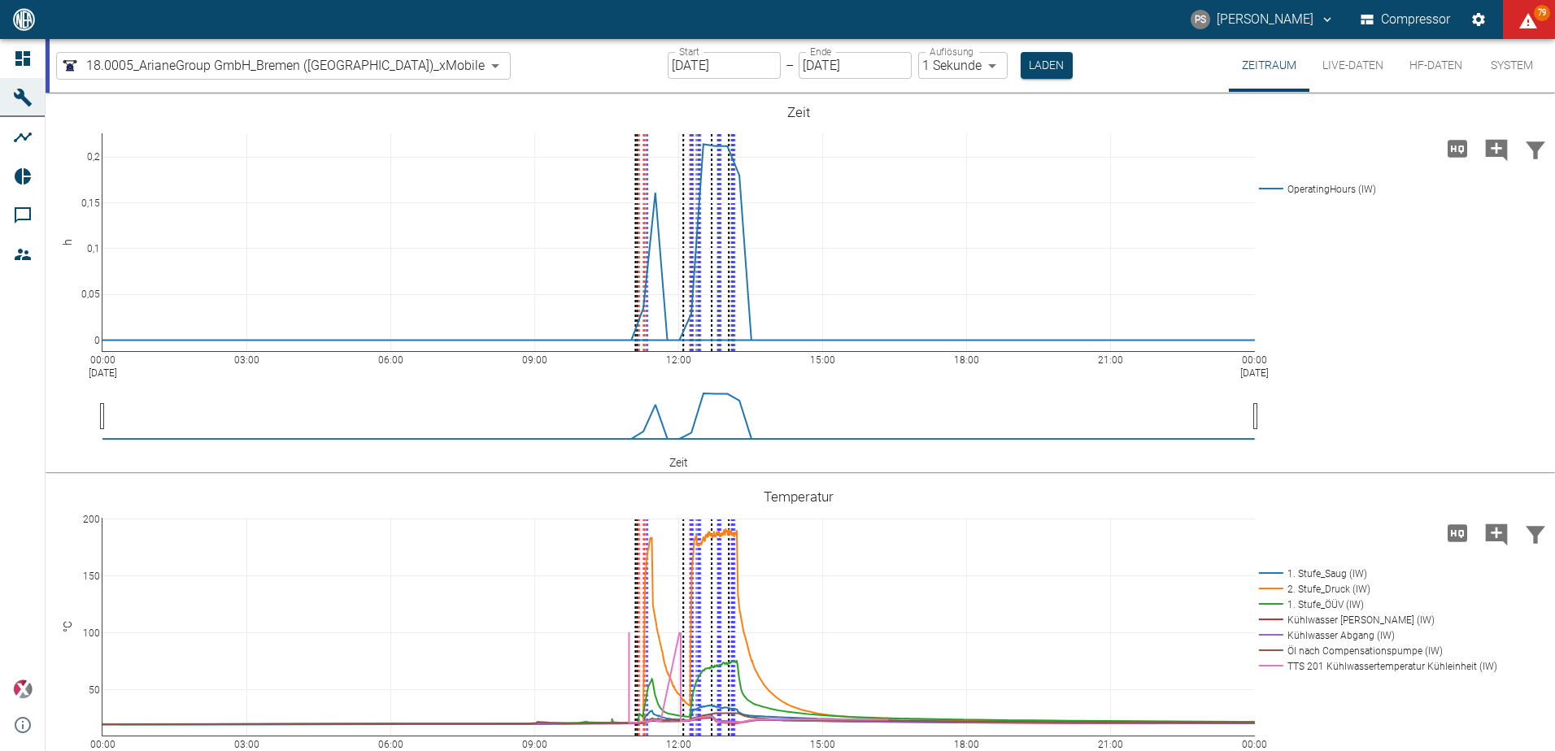
scroll to position [732, 0]
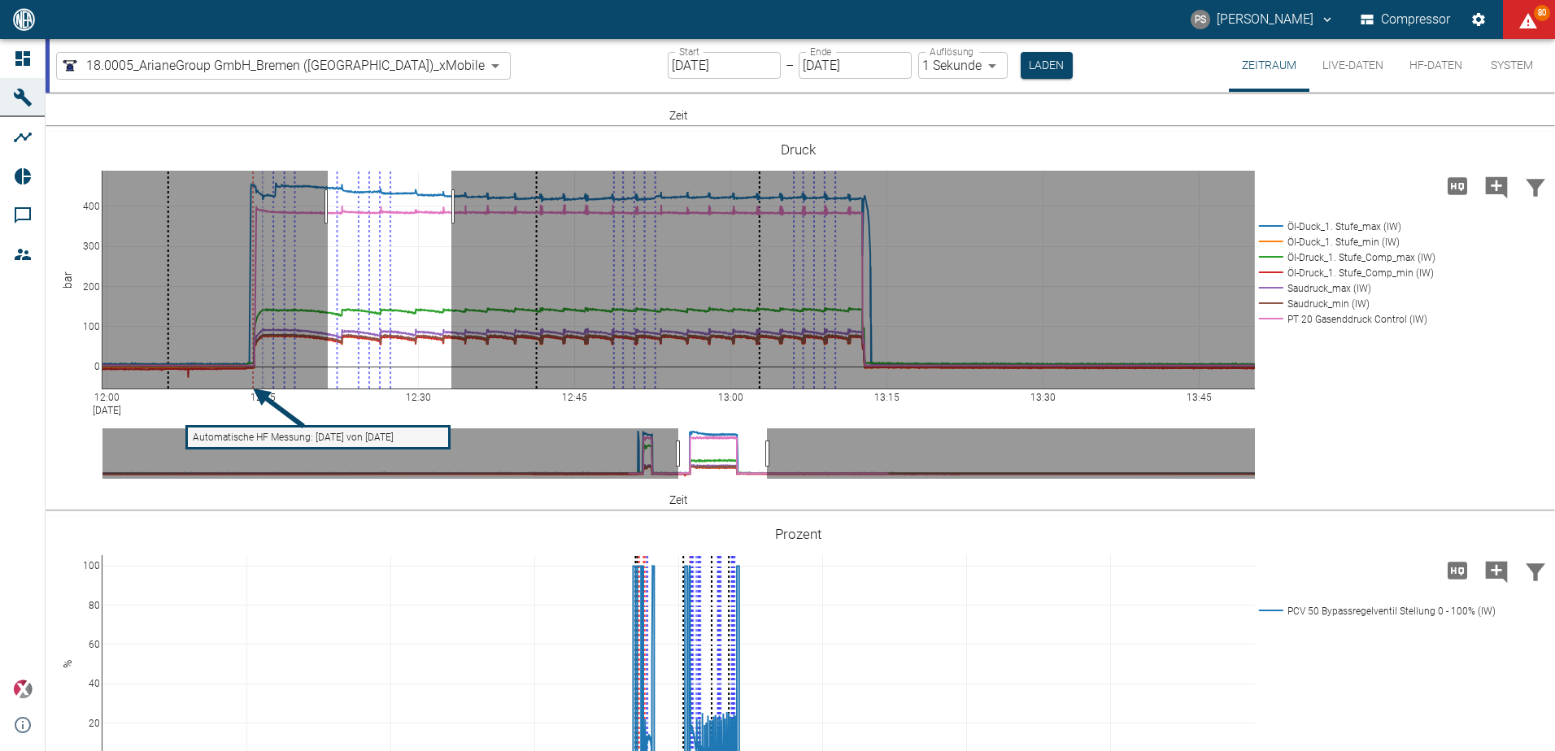
drag, startPoint x: 328, startPoint y: 207, endPoint x: 451, endPoint y: 213, distance: 123.8
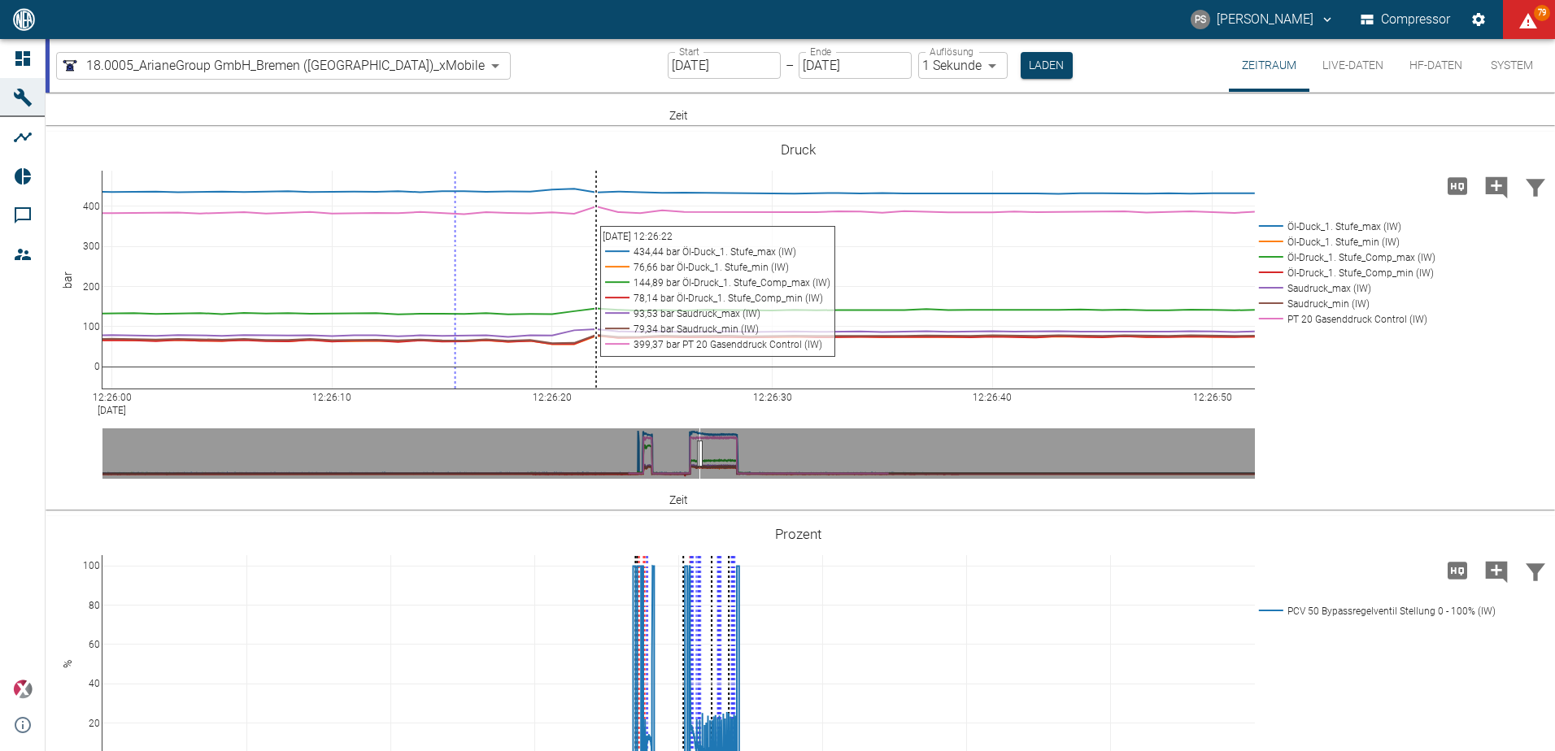
scroll to position [651, 0]
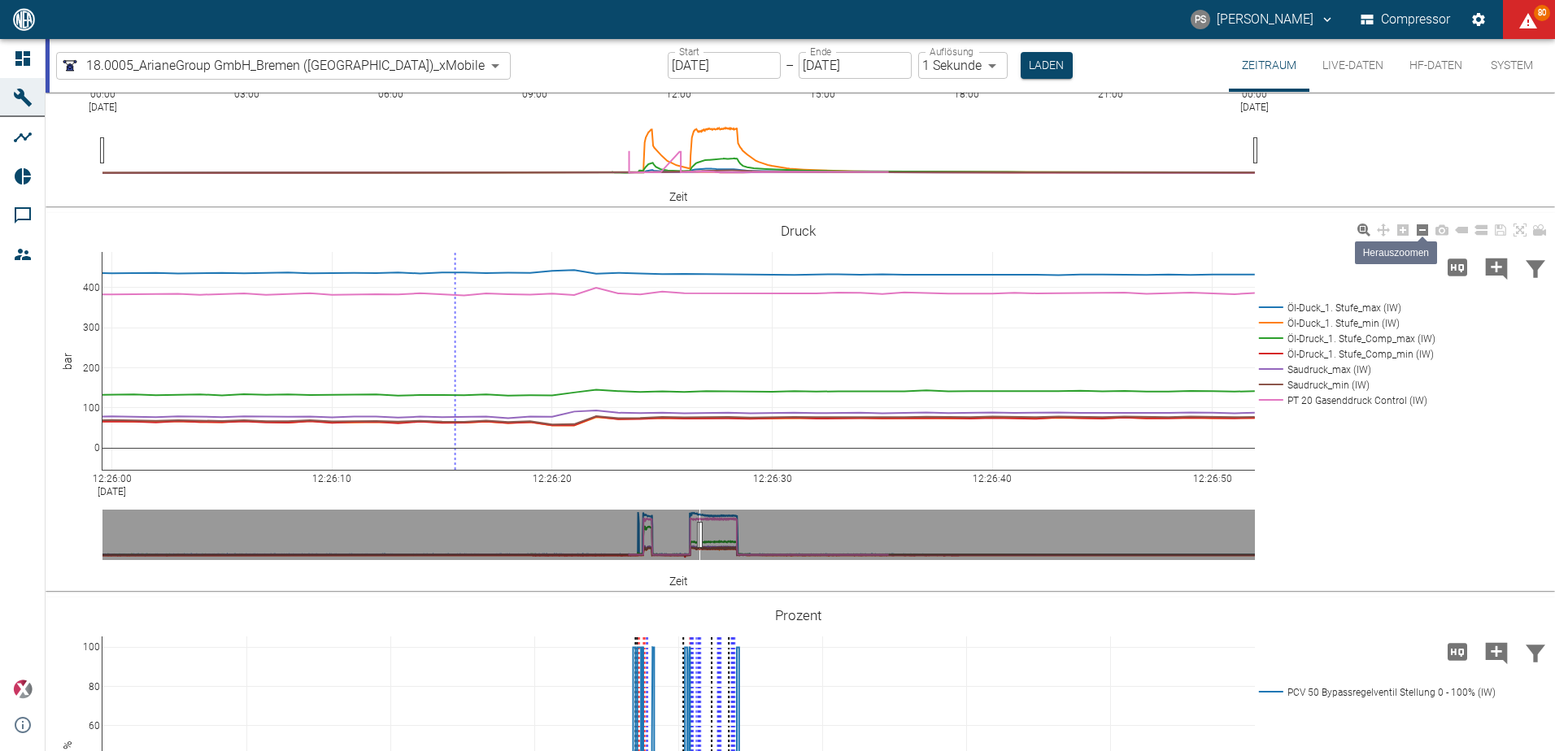
click at [1422, 233] on icon at bounding box center [1422, 229] width 11 height 11
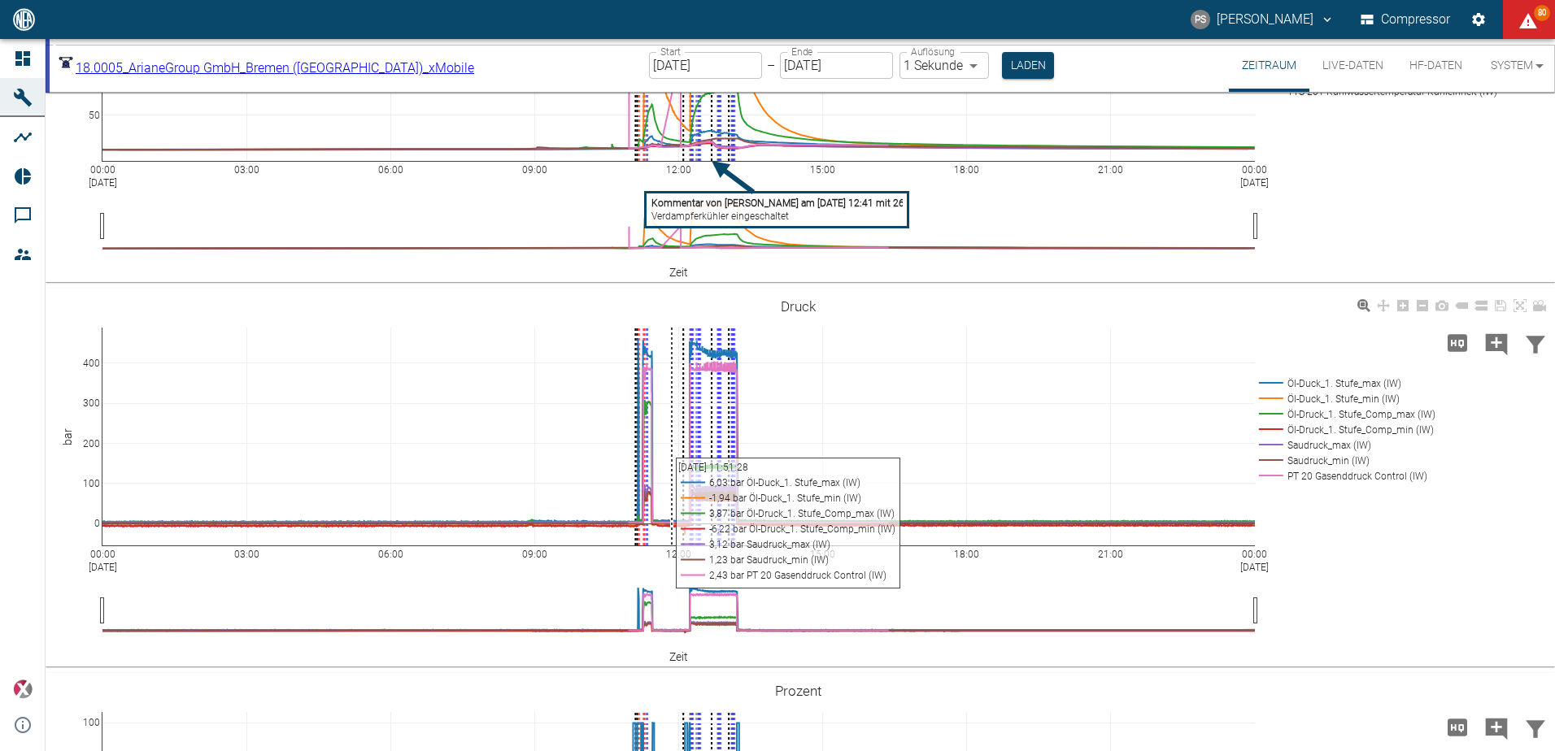
scroll to position [813, 0]
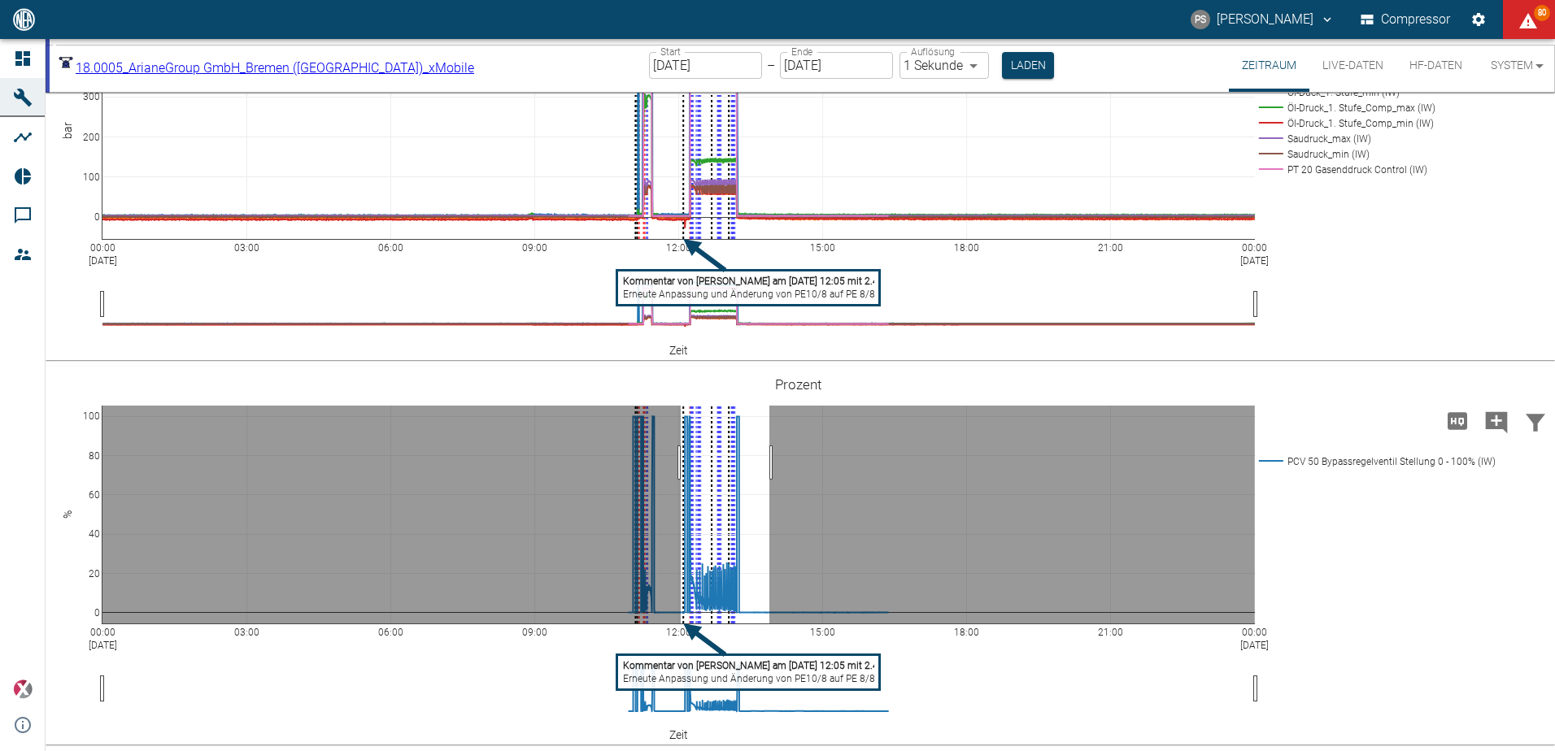
drag, startPoint x: 681, startPoint y: 531, endPoint x: 769, endPoint y: 532, distance: 88.7
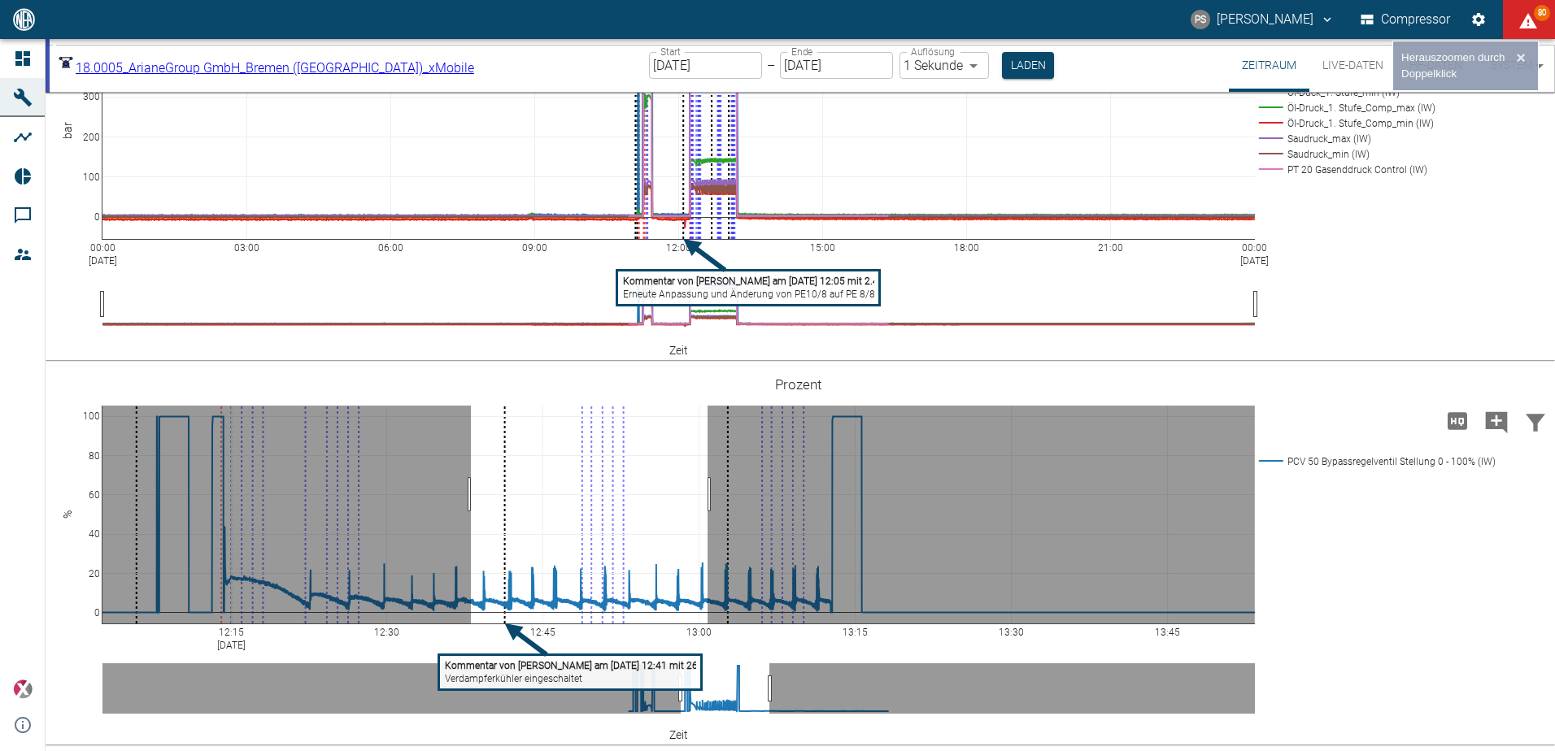
drag, startPoint x: 471, startPoint y: 563, endPoint x: 708, endPoint y: 563, distance: 236.7
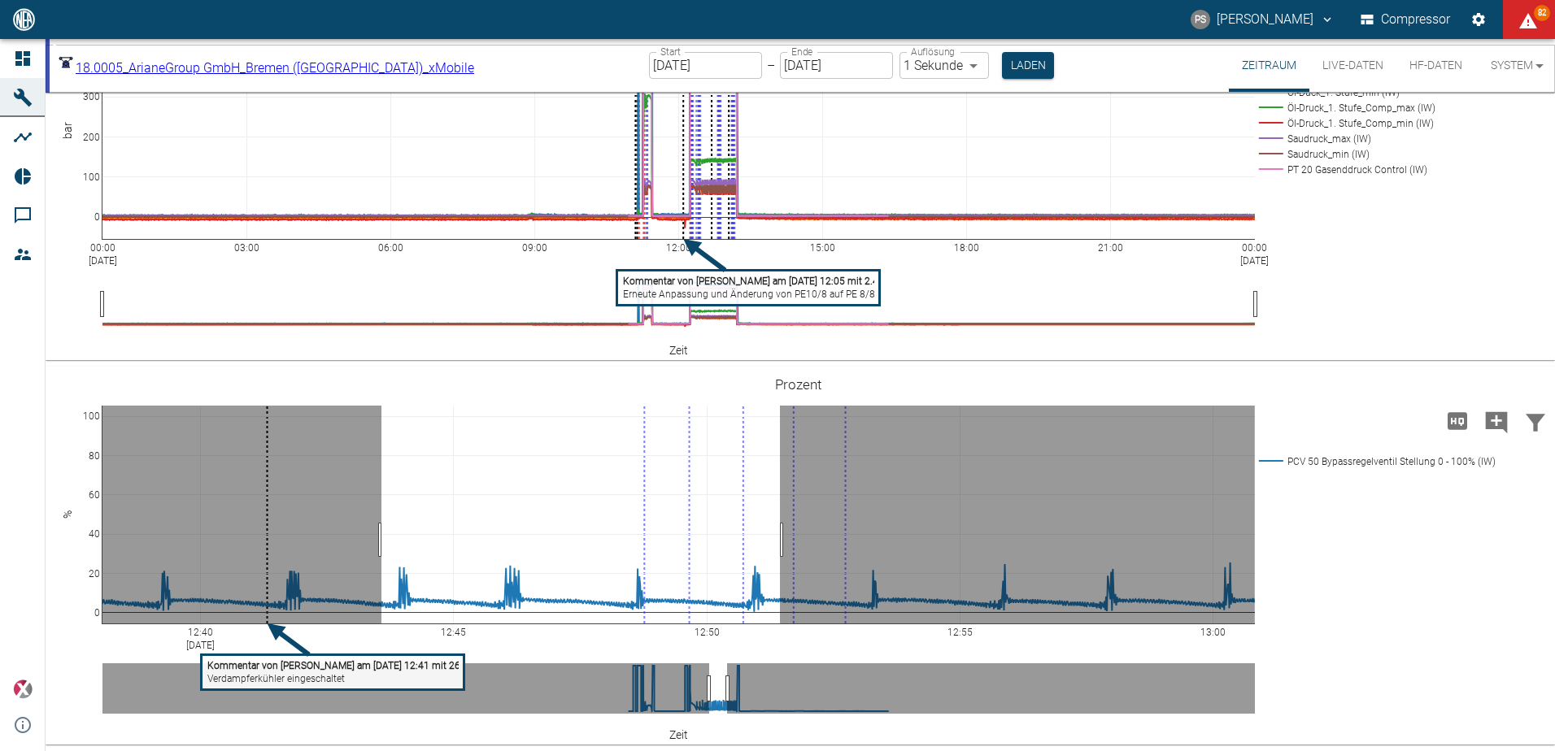
drag, startPoint x: 381, startPoint y: 608, endPoint x: 780, endPoint y: 604, distance: 398.5
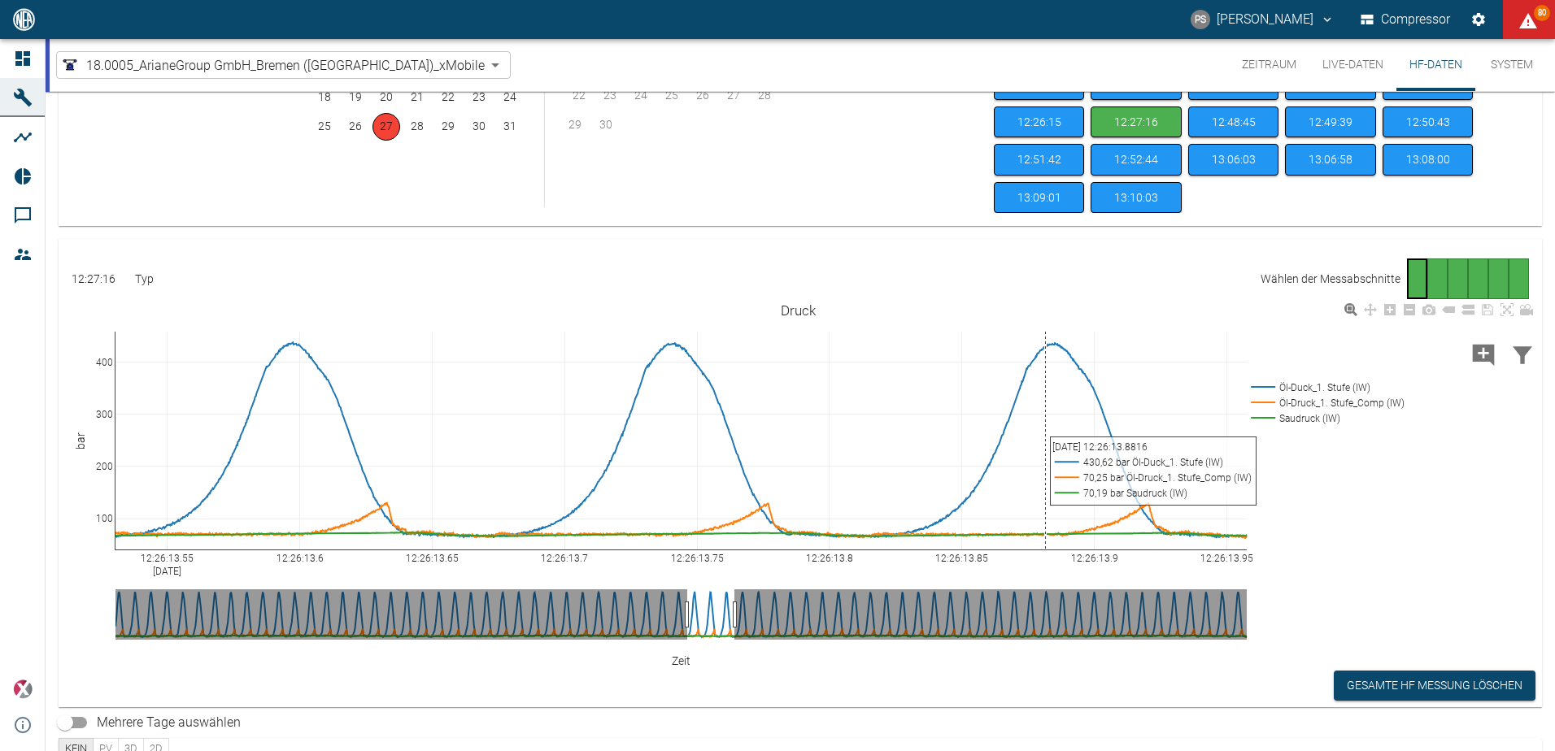
scroll to position [233, 0]
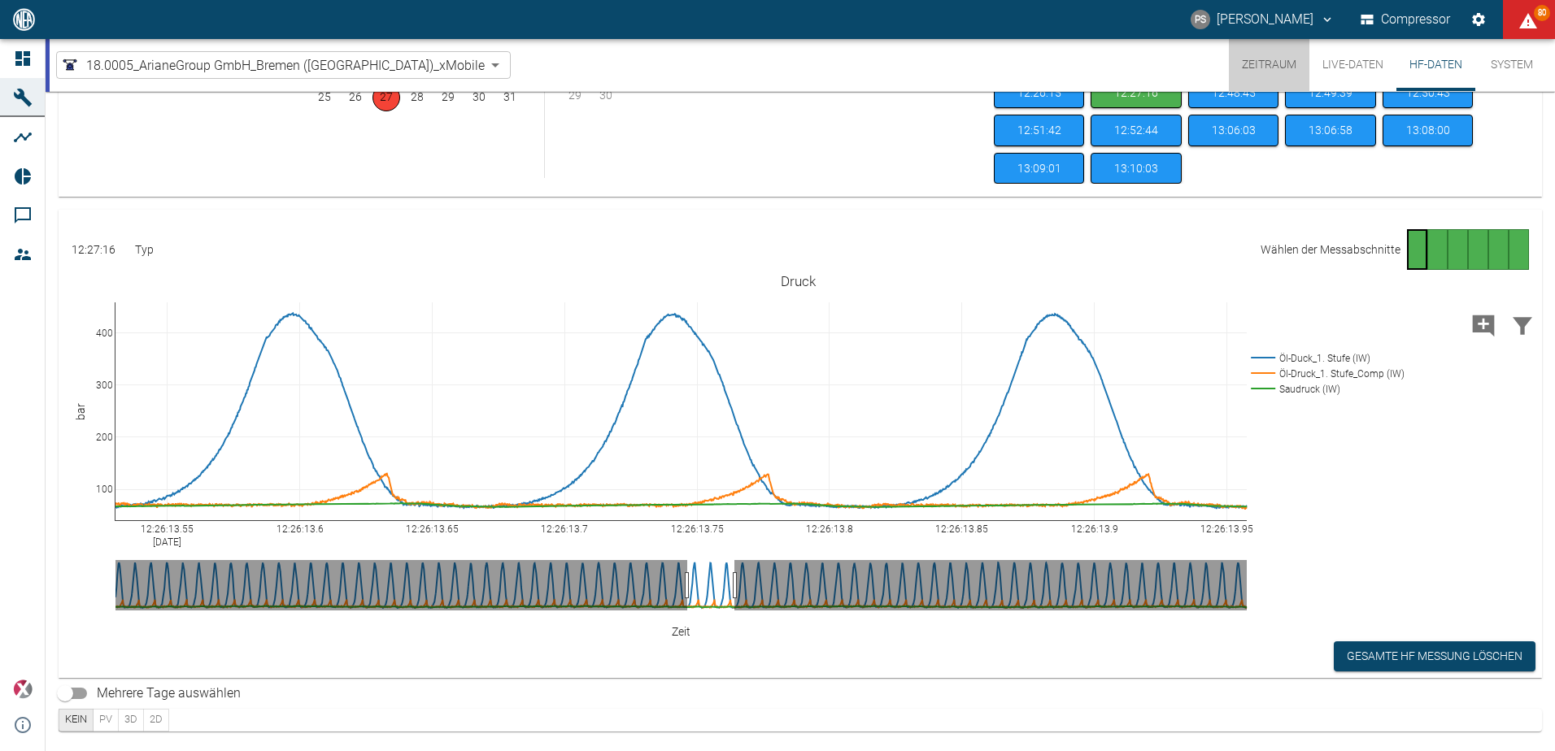
click at [1256, 72] on button "Zeitraum" at bounding box center [1269, 65] width 81 height 52
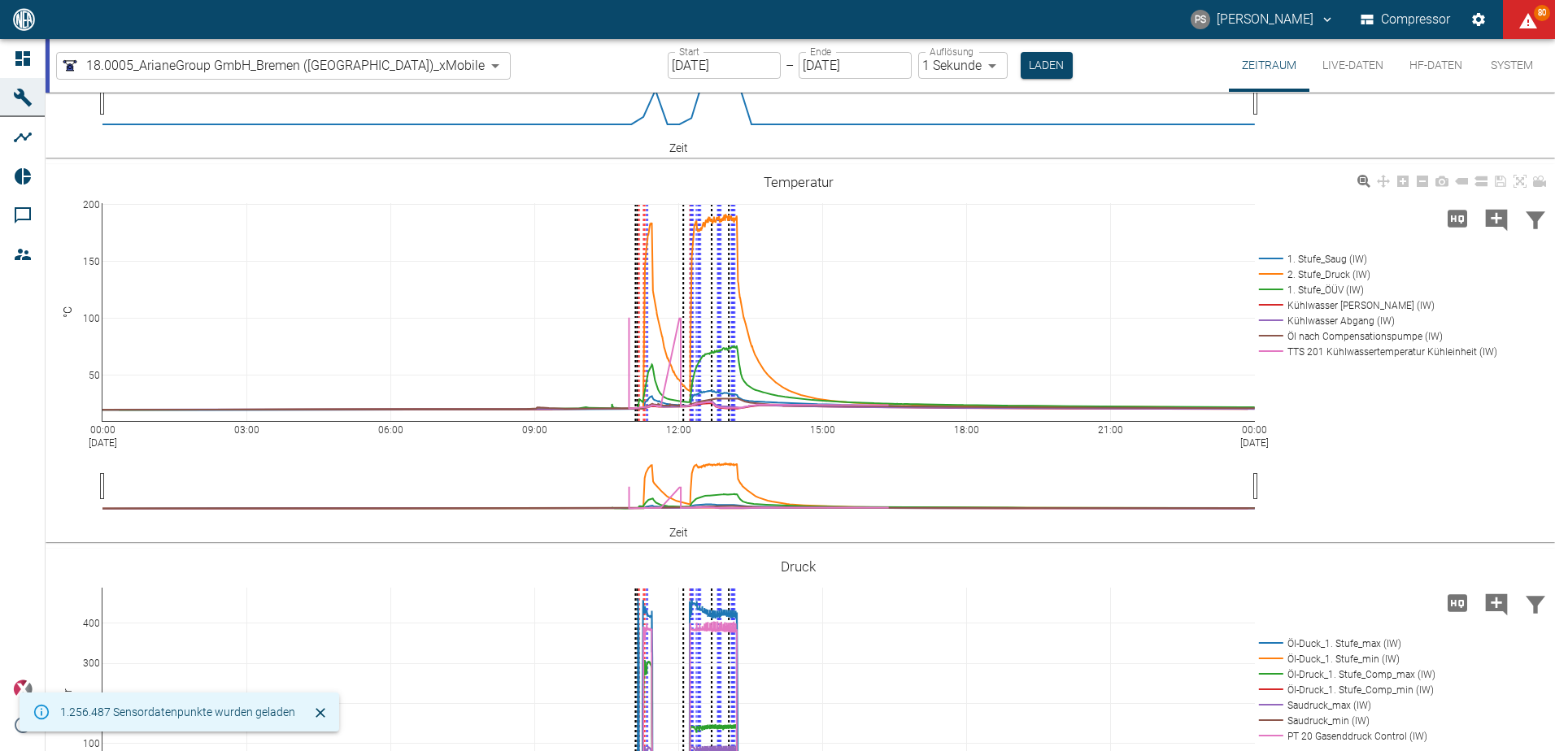
scroll to position [477, 0]
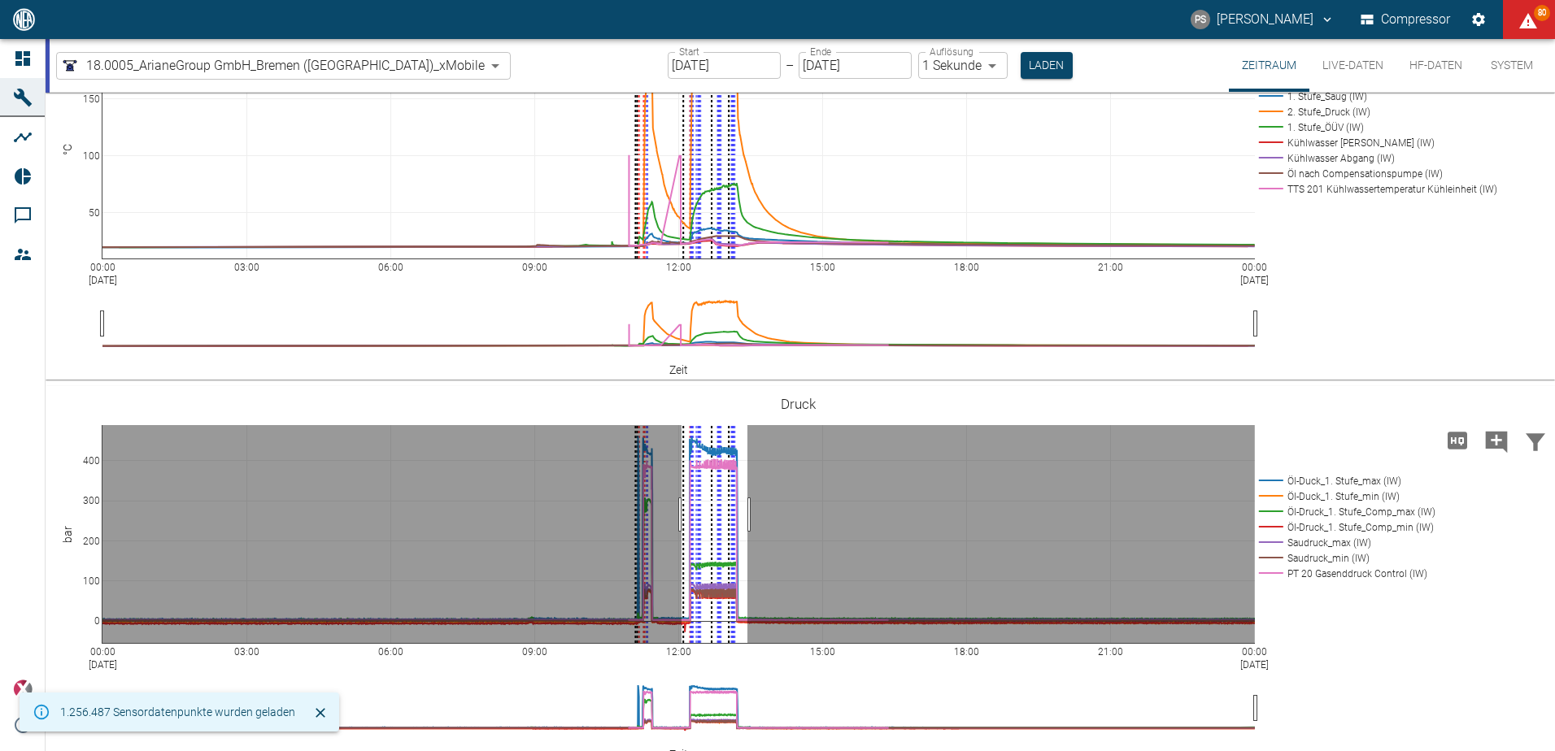
drag, startPoint x: 747, startPoint y: 515, endPoint x: 678, endPoint y: 525, distance: 69.9
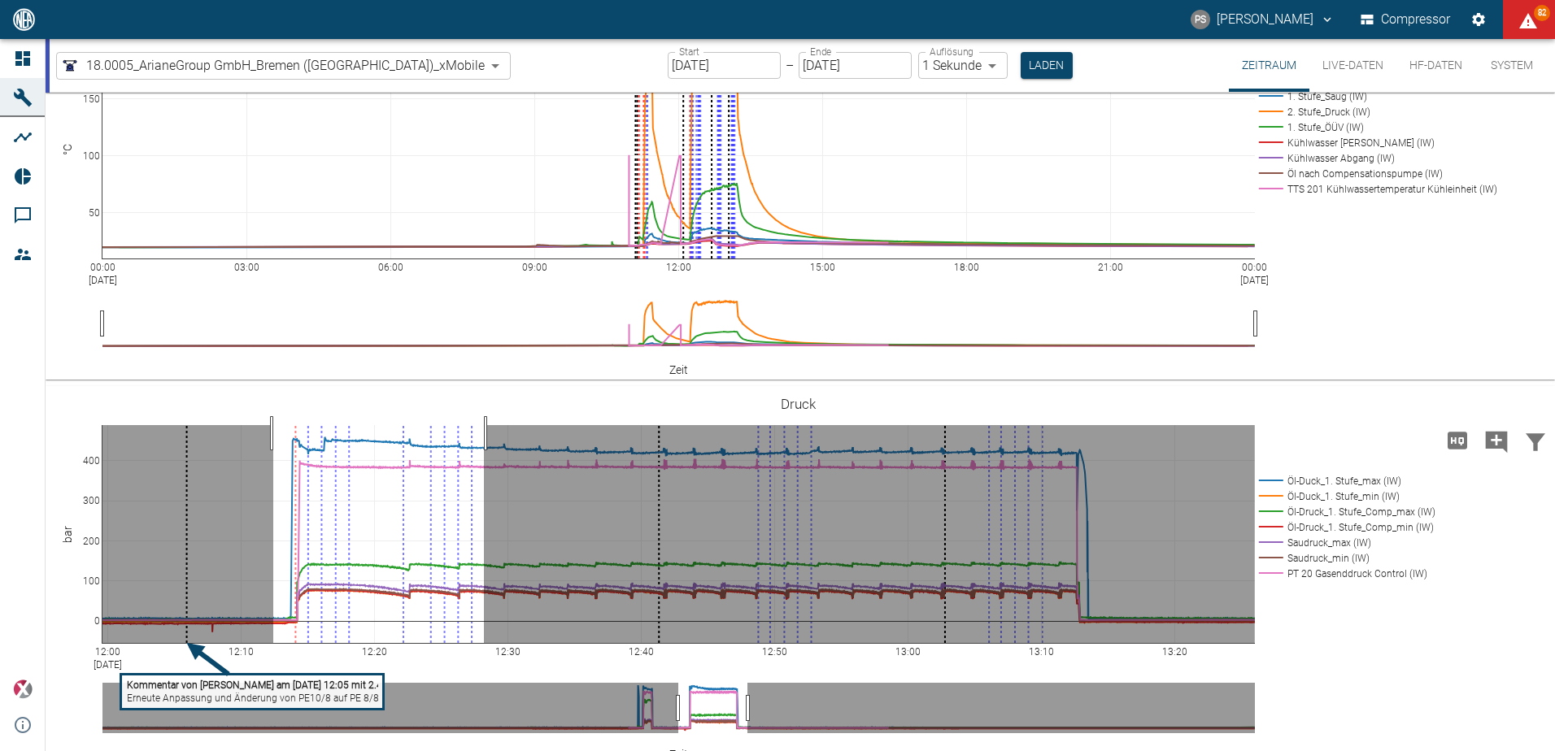
drag, startPoint x: 273, startPoint y: 433, endPoint x: 484, endPoint y: 443, distance: 210.9
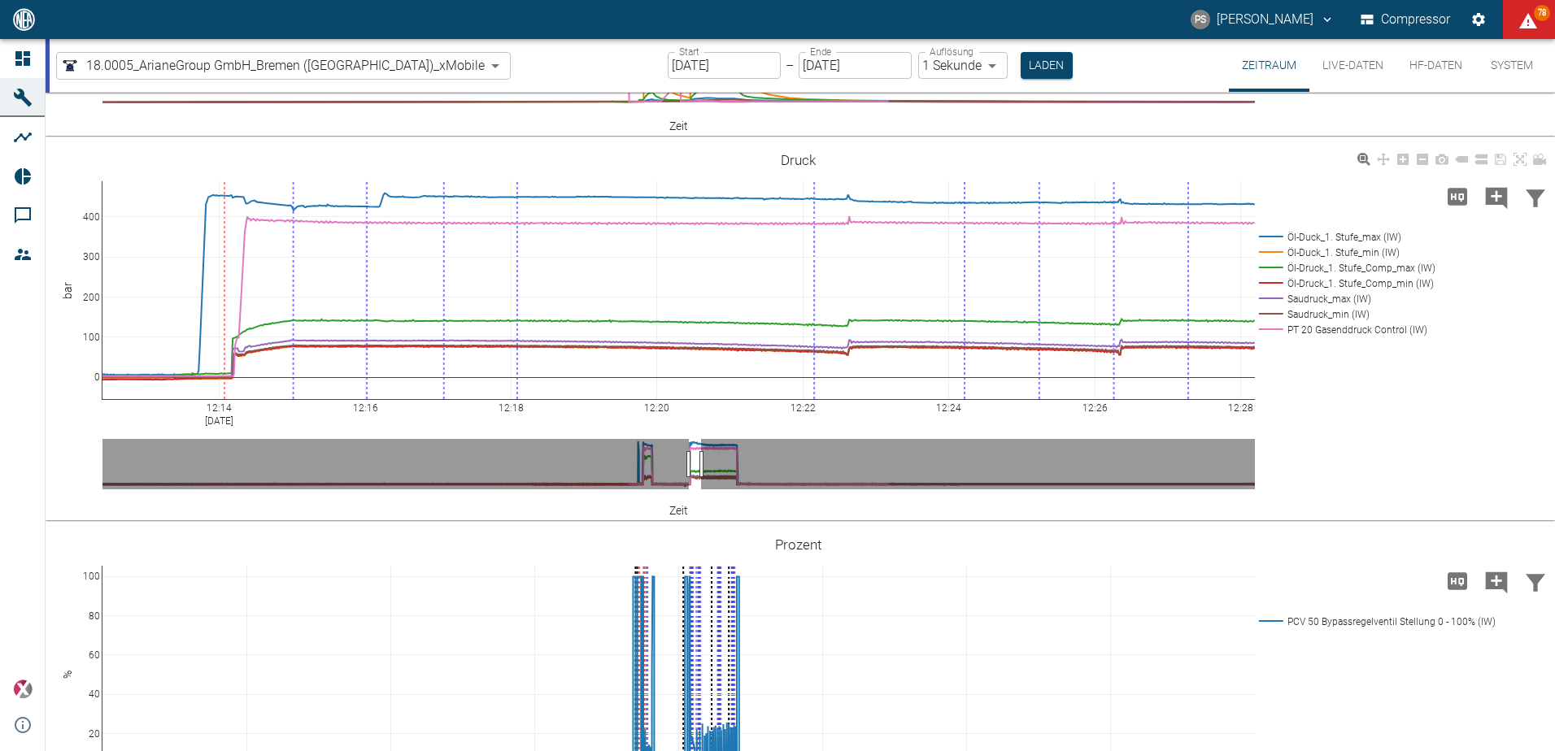
scroll to position [882, 0]
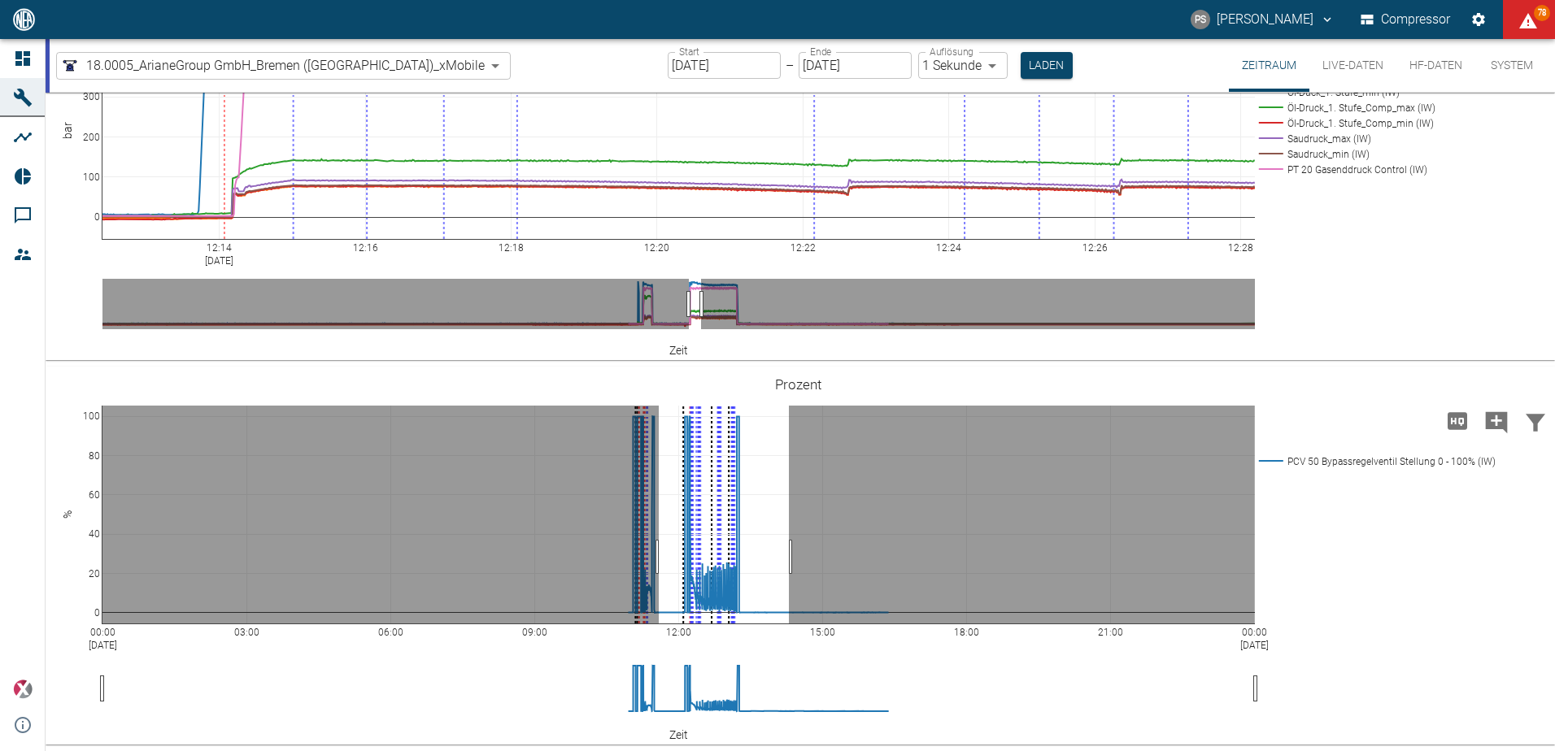
drag, startPoint x: 659, startPoint y: 557, endPoint x: 789, endPoint y: 552, distance: 130.2
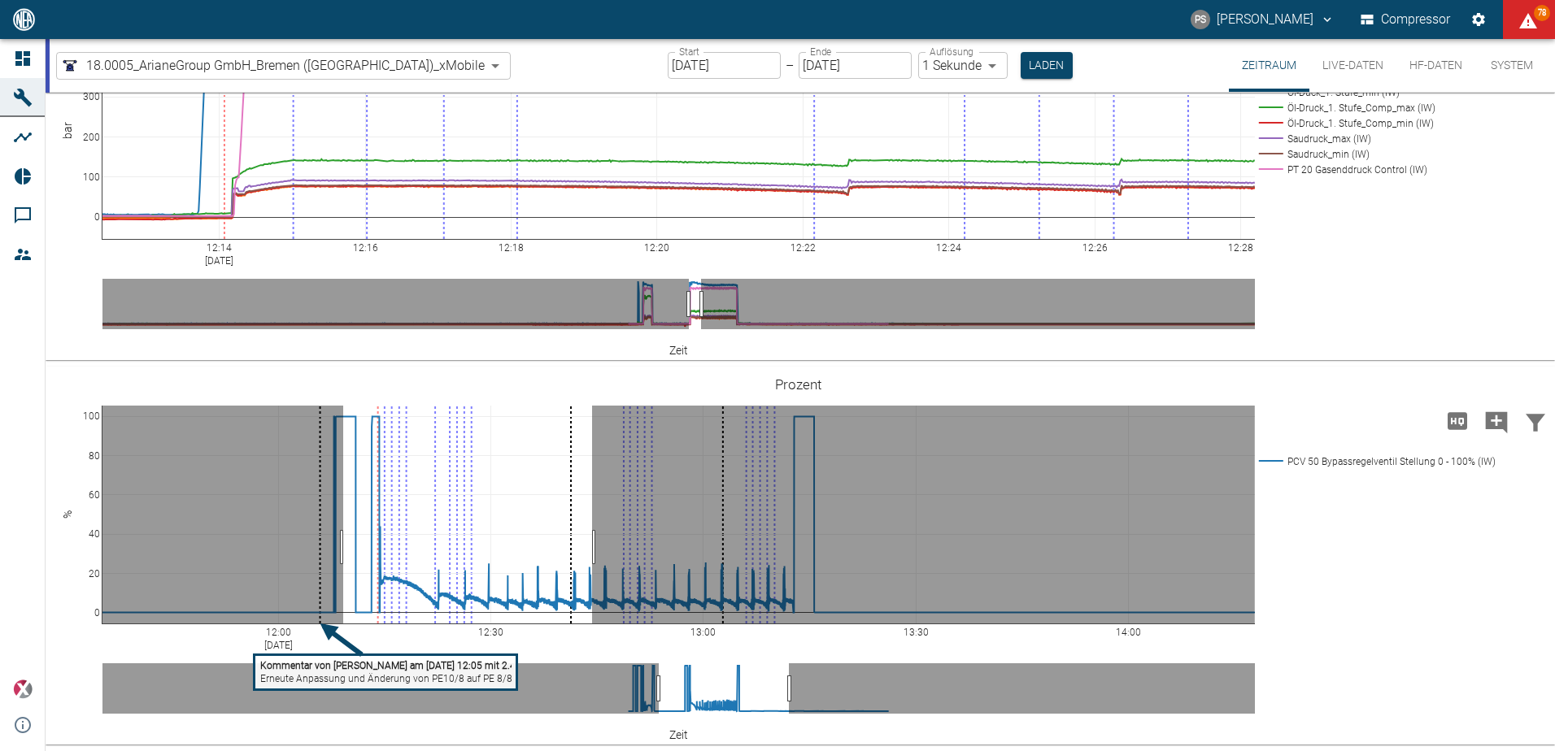
drag, startPoint x: 343, startPoint y: 547, endPoint x: 594, endPoint y: 557, distance: 250.7
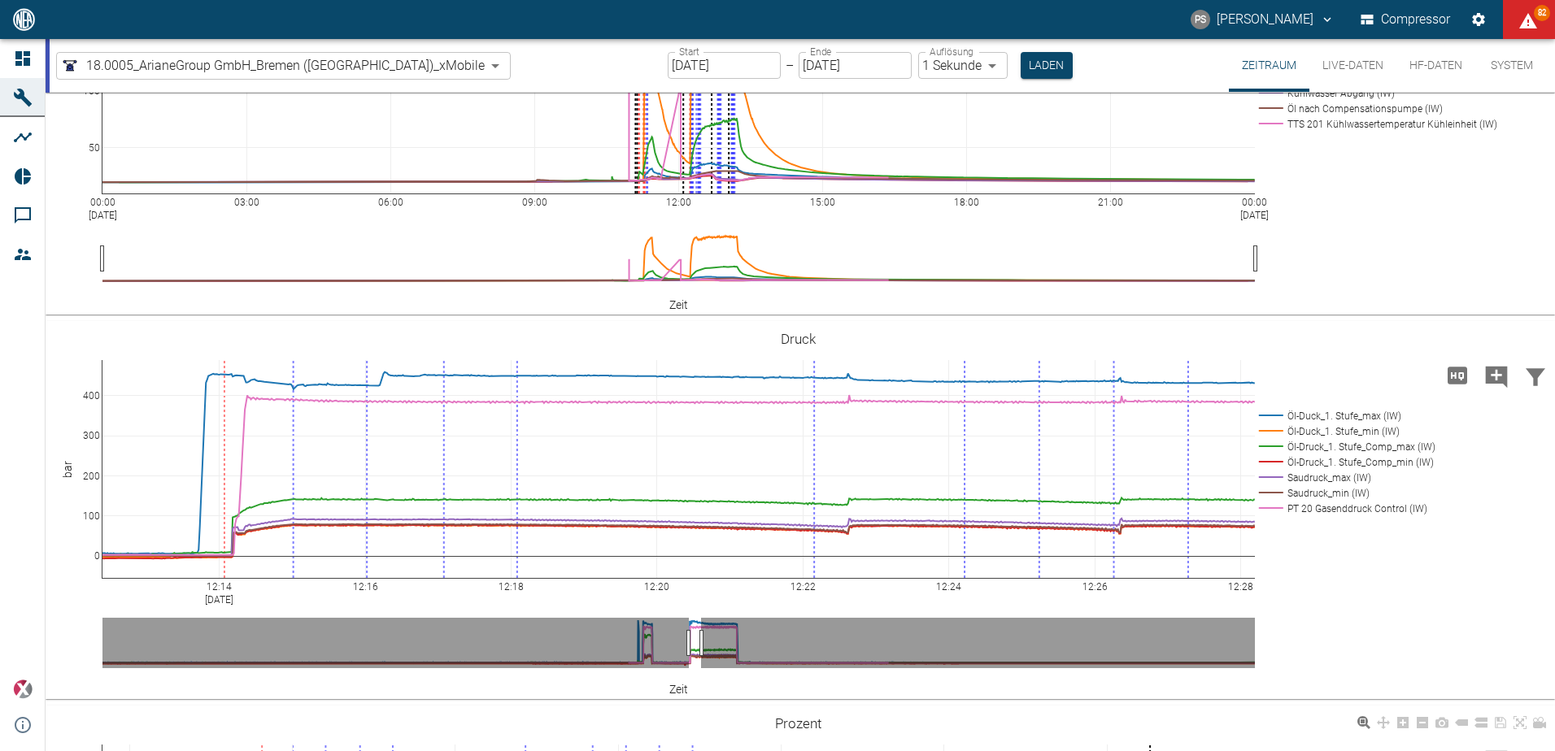
scroll to position [475, 0]
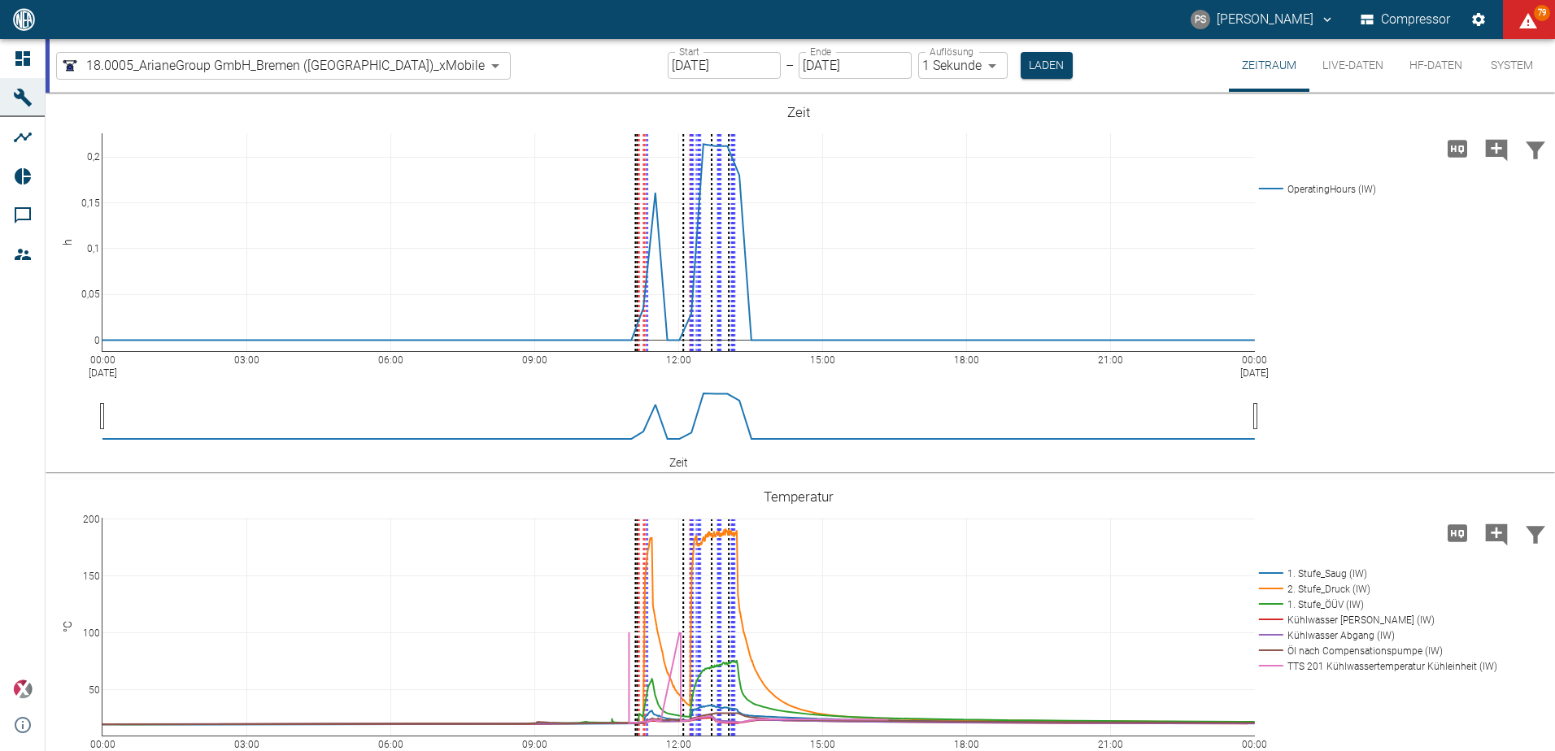
scroll to position [475, 0]
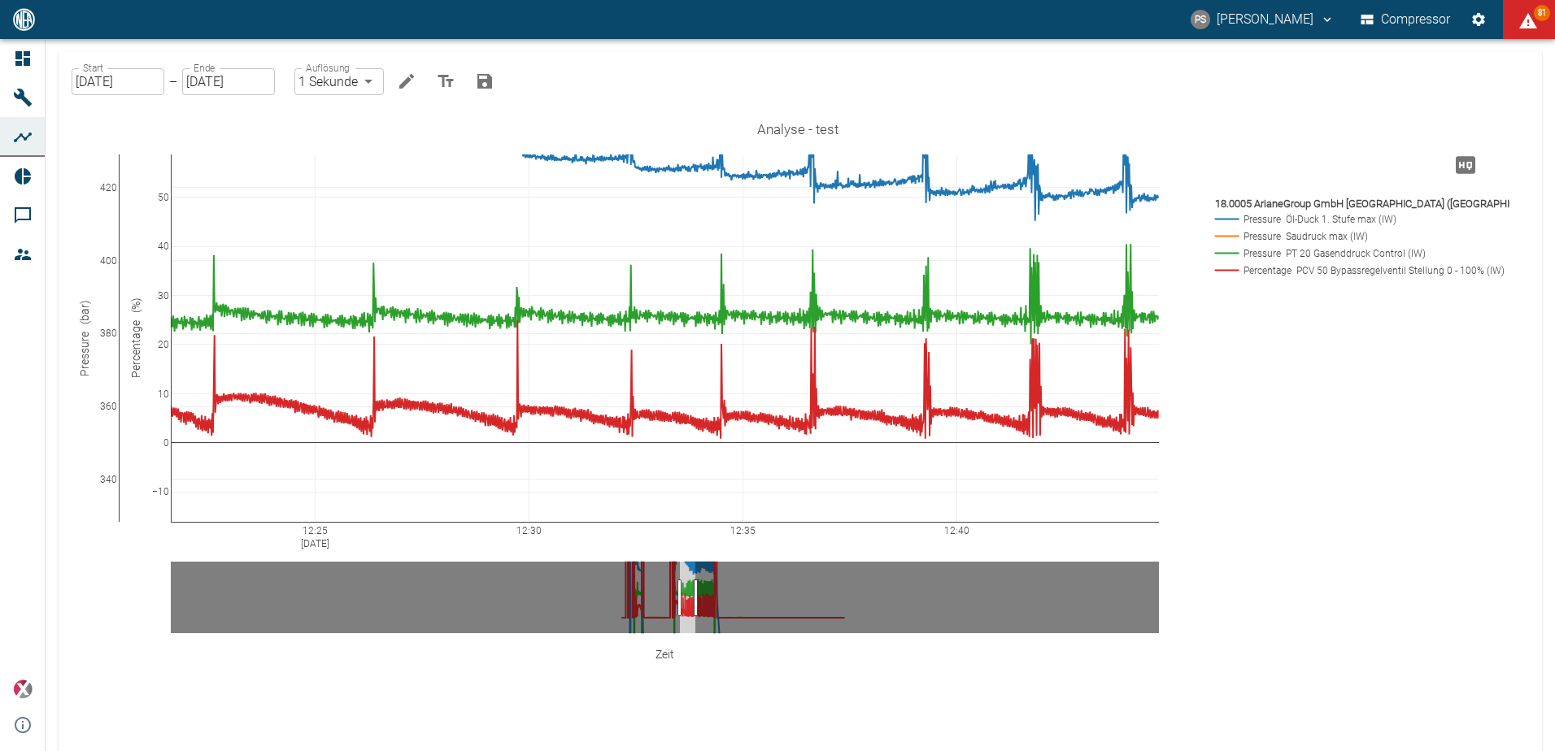
drag, startPoint x: 685, startPoint y: 586, endPoint x: 697, endPoint y: 584, distance: 12.3
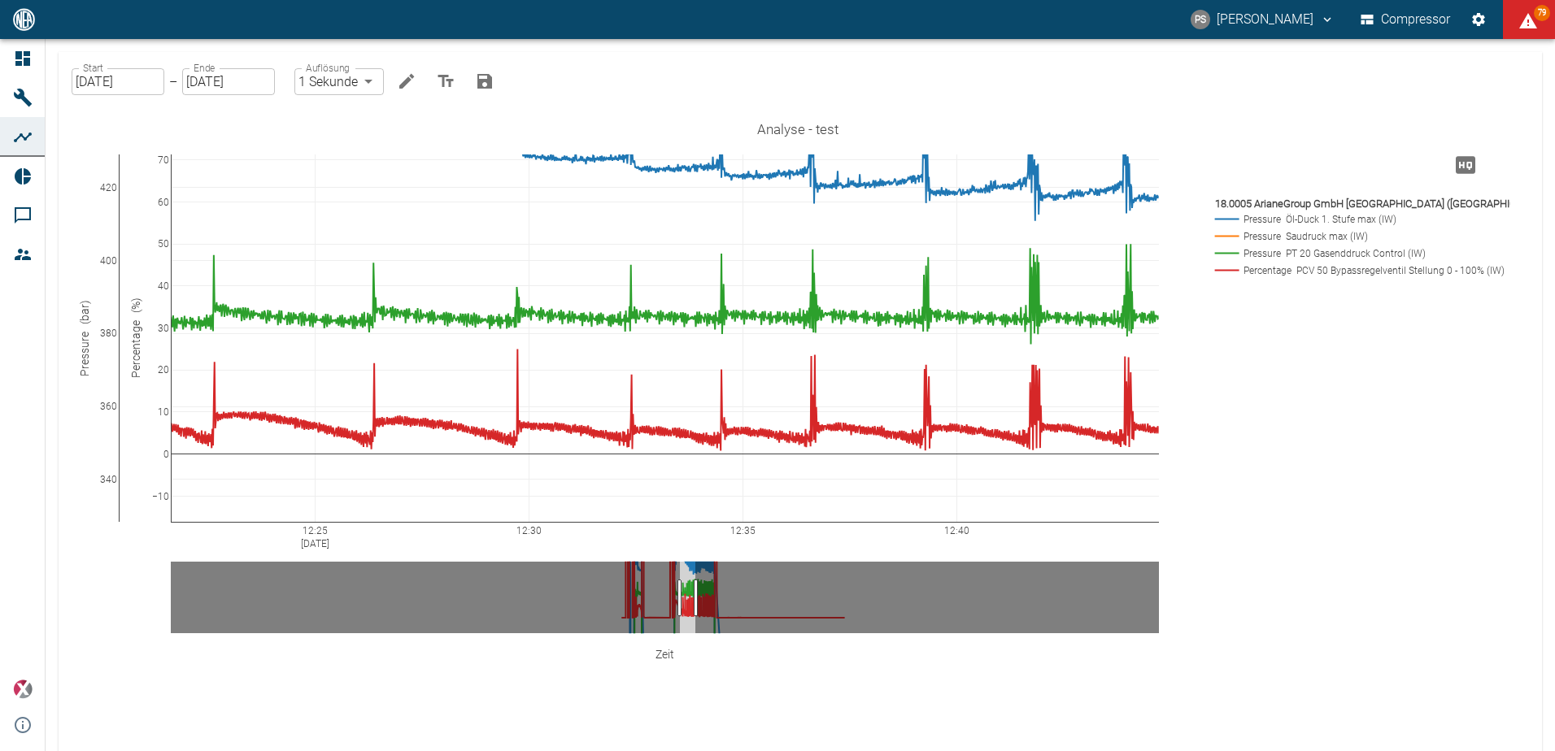
drag, startPoint x: 165, startPoint y: 176, endPoint x: 137, endPoint y: 229, distance: 59.7
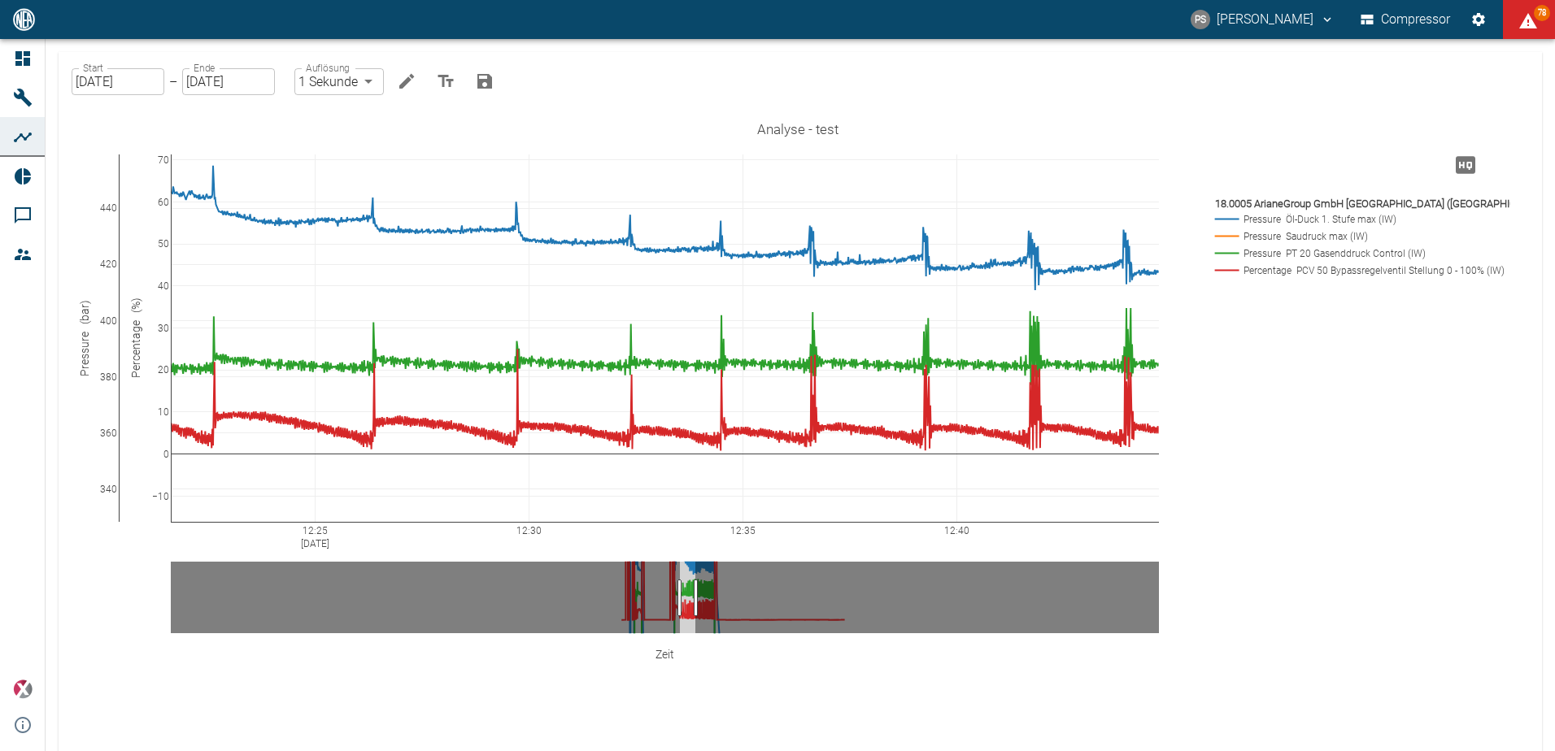
drag, startPoint x: 108, startPoint y: 188, endPoint x: 117, endPoint y: 272, distance: 85.1
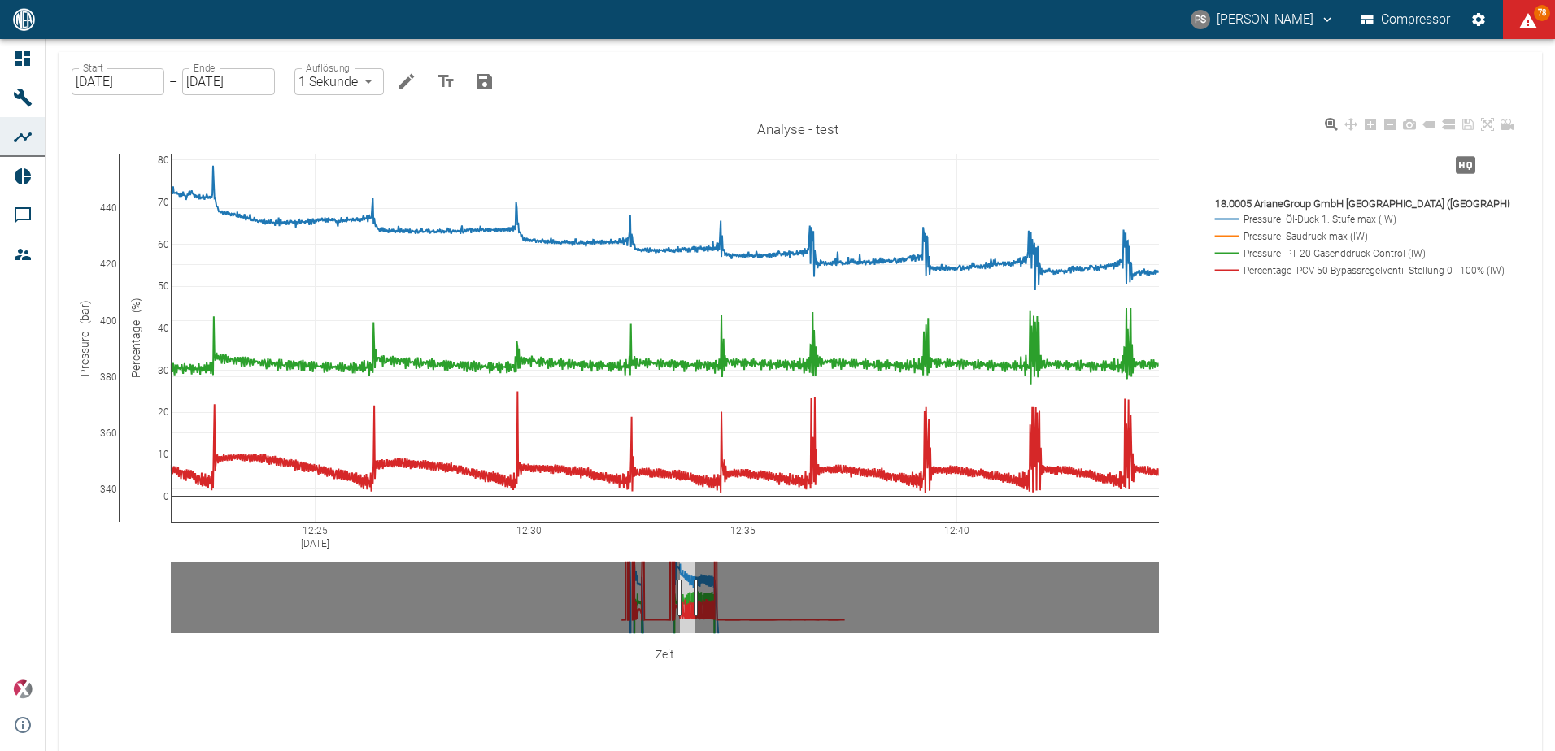
drag, startPoint x: 159, startPoint y: 373, endPoint x: 163, endPoint y: 416, distance: 43.3
click at [85, 357] on div "12:30 12:25 [DATE] 12:35 12:40 340 360 380 400 420 440 0 20 40 10 30 50 60 70 8…" at bounding box center [798, 414] width 1440 height 601
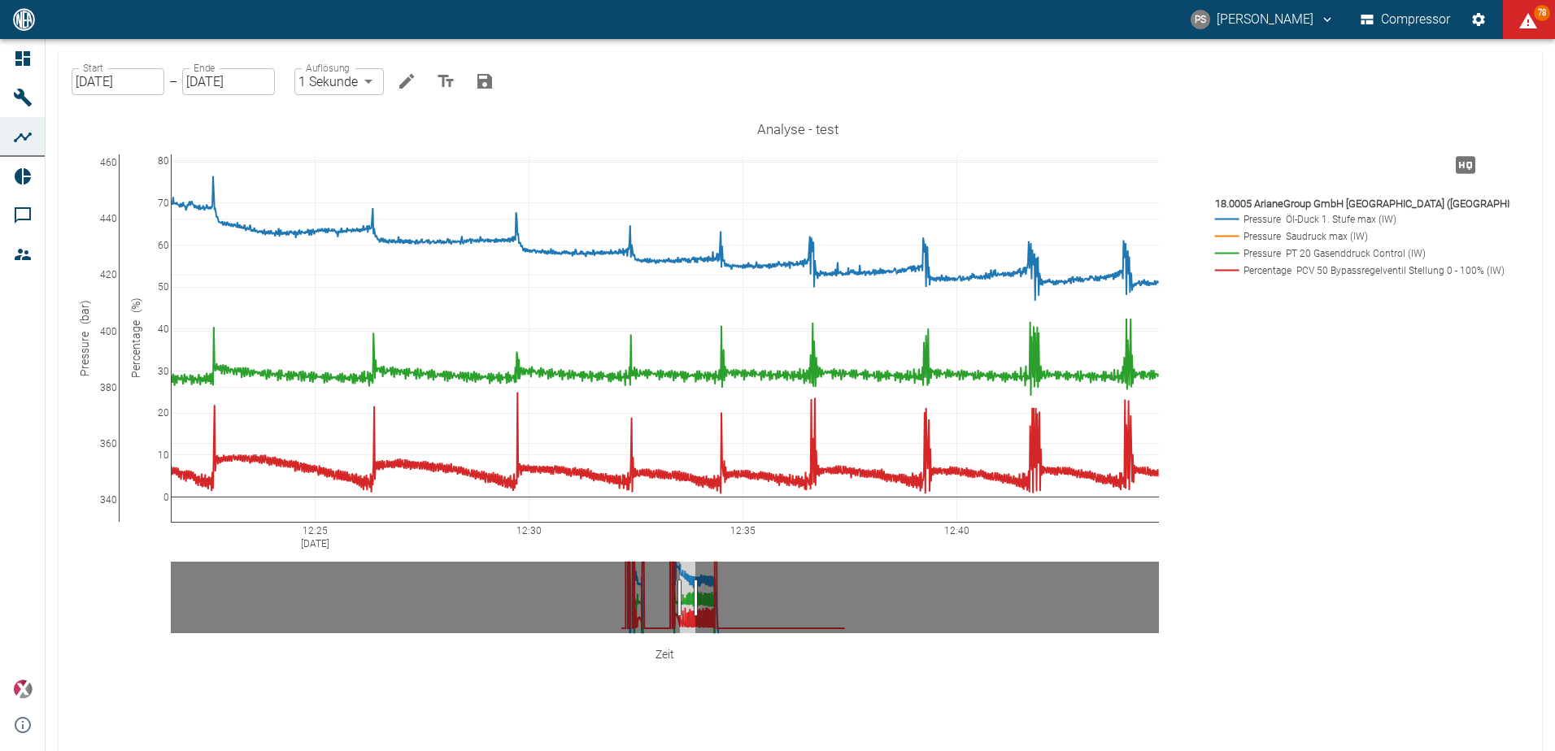
drag, startPoint x: 112, startPoint y: 372, endPoint x: 117, endPoint y: 379, distance: 8.8
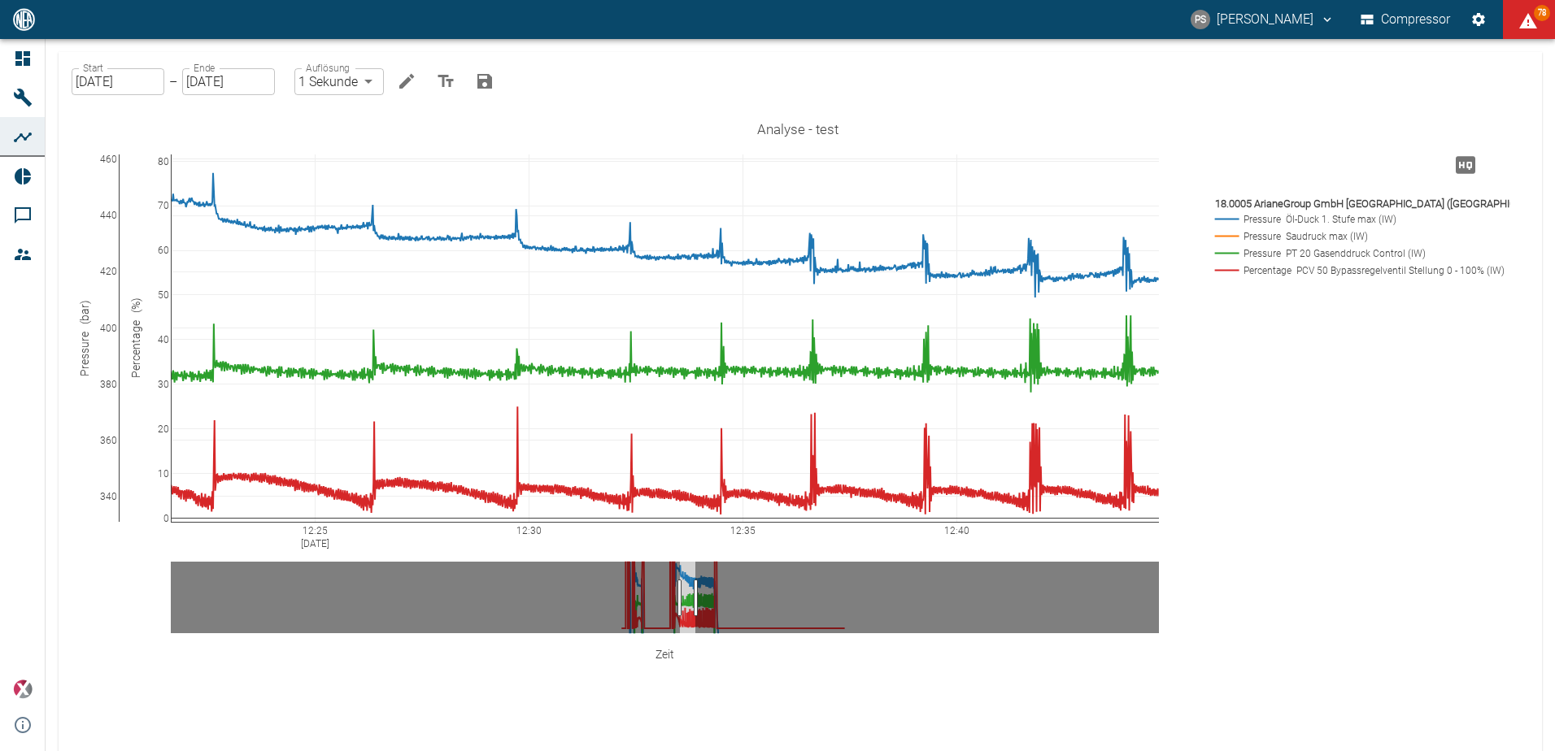
drag, startPoint x: 166, startPoint y: 503, endPoint x: 194, endPoint y: 521, distance: 34.1
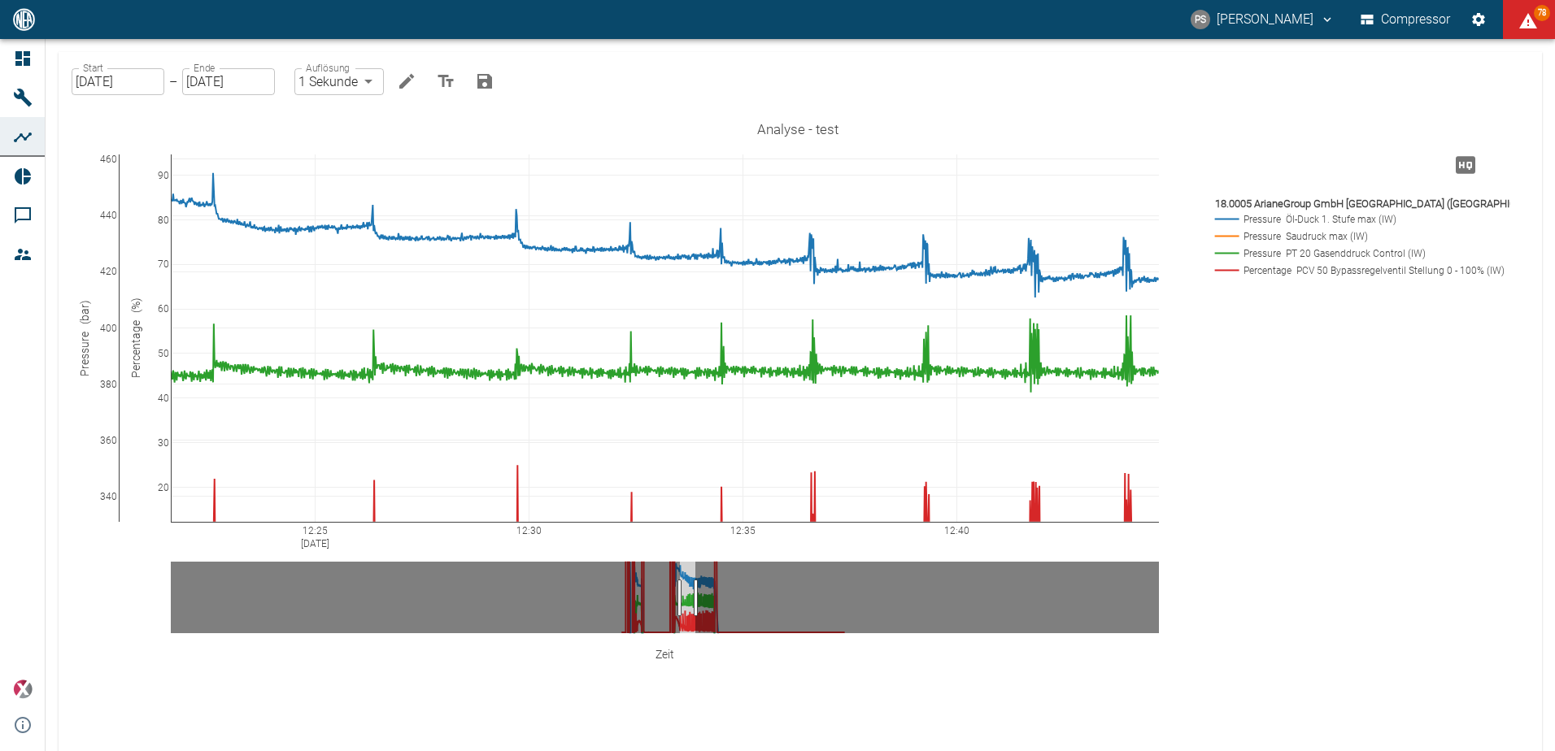
drag, startPoint x: 158, startPoint y: 387, endPoint x: 168, endPoint y: 446, distance: 59.5
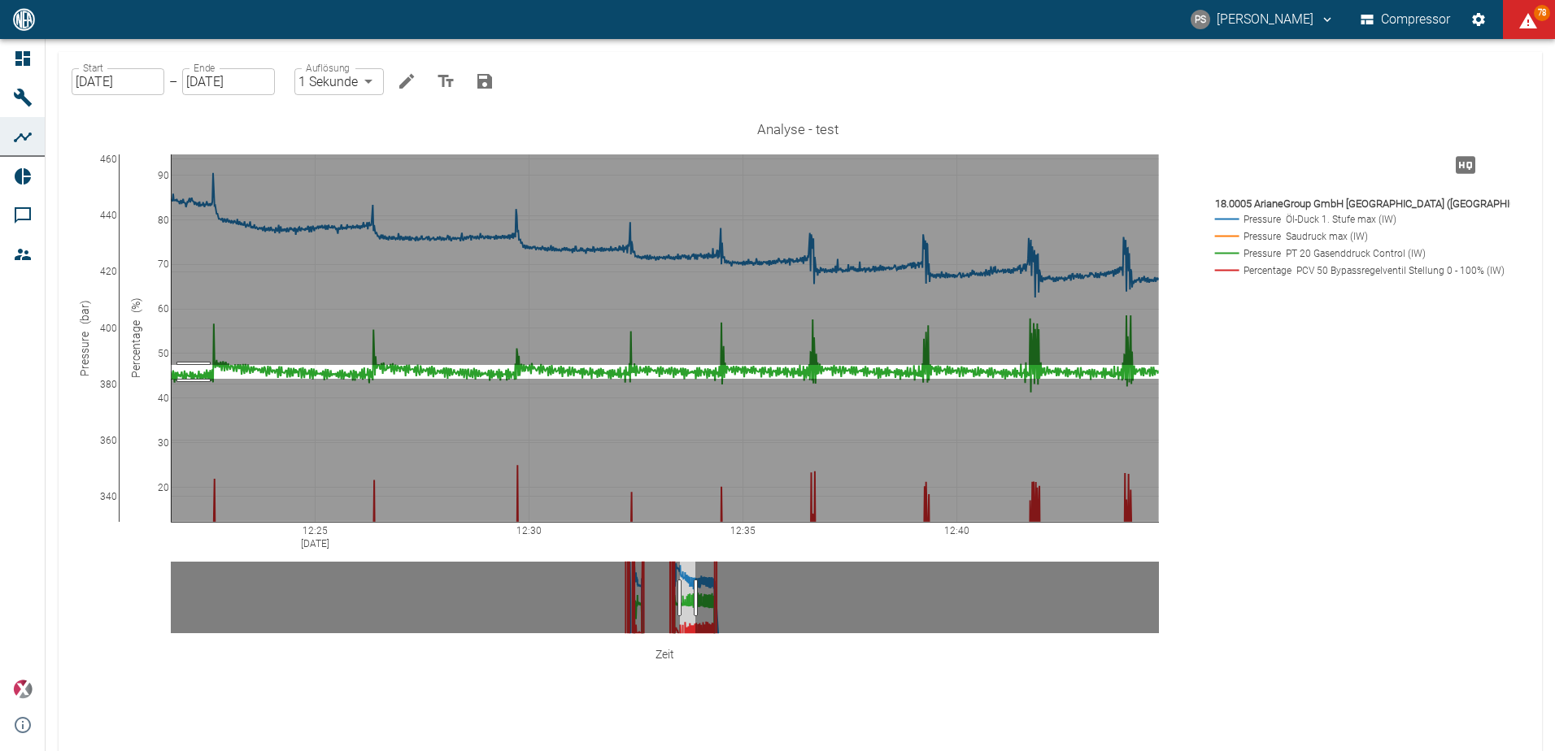
drag, startPoint x: 194, startPoint y: 379, endPoint x: 196, endPoint y: 365, distance: 14.0
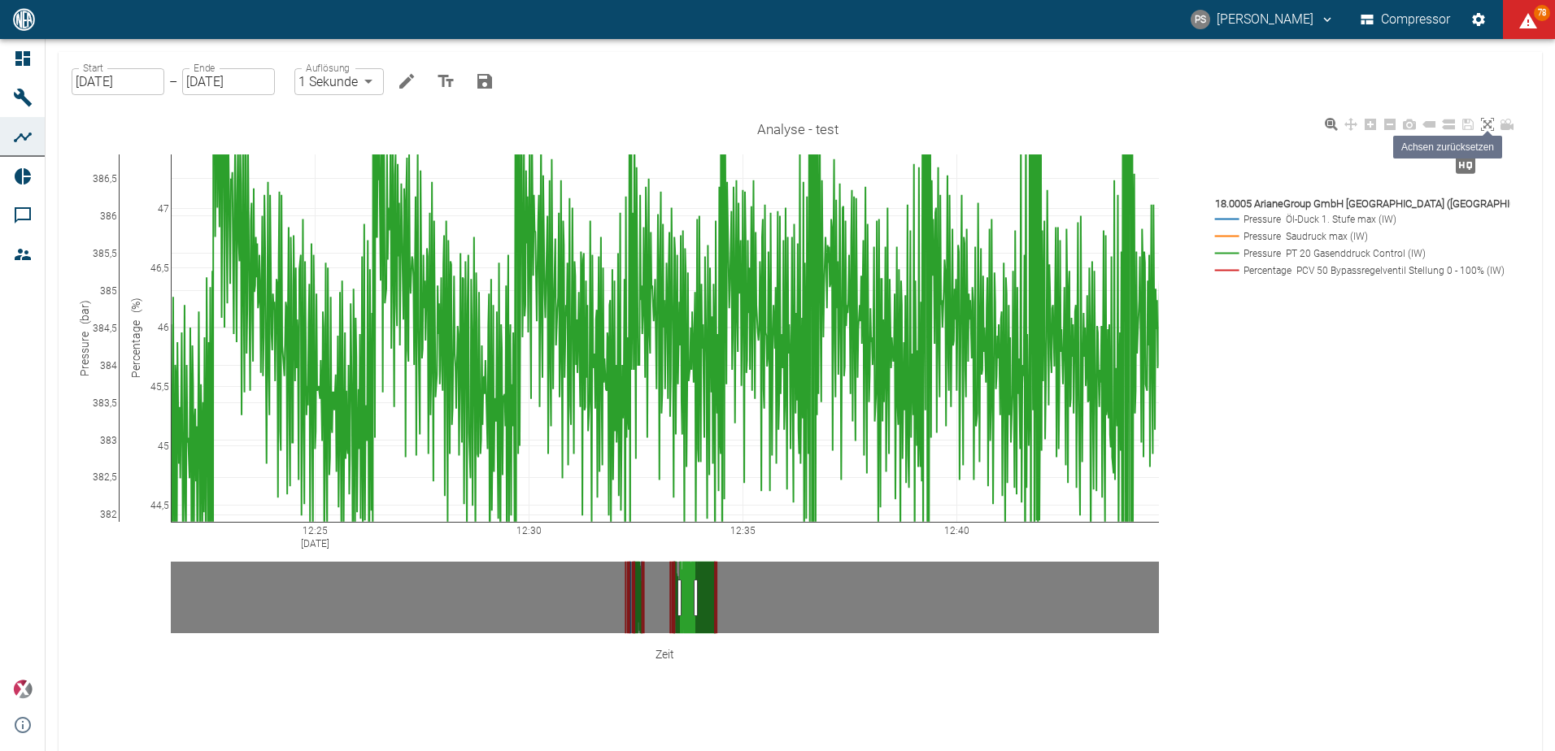
click at [1485, 122] on icon at bounding box center [1487, 124] width 13 height 13
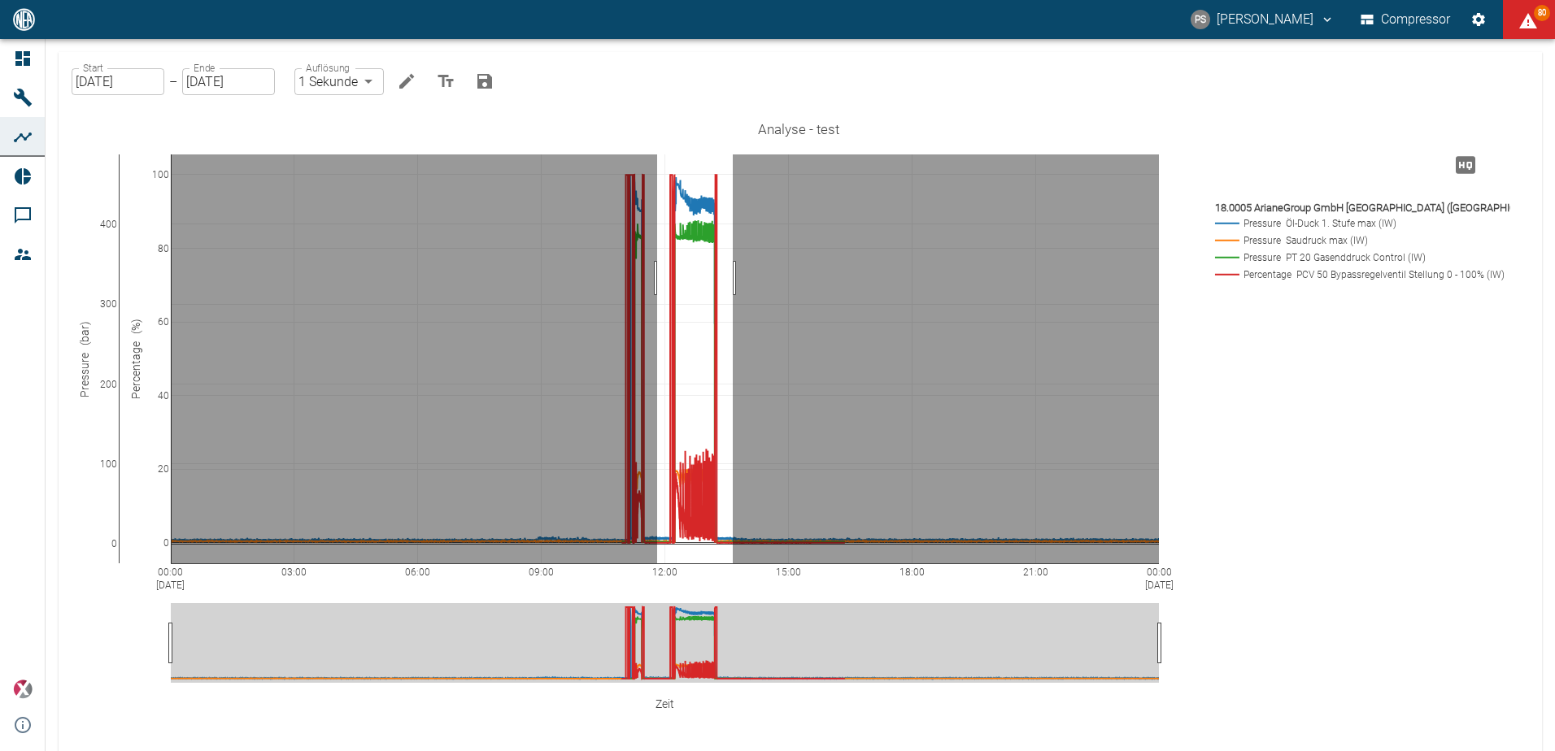
drag, startPoint x: 733, startPoint y: 278, endPoint x: 657, endPoint y: 292, distance: 76.9
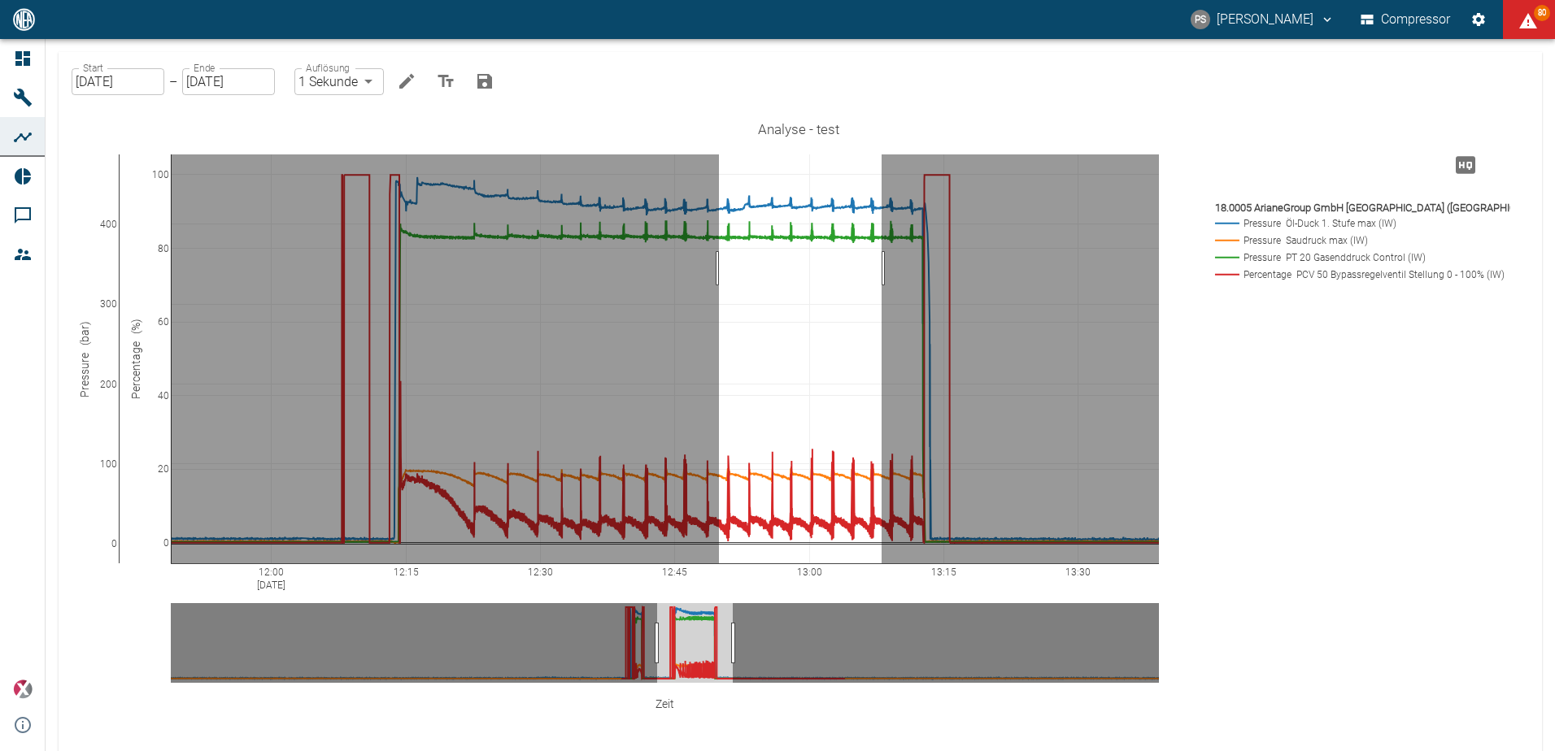
drag, startPoint x: 719, startPoint y: 268, endPoint x: 882, endPoint y: 272, distance: 162.7
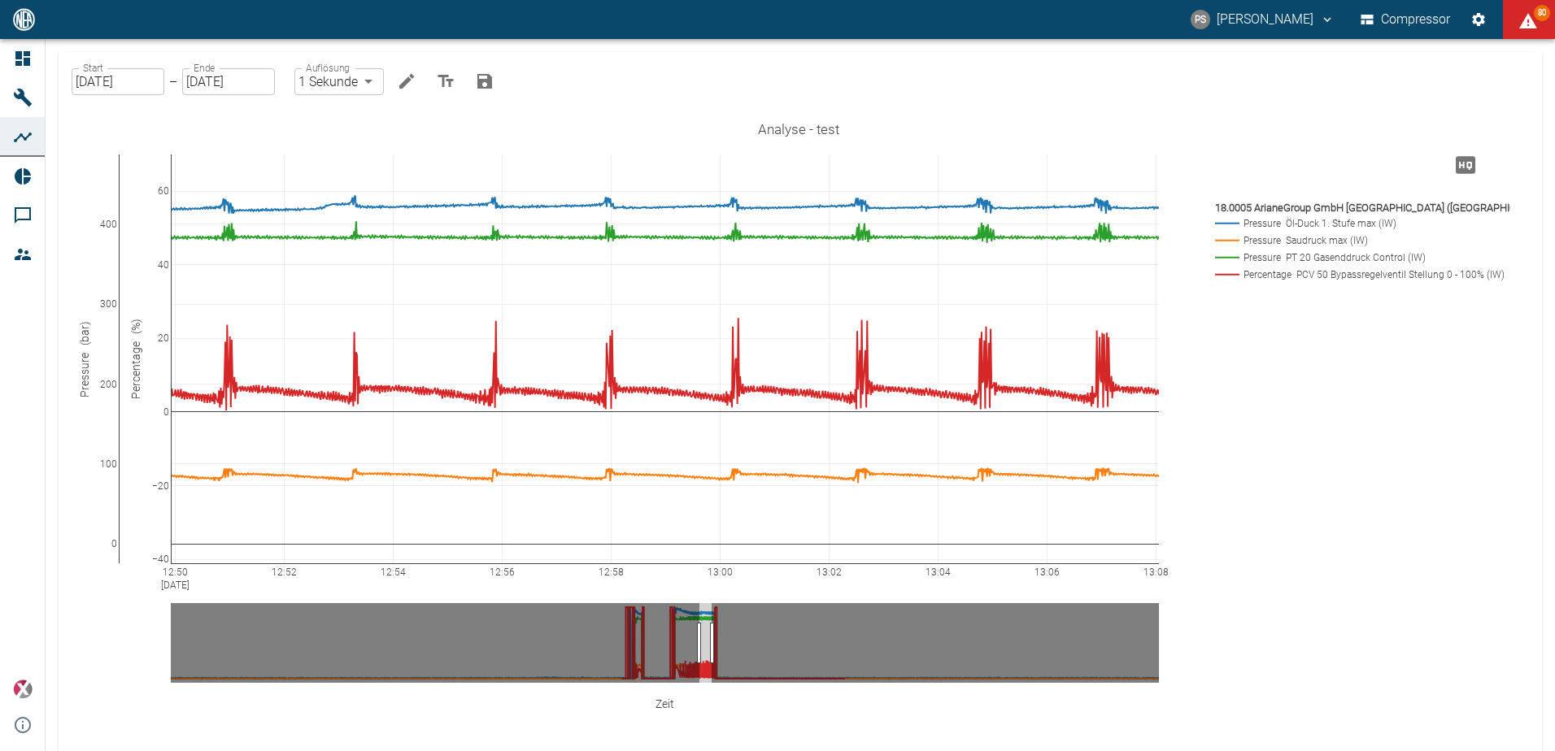
drag, startPoint x: 157, startPoint y: 468, endPoint x: 182, endPoint y: 341, distance: 130.2
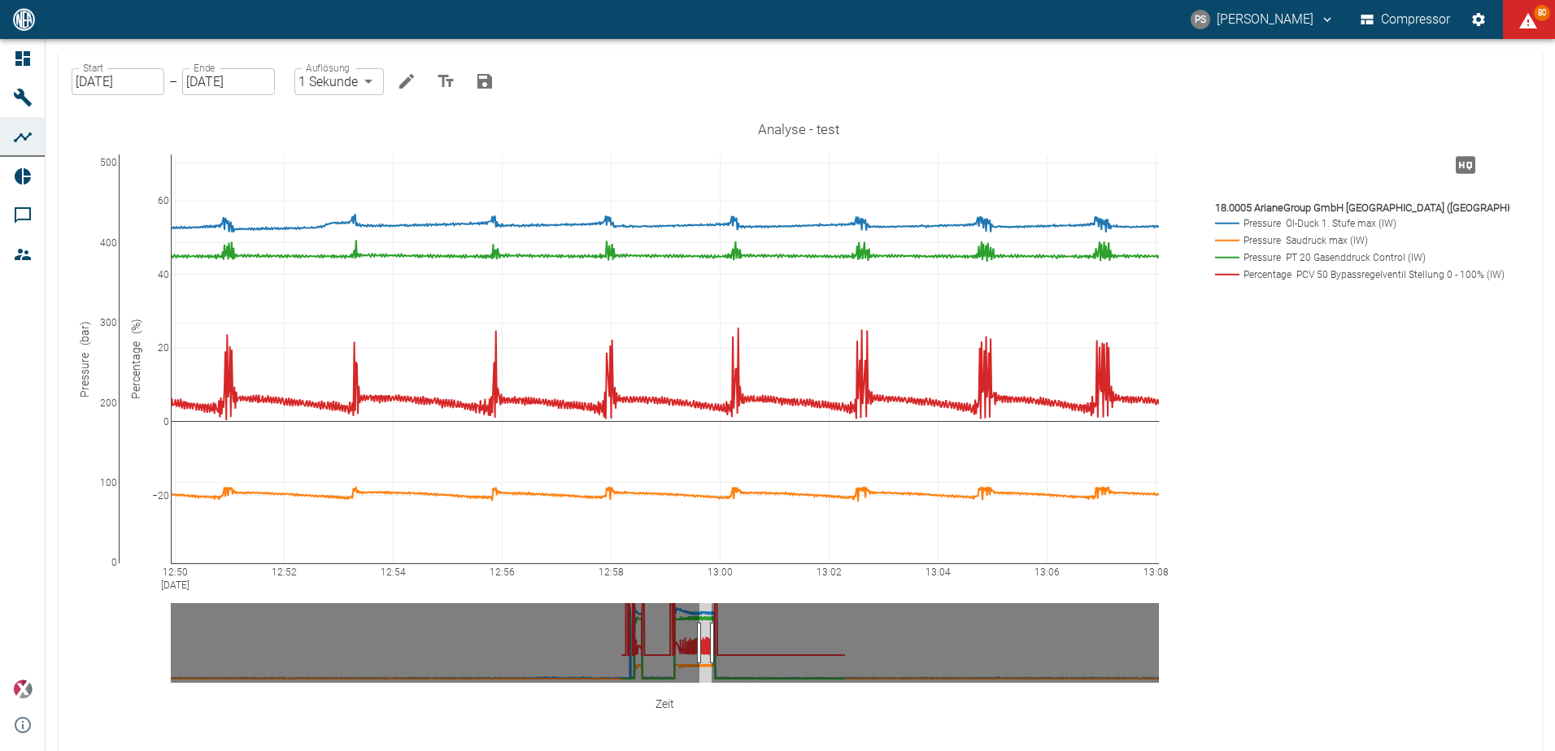
drag, startPoint x: 114, startPoint y: 473, endPoint x: 126, endPoint y: 492, distance: 22.3
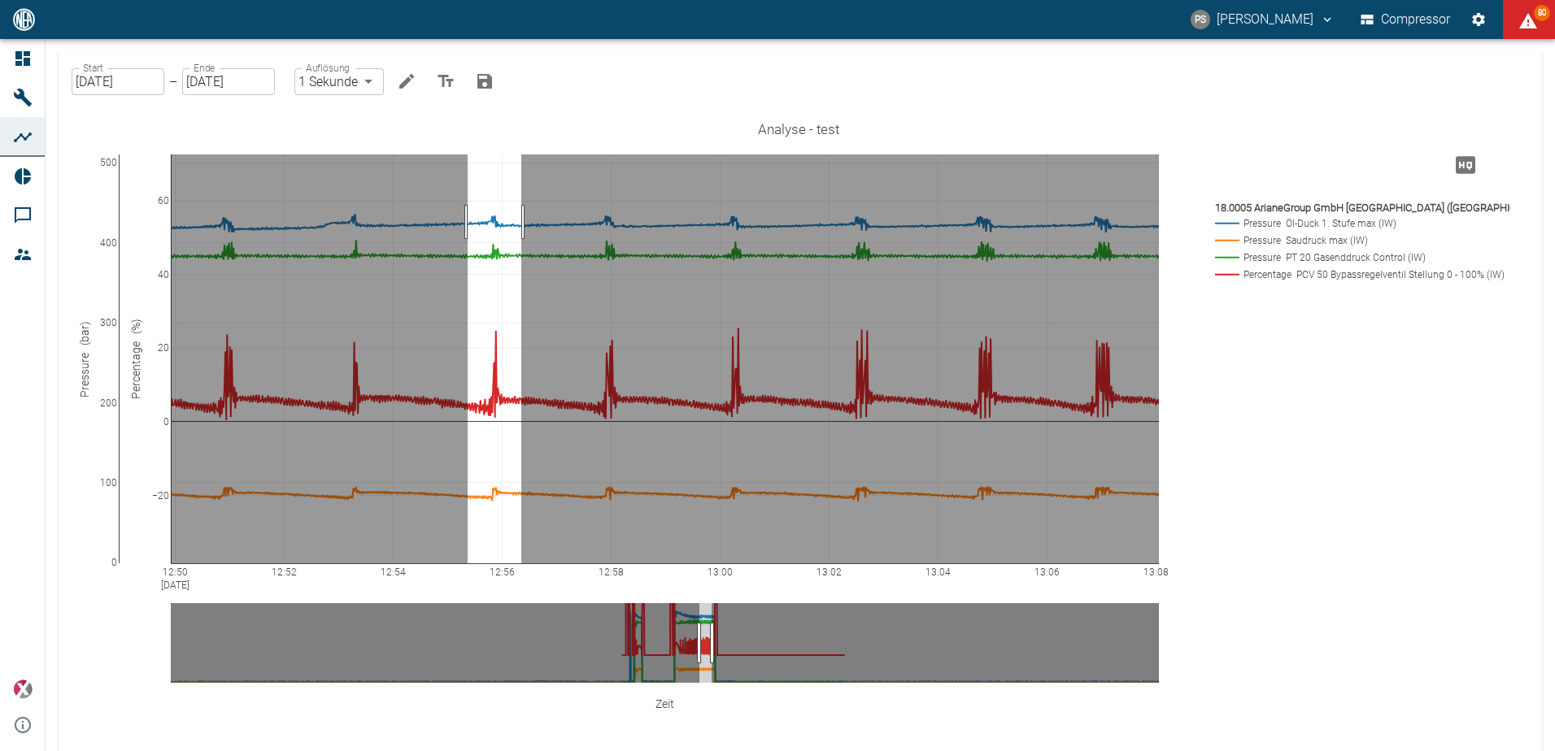
drag, startPoint x: 521, startPoint y: 222, endPoint x: 468, endPoint y: 237, distance: 55.6
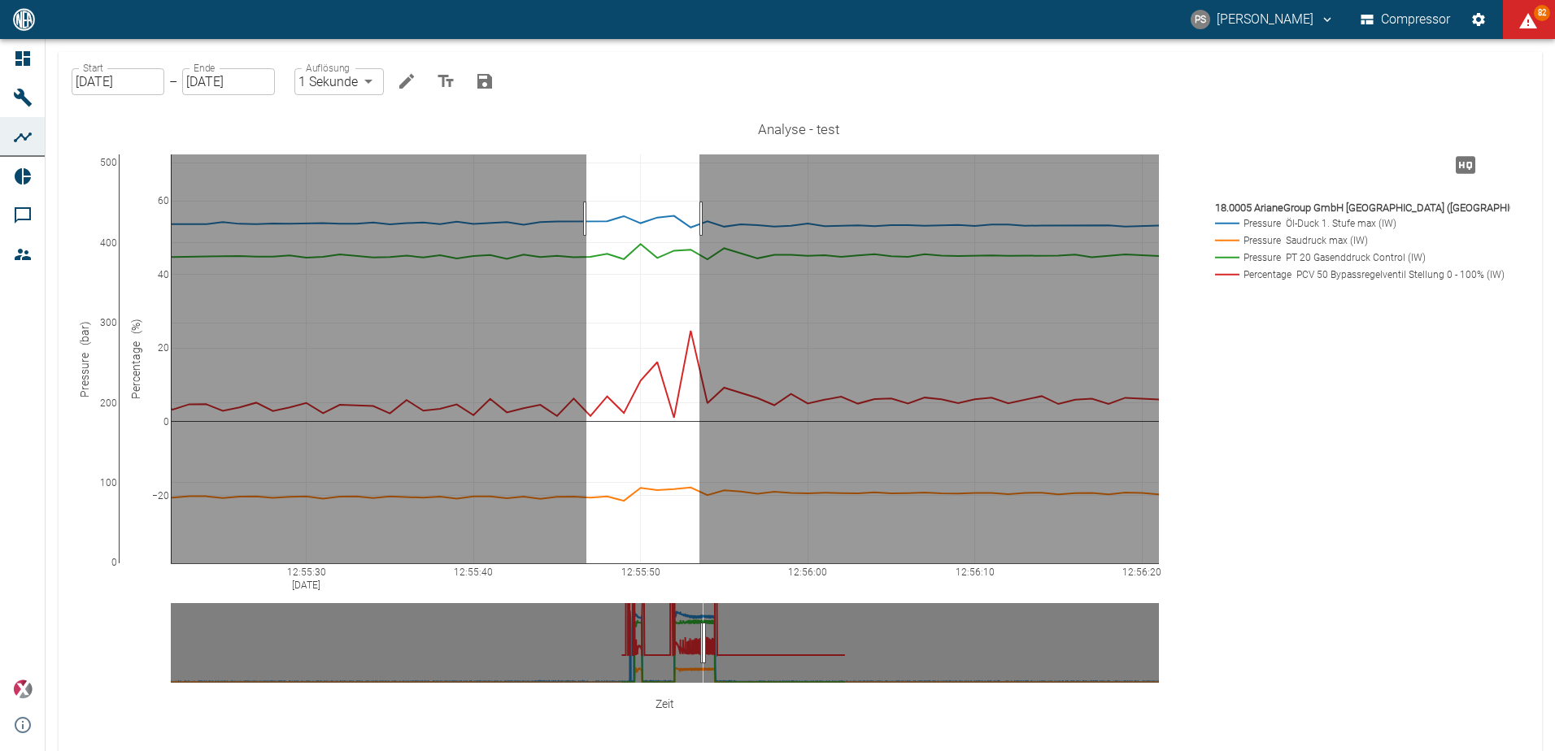
drag, startPoint x: 586, startPoint y: 219, endPoint x: 699, endPoint y: 214, distance: 113.2
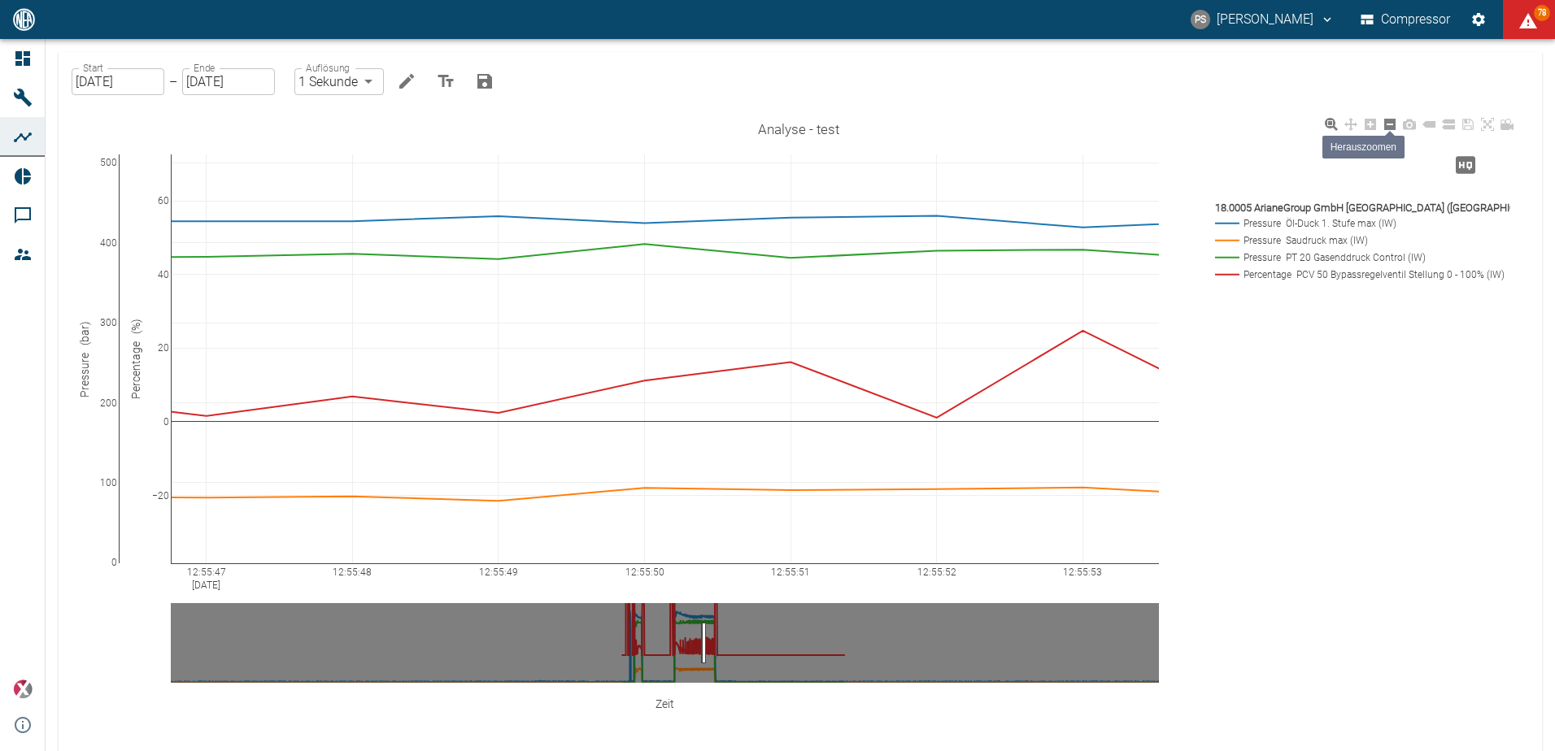
click at [1389, 130] on icon at bounding box center [1389, 124] width 11 height 11
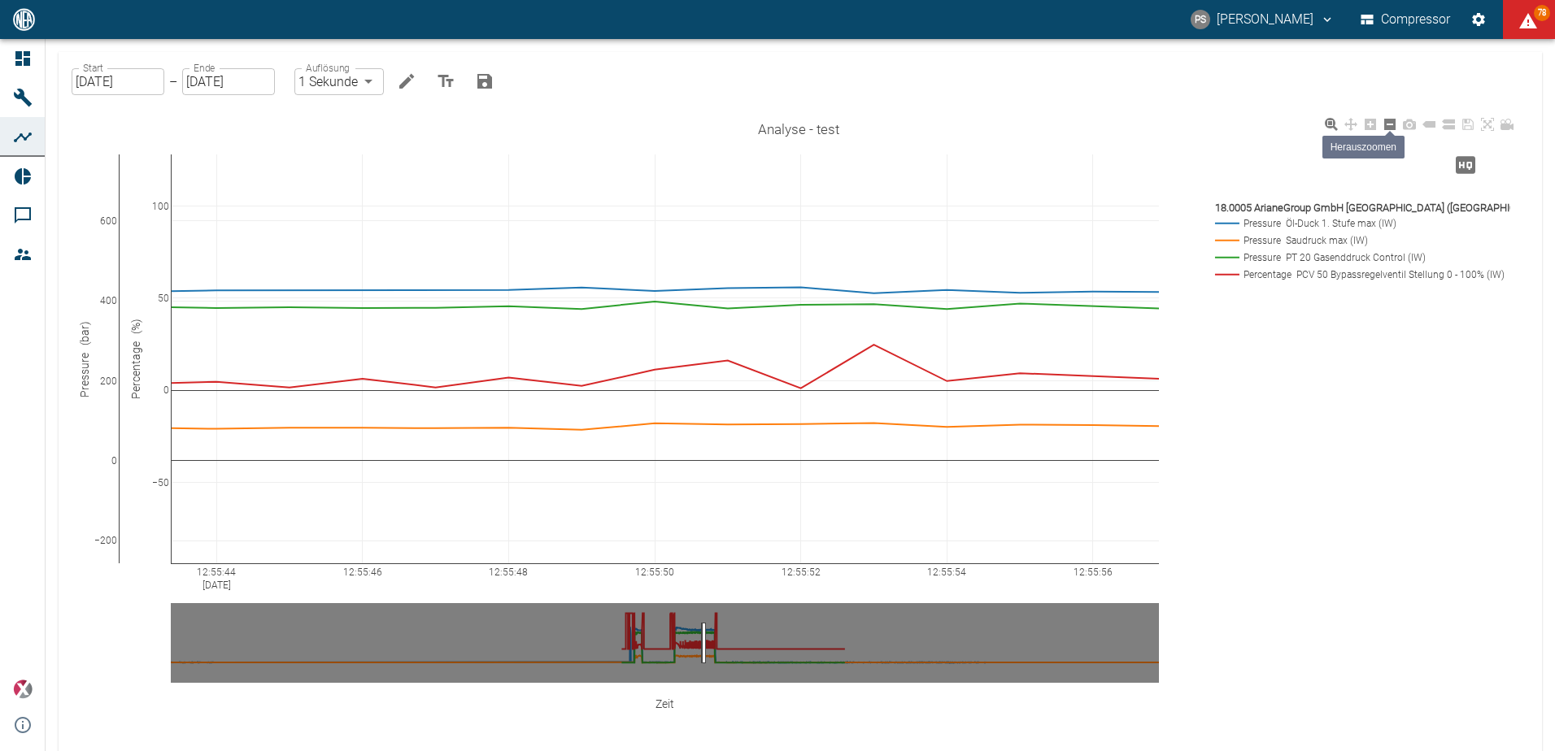
click at [1389, 130] on icon at bounding box center [1389, 124] width 11 height 11
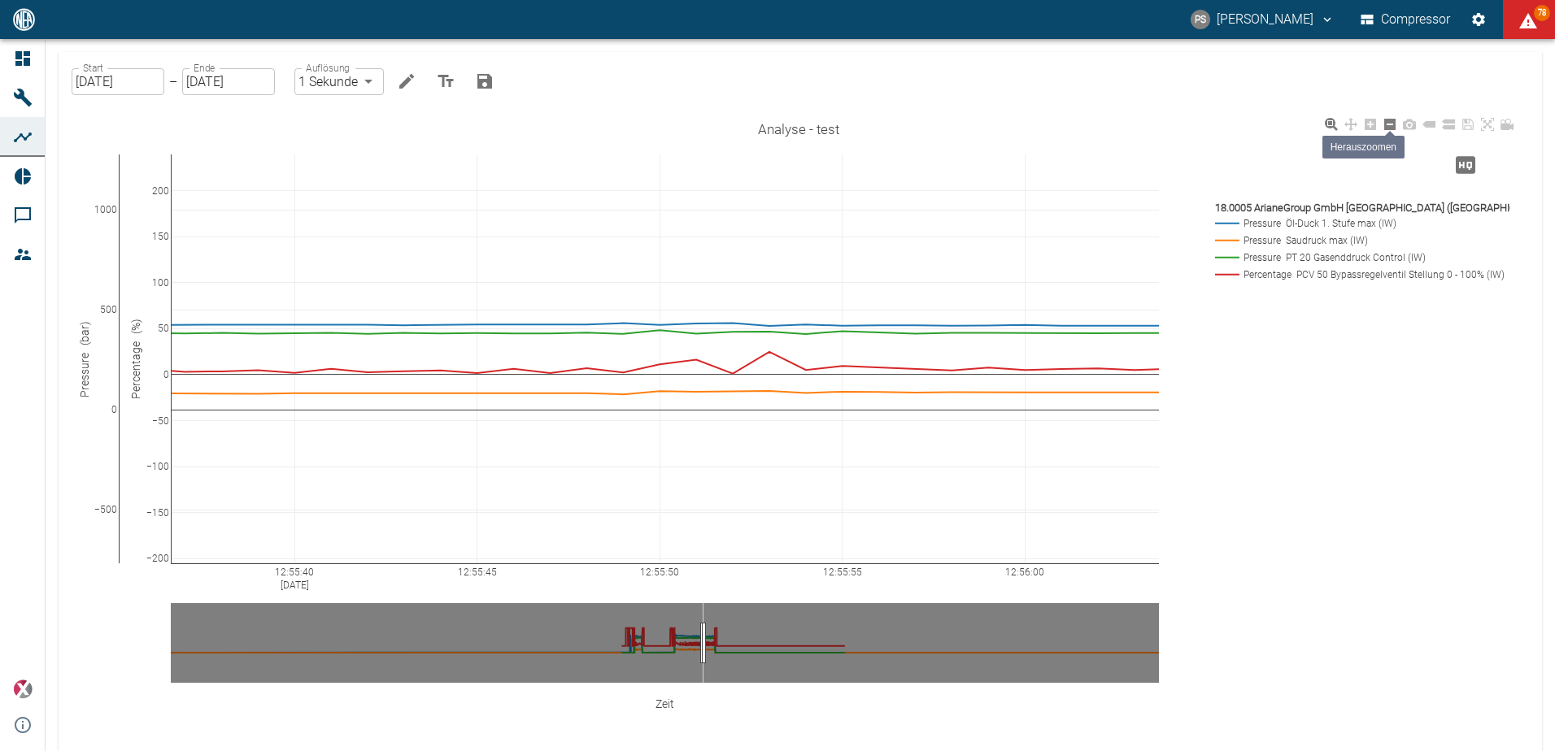
click at [1389, 130] on icon at bounding box center [1389, 124] width 11 height 11
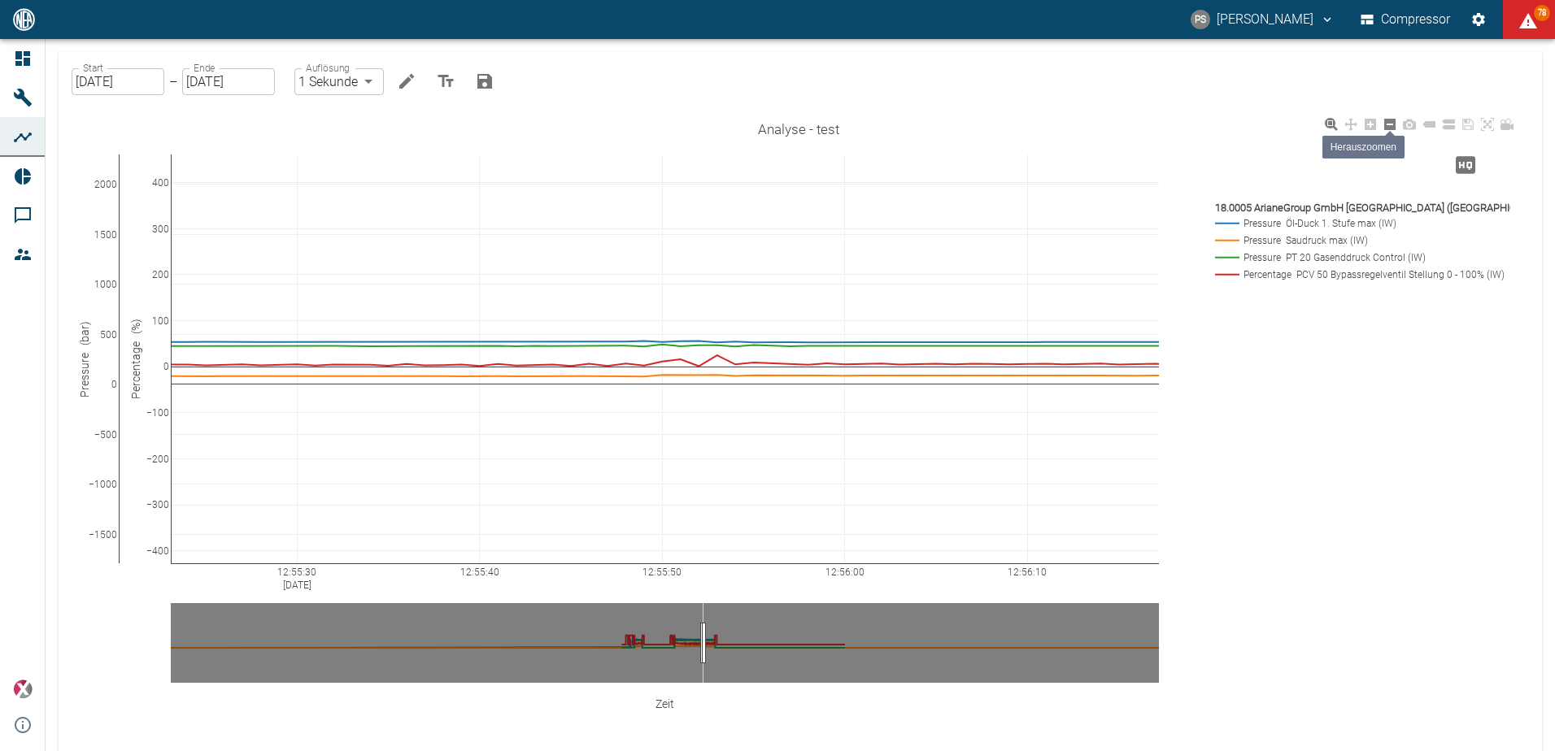
click at [1389, 130] on icon at bounding box center [1389, 124] width 11 height 11
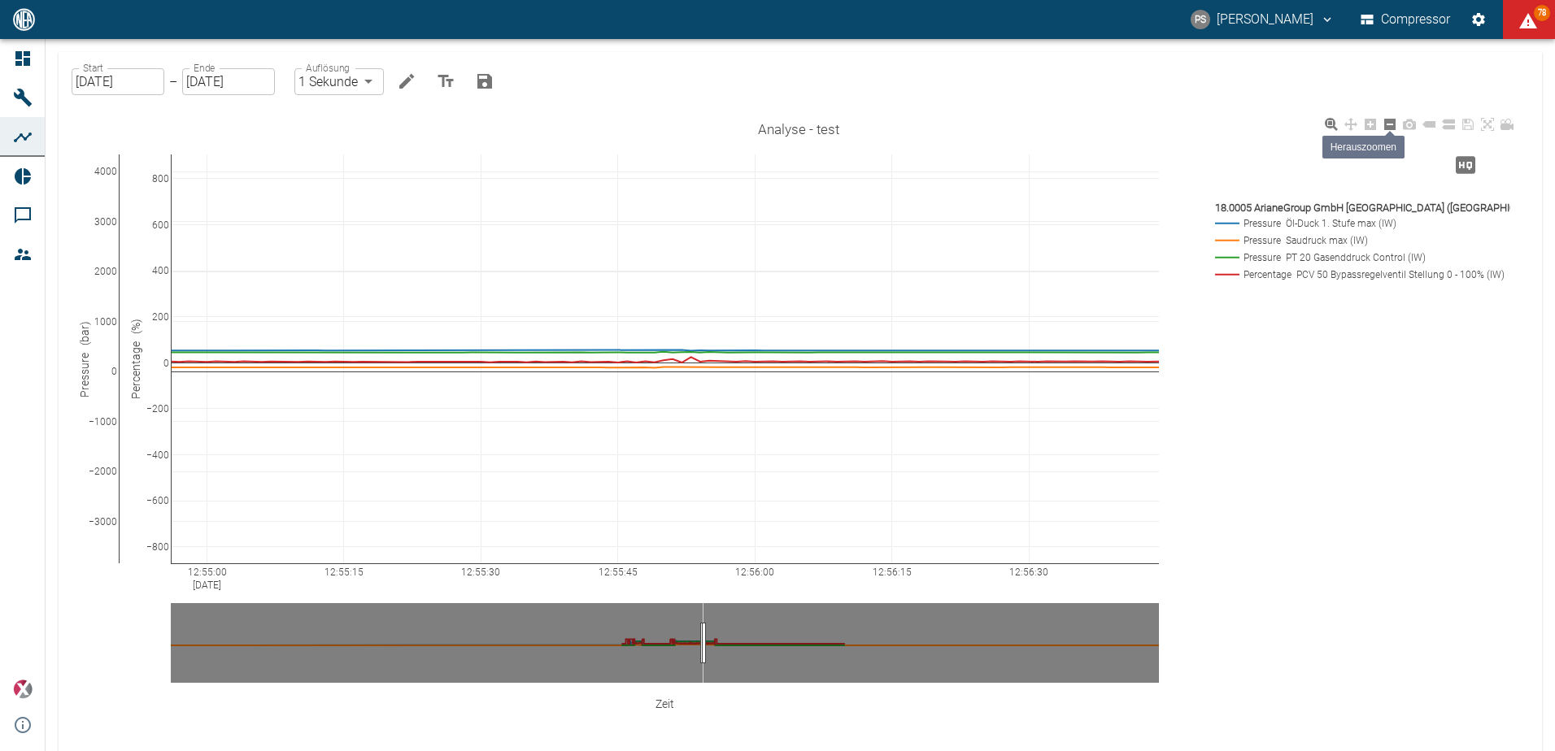
click at [1389, 130] on icon at bounding box center [1389, 124] width 11 height 11
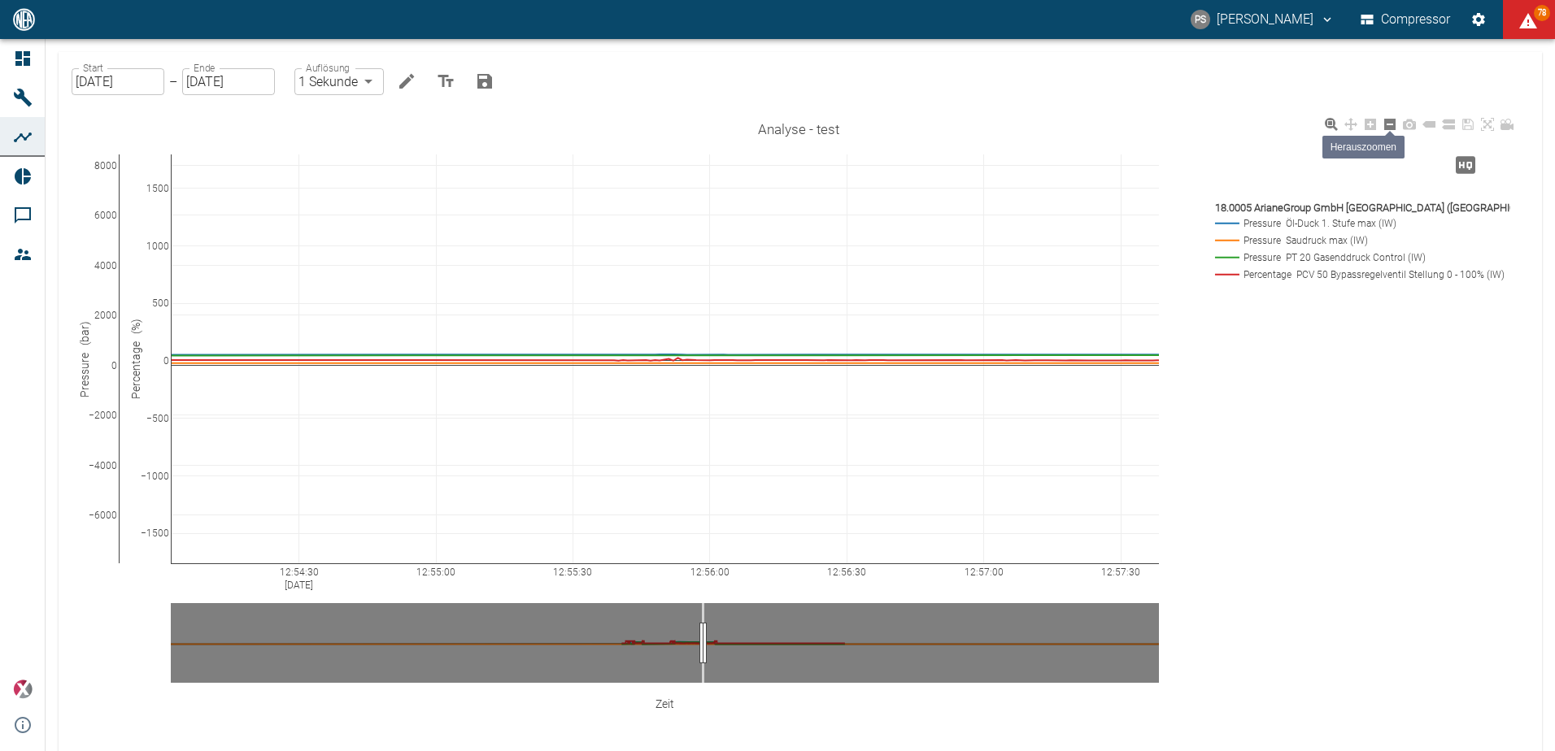
click at [1389, 130] on icon at bounding box center [1389, 124] width 11 height 11
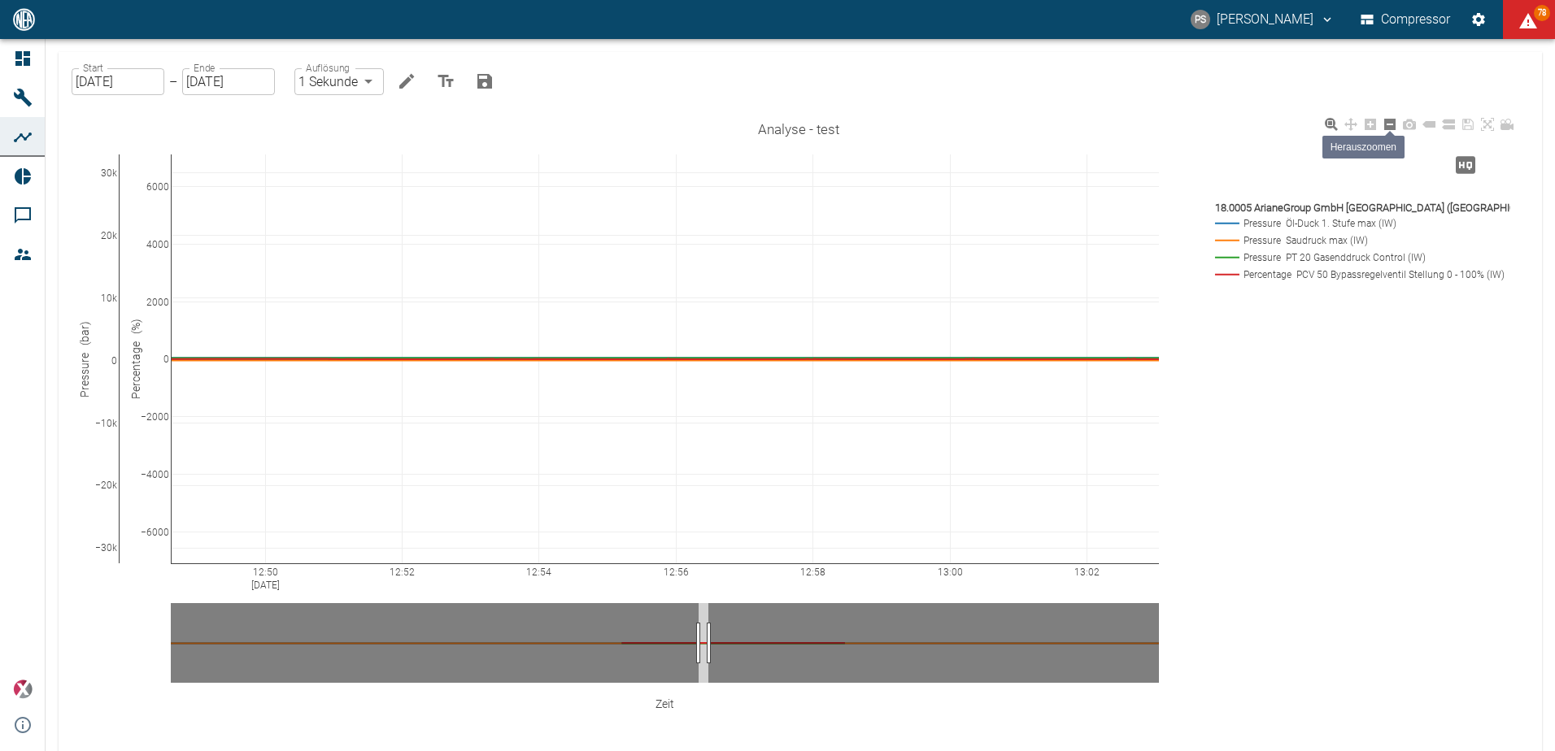
click at [1389, 130] on icon at bounding box center [1389, 124] width 11 height 11
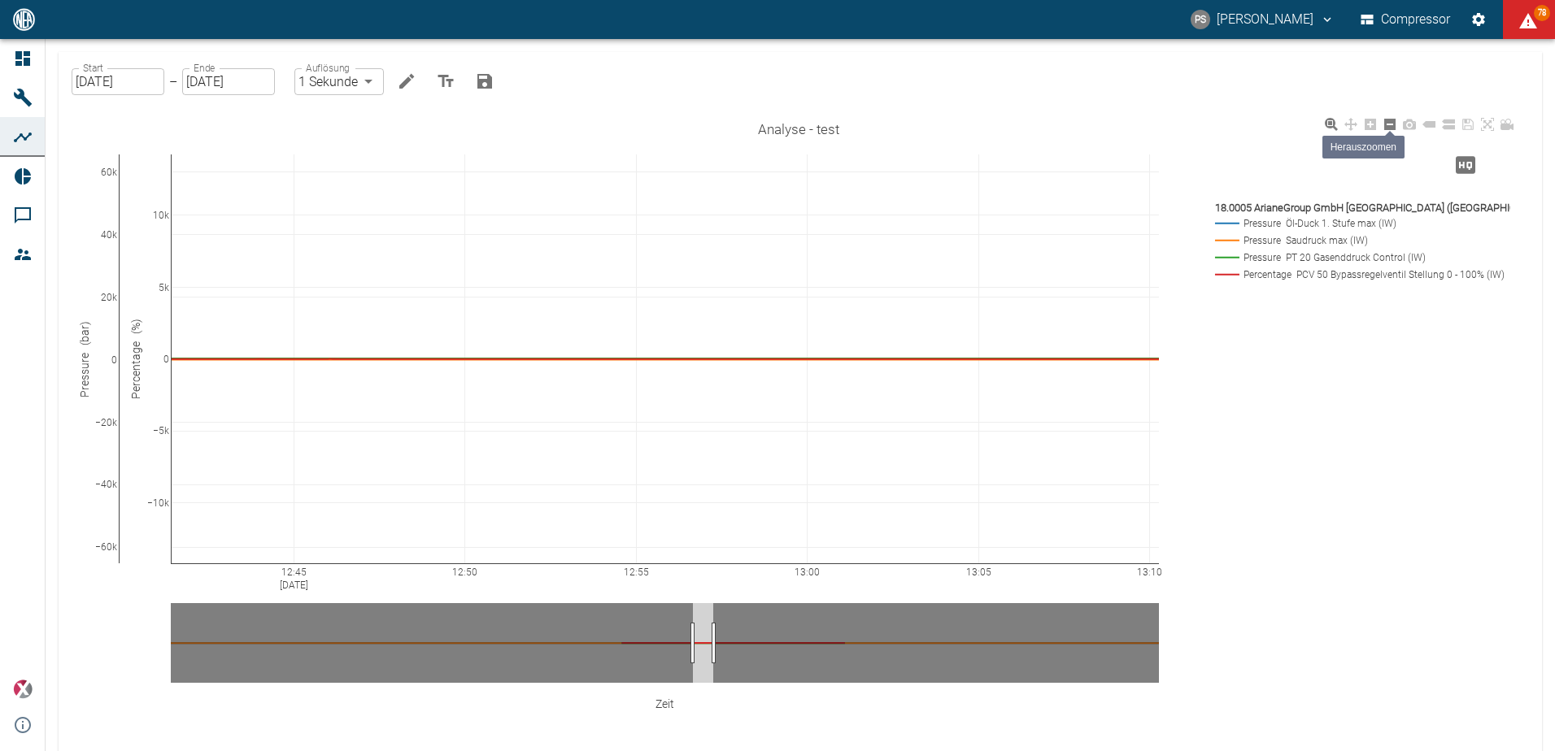
click at [1389, 130] on icon at bounding box center [1389, 124] width 11 height 11
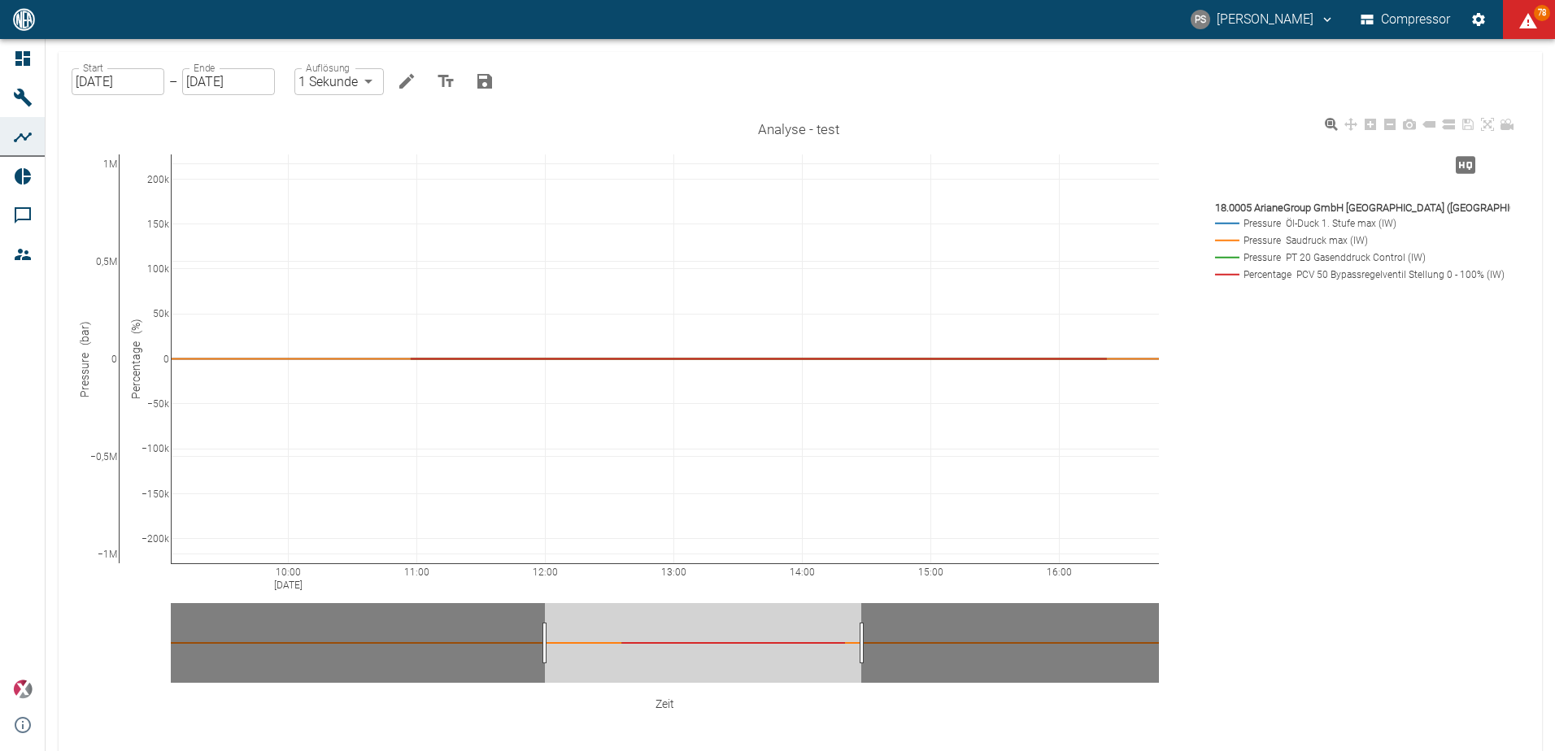
click at [1486, 125] on icon at bounding box center [1487, 124] width 13 height 13
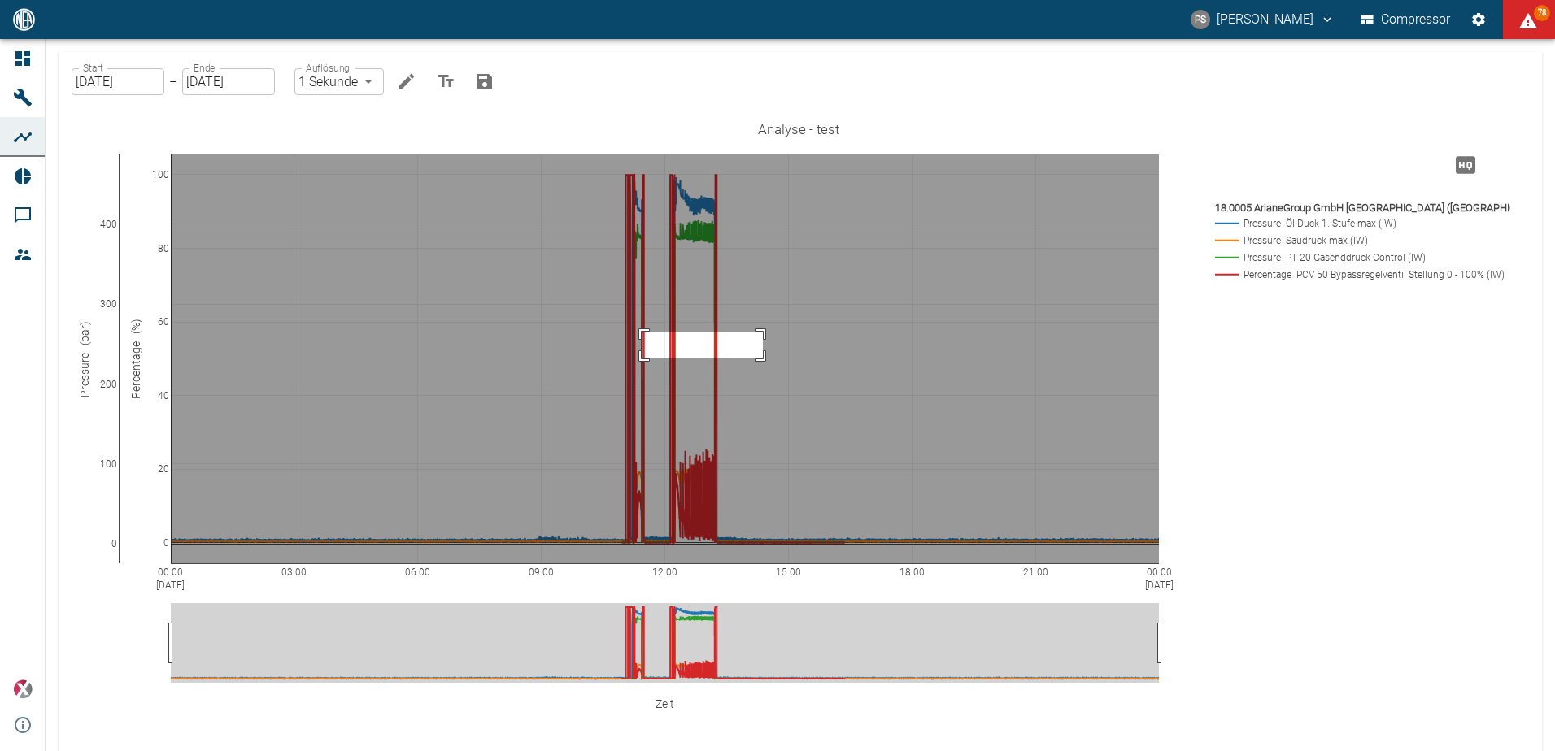
drag, startPoint x: 763, startPoint y: 332, endPoint x: 642, endPoint y: 359, distance: 124.1
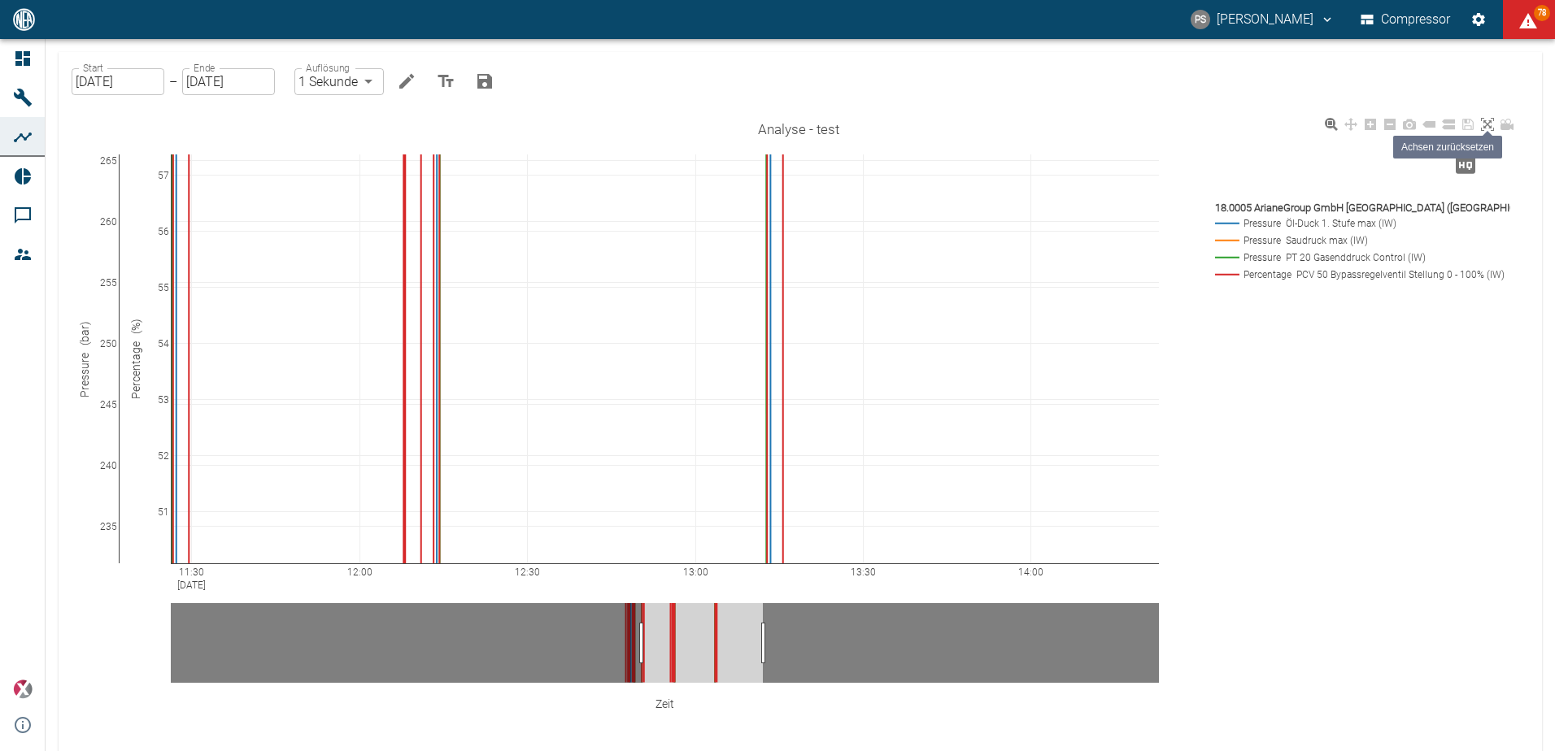
click at [1484, 125] on icon at bounding box center [1487, 124] width 13 height 13
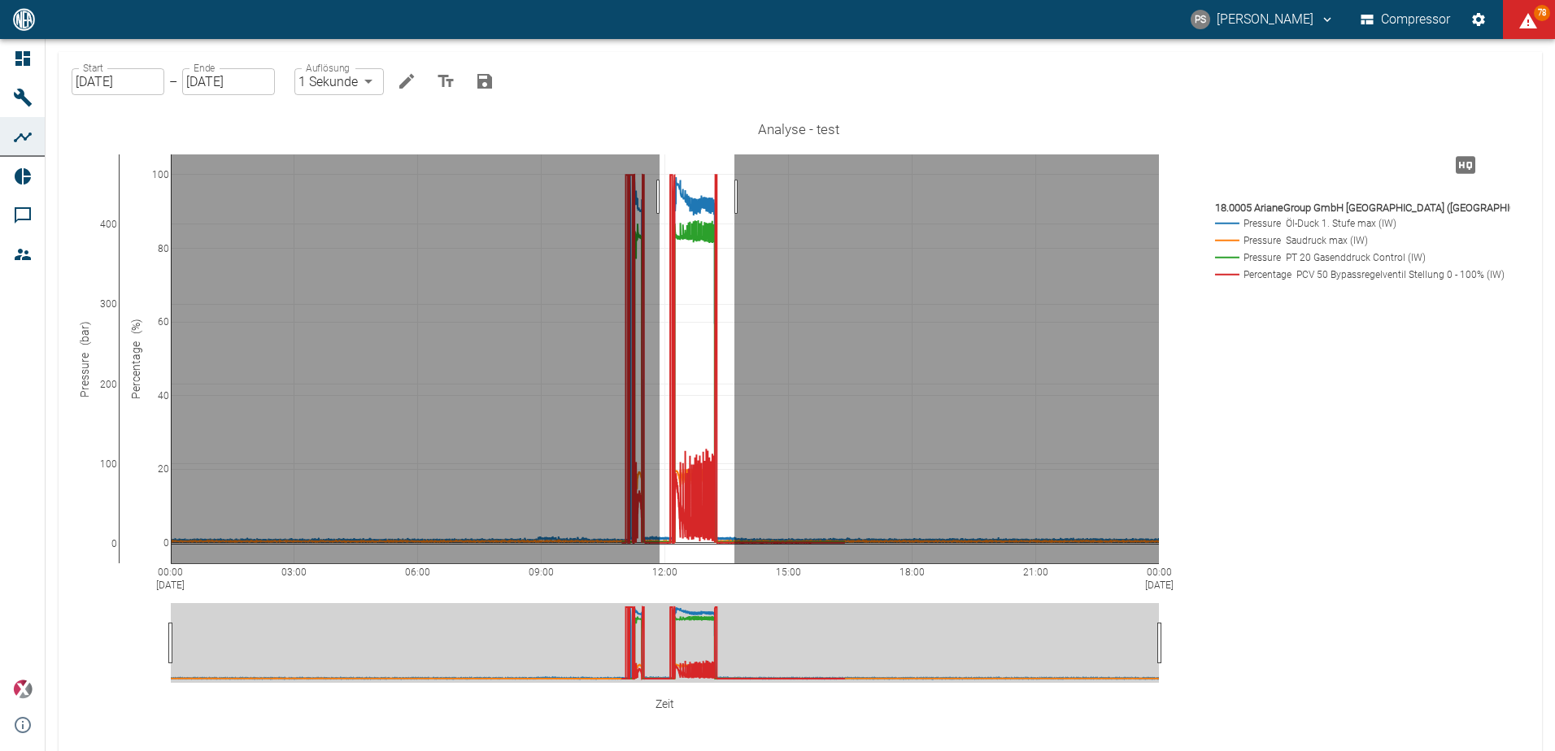
drag, startPoint x: 660, startPoint y: 197, endPoint x: 734, endPoint y: 192, distance: 75.0
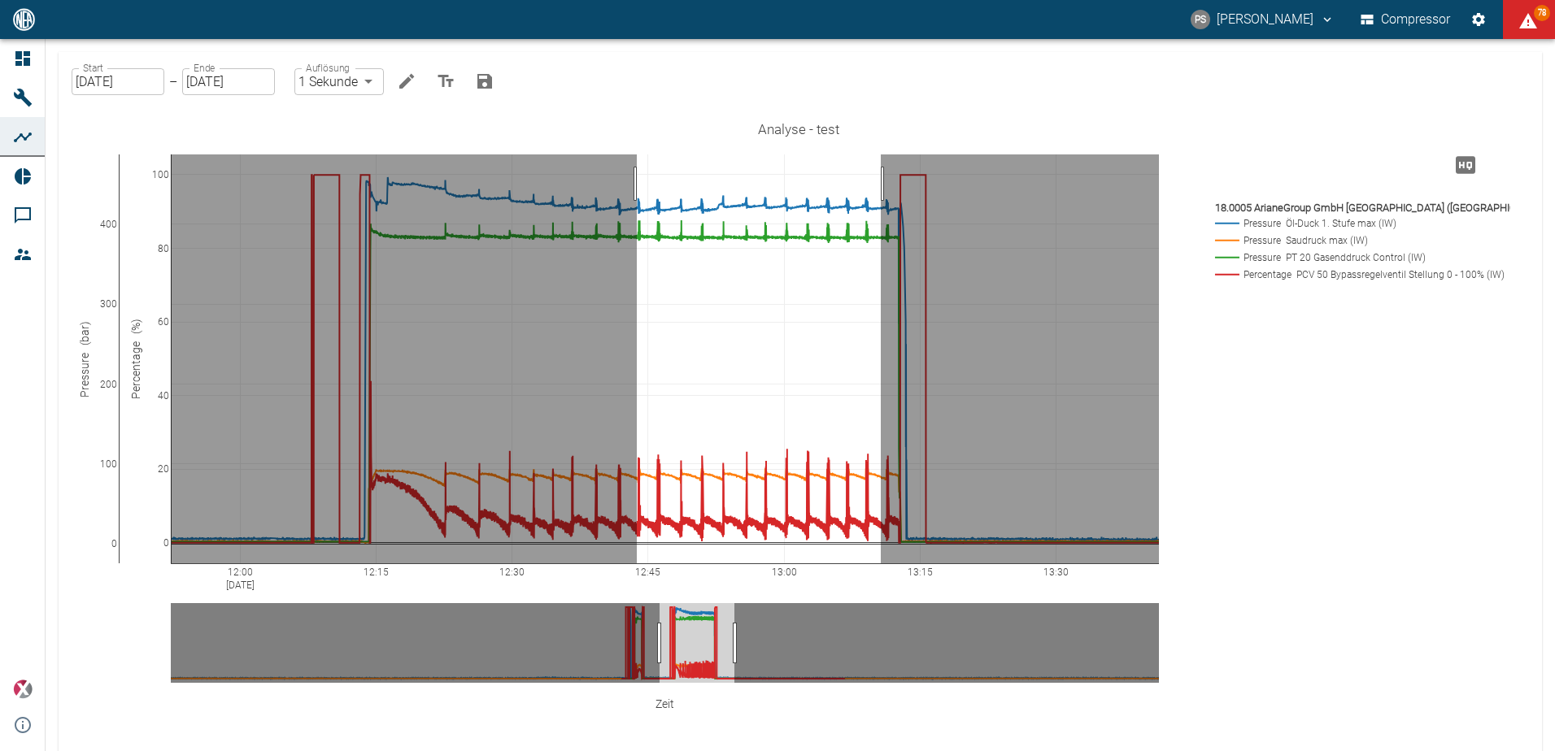
drag, startPoint x: 881, startPoint y: 184, endPoint x: 637, endPoint y: 174, distance: 244.2
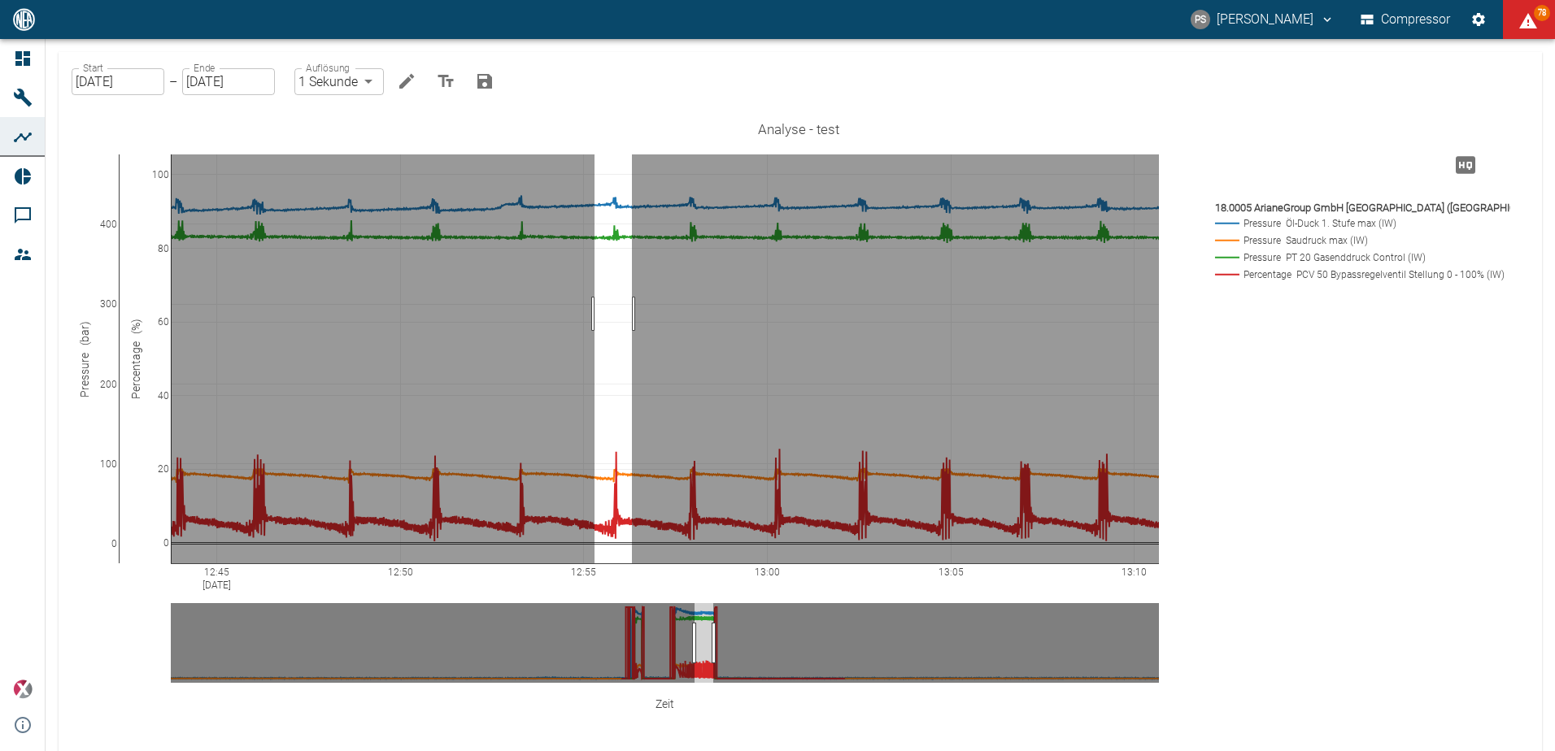
drag, startPoint x: 632, startPoint y: 314, endPoint x: 595, endPoint y: 319, distance: 37.7
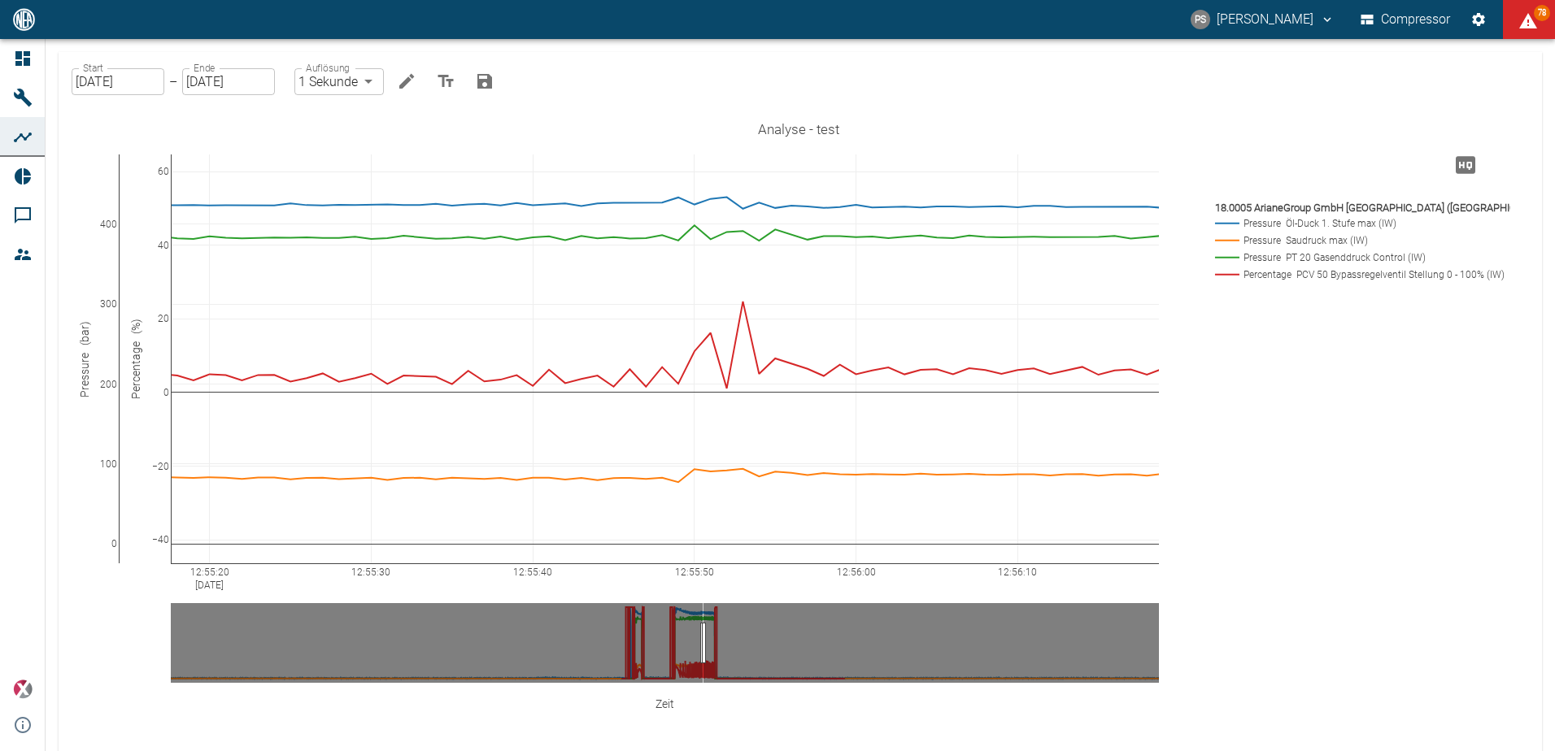
drag, startPoint x: 157, startPoint y: 465, endPoint x: 193, endPoint y: 316, distance: 153.1
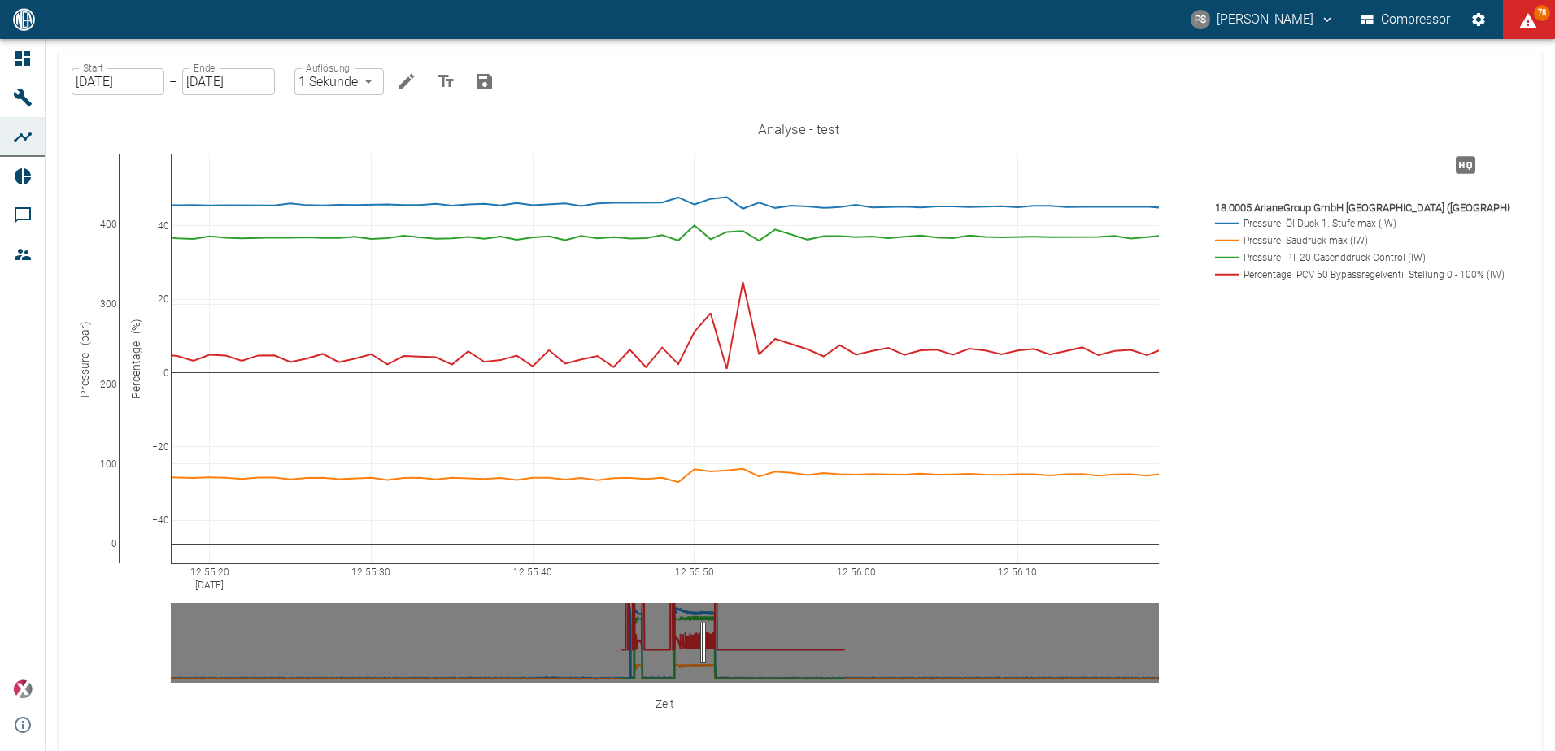
drag, startPoint x: 166, startPoint y: 327, endPoint x: 181, endPoint y: 307, distance: 25.1
